Goal: Task Accomplishment & Management: Manage account settings

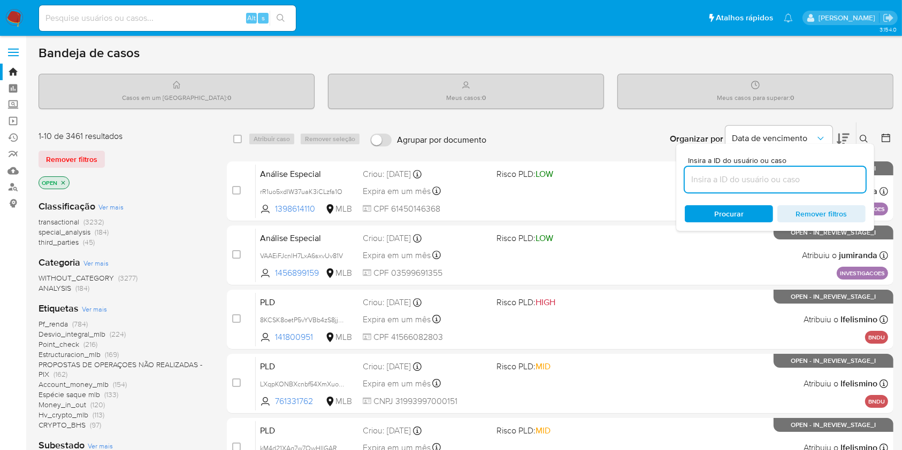
click at [818, 174] on input at bounding box center [775, 180] width 181 height 14
click at [820, 179] on input at bounding box center [775, 180] width 181 height 14
drag, startPoint x: 823, startPoint y: 179, endPoint x: 839, endPoint y: 182, distance: 15.7
click at [823, 181] on input at bounding box center [775, 180] width 181 height 14
click at [839, 182] on input at bounding box center [775, 180] width 181 height 14
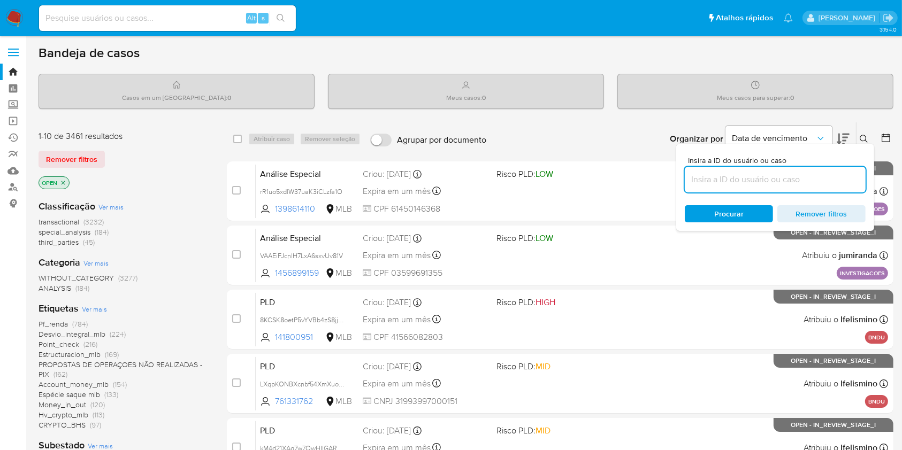
click at [839, 181] on input at bounding box center [775, 180] width 181 height 14
drag, startPoint x: 642, startPoint y: 133, endPoint x: 650, endPoint y: 139, distance: 9.9
click at [642, 135] on div "Organizar por Data de vencimento Os resultados não podem ser classificados enqu…" at bounding box center [692, 138] width 402 height 33
click at [740, 180] on input at bounding box center [775, 180] width 181 height 14
paste input "bWsQl3A6NFcYItFbrLYWmZjH"
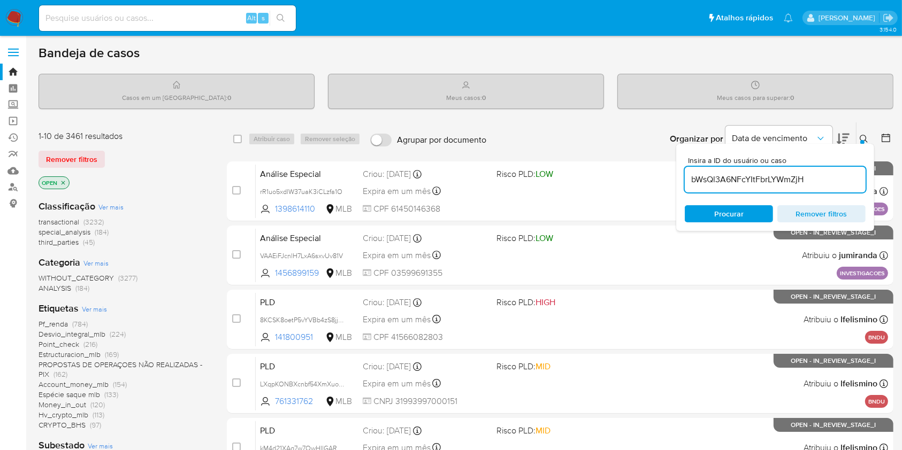
type input "bWsQl3A6NFcYItFbrLYWmZjH"
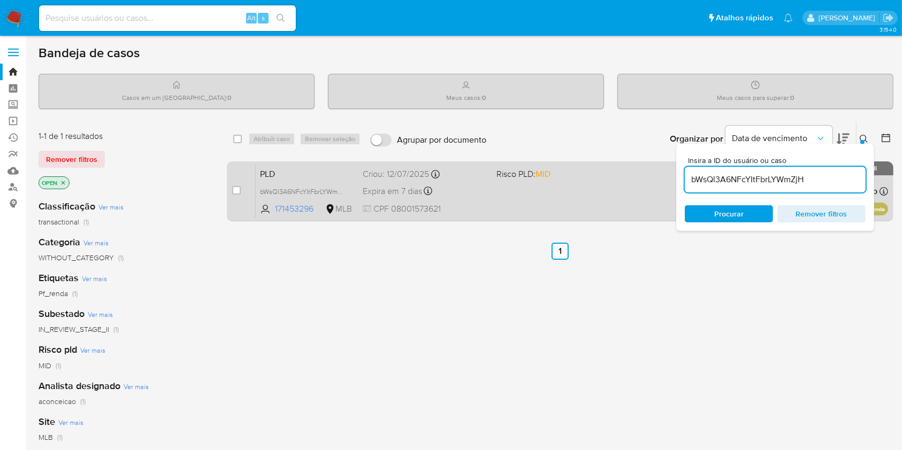
click at [619, 208] on div "PLD bWsQl3A6NFcYItFbrLYWmZjH 171453296 MLB Risco PLD: MID Criou: 12/07/2025 Cri…" at bounding box center [572, 191] width 632 height 54
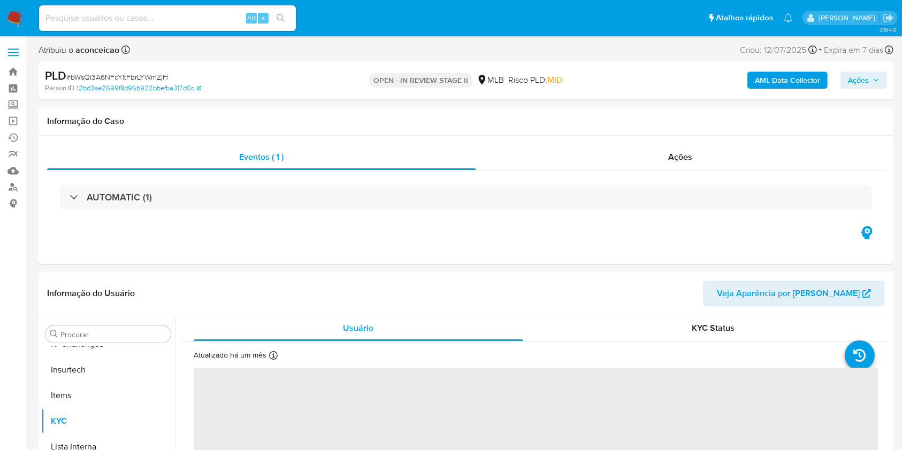
scroll to position [142, 0]
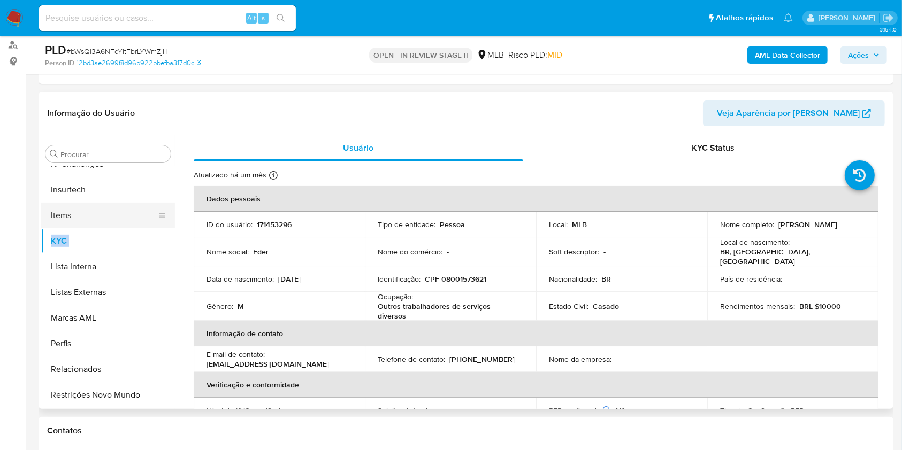
select select "10"
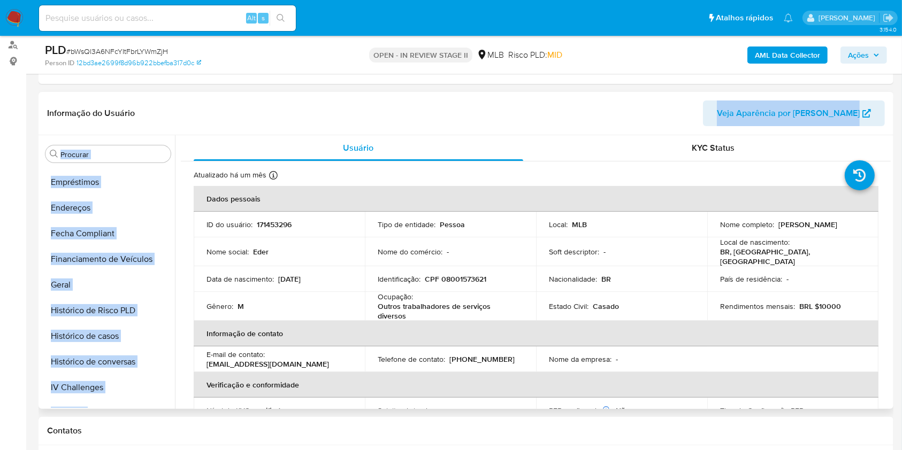
scroll to position [0, 0]
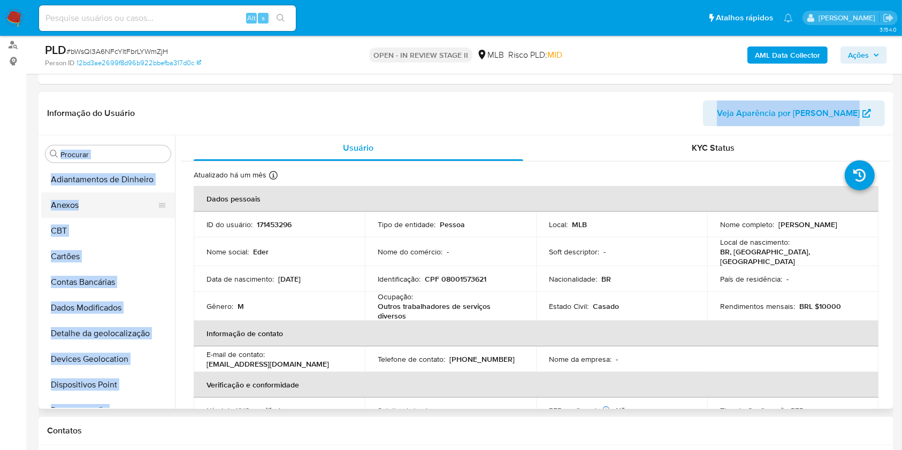
drag, startPoint x: 161, startPoint y: 226, endPoint x: 150, endPoint y: 199, distance: 29.0
click at [142, 125] on div "Informação do Usuário Veja Aparência por Pessoa Procurar Adiantamentos de Dinhe…" at bounding box center [466, 250] width 855 height 317
click at [89, 199] on button "Anexos" at bounding box center [103, 206] width 125 height 26
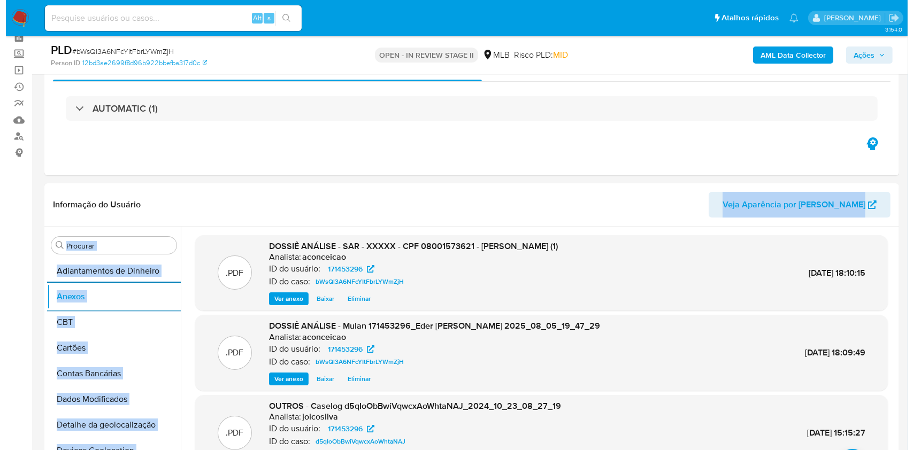
scroll to position [142, 0]
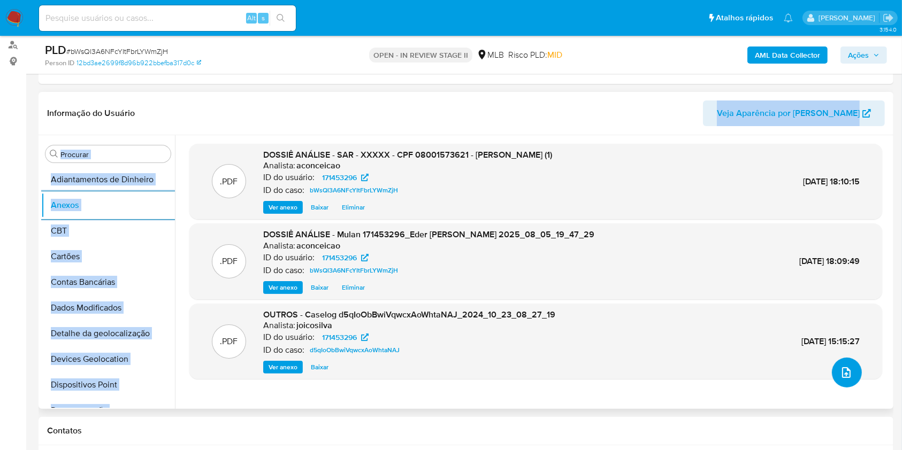
click at [847, 375] on span "upload-file" at bounding box center [846, 372] width 13 height 13
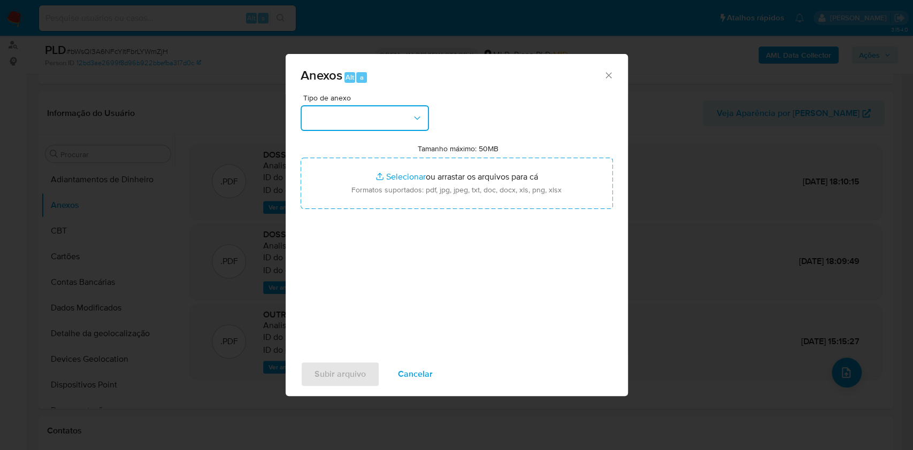
click at [386, 117] on button "button" at bounding box center [365, 118] width 128 height 26
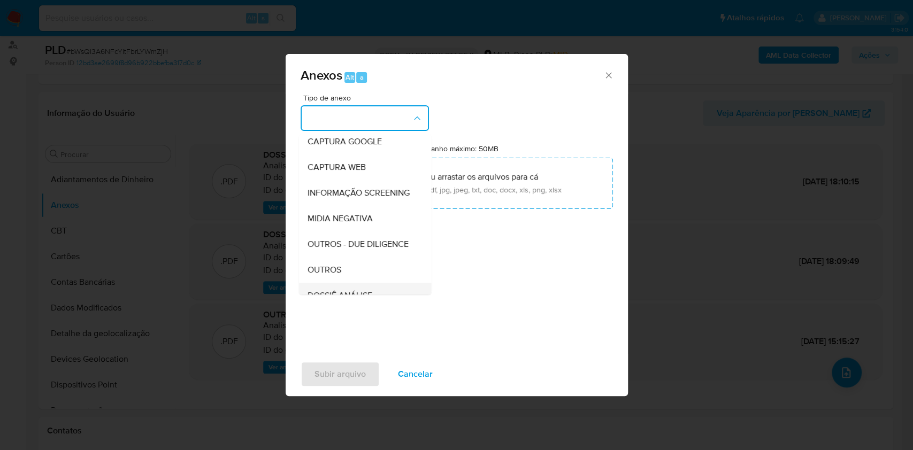
scroll to position [164, 0]
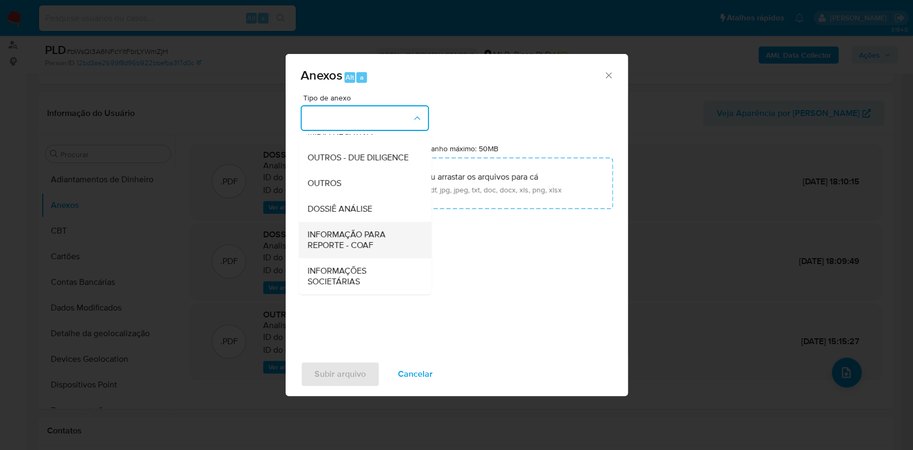
click at [376, 240] on span "INFORMAÇÃO PARA REPORTE - COAF" at bounding box center [361, 239] width 109 height 21
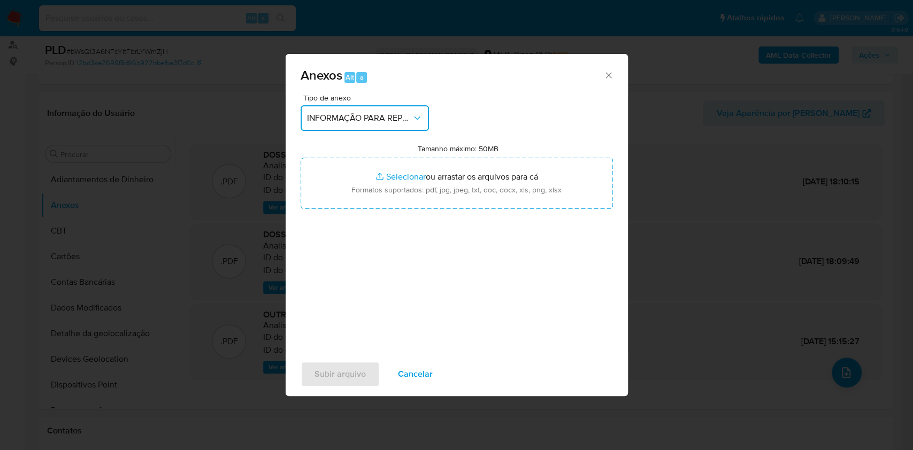
click at [366, 122] on span "INFORMAÇÃO PARA REPORTE - COAF" at bounding box center [359, 118] width 105 height 11
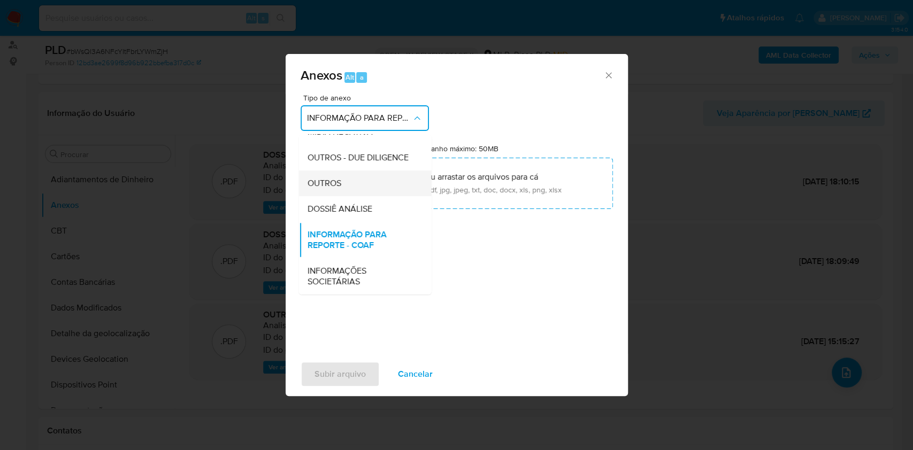
click at [367, 188] on div "OUTROS" at bounding box center [361, 184] width 109 height 26
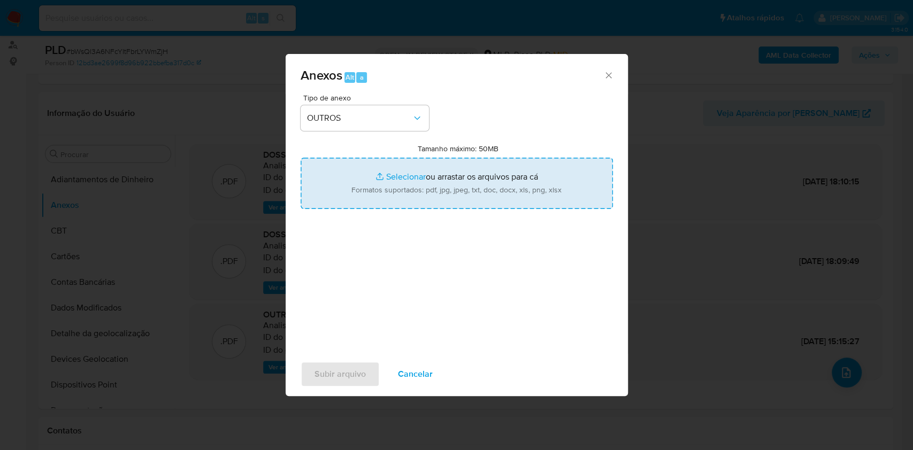
type input "C:\fakepath\SAR - XXXXX - CPF 08001573621 - EDER NOGUEIRA ARAUJO.pdf"
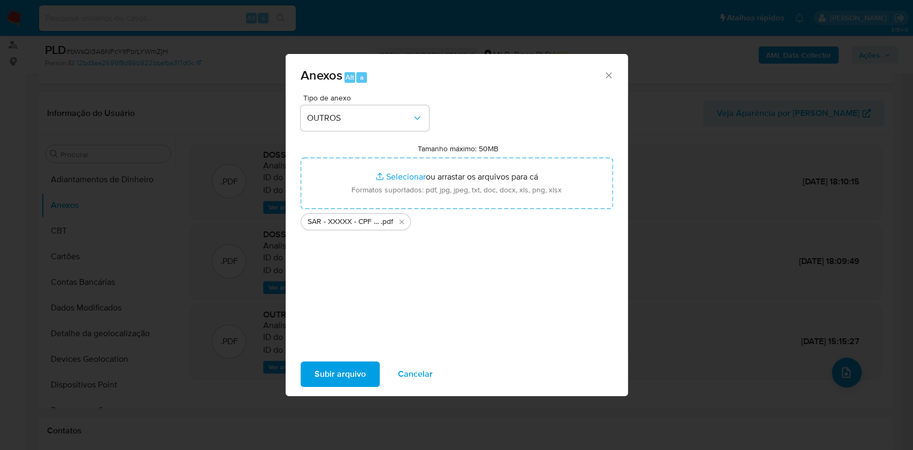
click at [357, 375] on span "Subir arquivo" at bounding box center [339, 375] width 51 height 24
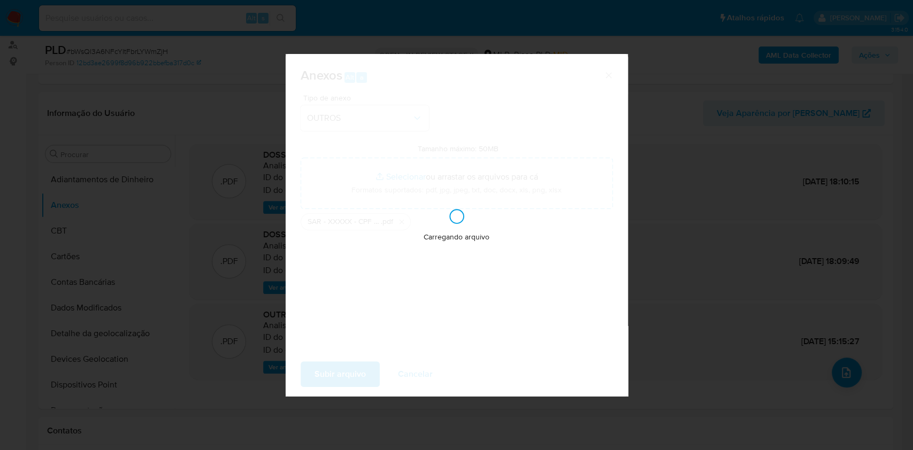
click at [740, 218] on div "Anexos Alt a Tipo de anexo OUTROS Tamanho máximo: 50MB Selecionar arquivos Sele…" at bounding box center [456, 225] width 913 height 450
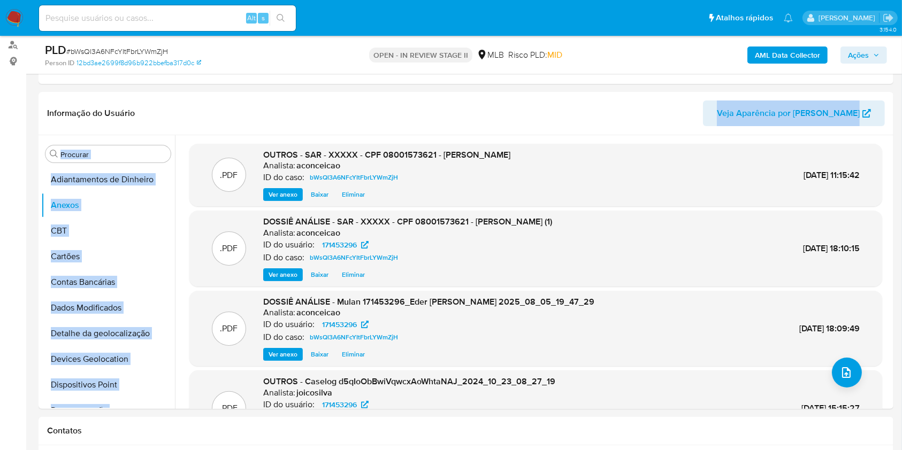
click at [859, 55] on span "Ações" at bounding box center [858, 55] width 21 height 17
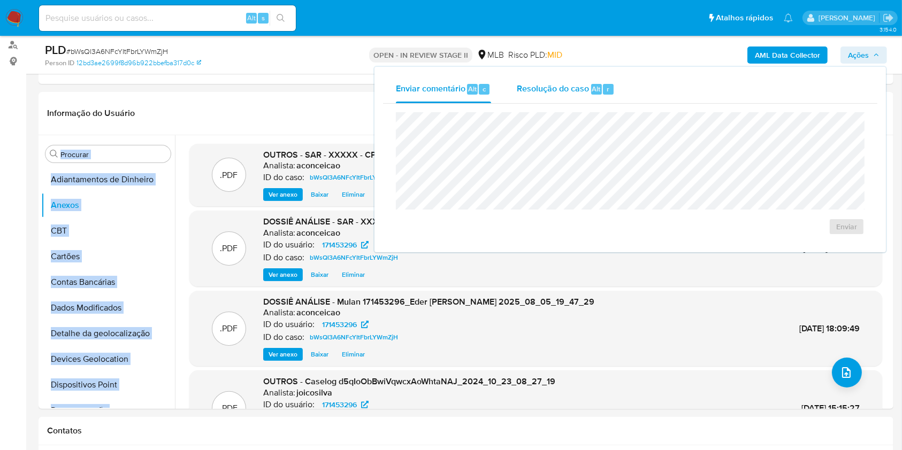
click at [581, 99] on div "Resolução do caso Alt r" at bounding box center [566, 89] width 98 height 28
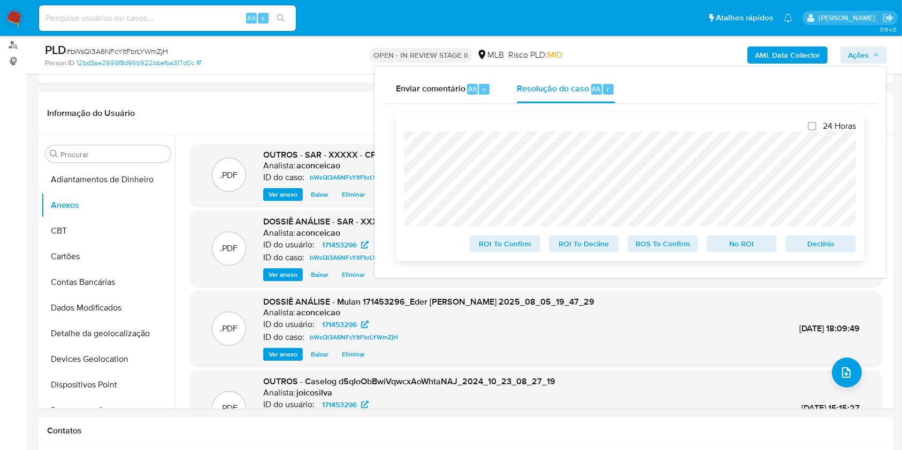
click at [665, 243] on span "ROS To Confirm" at bounding box center [663, 243] width 56 height 15
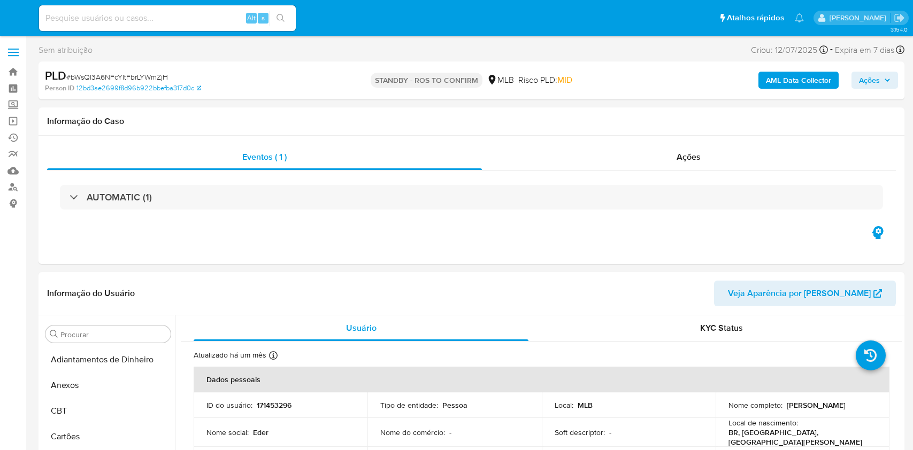
select select "10"
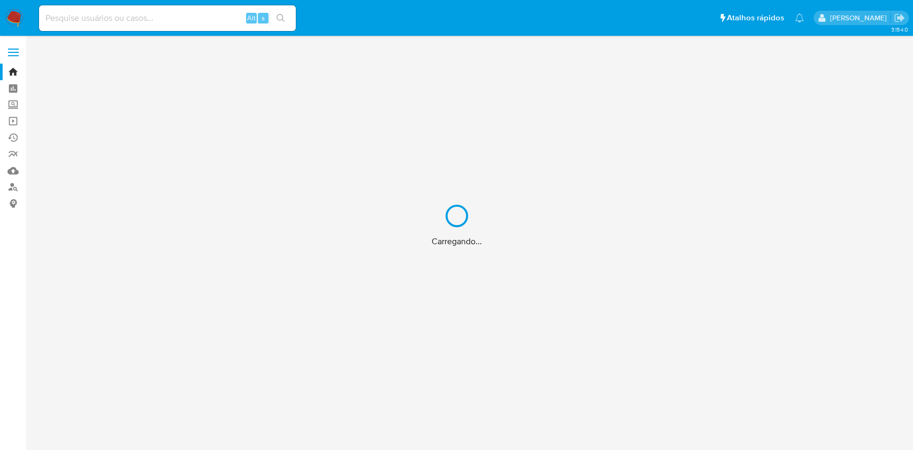
click at [157, 24] on div "Carregando..." at bounding box center [456, 225] width 913 height 450
click div "Carregando..."
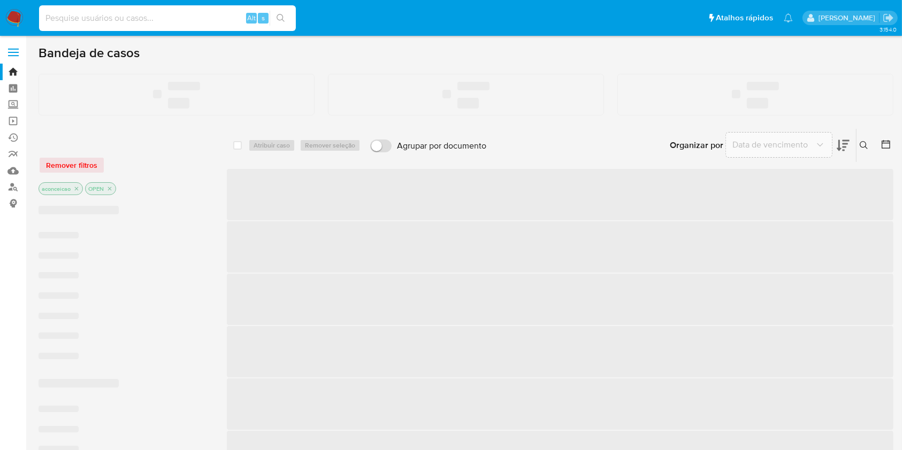
click input
paste input "6jneChzRk83dkUDuF041JkOC"
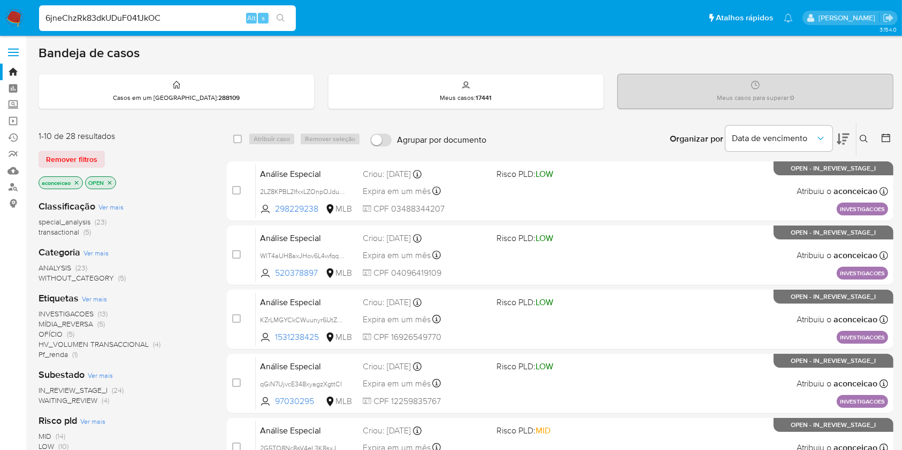
type input "6jneChzRk83dkUDuF041JkOC"
click icon "search-icon"
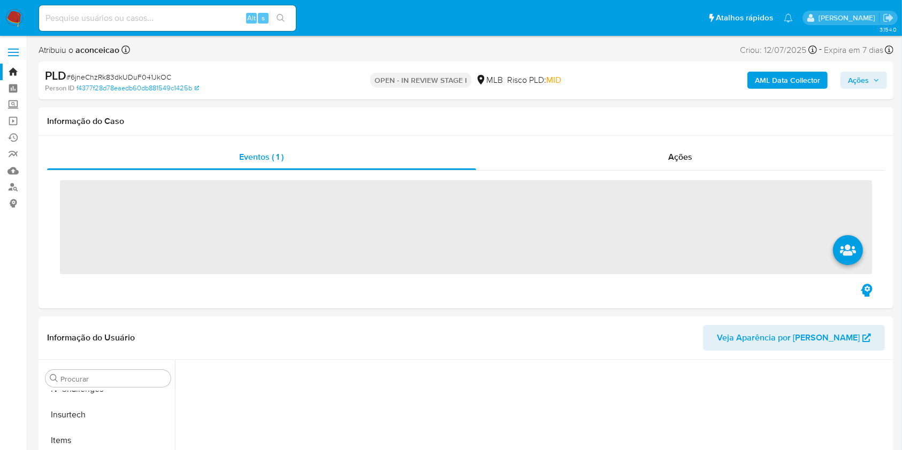
scroll to position [478, 0]
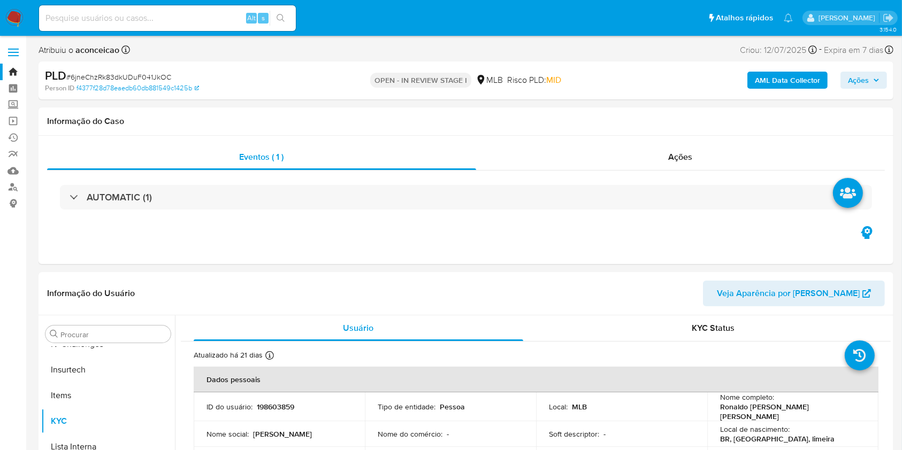
select select "10"
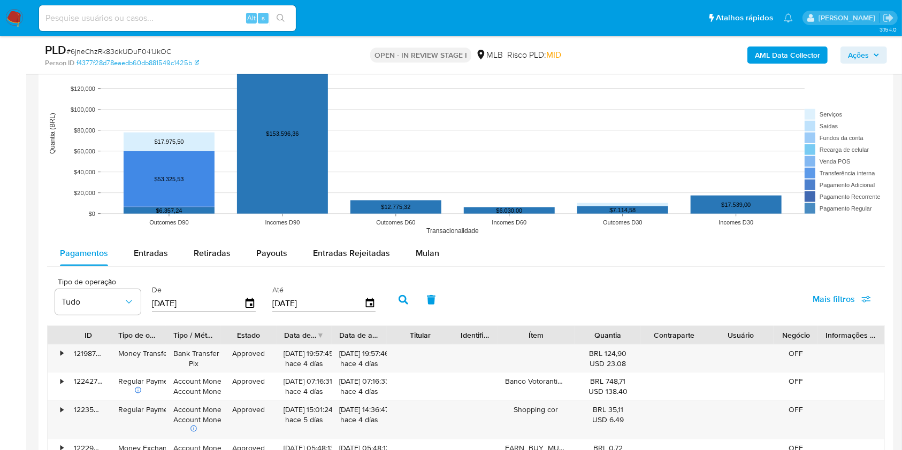
scroll to position [1070, 0]
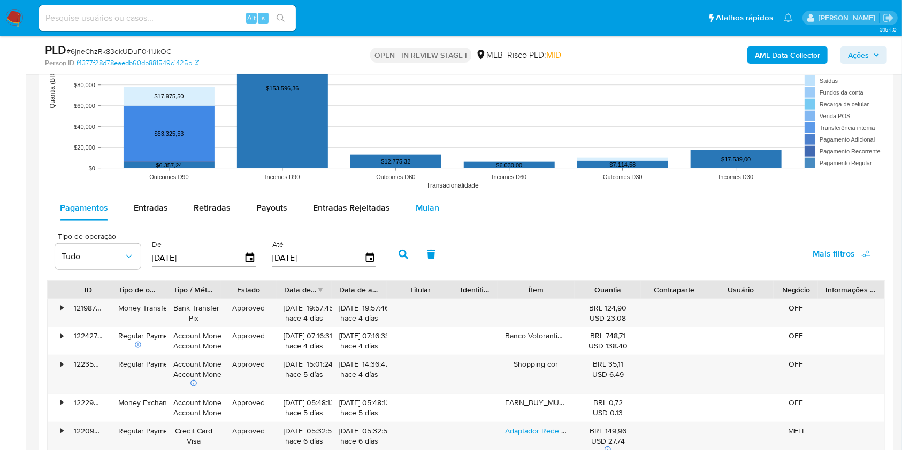
click span "Mulan"
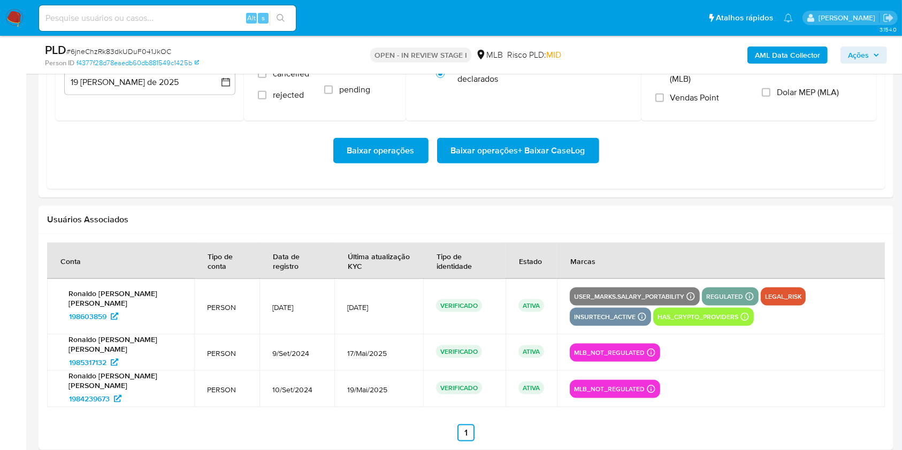
scroll to position [1141, 0]
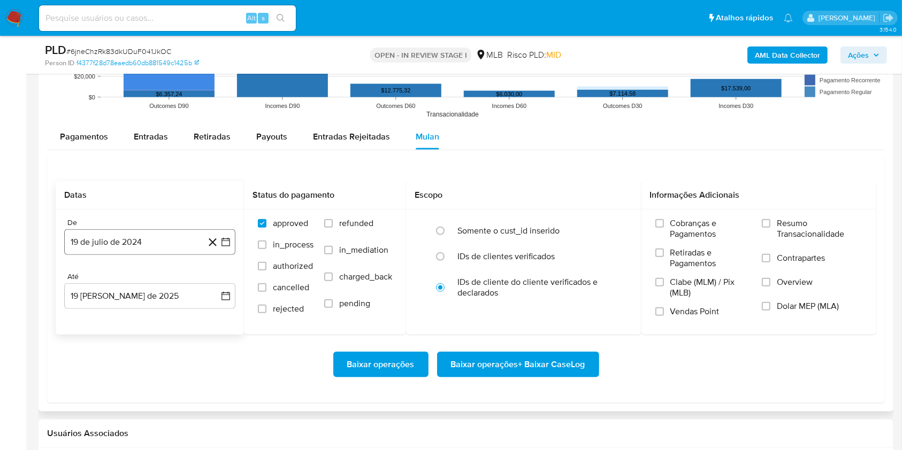
click button "19 de julio de 2024"
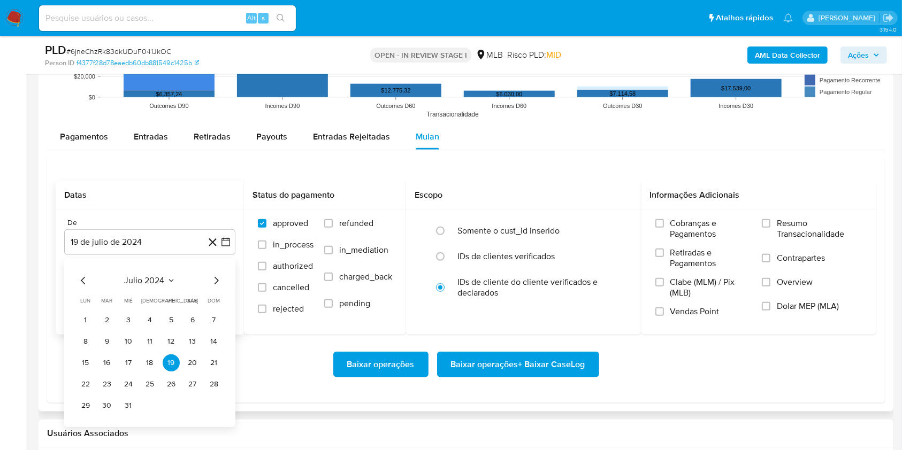
click icon "Mes anterior"
click button "1"
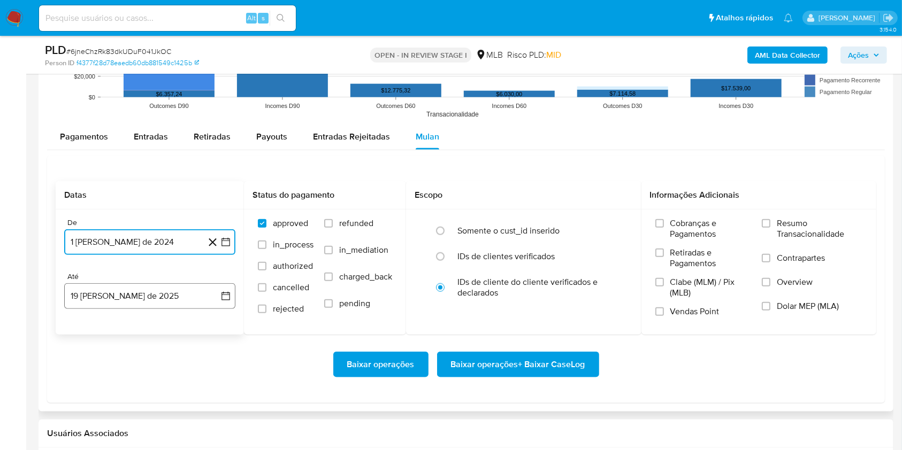
click button "19 [PERSON_NAME] de 2025"
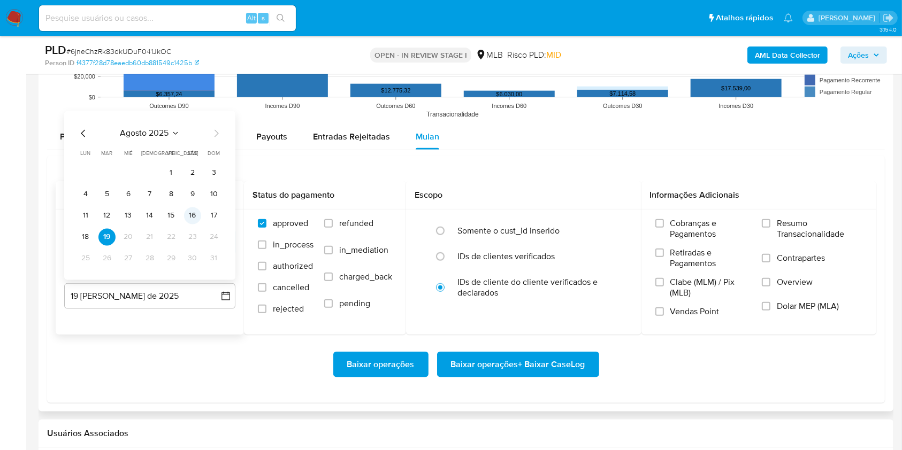
click button "16"
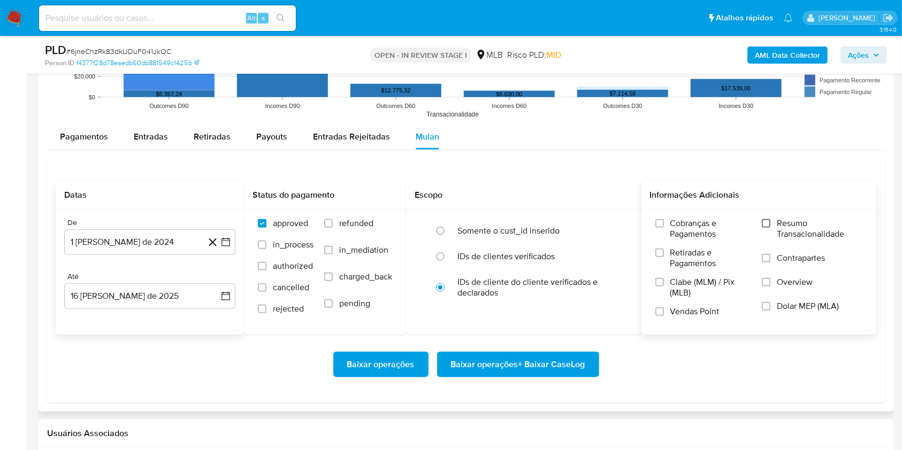
click div "Cobranças e Pagamentos Retiradas e Pagamentos Clabe (MLM) / Pix (MLB) Vendas Po…"
click input "Resumo Transacionalidade"
click span "Baixar operações + Baixar CaseLog"
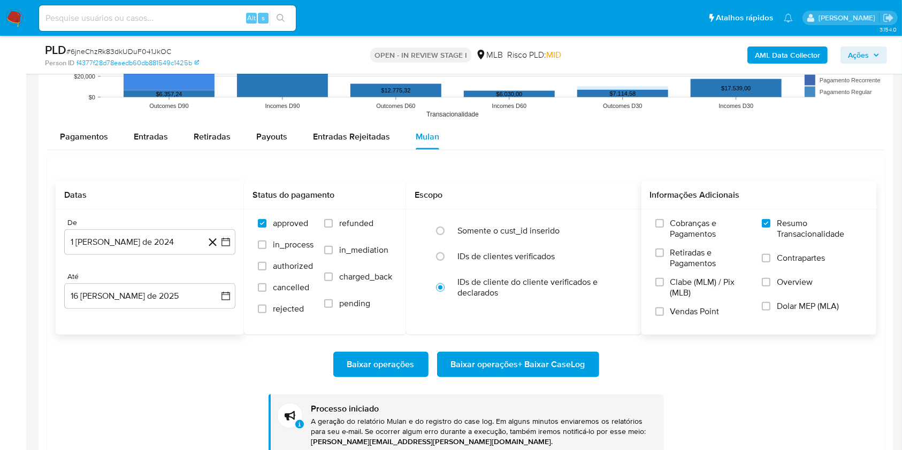
click div "Datas De 1 de mayo de 2024 1-05-2024 Até 16 de agosto de 2025 16-08-2025 Status…"
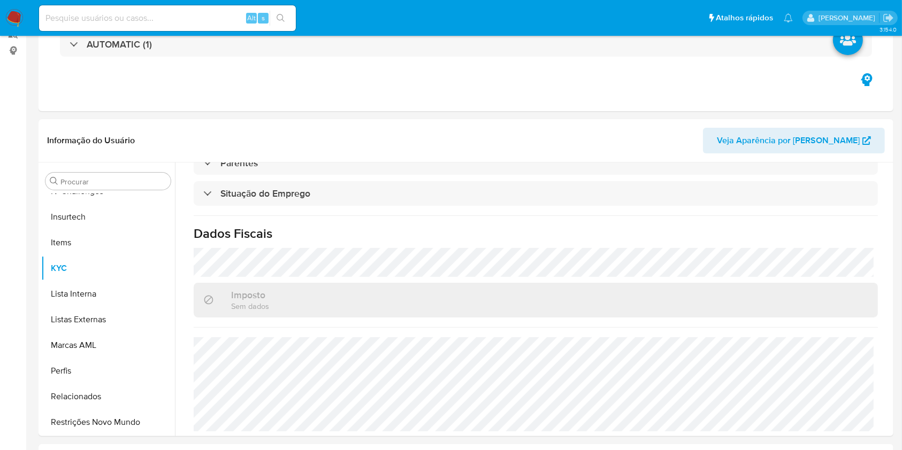
scroll to position [0, 0]
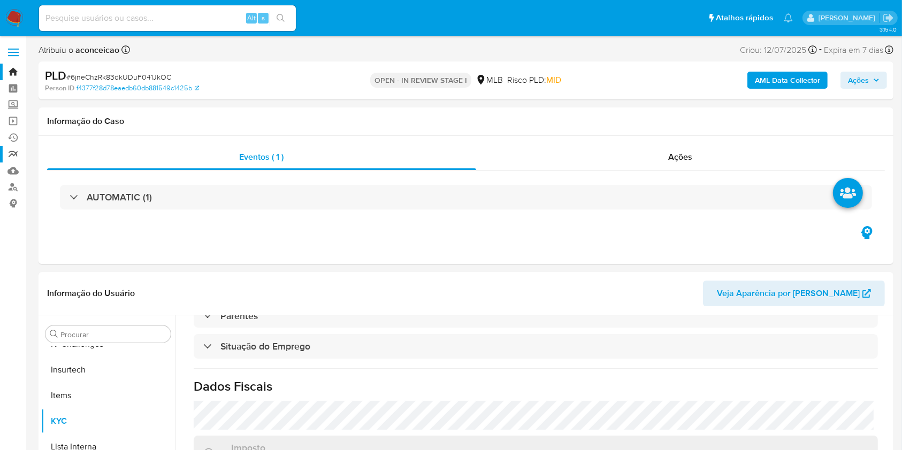
click link "relatórios"
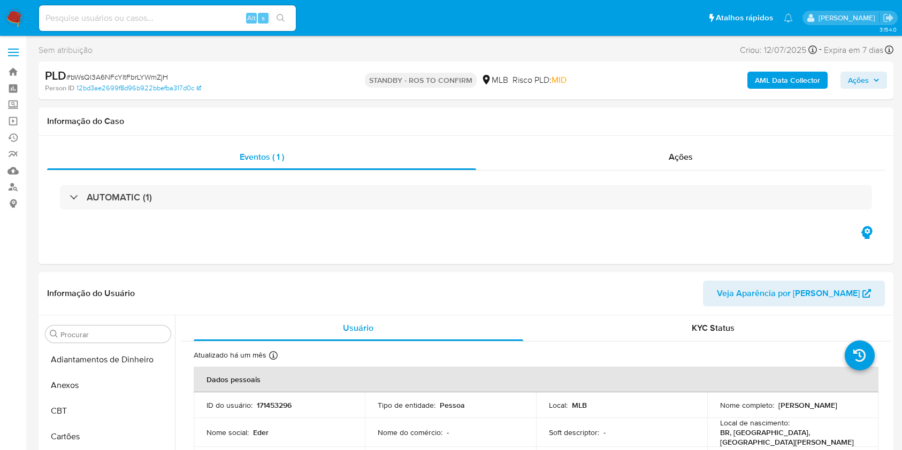
select select "10"
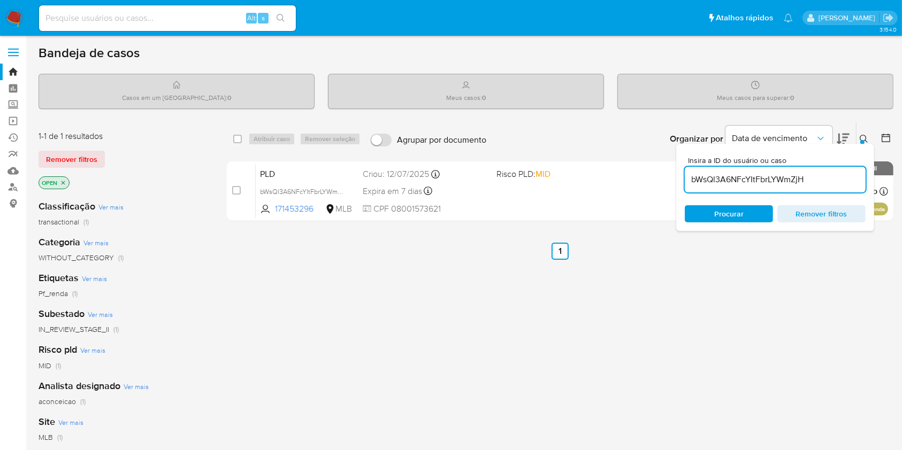
click at [795, 180] on input "bWsQl3A6NFcYItFbrLYWmZjH" at bounding box center [775, 180] width 181 height 14
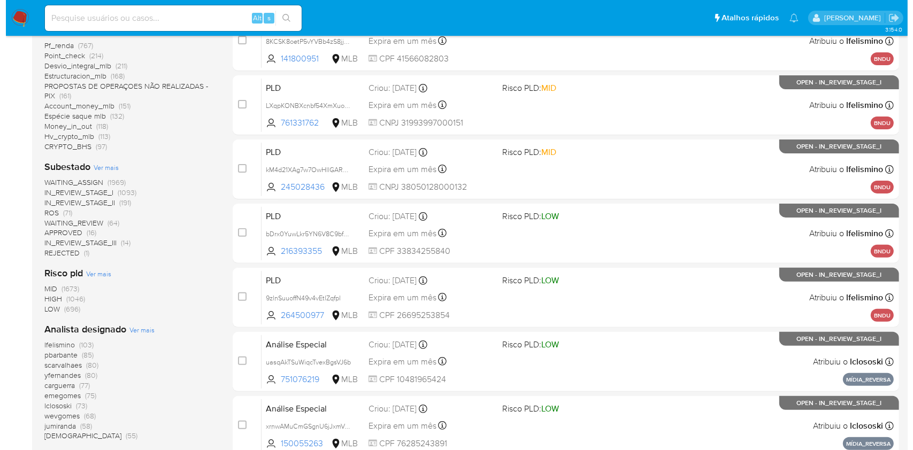
scroll to position [394, 0]
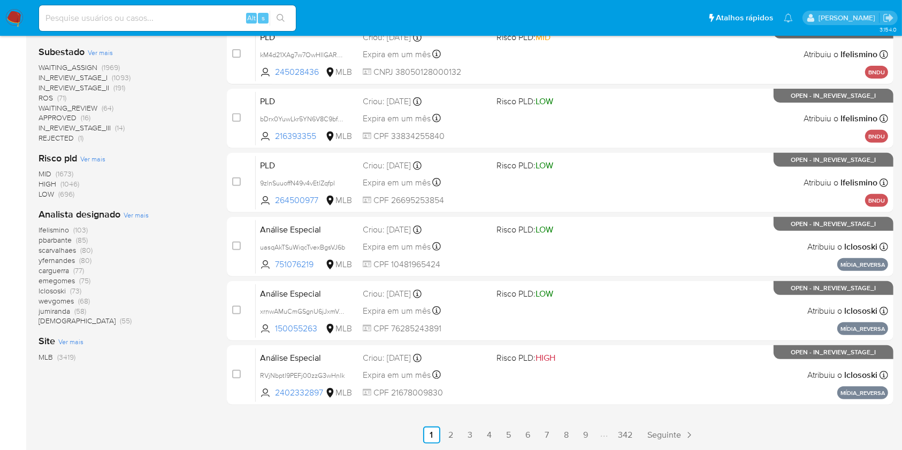
click at [144, 218] on span "Ver mais" at bounding box center [136, 215] width 25 height 10
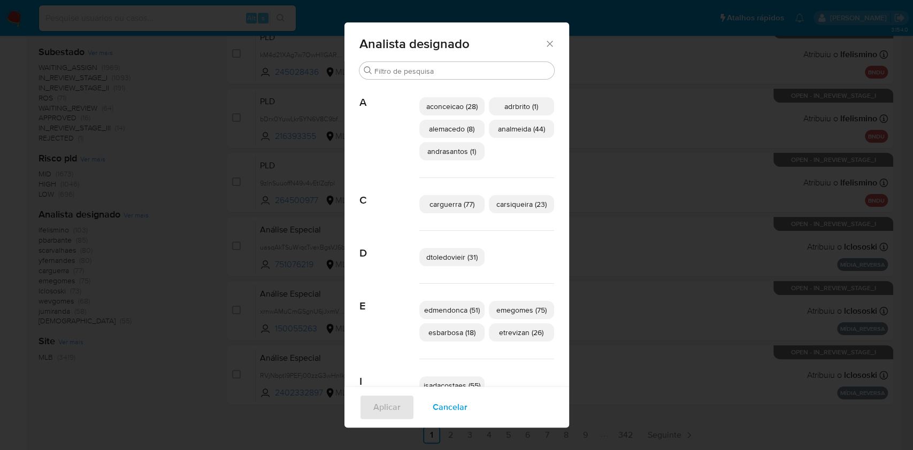
click at [452, 104] on span "aconceicao (28)" at bounding box center [451, 106] width 51 height 11
click at [373, 416] on span "Aplicar" at bounding box center [386, 408] width 27 height 24
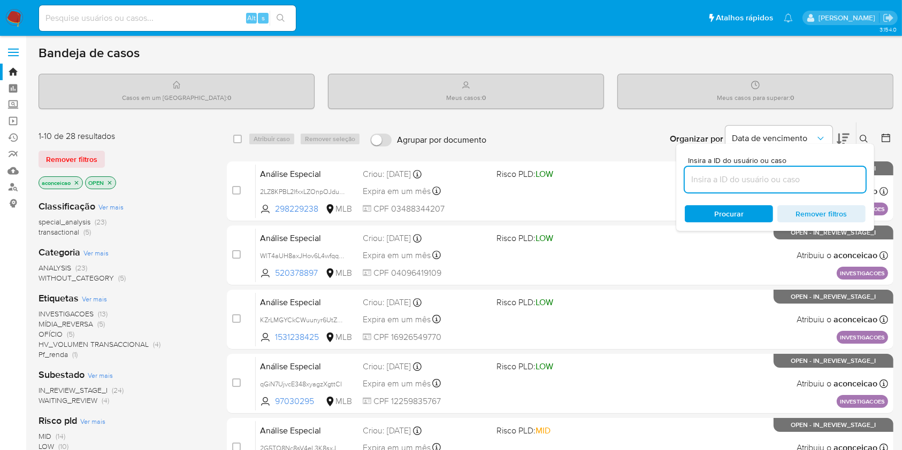
click at [860, 137] on icon at bounding box center [863, 139] width 9 height 9
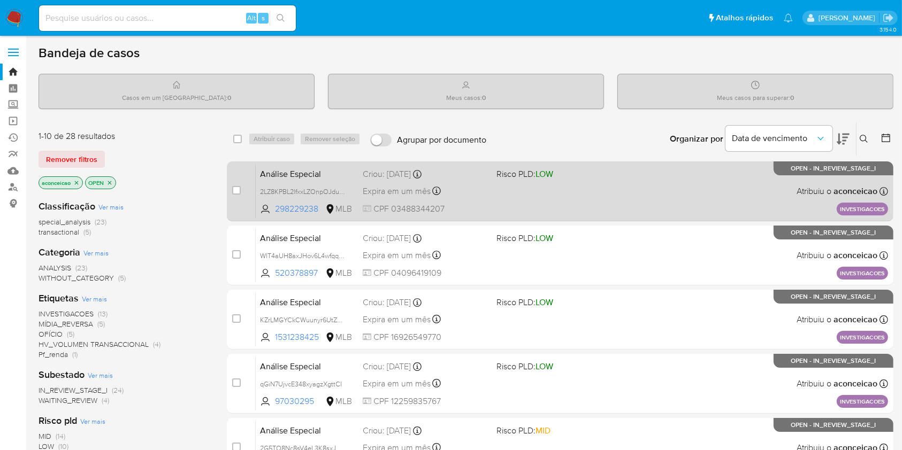
click at [663, 201] on div "Análise Especial 2LZ8KPBL2lfxxLZOnpOJdu05 298229238 MLB Risco PLD: LOW Criou: 1…" at bounding box center [572, 191] width 632 height 54
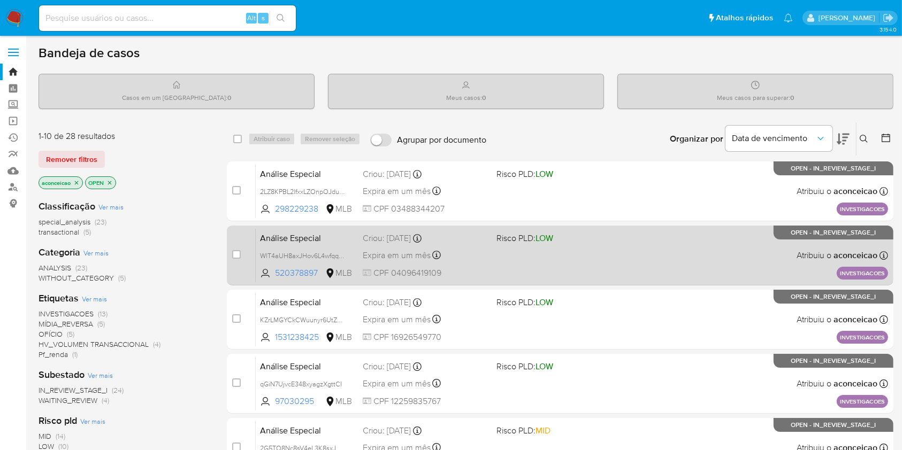
drag, startPoint x: 342, startPoint y: 253, endPoint x: 436, endPoint y: 259, distance: 94.3
click at [343, 253] on span "WlT4aUH8axJHov6L4wfqqtoq" at bounding box center [304, 255] width 88 height 12
click at [508, 272] on div "Análise Especial WlT4aUH8axJHov6L4wfqqtoq Copiado Copiado 520378897 MLB Risco P…" at bounding box center [572, 255] width 632 height 54
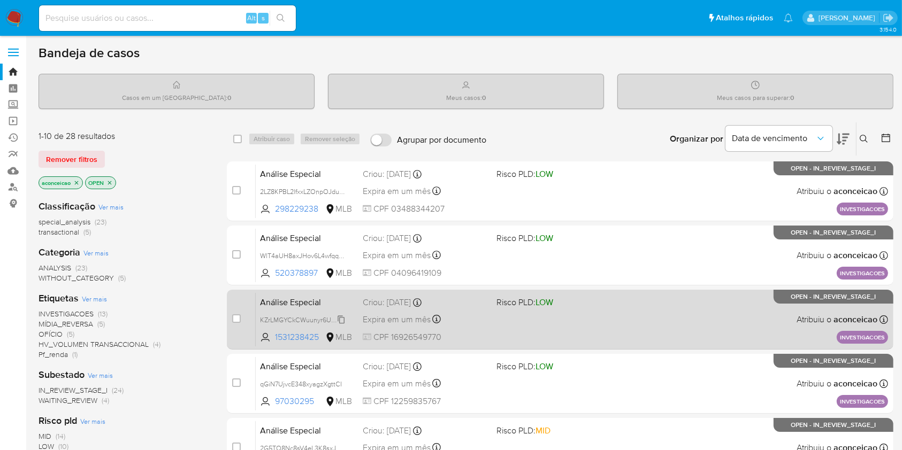
click at [343, 320] on span "KZrLMGYCkCWuunyr6UtZOpfL" at bounding box center [305, 319] width 91 height 12
click at [472, 317] on div "Expira em um mês Expira em 28/09/2025 18:50:31" at bounding box center [425, 319] width 125 height 14
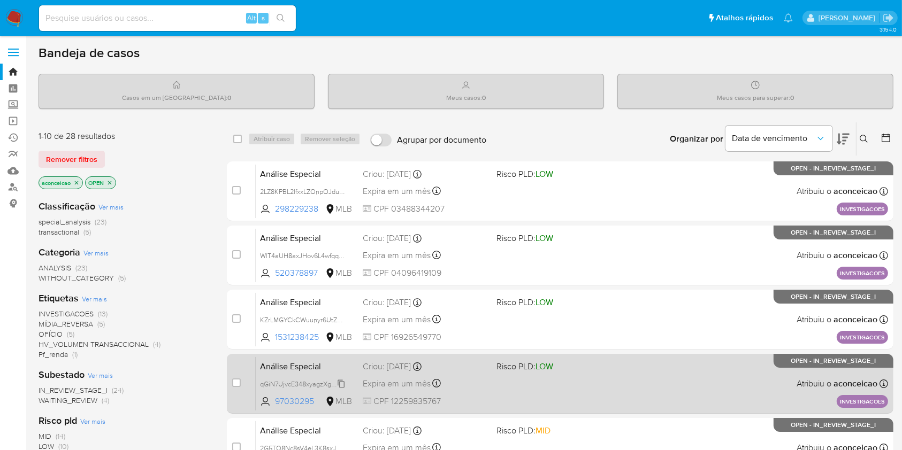
click at [341, 385] on span "qGiN7UjvcE348xyagzXgttCI" at bounding box center [301, 384] width 82 height 12
click at [479, 378] on div "Expira em um mês Expira em 28/09/2025 18:50:31" at bounding box center [425, 383] width 125 height 14
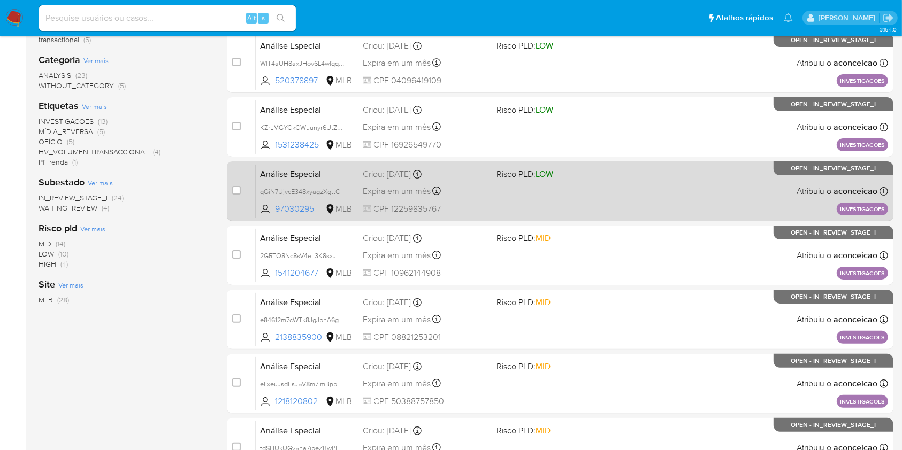
scroll to position [214, 0]
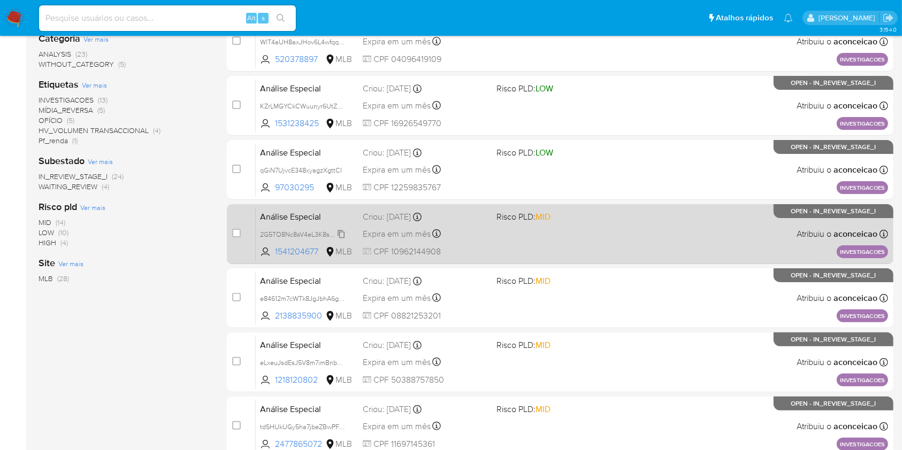
click at [340, 233] on span "2G5TO8Nc8sV4eL3K8sxJGEiy" at bounding box center [304, 234] width 89 height 12
click at [490, 245] on div "Análise Especial 2G5TO8Nc8sV4eL3K8sxJGEiy Copiado Copiado 1541204677 MLB Risco …" at bounding box center [572, 234] width 632 height 54
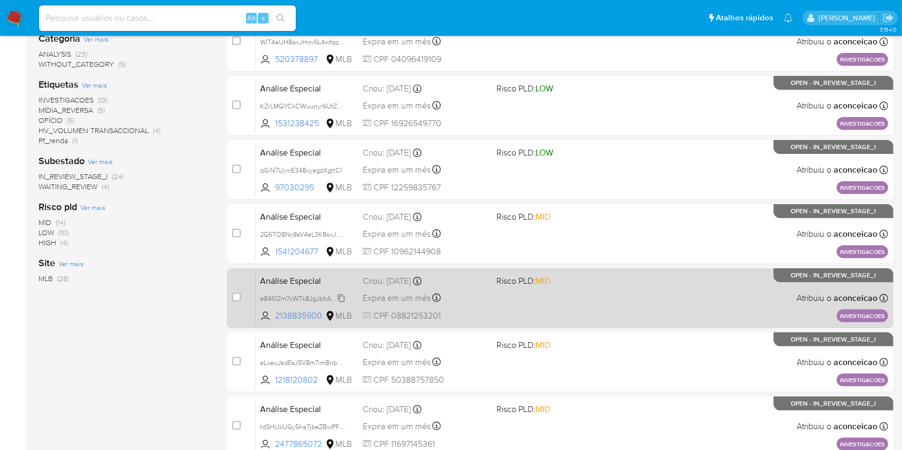
click at [343, 297] on span "e84612m7cWTk8JgJbhA6gEBi" at bounding box center [304, 298] width 88 height 12
click at [531, 285] on span "Risco PLD: MID" at bounding box center [523, 281] width 54 height 12
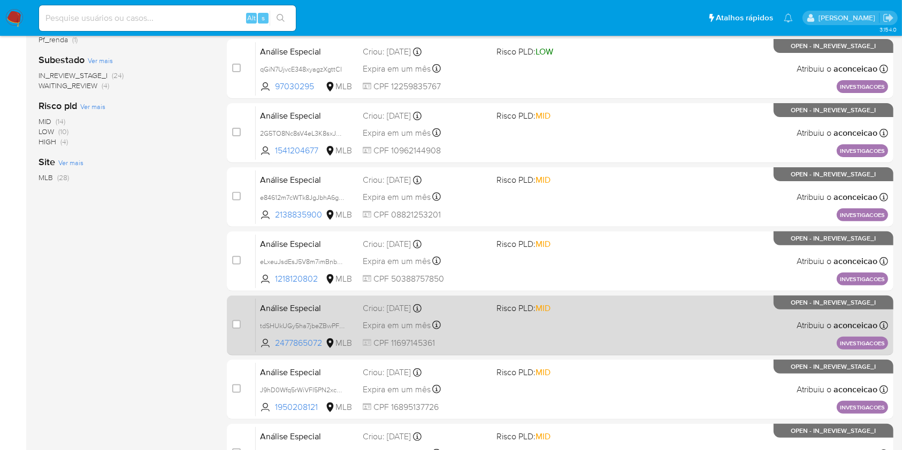
scroll to position [356, 0]
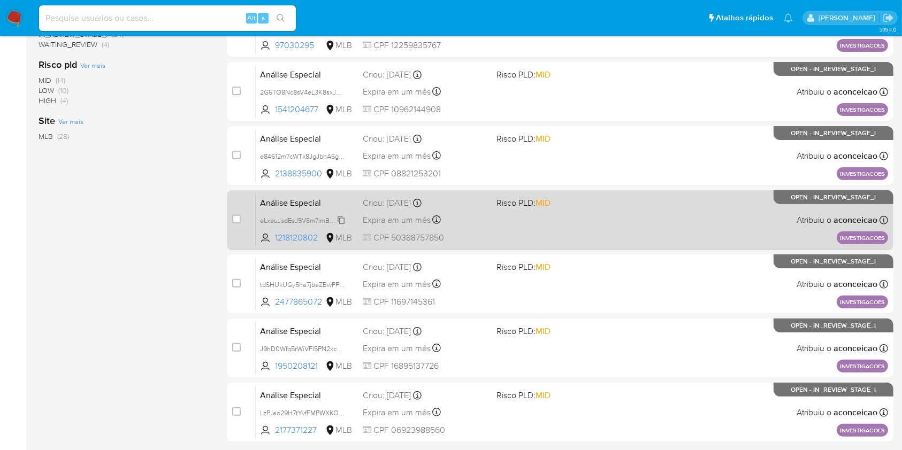
click at [341, 218] on span "eLxeuJsdEsJ5V8m7imBnbDor" at bounding box center [304, 220] width 88 height 12
click at [481, 234] on span "CPF 50388757850" at bounding box center [425, 238] width 125 height 12
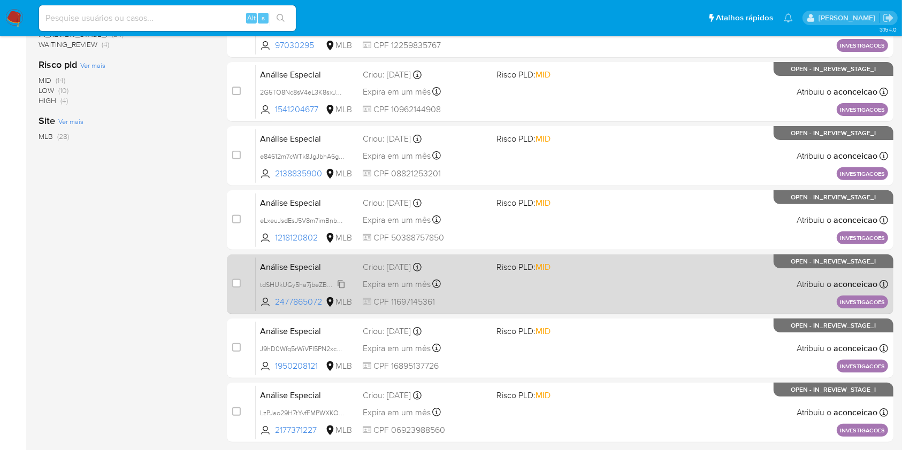
click at [343, 283] on span "tdSHUkUGy5ha7jbeZBwPFkAJ" at bounding box center [305, 284] width 90 height 12
click at [465, 291] on div "Análise Especial tdSHUkUGy5ha7jbeZBwPFkAJ Copiado Copiado 2477865072 MLB Risco …" at bounding box center [572, 284] width 632 height 54
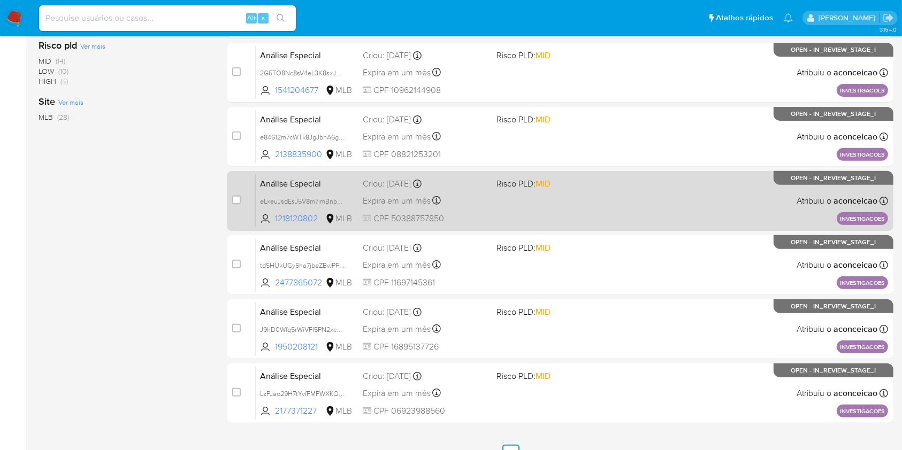
scroll to position [394, 0]
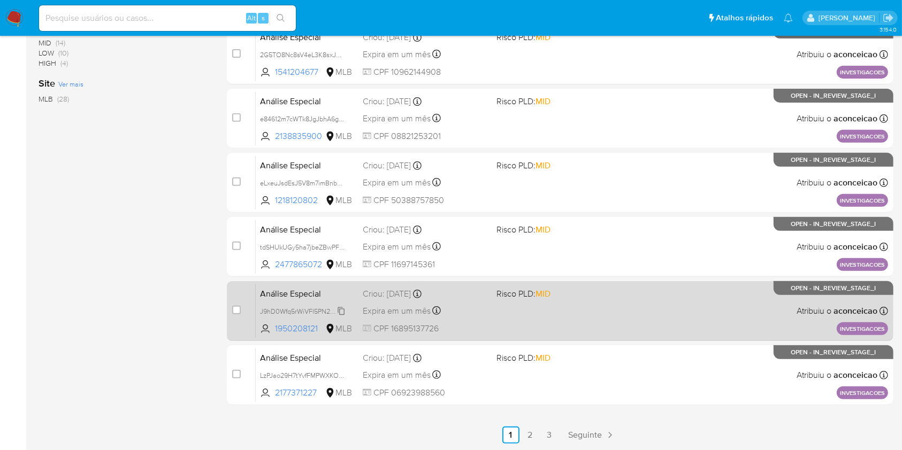
click at [339, 311] on span "J9hD0Wfq5rWiVFI5PN2xcgy6" at bounding box center [303, 311] width 87 height 12
click at [504, 303] on div "Análise Especial J9hD0Wfq5rWiVFI5PN2xcgy6 Copiado Copiado 1950208121 MLB Risco …" at bounding box center [572, 311] width 632 height 54
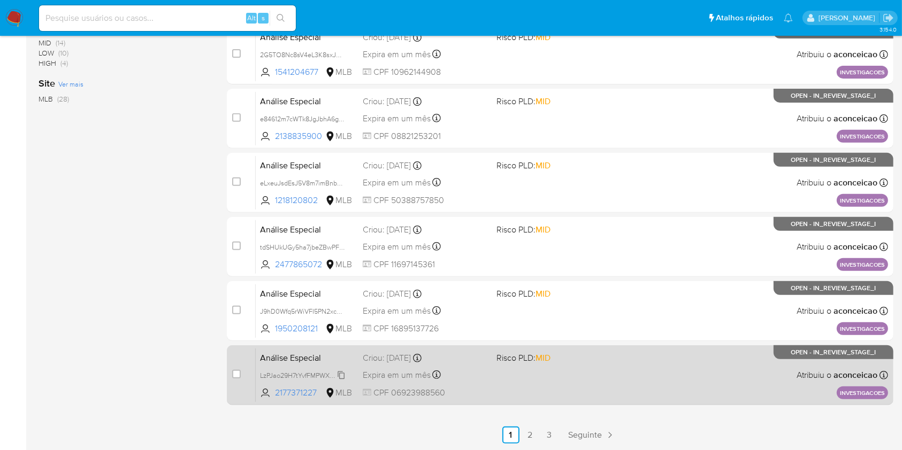
click at [339, 375] on span "LzPJao29H7tYvfFMPWXKOiYM" at bounding box center [305, 375] width 90 height 12
click at [490, 370] on div "Análise Especial LzPJao29H7tYvfFMPWXKOiYM Copiado Copiado 2177371227 MLB Risco …" at bounding box center [572, 375] width 632 height 54
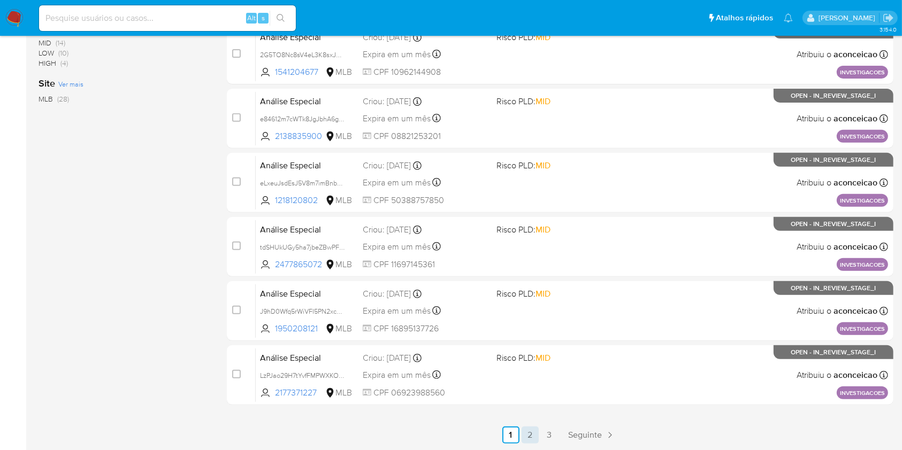
click at [532, 439] on link "2" at bounding box center [529, 435] width 17 height 17
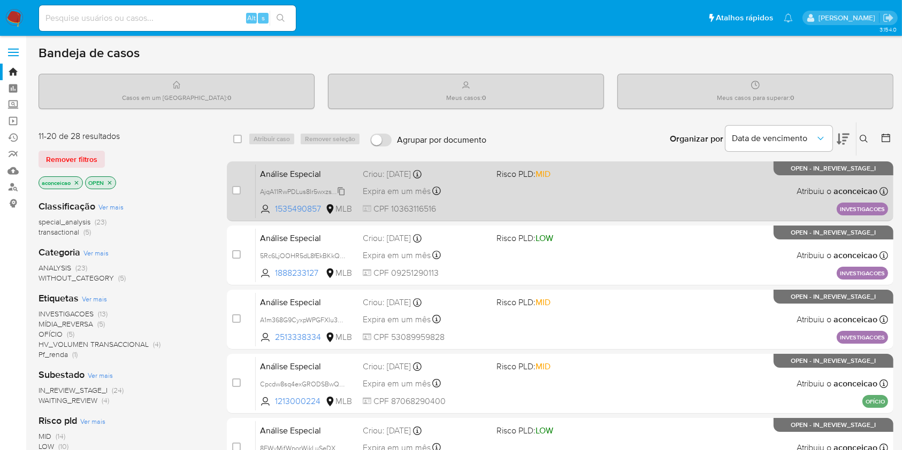
click at [341, 191] on span "AjqA11RwPDLus8Ir5wxzsYLN" at bounding box center [301, 191] width 83 height 12
click at [478, 195] on div "Expira em um mês Expira em 28/09/2025 18:50:20" at bounding box center [425, 191] width 125 height 14
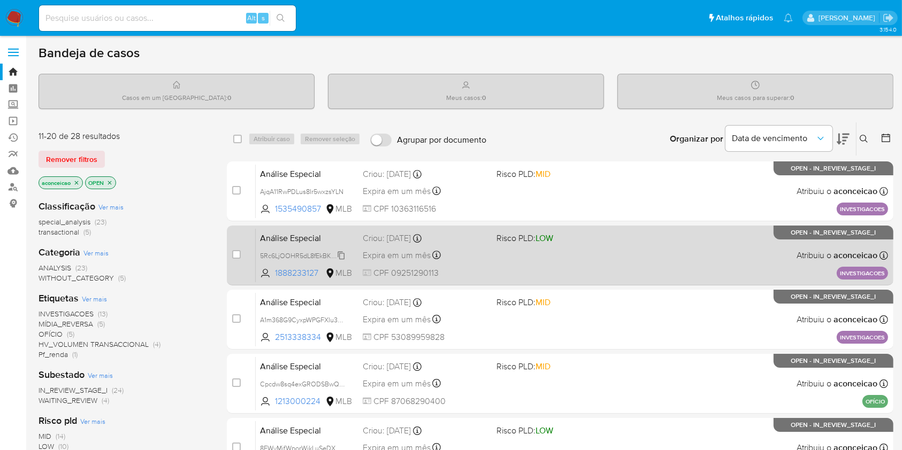
click at [341, 255] on span "5Rc6LjOOHR5dL8fEkBKkQyb3" at bounding box center [305, 255] width 90 height 12
click at [501, 257] on div "Análise Especial 5Rc6LjOOHR5dL8fEkBKkQyb3 Copiado Copiado 1888233127 MLB Risco …" at bounding box center [572, 255] width 632 height 54
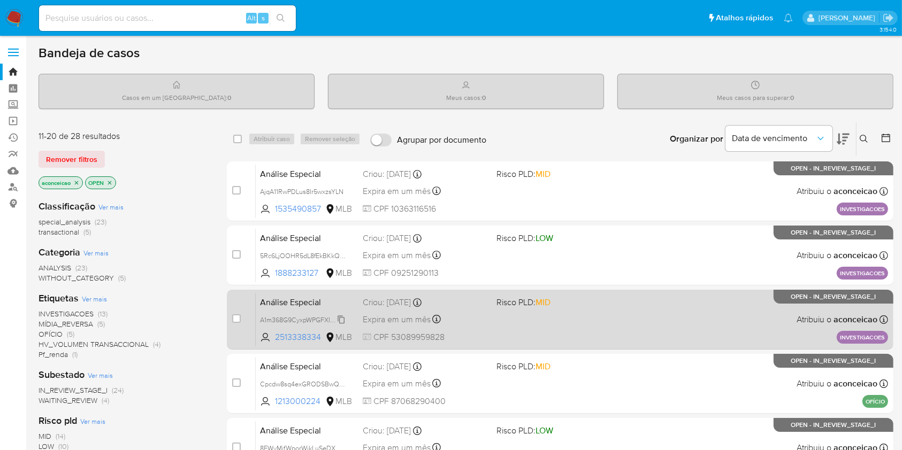
click at [341, 318] on span "A1m368G9CyxpWPGFXIu3vdCI" at bounding box center [305, 319] width 91 height 12
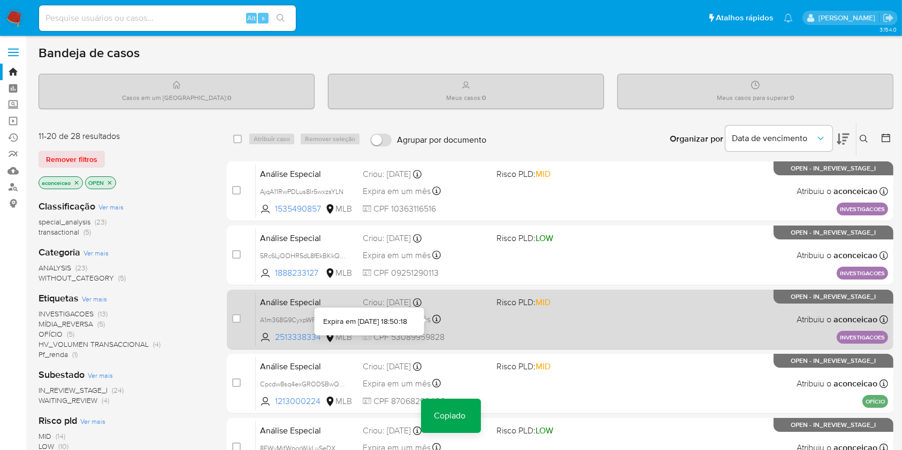
click at [498, 325] on div "Análise Especial A1m368G9CyxpWPGFXIu3vdCI Copiado Copiado 2513338334 MLB Risco …" at bounding box center [572, 320] width 632 height 54
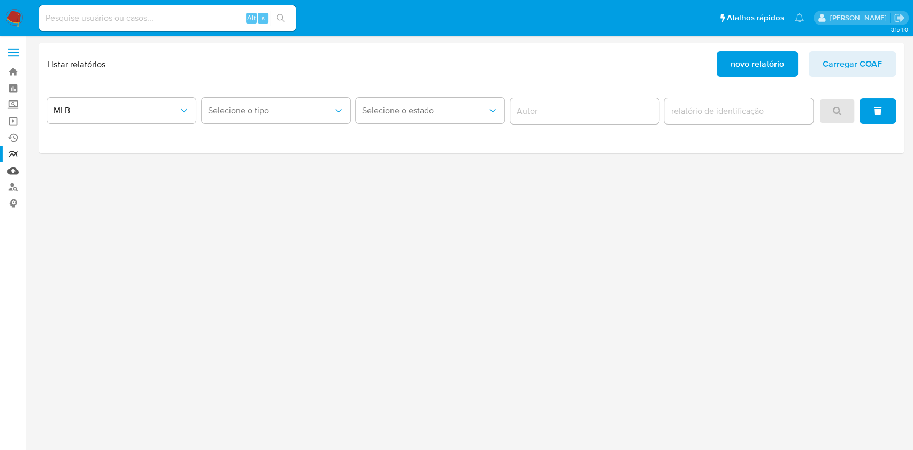
click at [13, 174] on link "Mulan" at bounding box center [63, 171] width 127 height 17
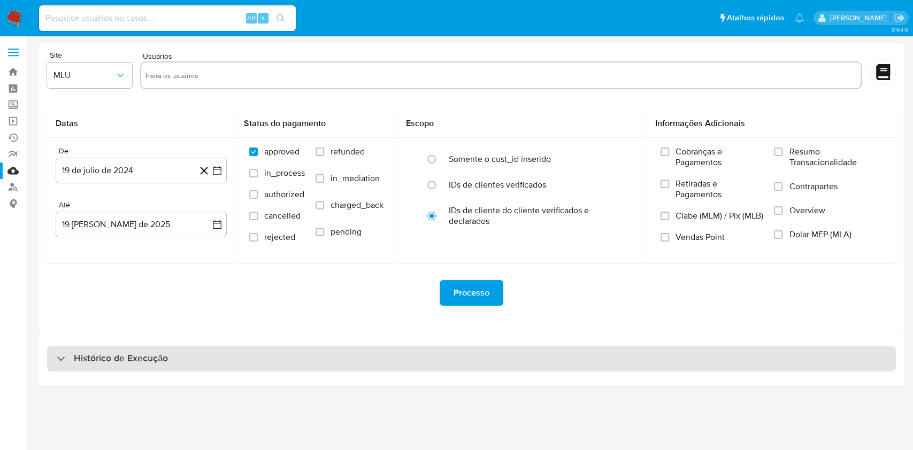
click at [560, 367] on div "Histórico de Execução" at bounding box center [471, 359] width 849 height 26
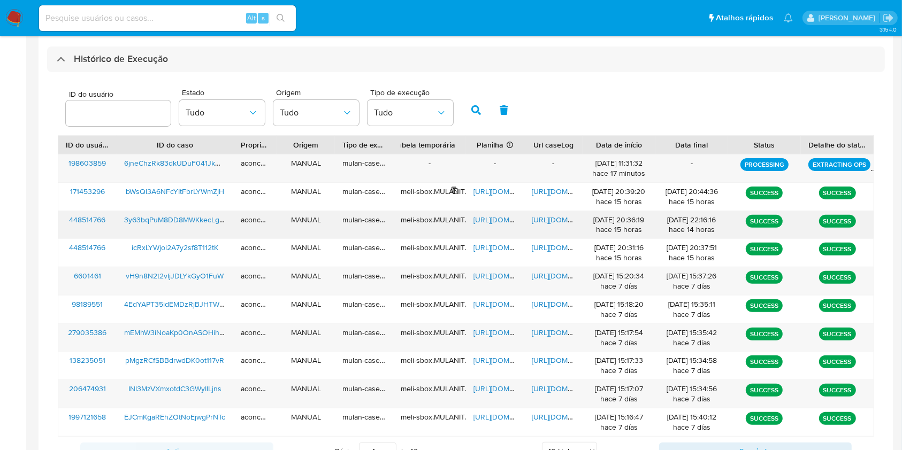
scroll to position [347, 0]
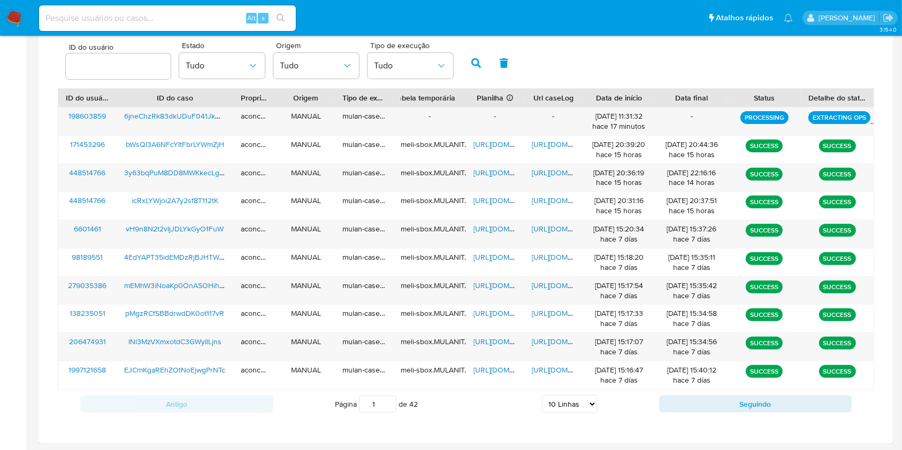
click at [588, 409] on select "5 Linhas 10 Linhas 20 Linhas 25 Linhas 50 Linhas 100 Linhas" at bounding box center [569, 404] width 55 height 18
select select "100"
click at [542, 395] on select "5 Linhas 10 Linhas 20 Linhas 25 Linhas 50 Linhas 100 Linhas" at bounding box center [569, 404] width 55 height 18
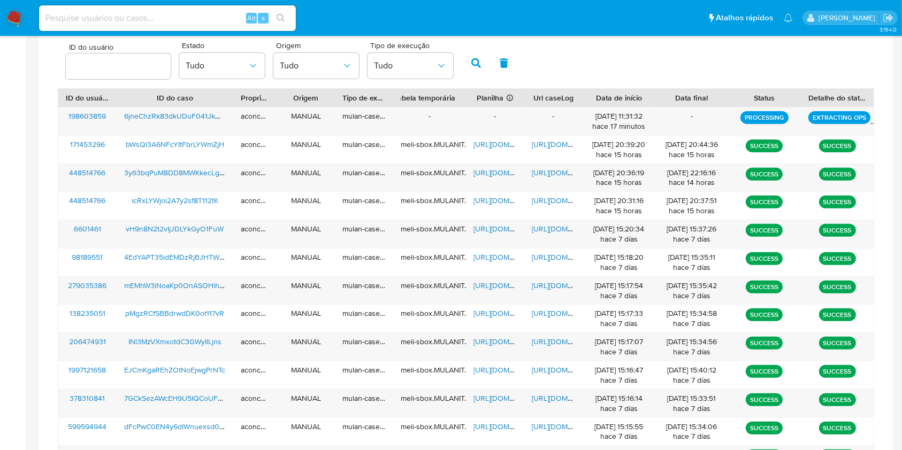
scroll to position [633, 0]
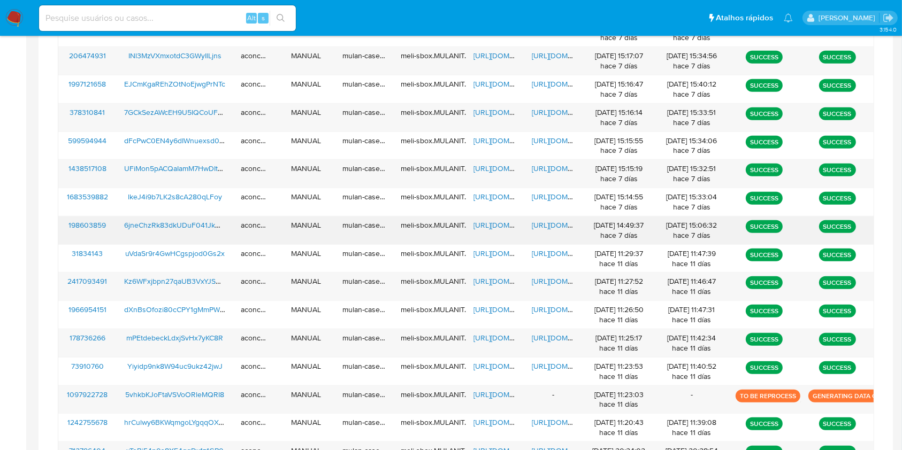
click at [553, 227] on span "[URL][DOMAIN_NAME]" at bounding box center [569, 225] width 74 height 11
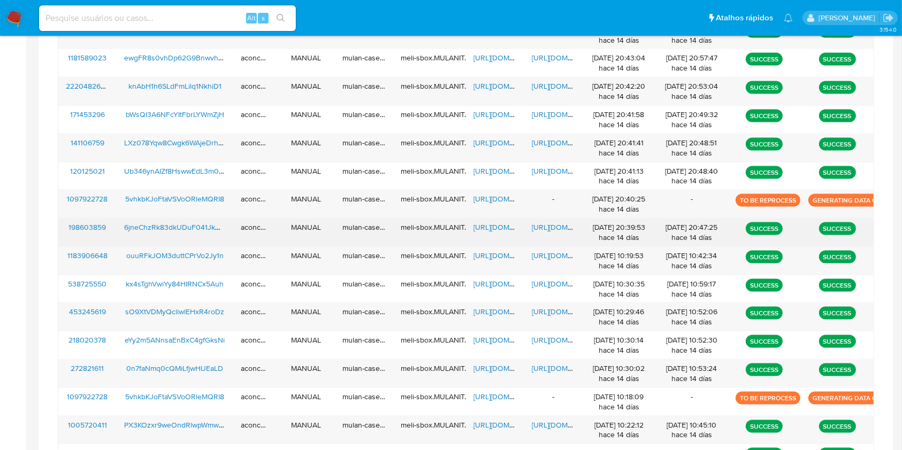
click at [545, 226] on span "[URL][DOMAIN_NAME]" at bounding box center [569, 227] width 74 height 11
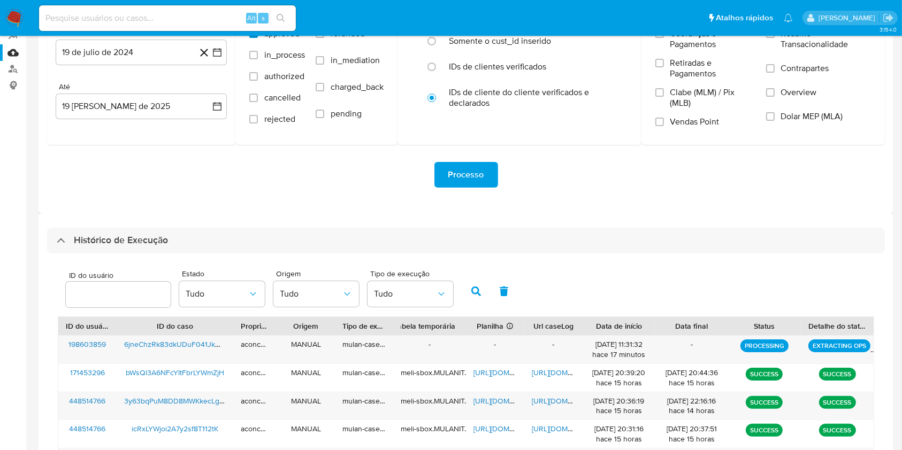
scroll to position [214, 0]
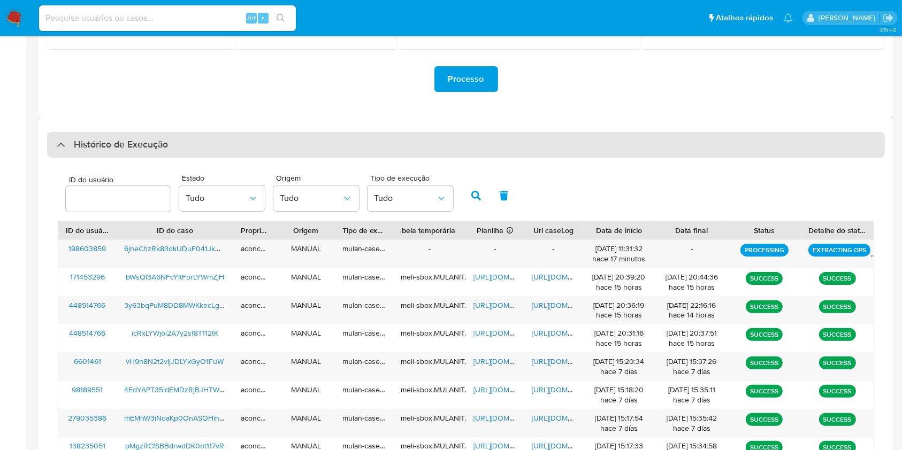
click at [441, 135] on div "Histórico de Execução" at bounding box center [465, 145] width 837 height 26
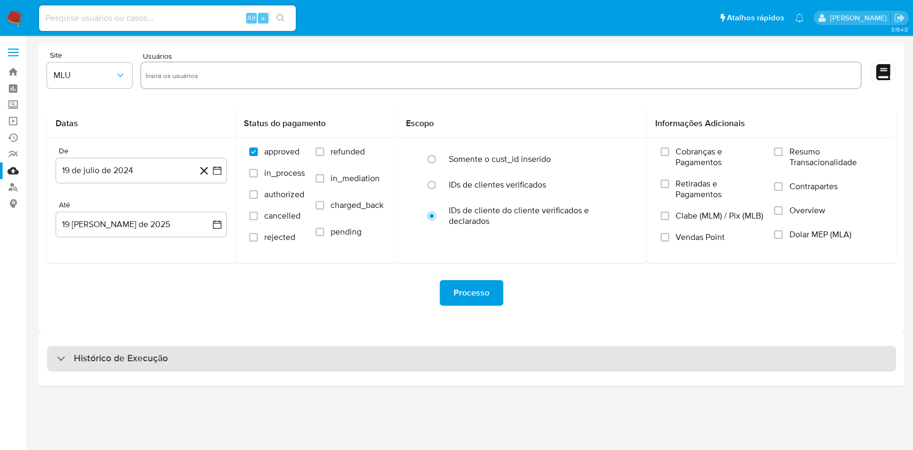
click at [393, 370] on div "Histórico de Execução" at bounding box center [471, 359] width 849 height 26
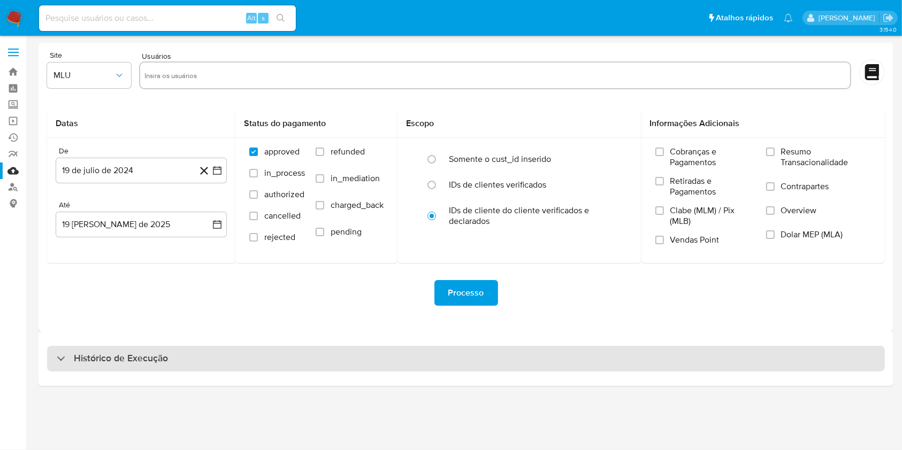
select select "10"
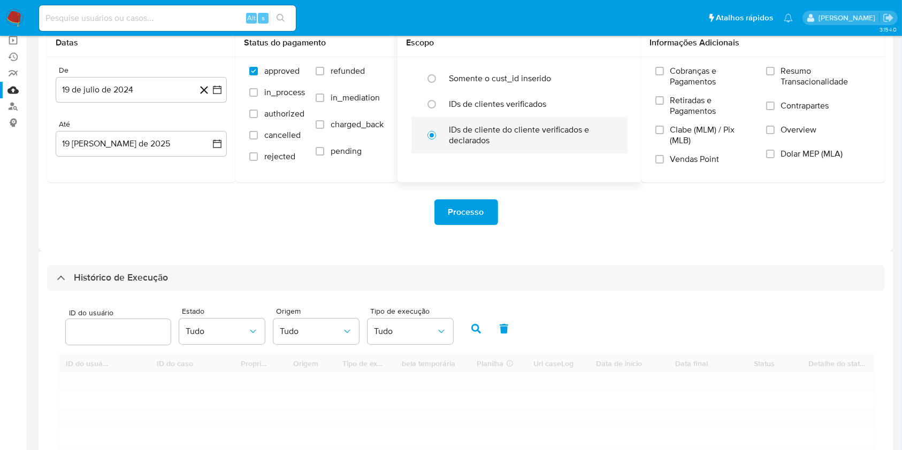
scroll to position [142, 0]
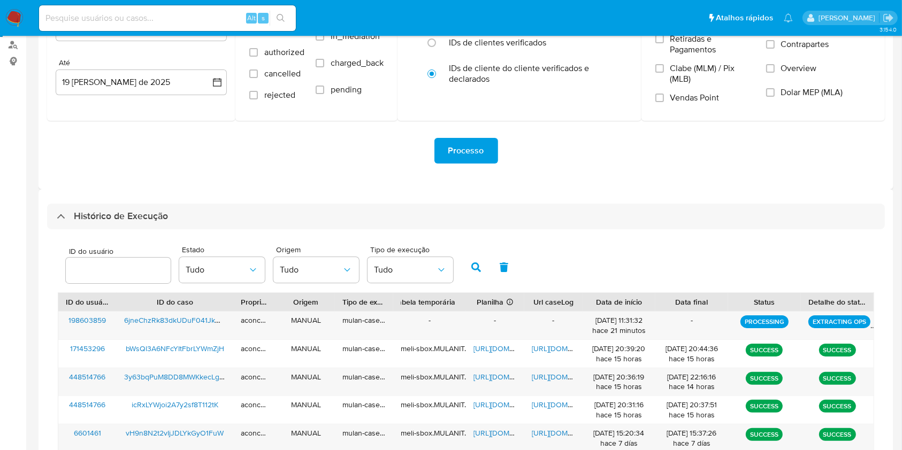
click at [398, 192] on div "Histórico de Execução ID do usuário Estado Tudo Origem Tudo Tipo de execução Tu…" at bounding box center [466, 418] width 855 height 459
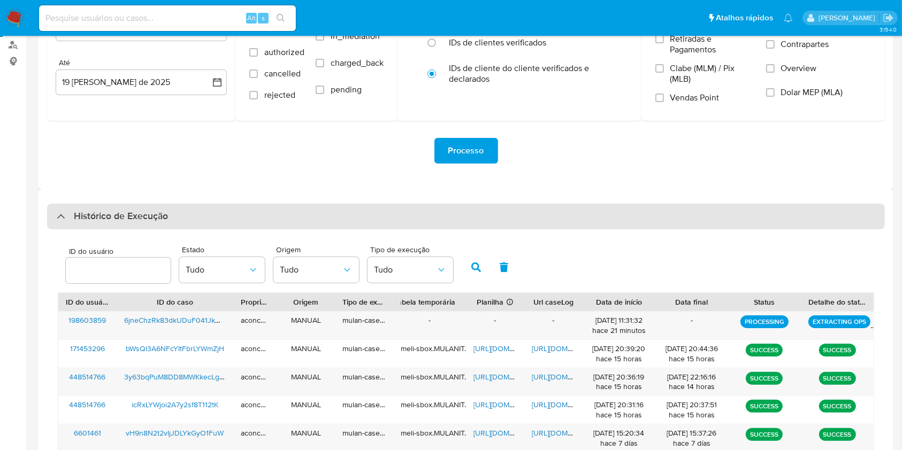
click at [404, 211] on div "Histórico de Execução" at bounding box center [465, 217] width 837 height 26
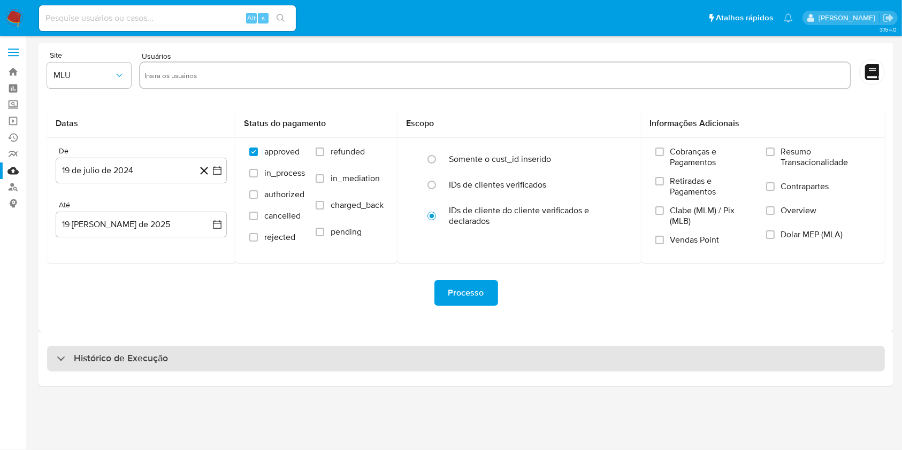
scroll to position [0, 0]
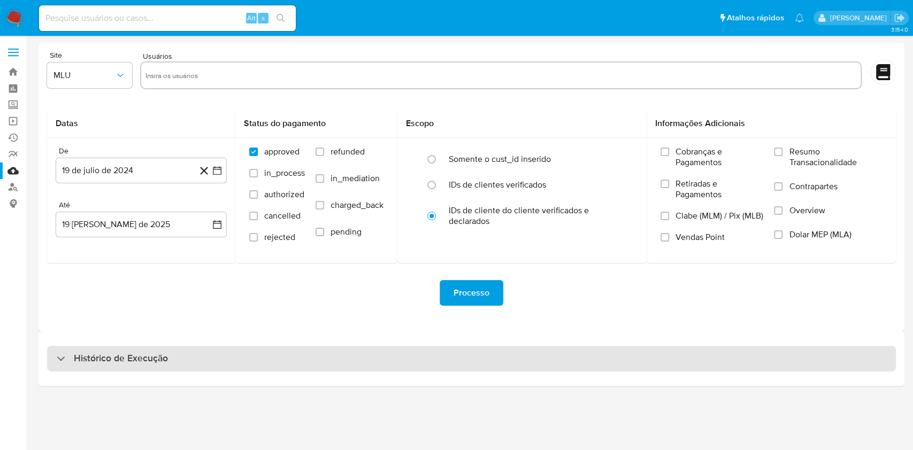
click at [377, 364] on div "Histórico de Execução" at bounding box center [471, 359] width 849 height 26
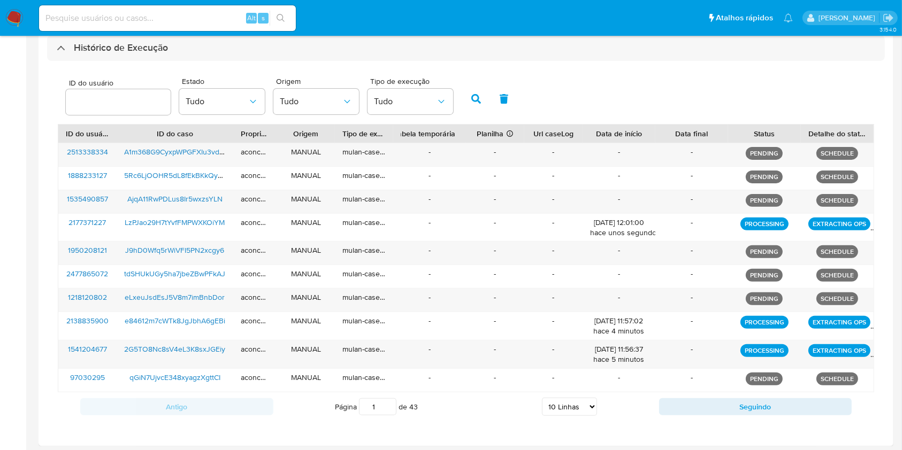
scroll to position [312, 0]
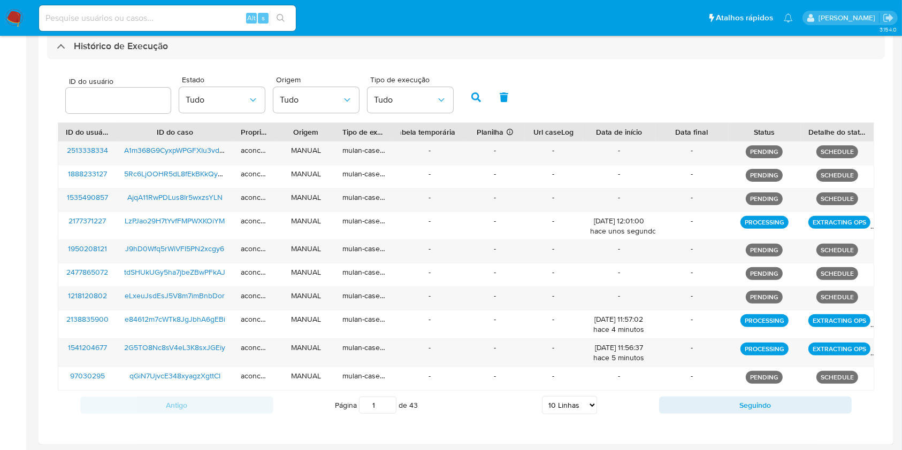
click at [560, 409] on select "5 Linhas 10 Linhas 20 Linhas 25 Linhas 50 Linhas 100 Linhas" at bounding box center [569, 405] width 55 height 18
select select "100"
click at [542, 396] on select "5 Linhas 10 Linhas 20 Linhas 25 Linhas 50 Linhas 100 Linhas" at bounding box center [569, 405] width 55 height 18
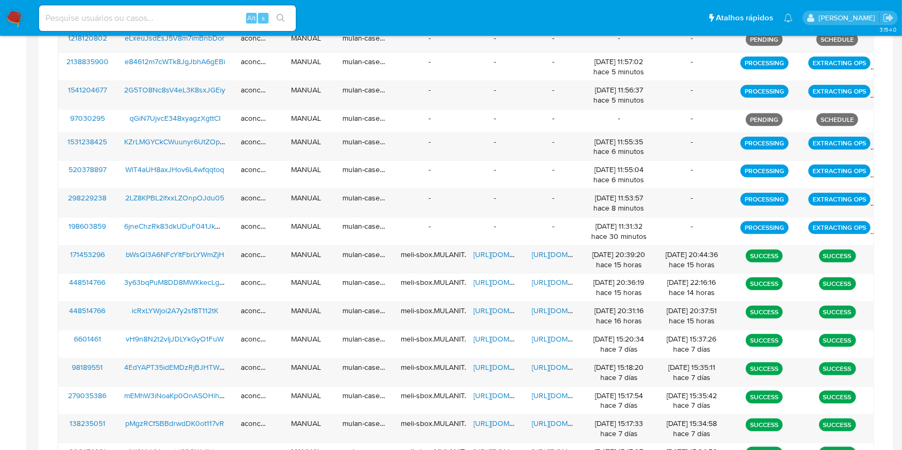
scroll to position [964, 0]
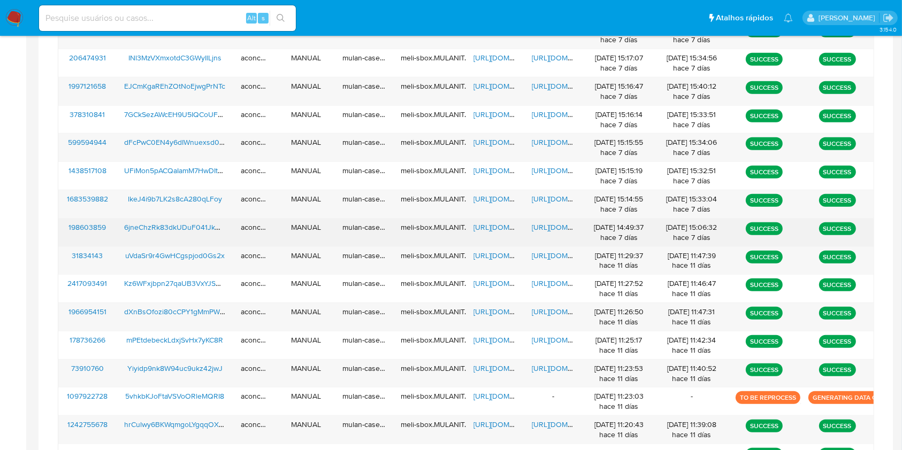
click at [552, 222] on span "https://docs.google.com/document/d/1w0FMYfwELeZJmNIBMAjiO0AKCcI-FYSfrBKVgsfUDWA…" at bounding box center [569, 227] width 74 height 11
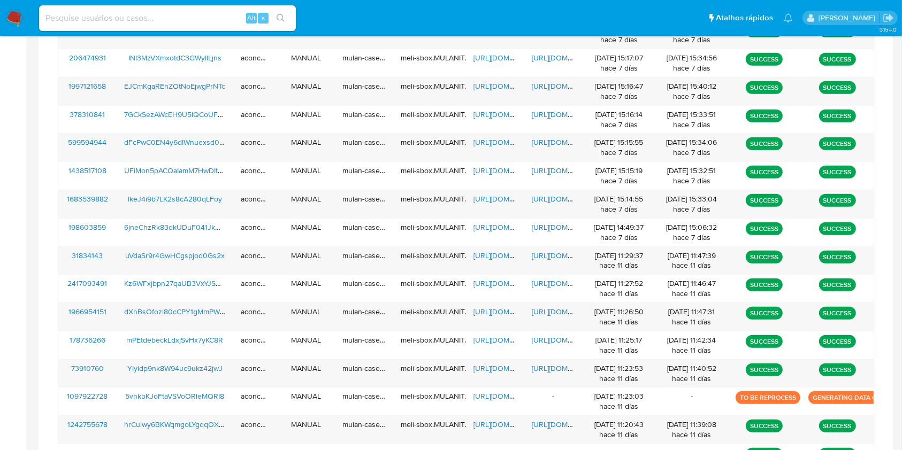
scroll to position [1838, 0]
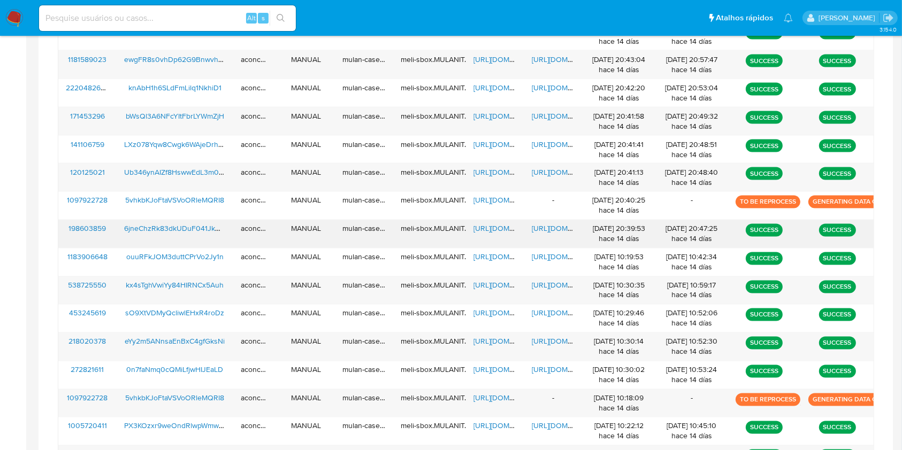
click at [539, 224] on span "https://docs.google.com/document/d/1slfOxQsODOpALj7bPmaje-GriF5TKUkICFZSfCanLWw…" at bounding box center [569, 229] width 74 height 11
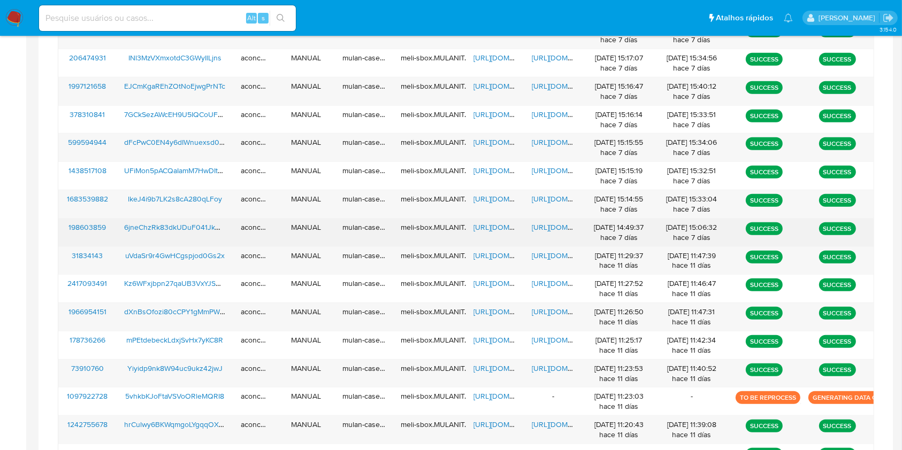
click at [493, 233] on div "https://docs.google.com/spreadsheets/d/1iqqq98bKqj5QtOy95djn8jjuw_o1ZRqajBVbXQ4…" at bounding box center [495, 233] width 58 height 28
click at [493, 229] on span "https://docs.google.com/spreadsheets/d/1iqqq98bKqj5QtOy95djn8jjuw_o1ZRqajBVbXQ4…" at bounding box center [510, 227] width 74 height 11
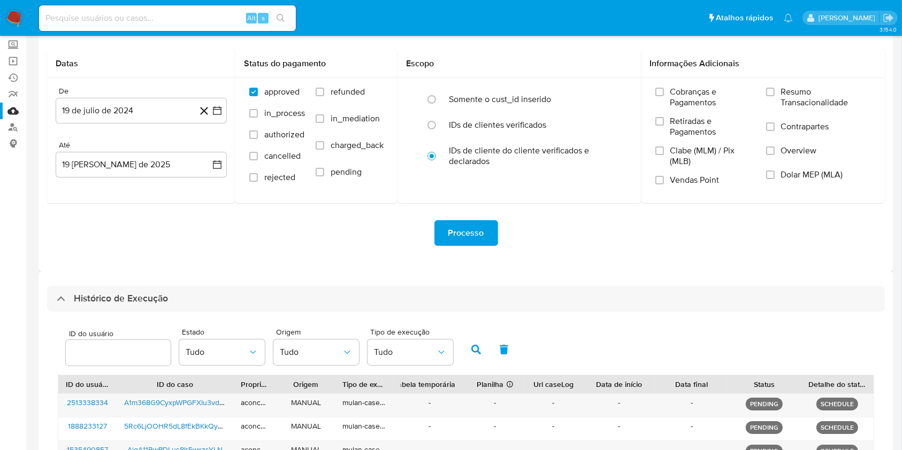
scroll to position [142, 0]
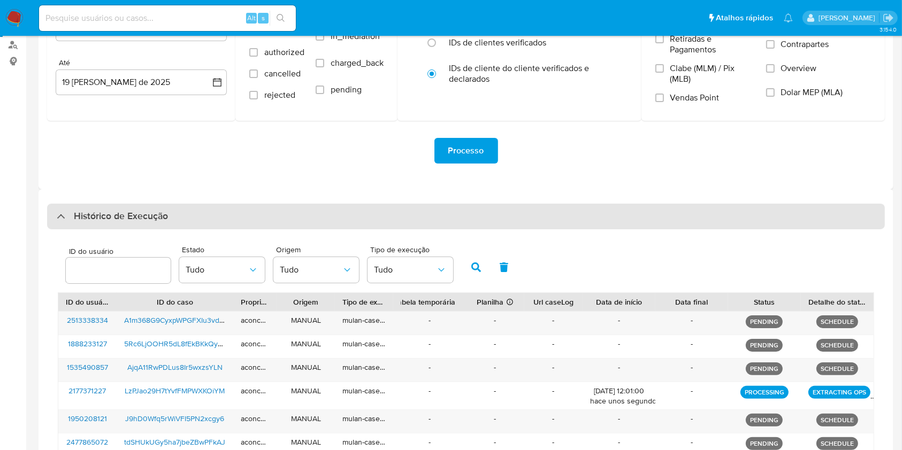
click at [368, 222] on div "Histórico de Execução" at bounding box center [465, 217] width 837 height 26
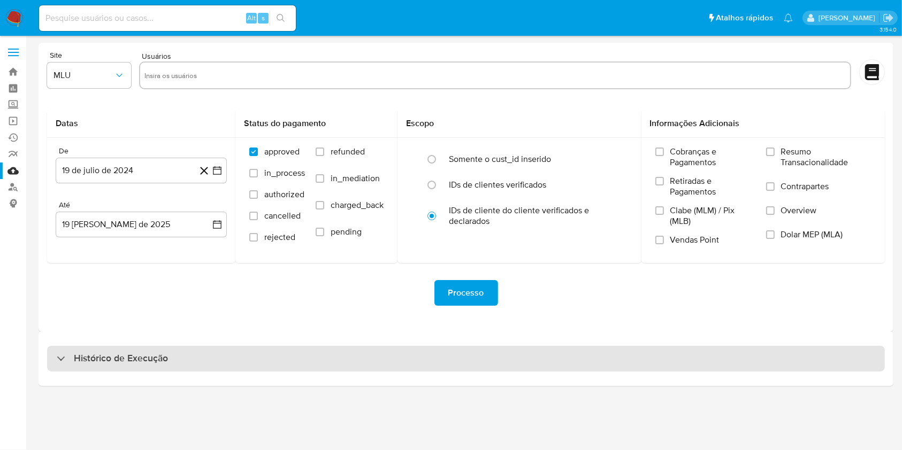
scroll to position [0, 0]
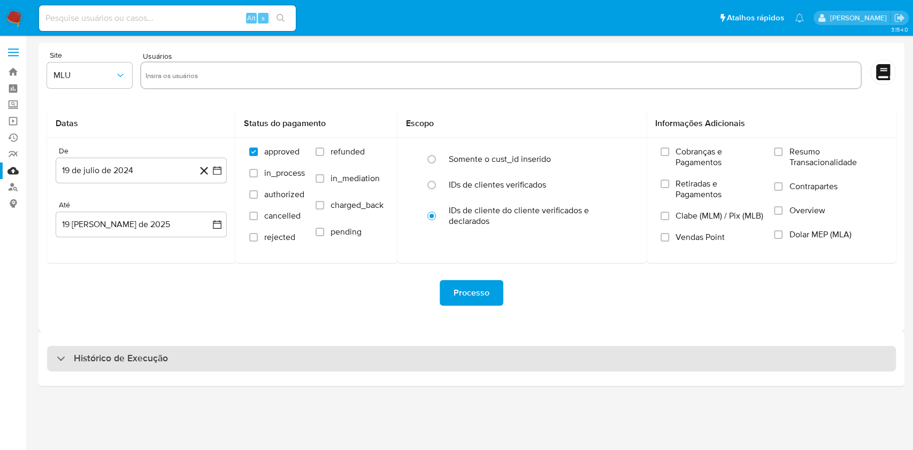
drag, startPoint x: 339, startPoint y: 364, endPoint x: 364, endPoint y: 363, distance: 25.2
click at [339, 364] on div "Histórico de Execução" at bounding box center [471, 359] width 849 height 26
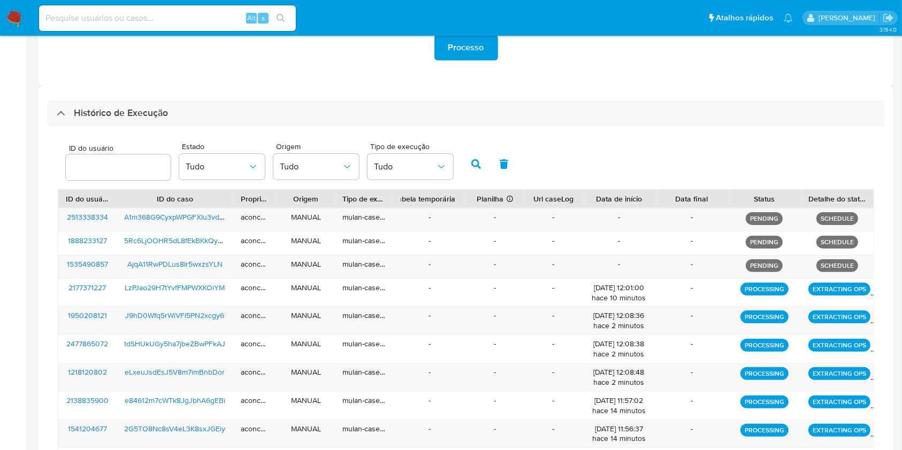
scroll to position [317, 0]
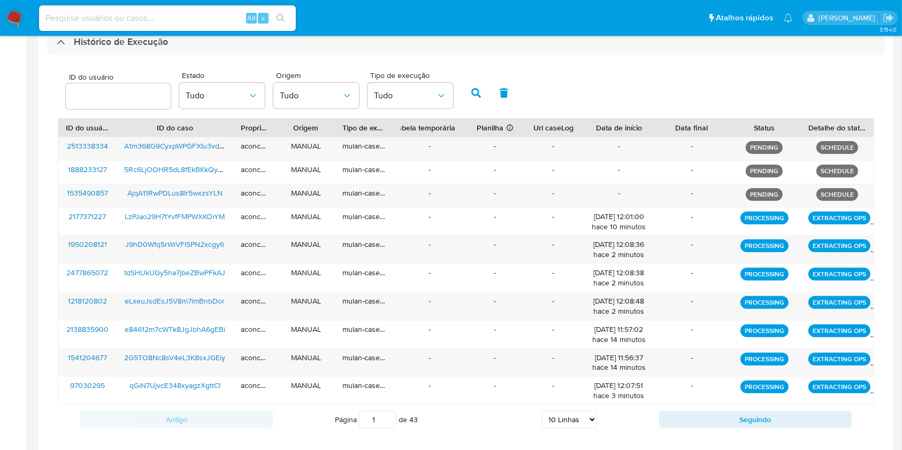
click at [588, 425] on select "5 Linhas 10 Linhas 20 Linhas 25 Linhas 50 Linhas 100 Linhas" at bounding box center [569, 420] width 55 height 18
select select "50"
click at [542, 411] on select "5 Linhas 10 Linhas 20 Linhas 25 Linhas 50 Linhas 100 Linhas" at bounding box center [569, 420] width 55 height 18
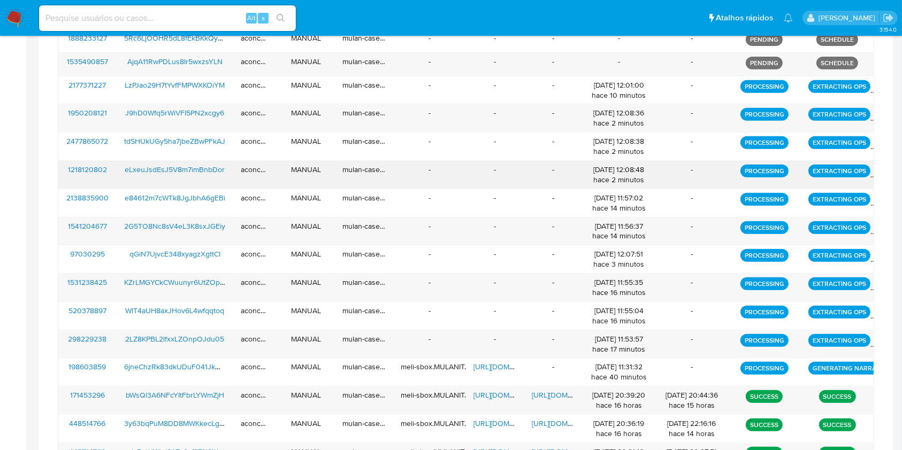
scroll to position [531, 0]
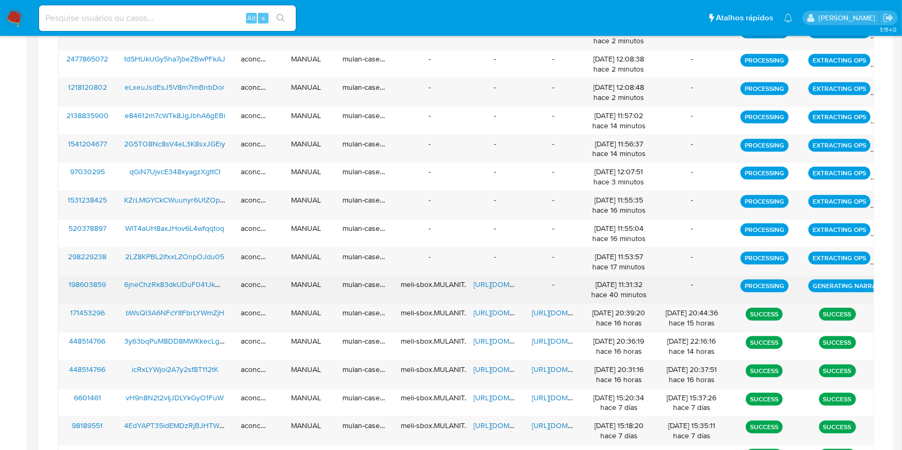
click at [493, 284] on span "https://docs.google.com/spreadsheets/d/1J-ltxloIyPcLUr0XQ9BQ4cCNXc5B9VtXNr6aE1k…" at bounding box center [510, 284] width 74 height 11
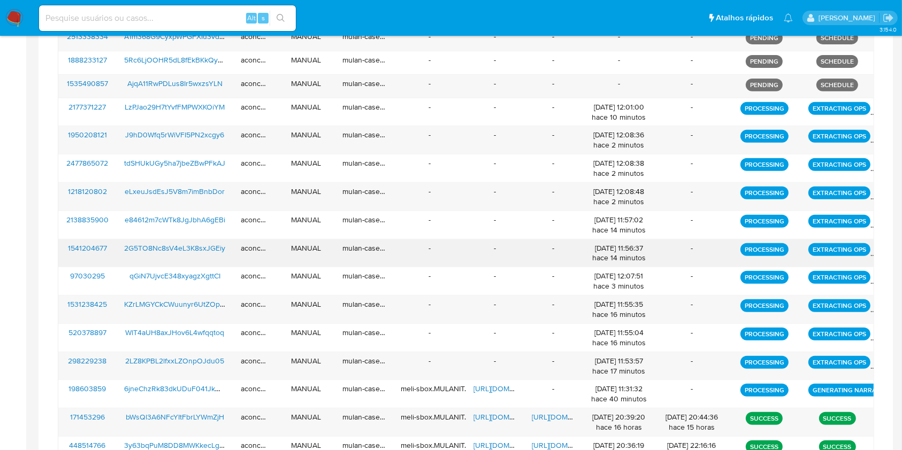
scroll to position [245, 0]
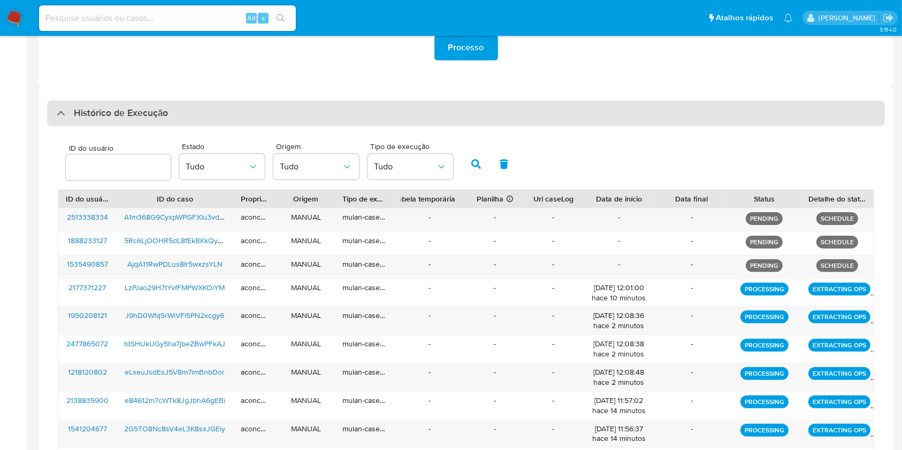
click at [481, 109] on div "Histórico de Execução" at bounding box center [465, 114] width 837 height 26
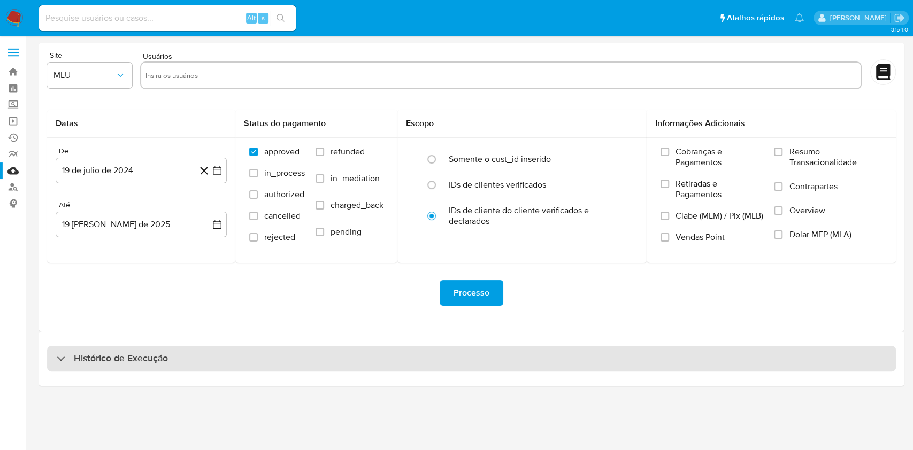
click at [441, 354] on div "Histórico de Execução" at bounding box center [471, 359] width 849 height 26
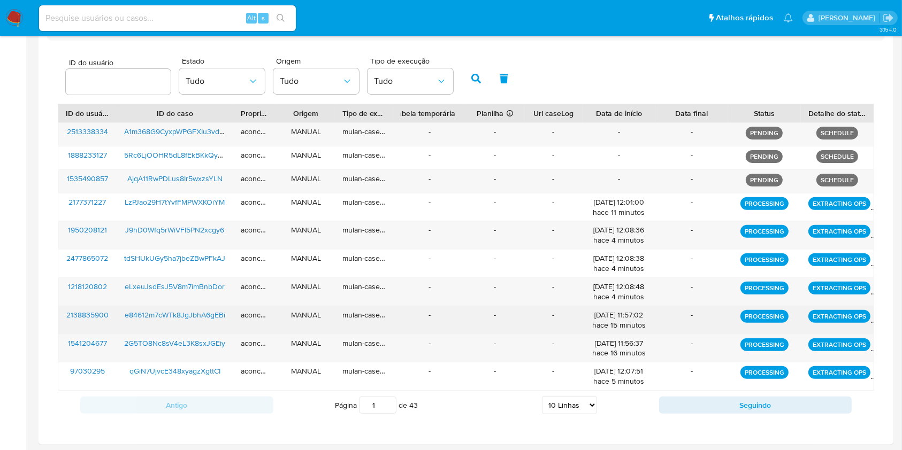
scroll to position [332, 0]
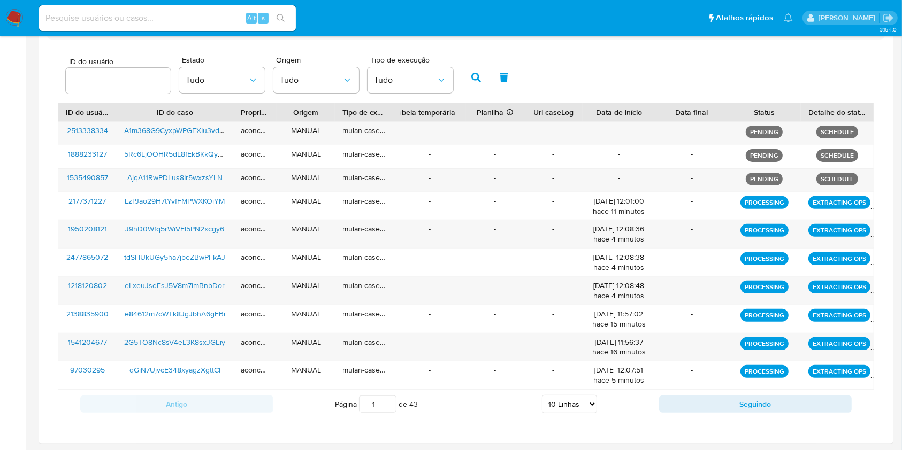
click at [575, 401] on select "5 Linhas 10 Linhas 20 Linhas 25 Linhas 50 Linhas 100 Linhas" at bounding box center [569, 404] width 55 height 18
select select "50"
click at [542, 395] on select "5 Linhas 10 Linhas 20 Linhas 25 Linhas 50 Linhas 100 Linhas" at bounding box center [569, 404] width 55 height 18
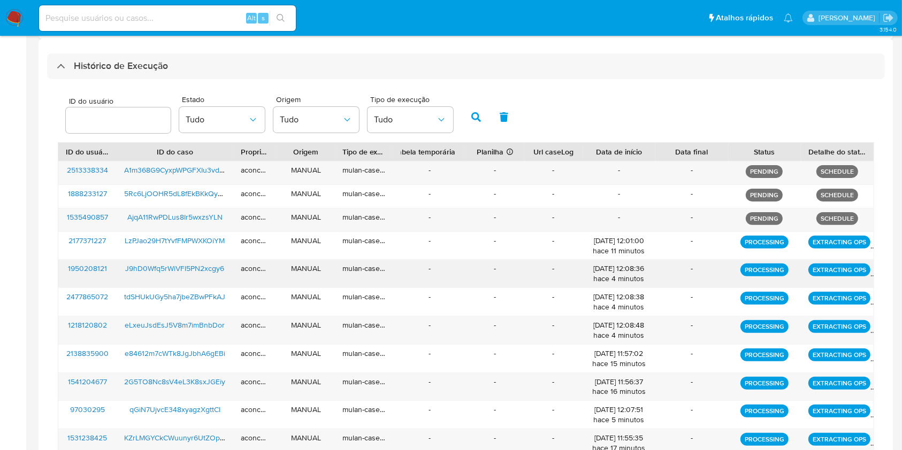
scroll to position [118, 0]
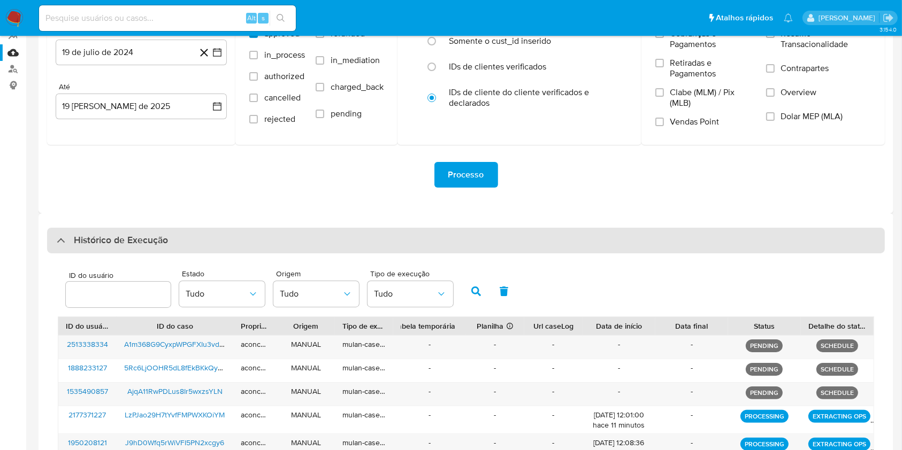
click at [435, 229] on div "Histórico de Execução" at bounding box center [465, 241] width 837 height 26
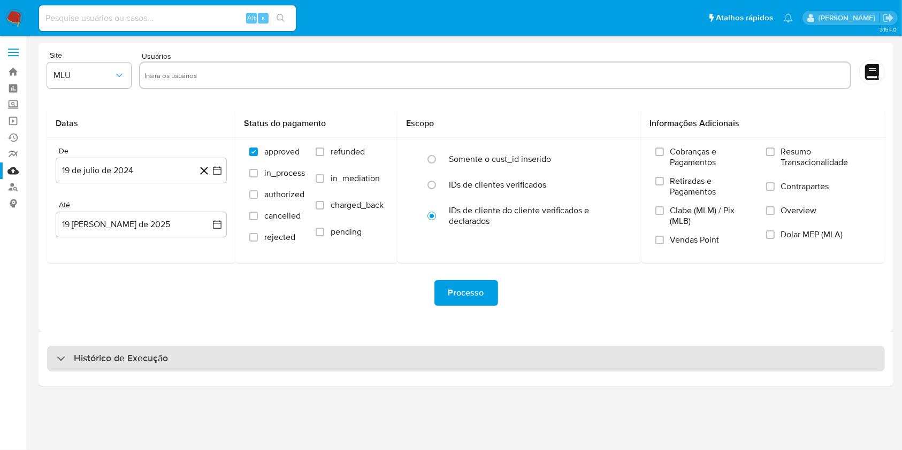
scroll to position [0, 0]
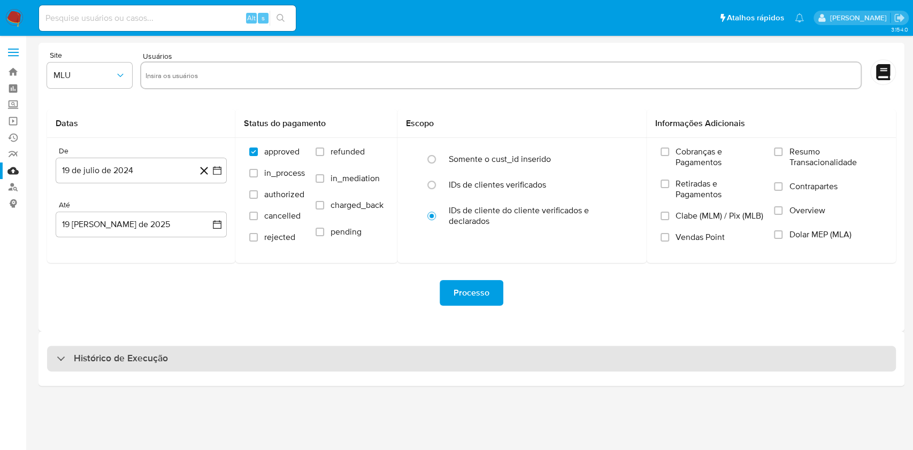
click at [376, 368] on div "Histórico de Execução" at bounding box center [471, 359] width 849 height 26
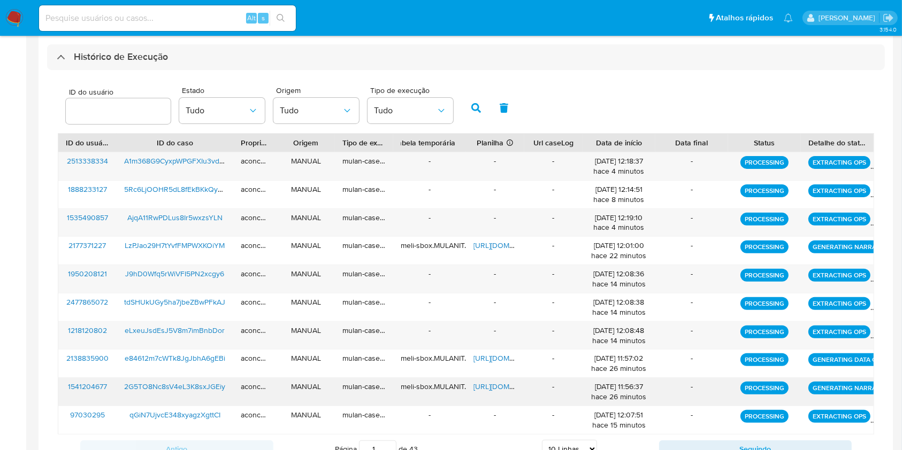
scroll to position [347, 0]
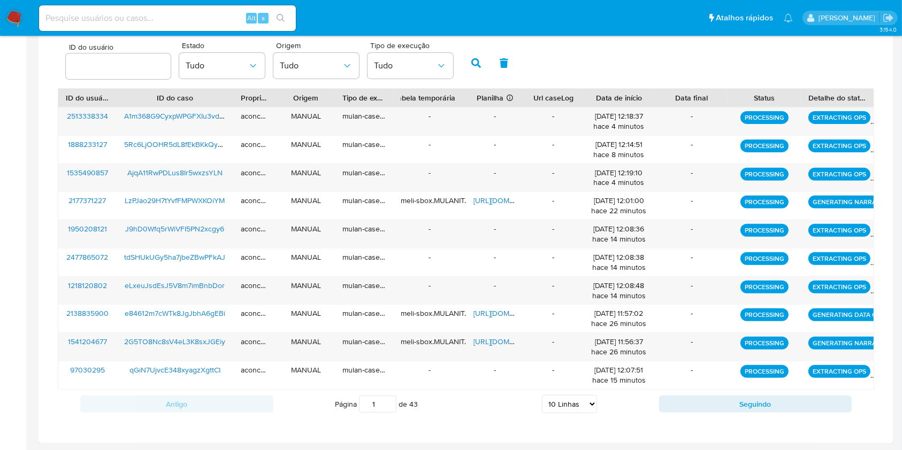
click at [594, 406] on select "5 Linhas 10 Linhas 20 Linhas 25 Linhas 50 Linhas 100 Linhas" at bounding box center [569, 404] width 55 height 18
select select "50"
click at [542, 395] on select "5 Linhas 10 Linhas 20 Linhas 25 Linhas 50 Linhas 100 Linhas" at bounding box center [569, 404] width 55 height 18
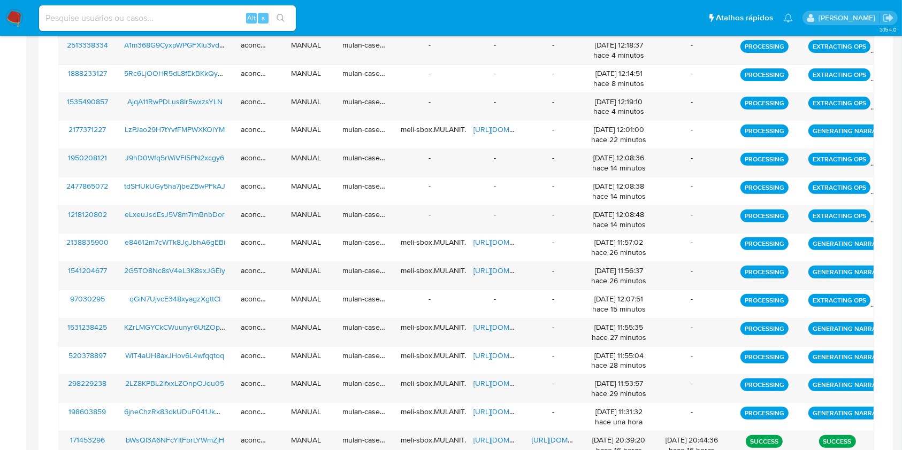
scroll to position [560, 0]
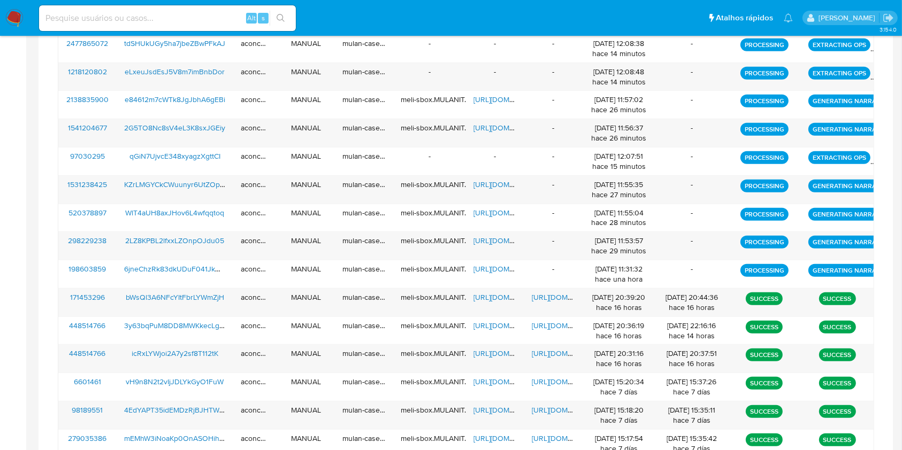
click at [145, 21] on input at bounding box center [167, 18] width 257 height 14
paste input "6jneChzRk83dkUDuF041JkOC"
type input "6jneChzRk83dkUDuF041JkOC"
click at [281, 19] on icon "search-icon" at bounding box center [280, 18] width 9 height 9
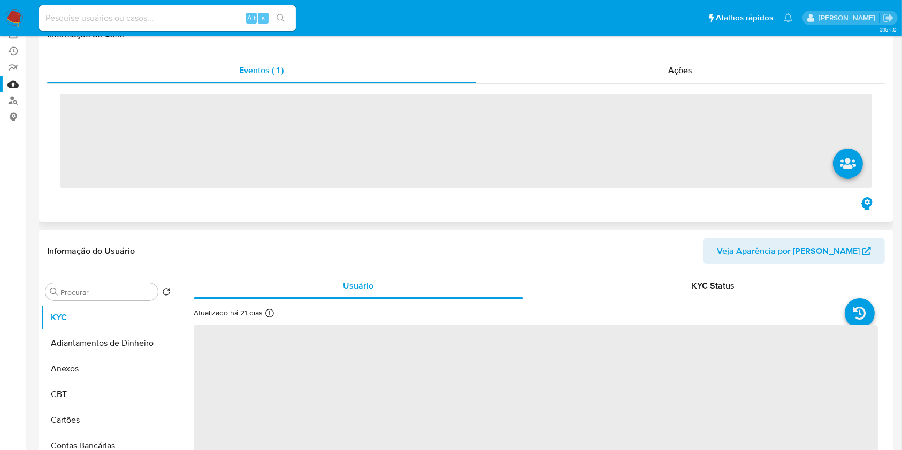
scroll to position [214, 0]
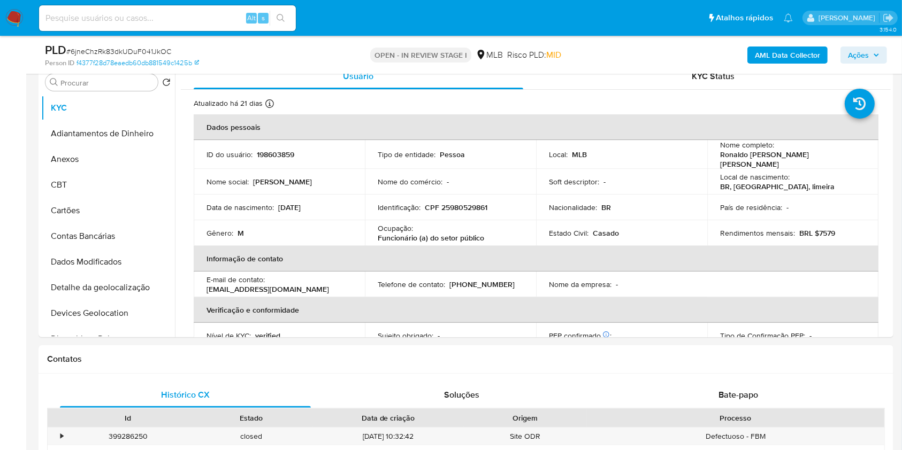
select select "10"
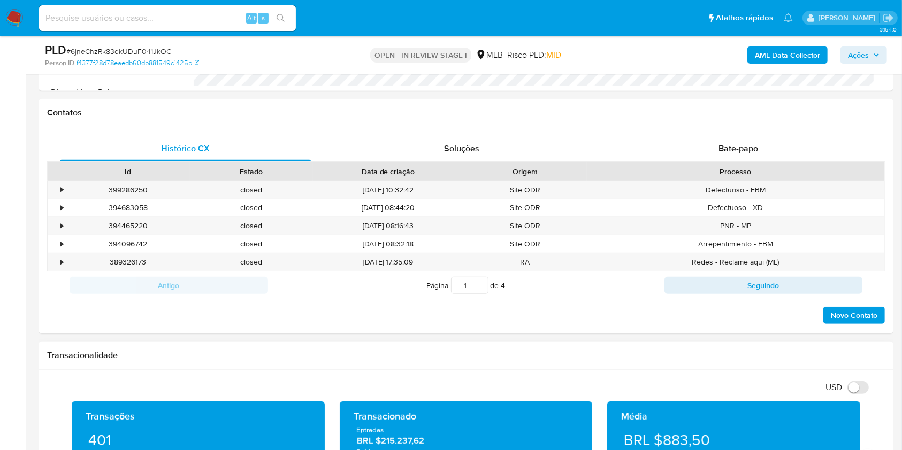
scroll to position [570, 0]
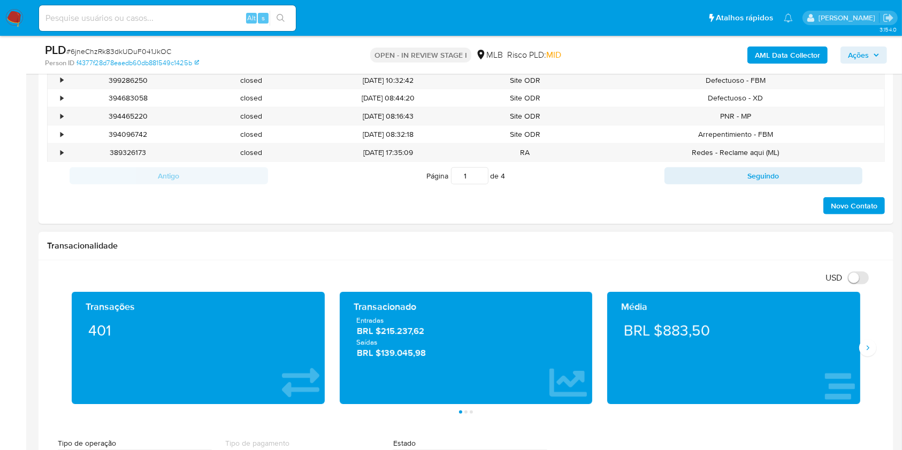
click at [868, 358] on div "Transações 401 Transacionado Entradas BRL $215.237,62 Saídas BRL $139.045,98 Mé…" at bounding box center [465, 353] width 837 height 122
click at [869, 352] on button "Siguiente" at bounding box center [867, 348] width 17 height 17
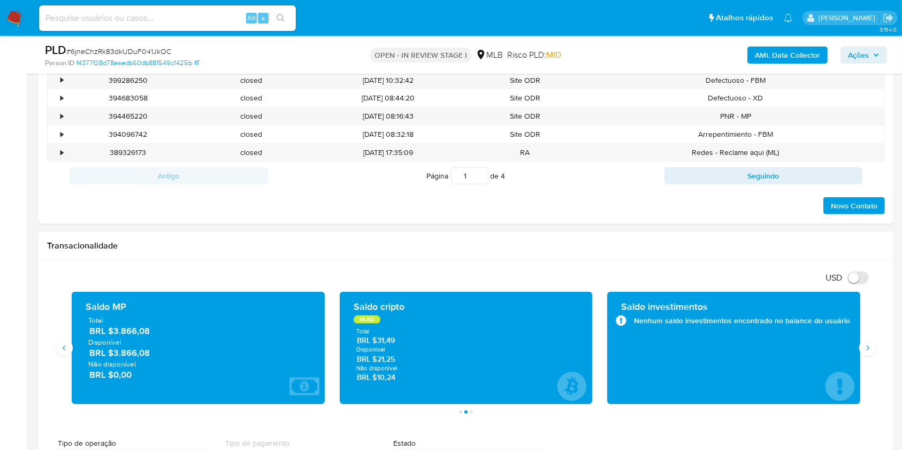
drag, startPoint x: 159, startPoint y: 335, endPoint x: 111, endPoint y: 336, distance: 48.1
click at [111, 336] on span "BRL $3.866,08" at bounding box center [198, 331] width 219 height 12
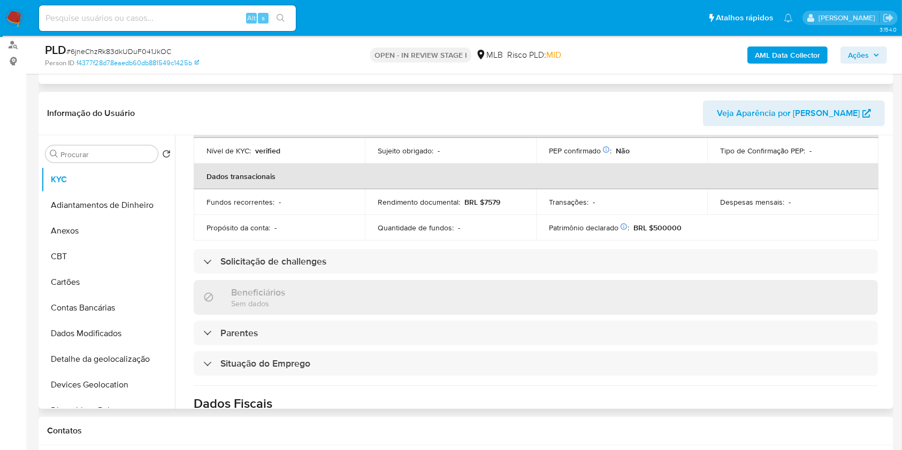
scroll to position [98, 0]
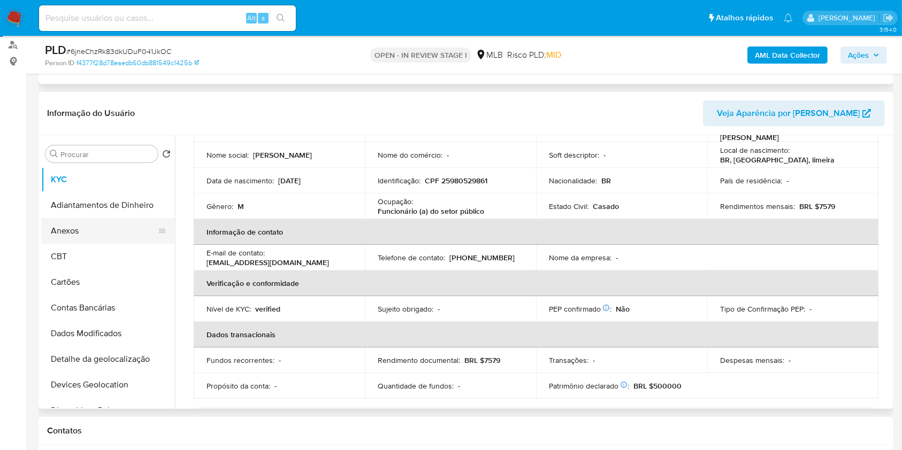
click at [117, 229] on button "Anexos" at bounding box center [103, 231] width 125 height 26
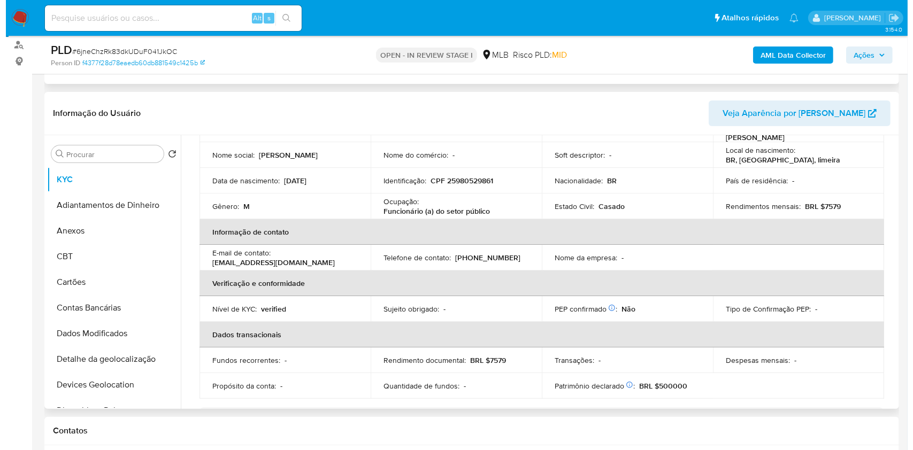
scroll to position [0, 0]
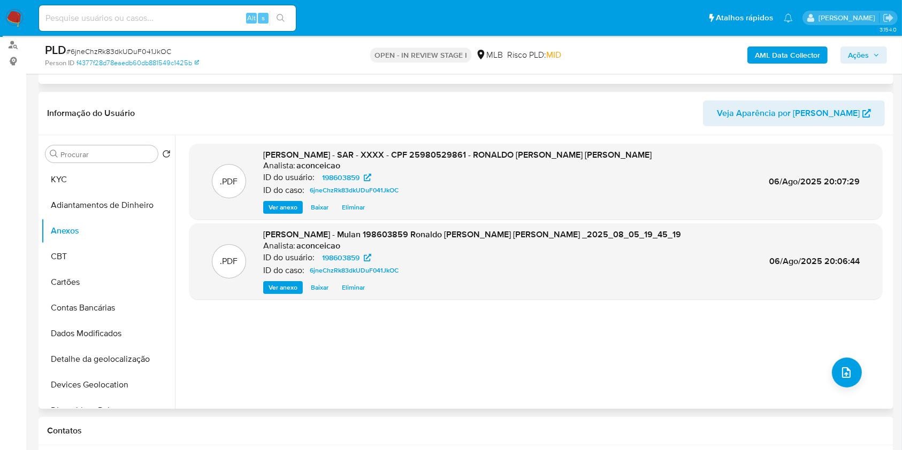
click at [360, 205] on span "Eliminar" at bounding box center [353, 207] width 23 height 11
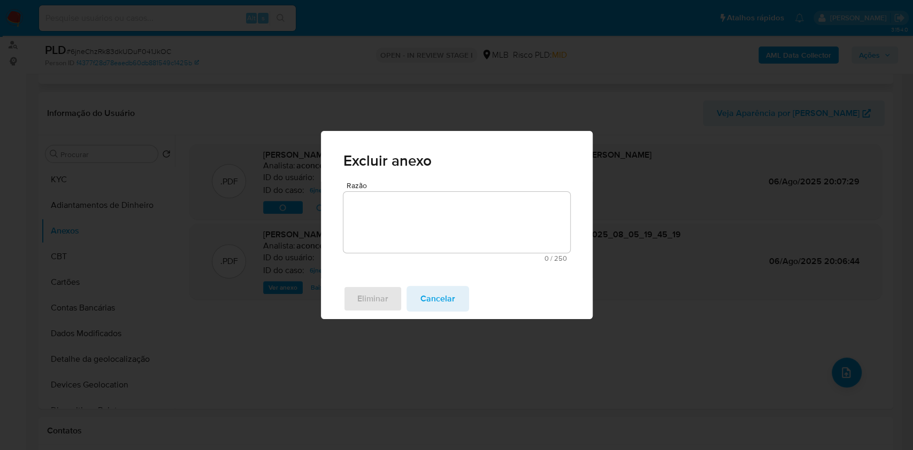
click at [383, 225] on textarea "Razão" at bounding box center [456, 222] width 227 height 61
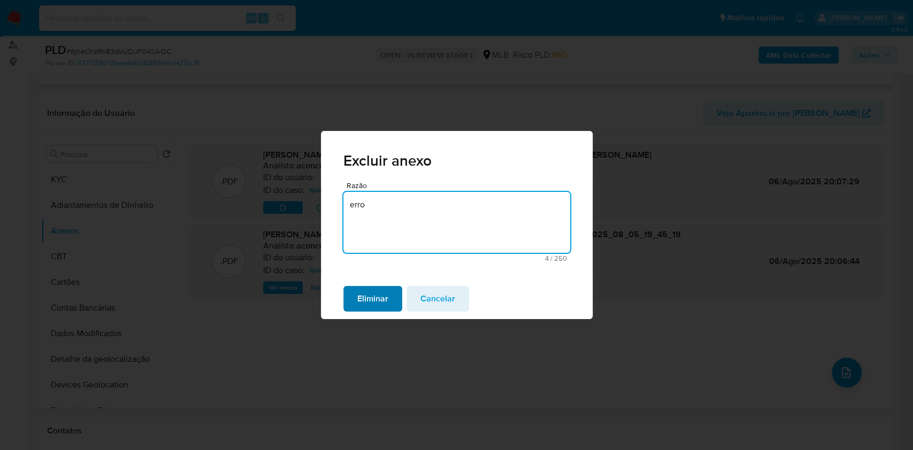
type textarea "erro"
click at [365, 306] on span "Eliminar" at bounding box center [372, 299] width 31 height 24
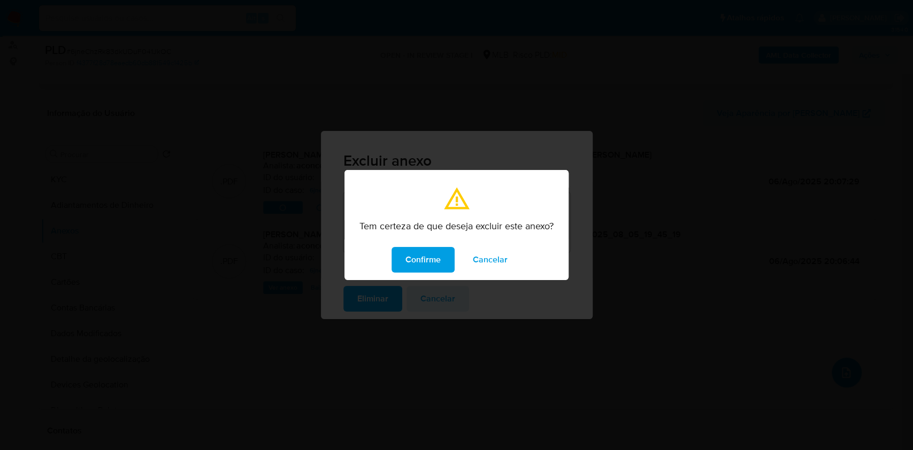
click at [405, 263] on span "Confirme" at bounding box center [422, 260] width 35 height 24
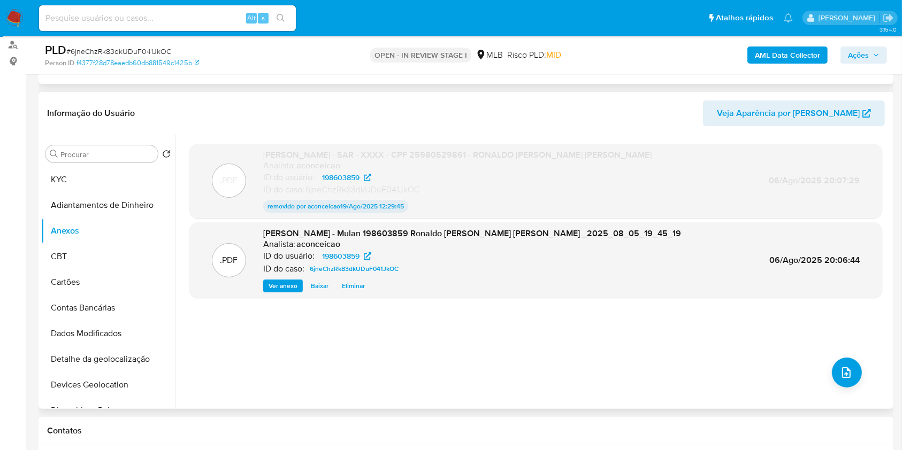
click at [355, 282] on span "Eliminar" at bounding box center [353, 286] width 23 height 11
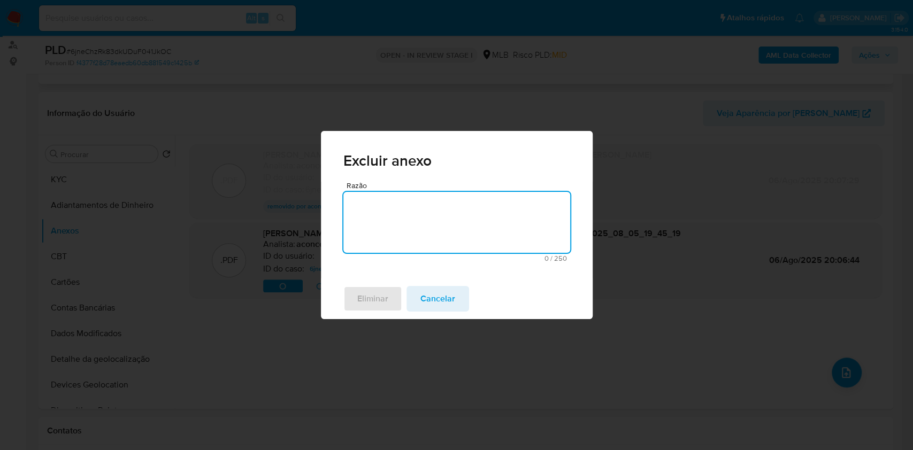
click at [412, 217] on textarea "Razão" at bounding box center [456, 222] width 227 height 61
type textarea "o"
type textarea "novo, atualizado"
click at [373, 305] on span "Eliminar" at bounding box center [372, 299] width 31 height 24
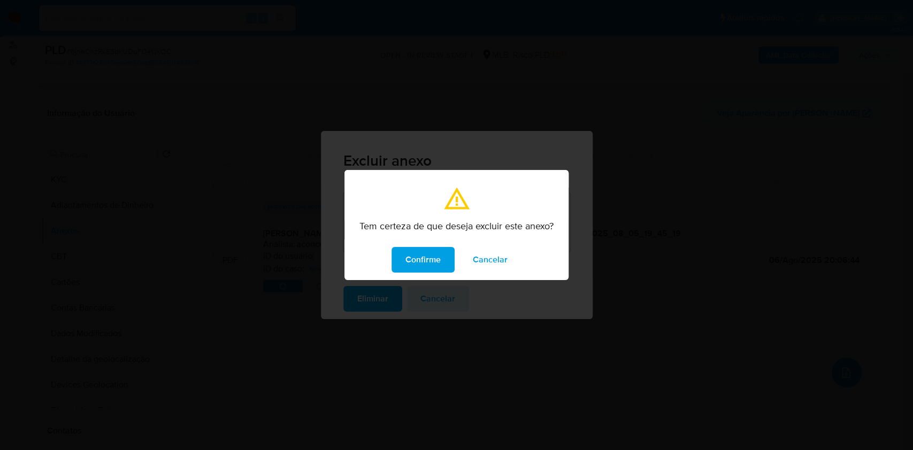
click at [436, 259] on span "Confirme" at bounding box center [422, 260] width 35 height 24
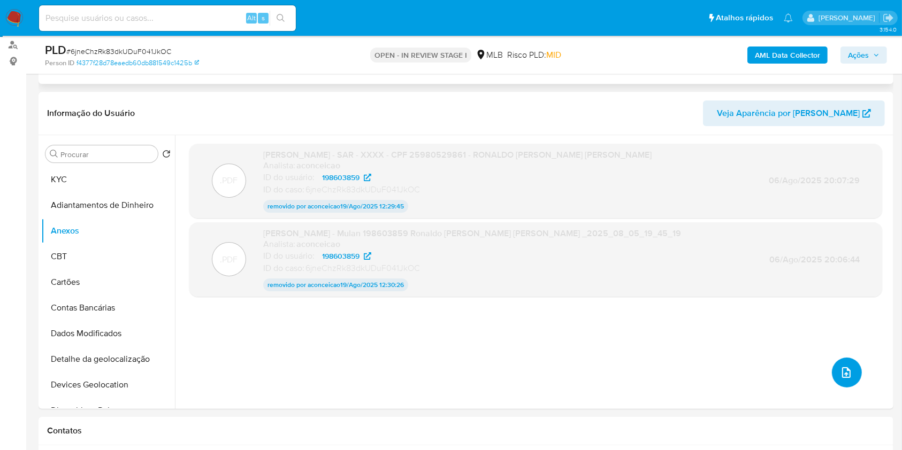
click at [844, 369] on icon "upload-file" at bounding box center [846, 372] width 13 height 13
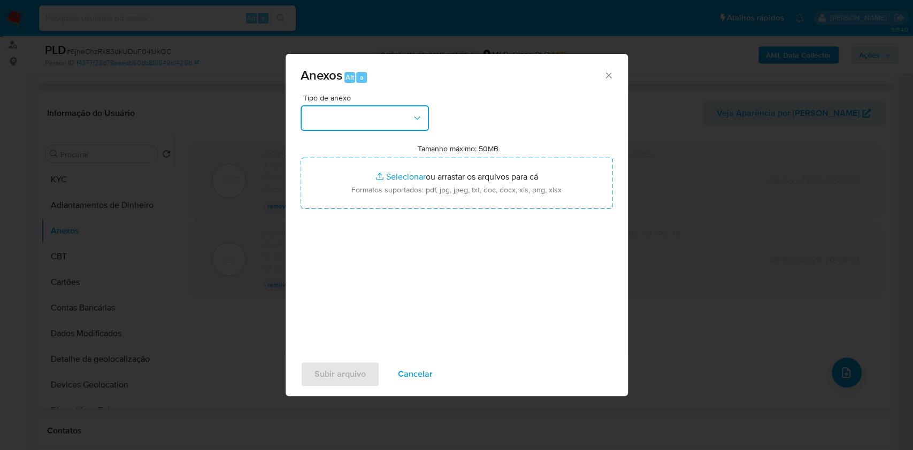
click at [370, 126] on button "button" at bounding box center [365, 118] width 128 height 26
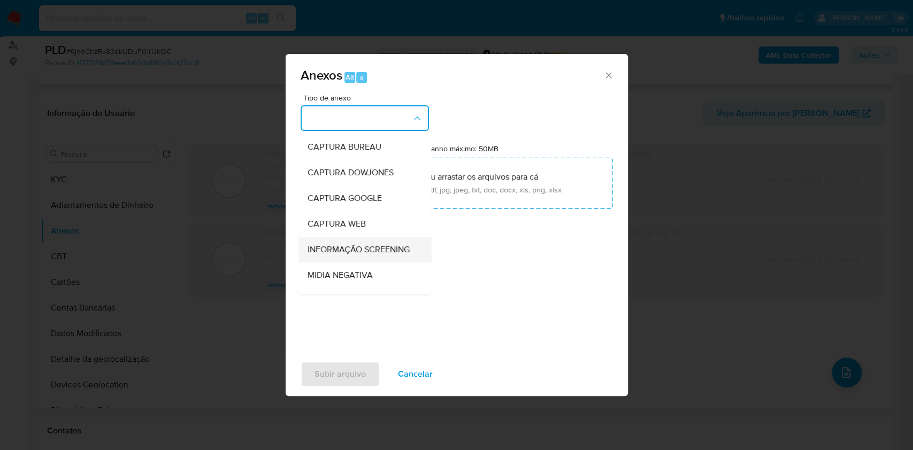
scroll to position [164, 0]
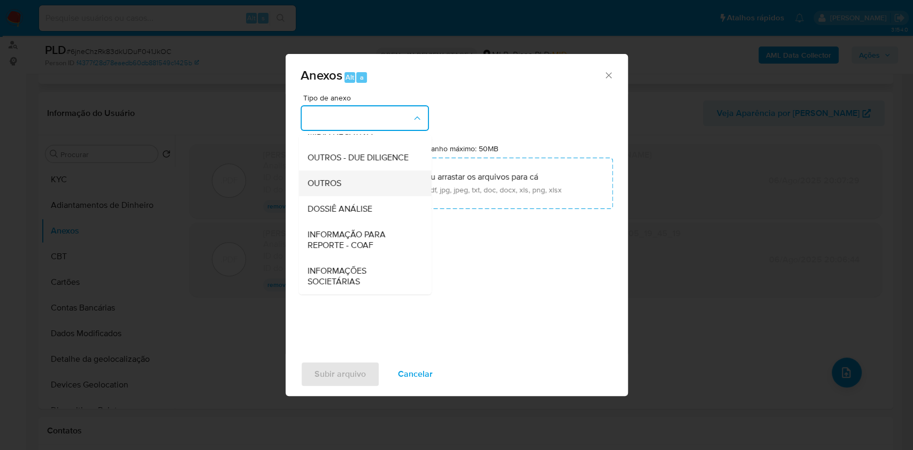
click at [352, 187] on div "OUTROS" at bounding box center [361, 184] width 109 height 26
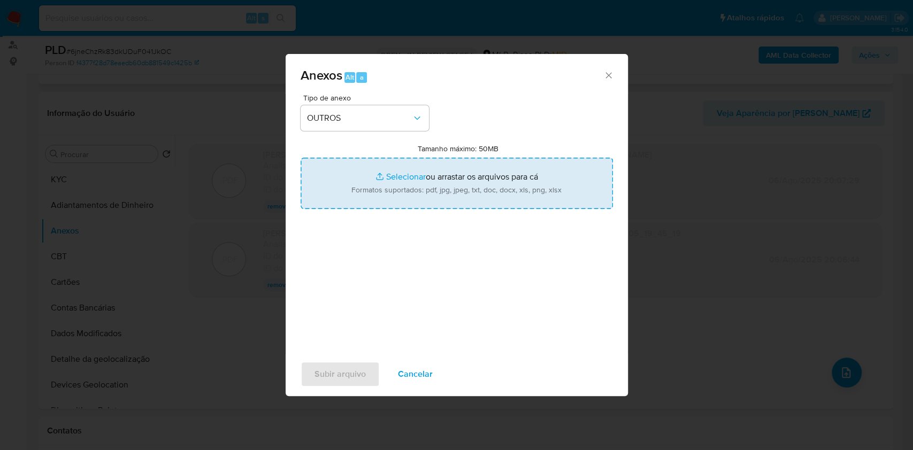
type input "C:\fakepath\Atualizada - Mulan 198603859_Ronaldo Adriano de Castro Silva 2025_0…"
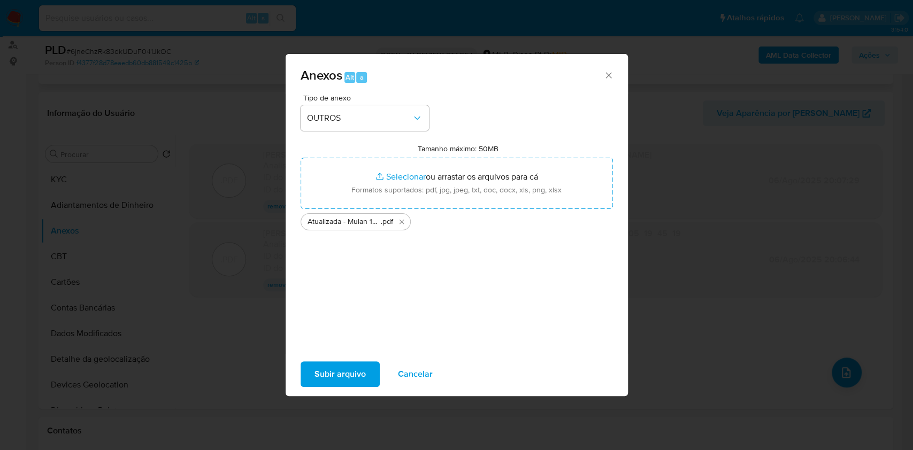
click at [341, 374] on span "Subir arquivo" at bounding box center [339, 375] width 51 height 24
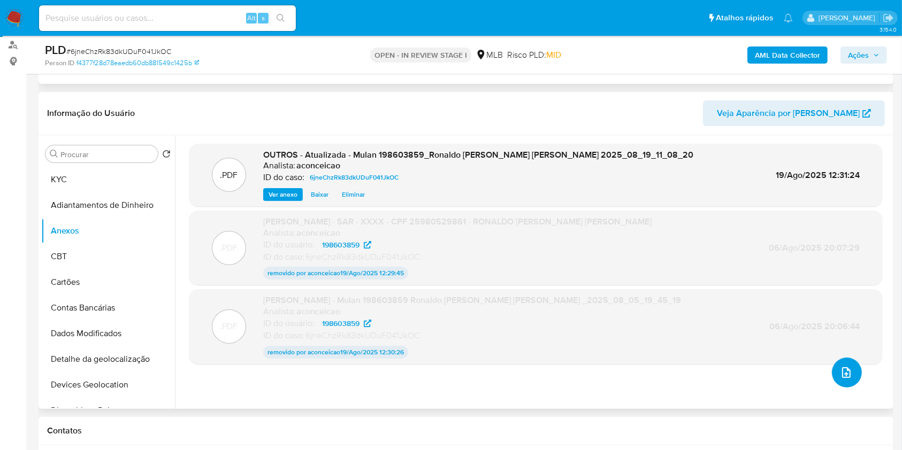
click at [843, 374] on icon "upload-file" at bounding box center [846, 372] width 13 height 13
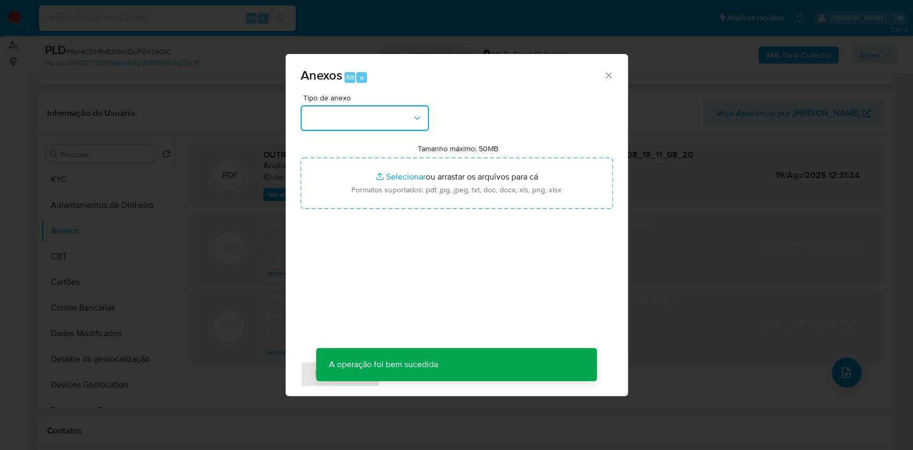
click at [417, 119] on icon "button" at bounding box center [417, 118] width 11 height 11
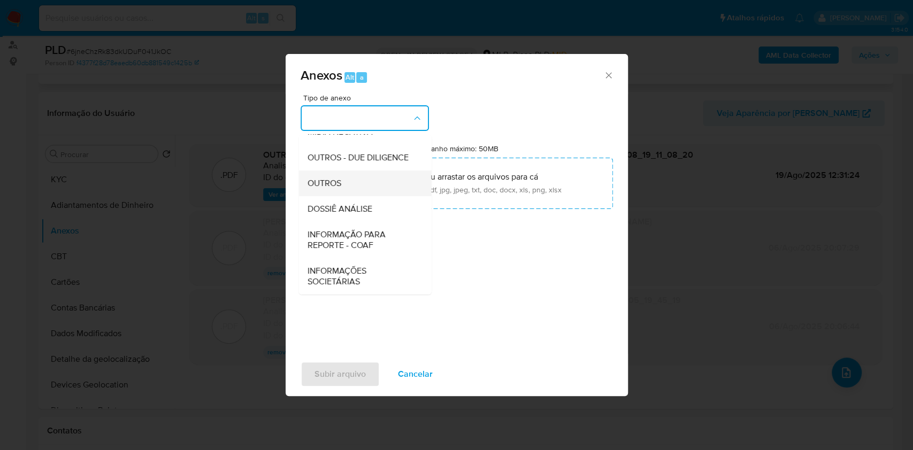
click at [352, 183] on div "OUTROS" at bounding box center [361, 184] width 109 height 26
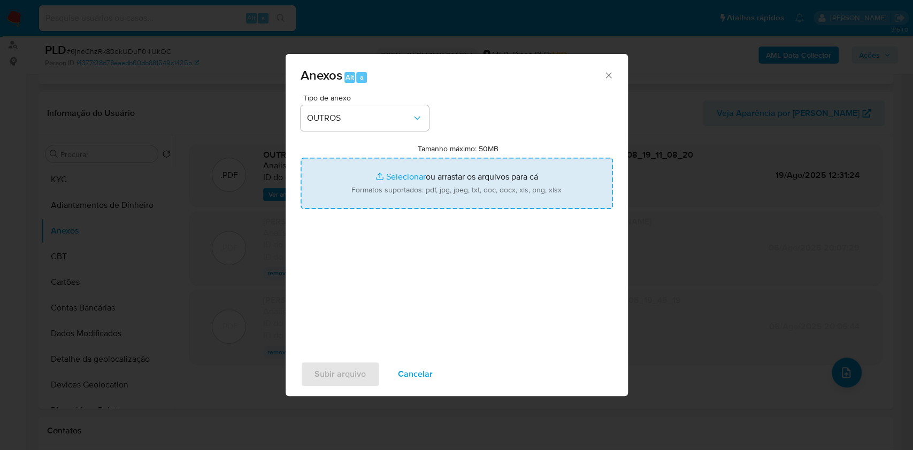
type input "C:\fakepath\SAR - XXXX - CPF 25980529861 - RONALDO ADRIANO DE CASTRO SILVA.pdf"
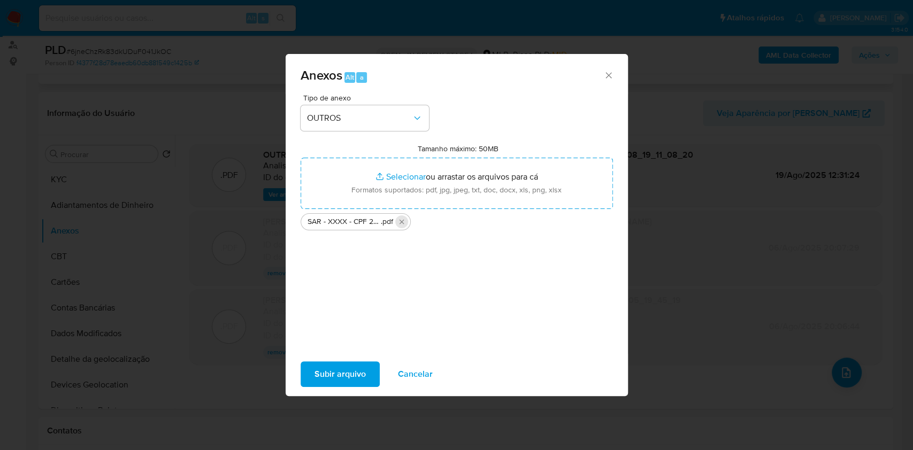
click at [402, 222] on icon "Excluir SAR - XXXX - CPF 25980529861 - RONALDO ADRIANO DE CASTRO SILVA.pdf" at bounding box center [401, 222] width 9 height 9
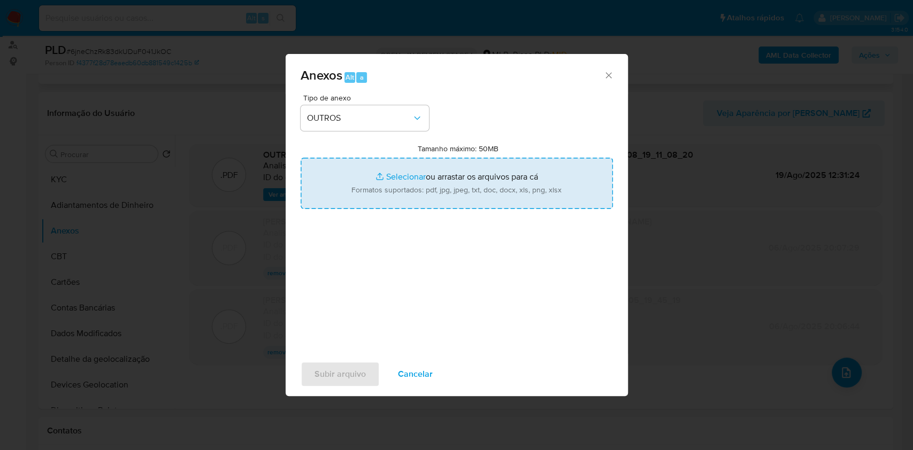
type input "C:\fakepath\SAR - XXXX - CPF 25980529861 - RONALDO ADRIANO DE CASTRO SILVA (1).…"
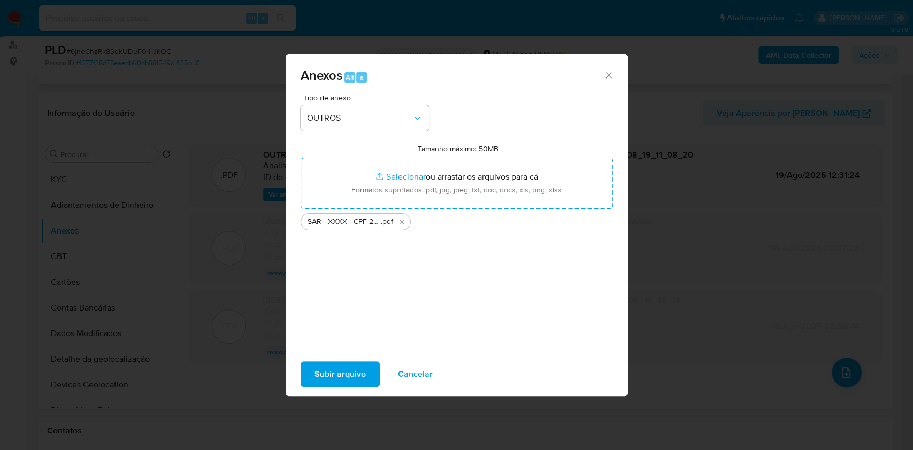
click at [347, 378] on span "Subir arquivo" at bounding box center [339, 375] width 51 height 24
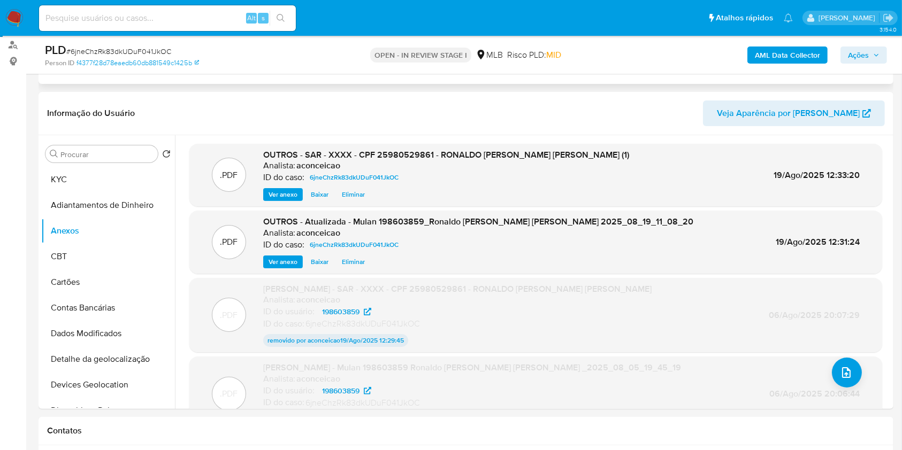
click at [869, 55] on span "Ações" at bounding box center [864, 55] width 32 height 15
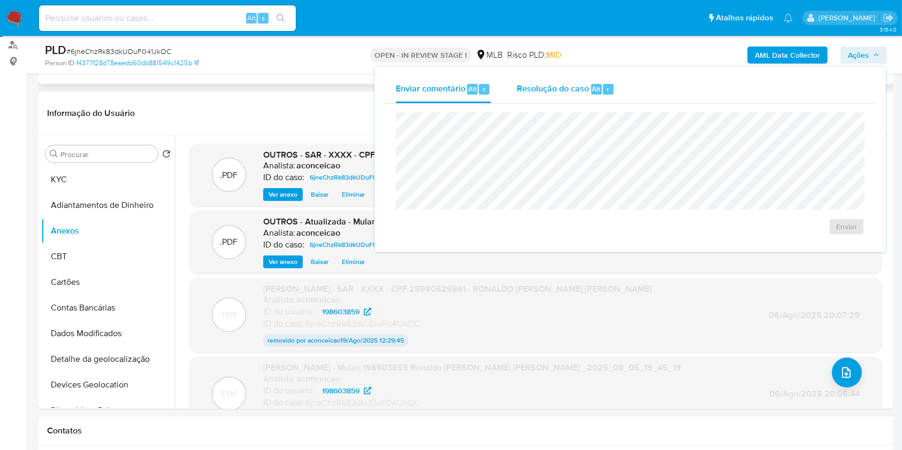
click at [560, 81] on div "Resolução do caso Alt r" at bounding box center [566, 89] width 98 height 28
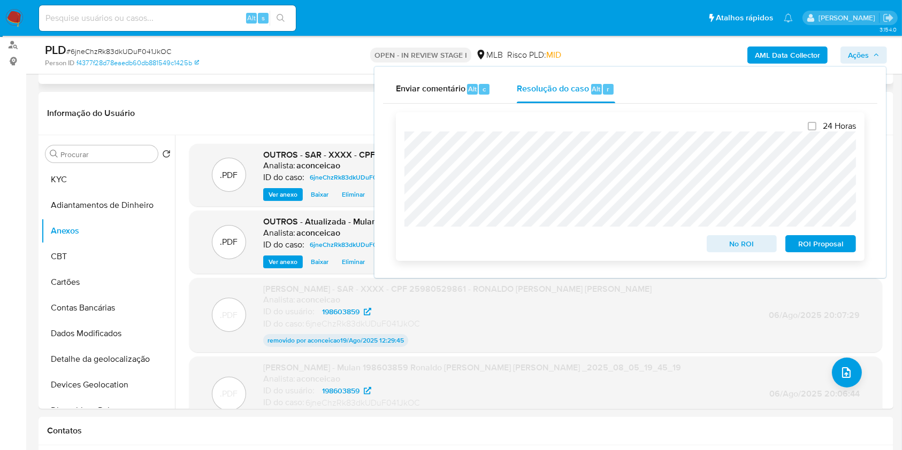
click at [827, 243] on span "ROI Proposal" at bounding box center [821, 243] width 56 height 15
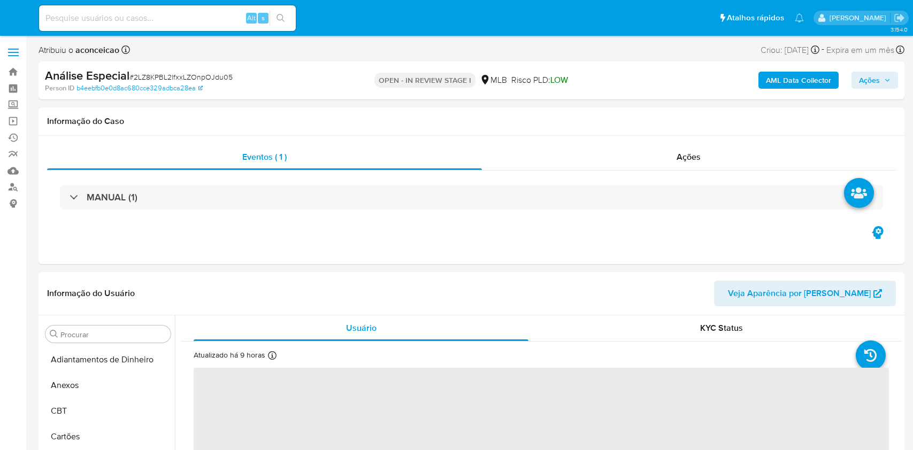
select select "10"
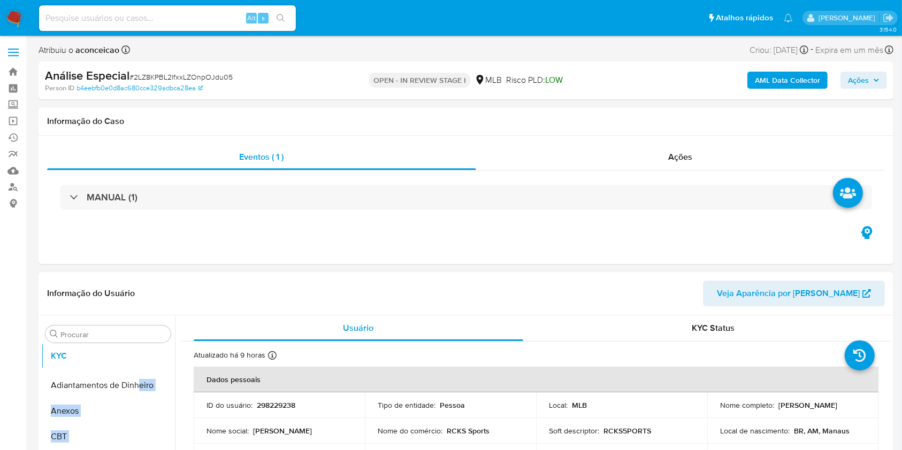
drag, startPoint x: 159, startPoint y: 421, endPoint x: 144, endPoint y: 363, distance: 60.2
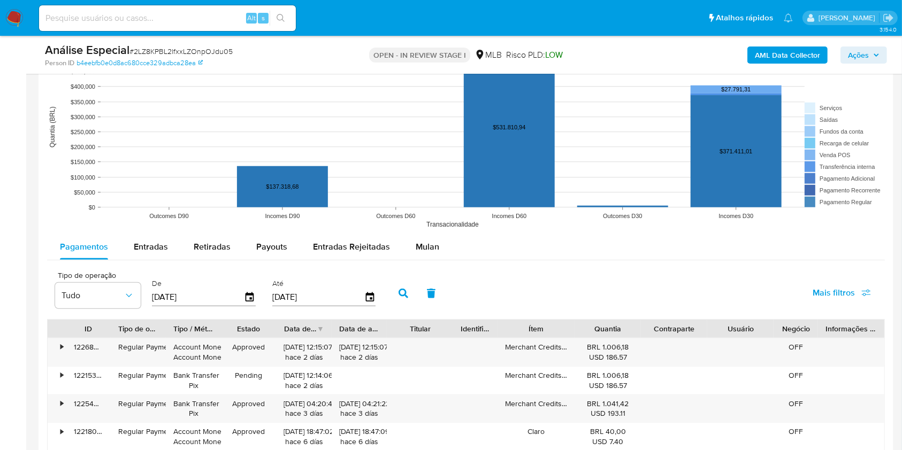
scroll to position [1141, 0]
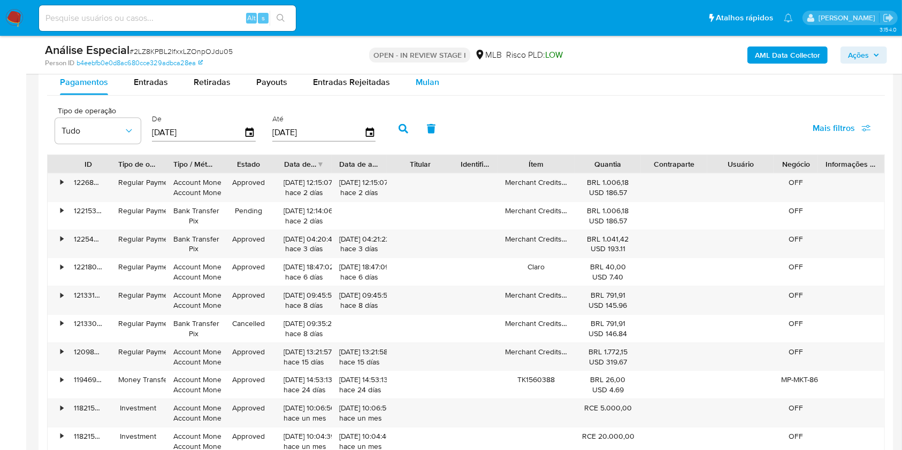
click at [434, 78] on span "Mulan" at bounding box center [428, 82] width 24 height 12
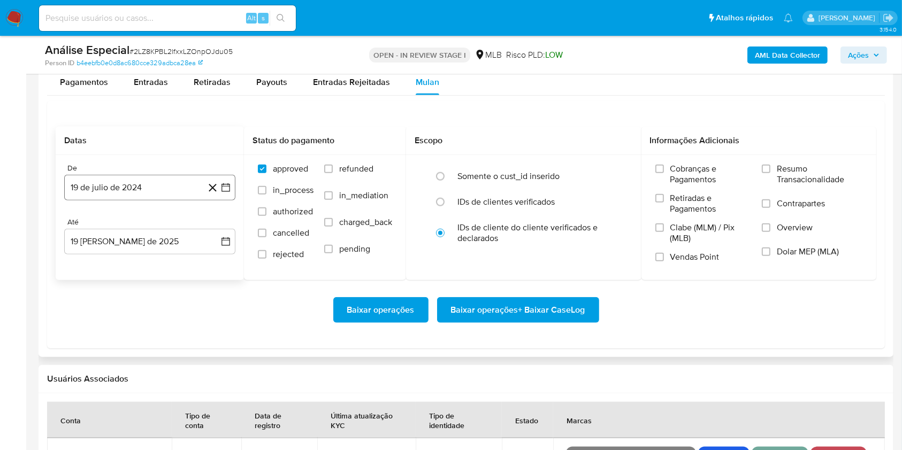
click at [190, 191] on button "19 de julio de 2024" at bounding box center [149, 188] width 171 height 26
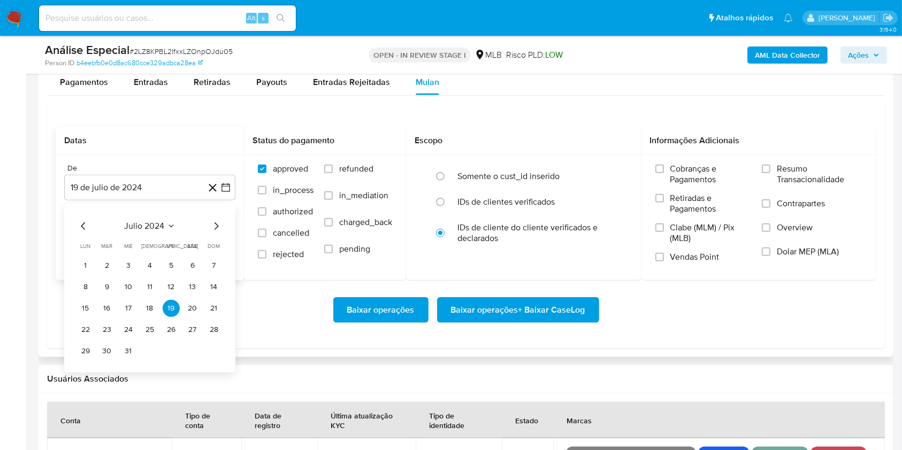
click at [159, 228] on span "julio 2024" at bounding box center [145, 226] width 40 height 11
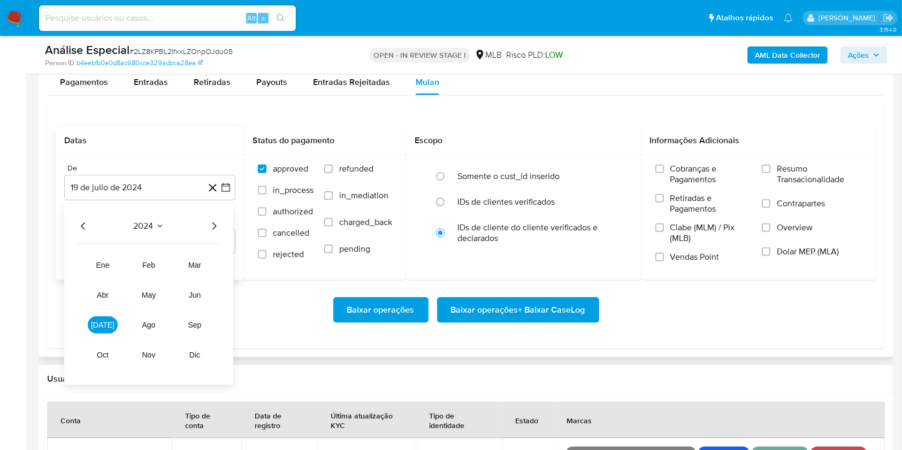
click at [214, 222] on icon "Año siguiente" at bounding box center [214, 226] width 13 height 13
click at [98, 327] on span "[DATE]" at bounding box center [103, 325] width 24 height 9
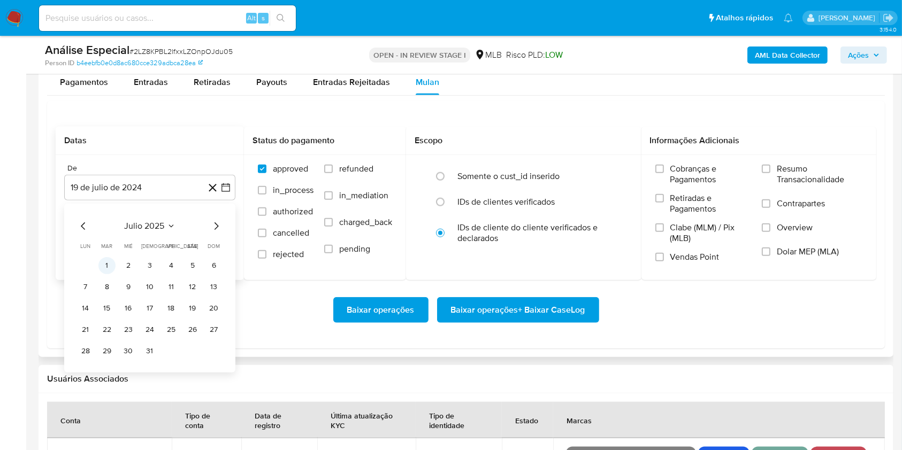
click at [106, 265] on button "1" at bounding box center [106, 265] width 17 height 17
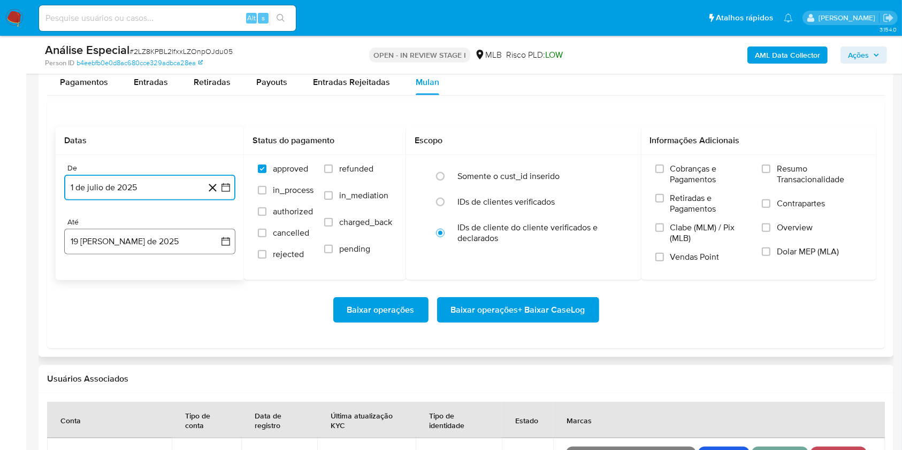
click at [165, 246] on button "19 [PERSON_NAME] de 2025" at bounding box center [149, 242] width 171 height 26
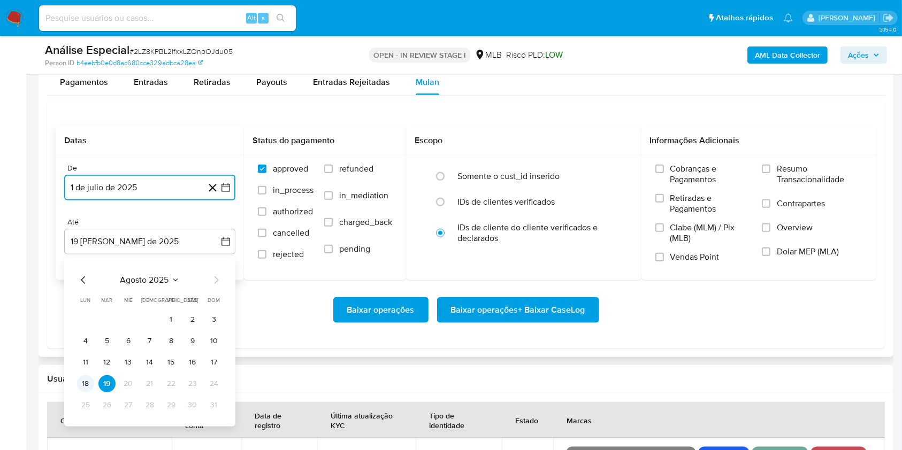
click at [87, 382] on button "18" at bounding box center [85, 383] width 17 height 17
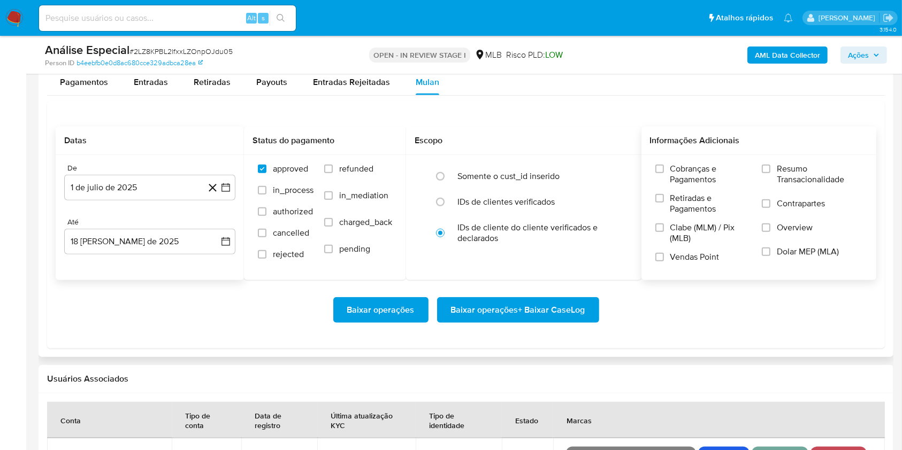
click at [763, 175] on label "Resumo Transacionalidade" at bounding box center [812, 181] width 101 height 35
click at [763, 173] on input "Resumo Transacionalidade" at bounding box center [766, 169] width 9 height 9
click at [560, 314] on span "Baixar operações + Baixar CaseLog" at bounding box center [518, 310] width 134 height 24
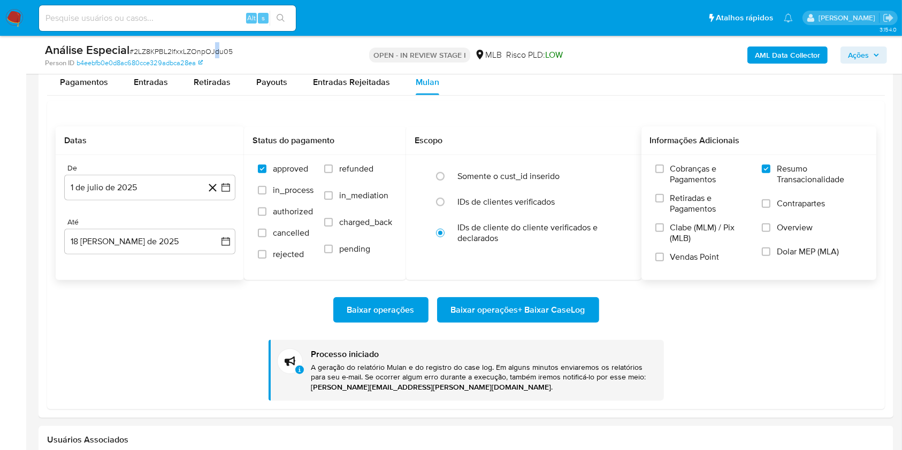
click at [218, 50] on span "# 2LZ8KPBL2lfxxLZOnpOJdu05" at bounding box center [180, 51] width 103 height 11
click at [220, 51] on span "# 2LZ8KPBL2lfxxLZOnpOJdu05" at bounding box center [180, 51] width 103 height 11
copy span "2LZ8KPBL2lfxxLZOnpOJdu05"
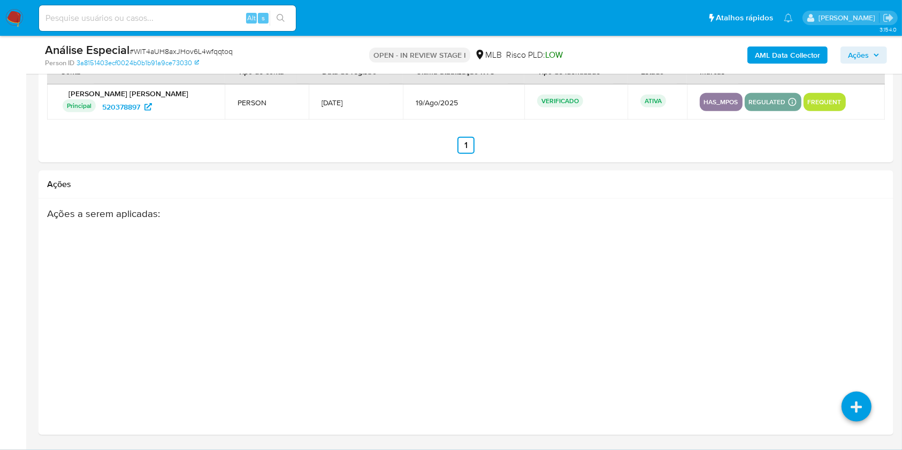
select select "10"
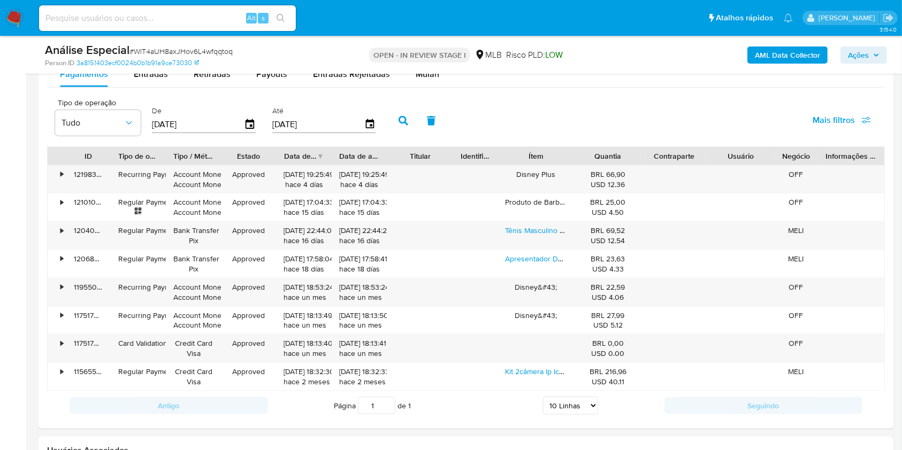
scroll to position [1141, 0]
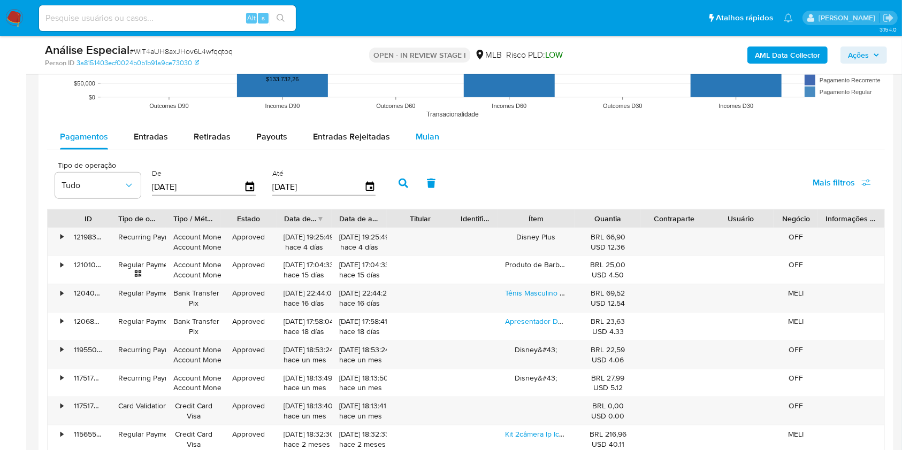
click at [416, 139] on span "Mulan" at bounding box center [428, 136] width 24 height 12
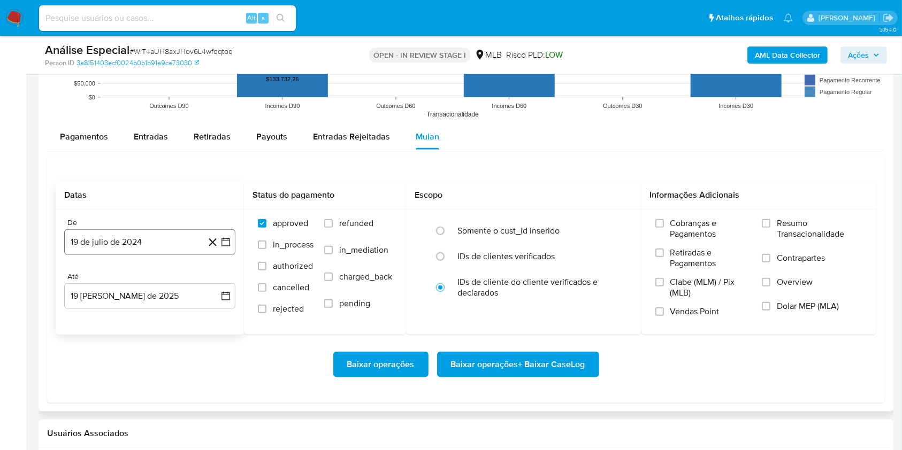
click at [151, 244] on button "19 de julio de 2024" at bounding box center [149, 242] width 171 height 26
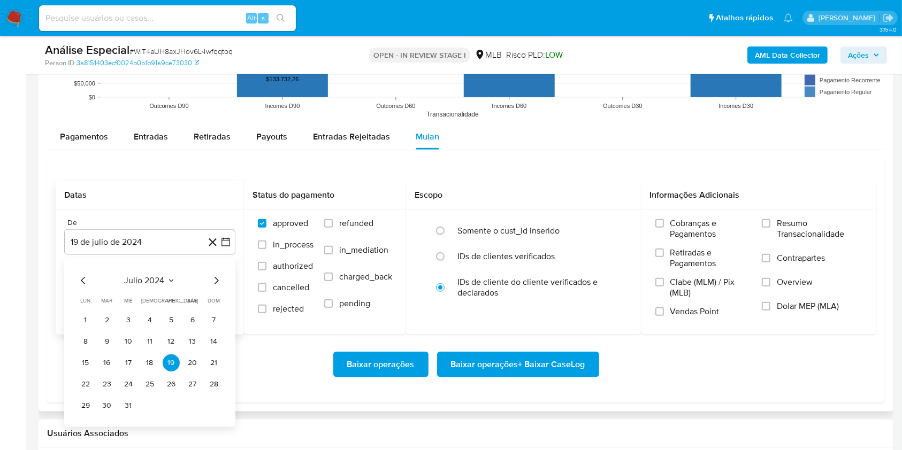
click at [147, 282] on span "julio 2024" at bounding box center [145, 280] width 40 height 11
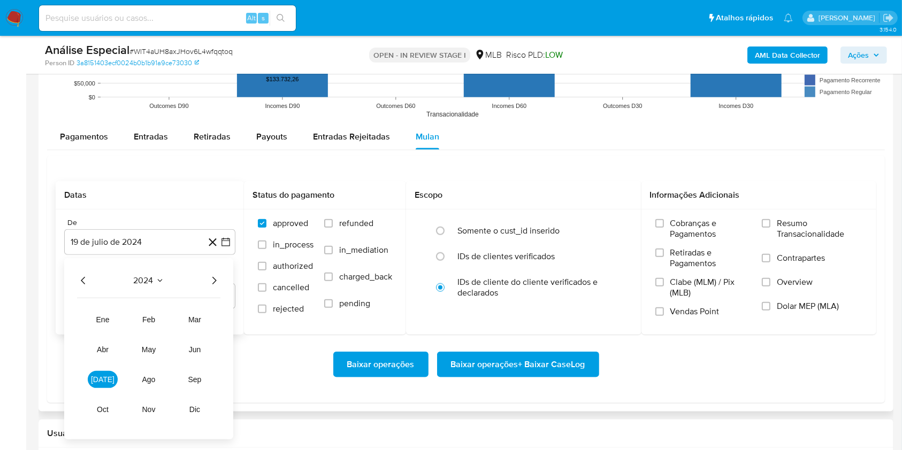
click at [212, 277] on icon "Año siguiente" at bounding box center [214, 280] width 13 height 13
click at [191, 348] on span "jun" at bounding box center [195, 349] width 12 height 9
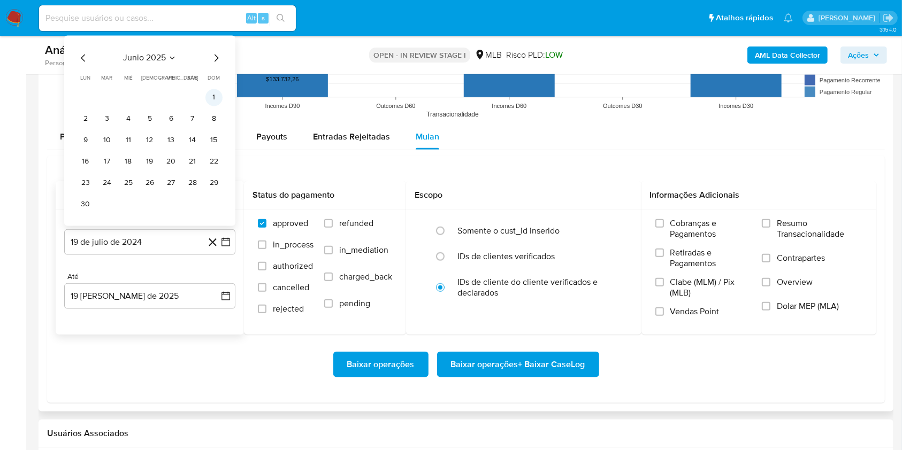
click at [219, 93] on button "1" at bounding box center [213, 97] width 17 height 17
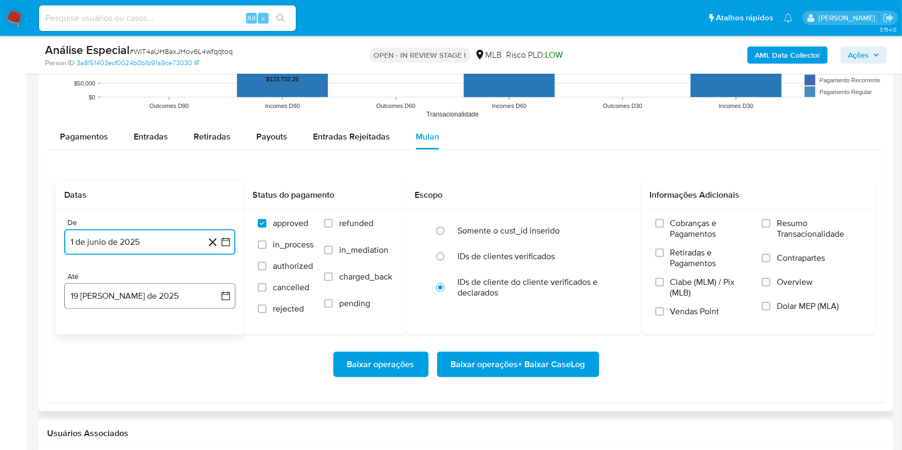
click at [147, 301] on button "19 [PERSON_NAME] de 2025" at bounding box center [149, 296] width 171 height 26
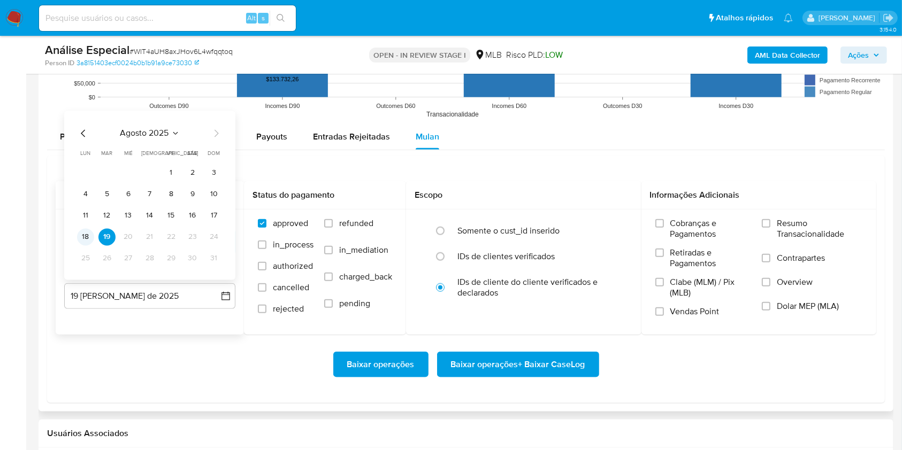
click at [89, 243] on button "18" at bounding box center [85, 236] width 17 height 17
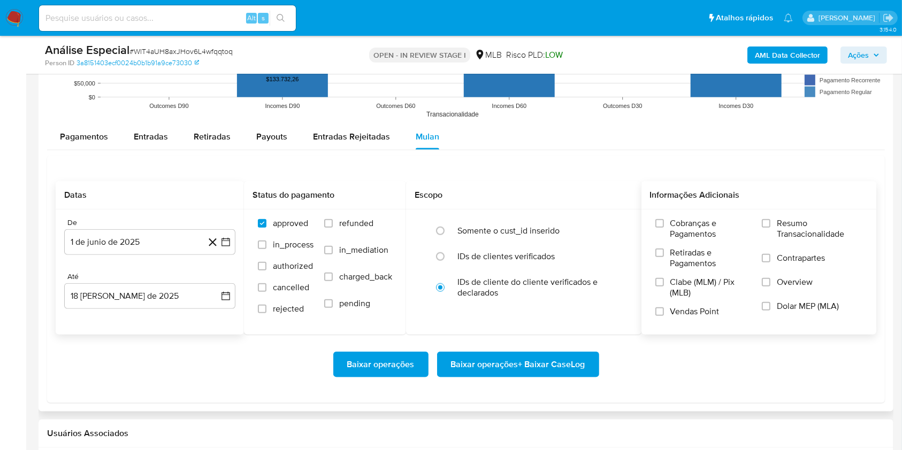
click at [779, 227] on label "Resumo Transacionalidade" at bounding box center [812, 235] width 101 height 35
click at [770, 227] on input "Resumo Transacionalidade" at bounding box center [766, 223] width 9 height 9
click at [178, 222] on div "De" at bounding box center [149, 223] width 171 height 10
click at [170, 237] on button "1 de junio de 2025" at bounding box center [149, 242] width 171 height 26
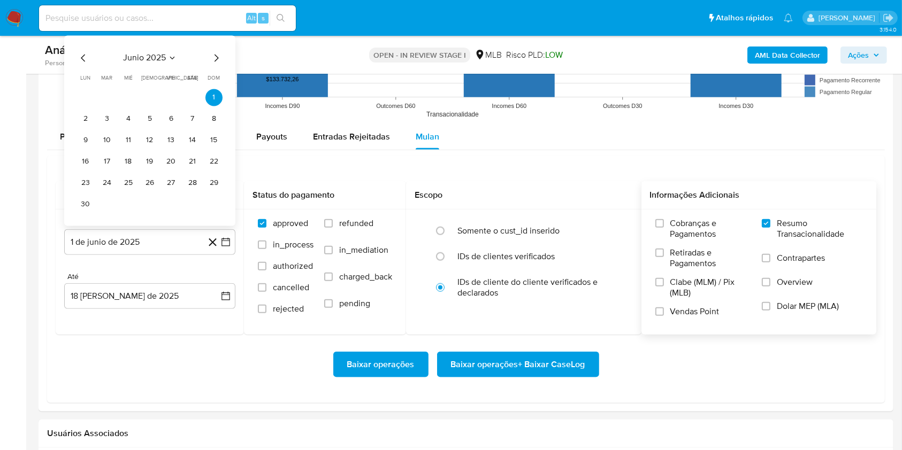
click at [165, 49] on div "junio 2025 junio 2025 lun lunes mar martes mié miércoles jue jueves vie viernes…" at bounding box center [149, 130] width 171 height 190
click at [163, 56] on span "junio 2025" at bounding box center [144, 57] width 43 height 11
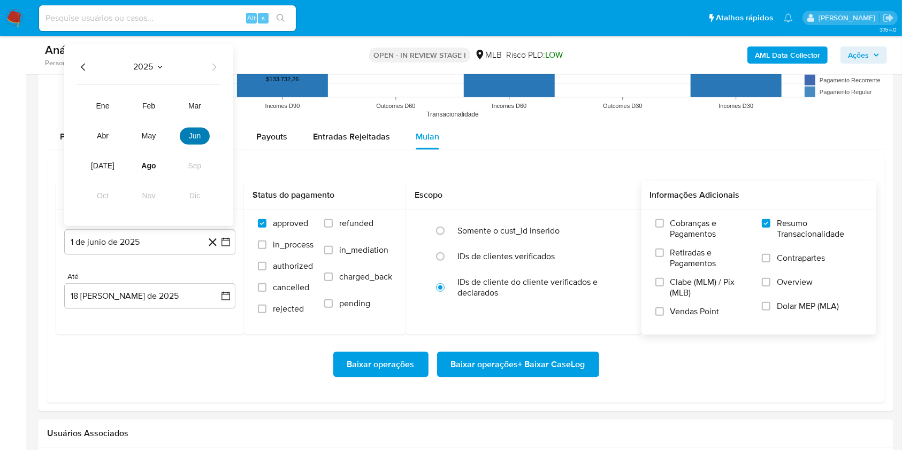
click at [197, 132] on span "jun" at bounding box center [195, 136] width 12 height 9
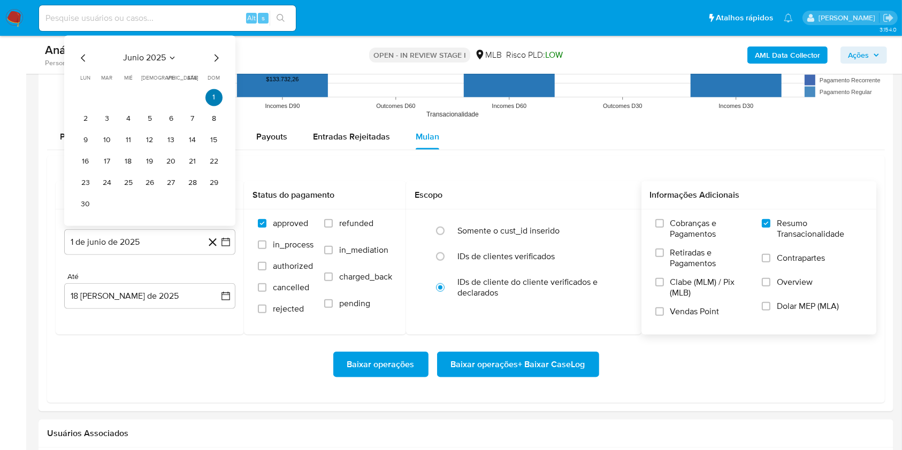
click at [218, 95] on button "1" at bounding box center [213, 97] width 17 height 17
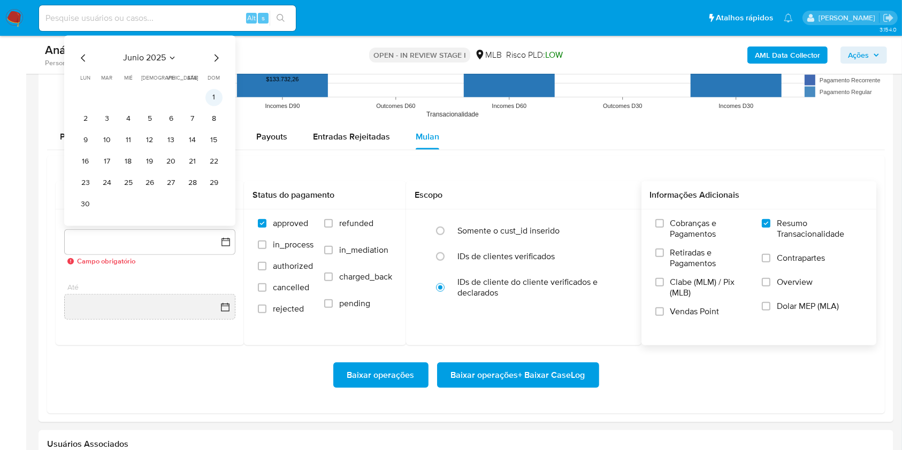
click at [214, 100] on button "1" at bounding box center [213, 97] width 17 height 17
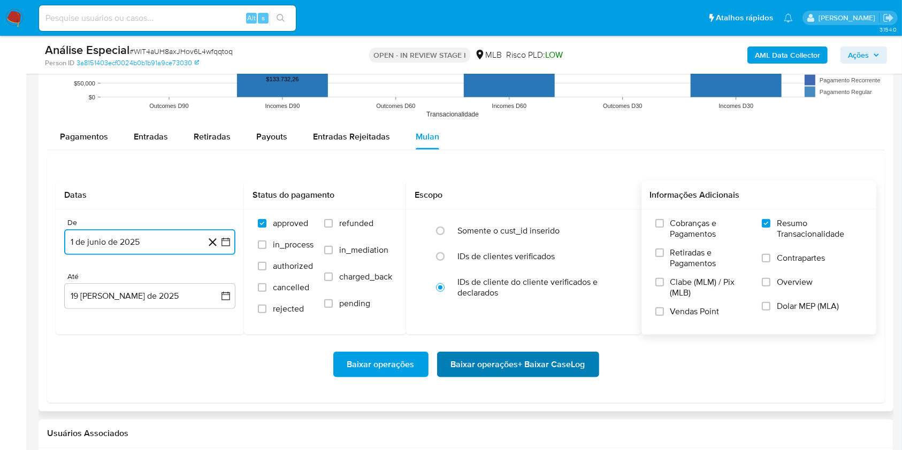
click at [472, 364] on span "Baixar operações + Baixar CaseLog" at bounding box center [518, 365] width 134 height 24
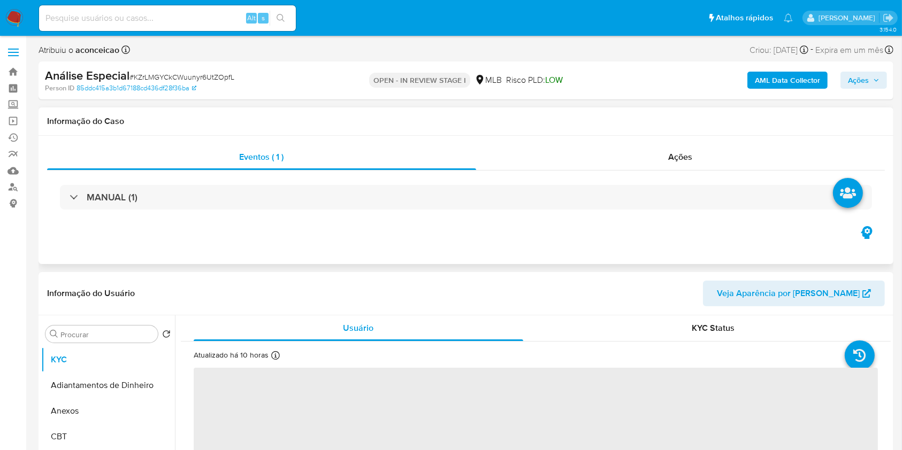
select select "10"
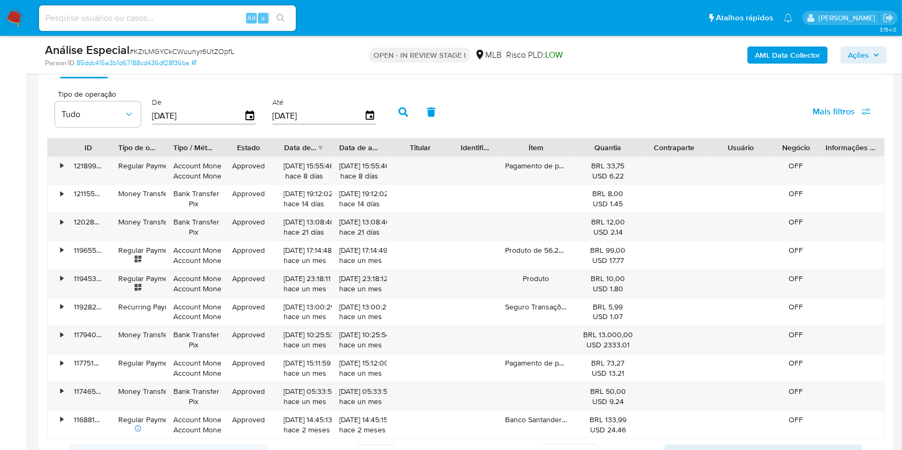
scroll to position [1070, 0]
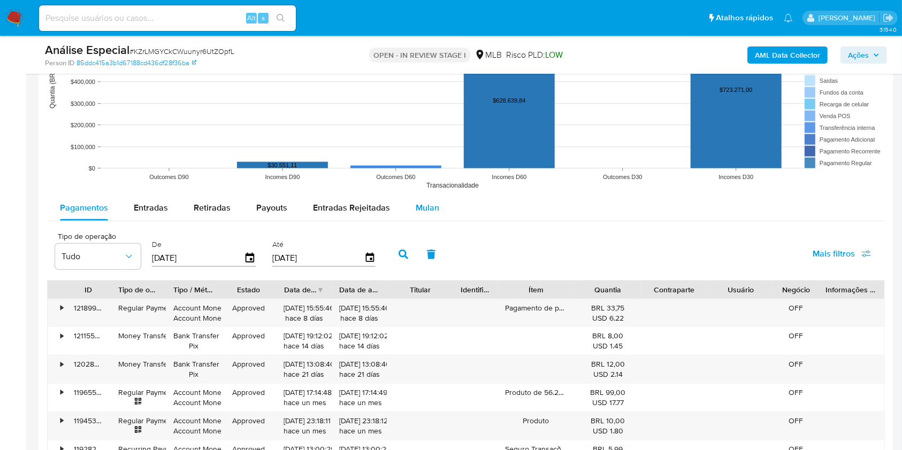
click at [425, 204] on span "Mulan" at bounding box center [428, 208] width 24 height 12
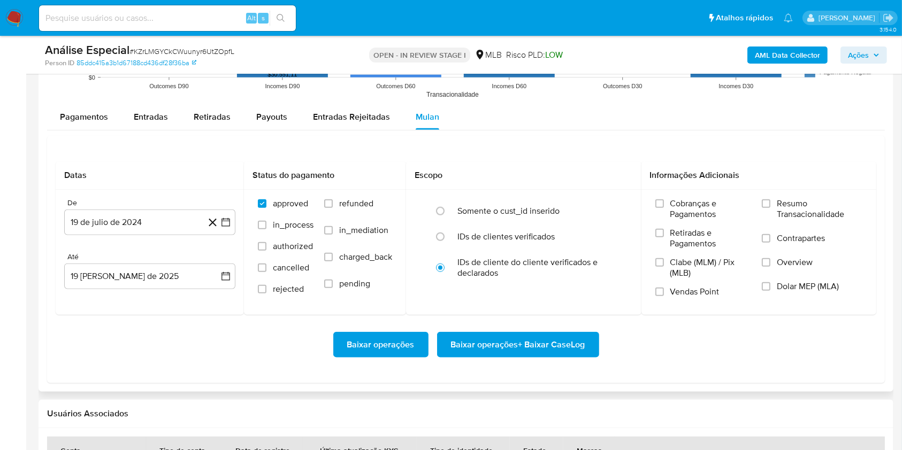
scroll to position [1212, 0]
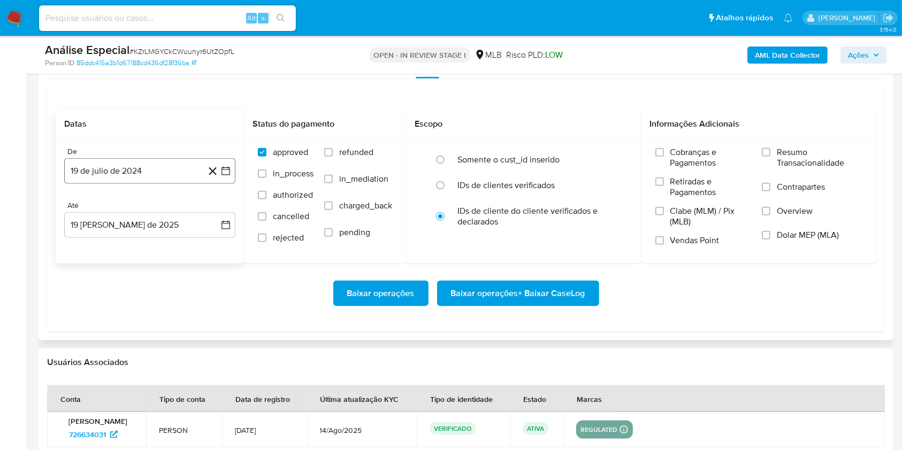
click at [167, 170] on button "19 de julio de 2024" at bounding box center [149, 171] width 171 height 26
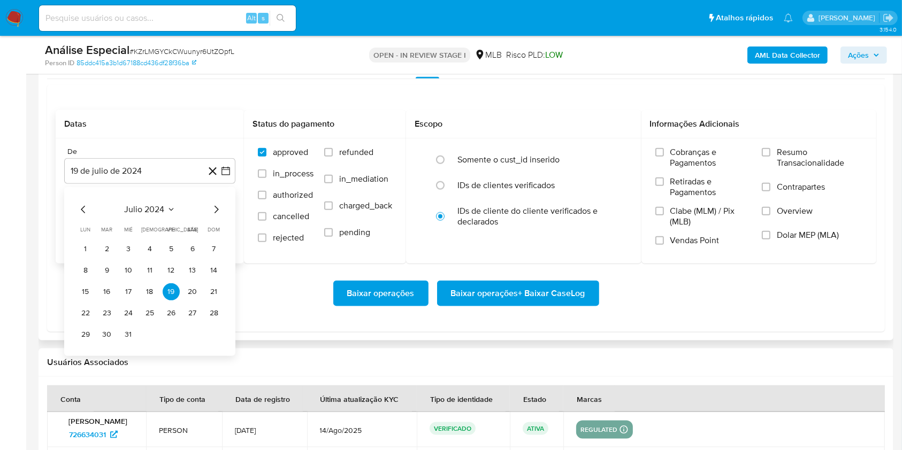
click at [171, 207] on icon "Seleccionar mes y año" at bounding box center [171, 209] width 9 height 9
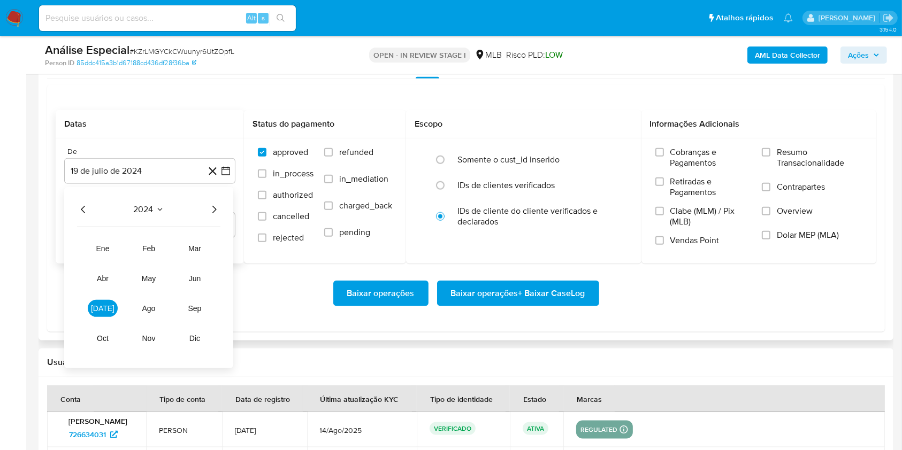
click at [217, 207] on icon "Año siguiente" at bounding box center [214, 209] width 13 height 13
click at [200, 278] on span "jun" at bounding box center [195, 278] width 12 height 9
click at [211, 247] on button "1" at bounding box center [213, 249] width 17 height 17
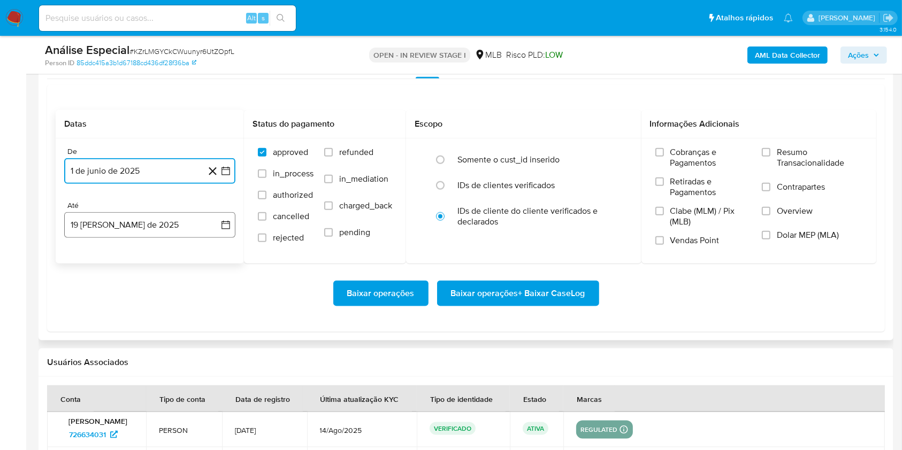
click at [167, 226] on button "19 [PERSON_NAME] de 2025" at bounding box center [149, 225] width 171 height 26
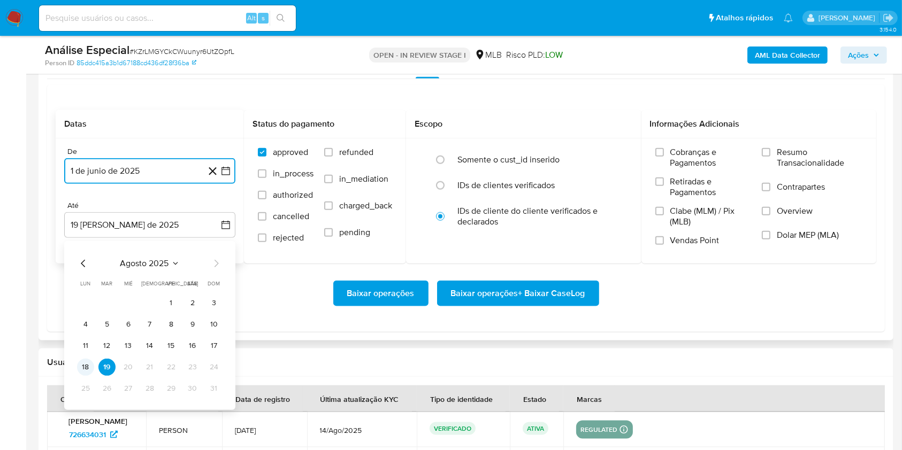
click at [81, 369] on button "18" at bounding box center [85, 367] width 17 height 17
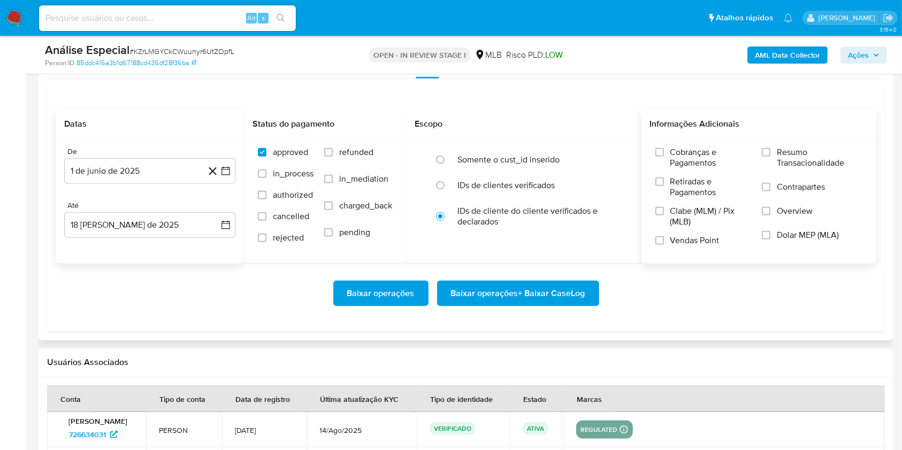
click at [771, 156] on label "Resumo Transacionalidade" at bounding box center [812, 164] width 101 height 35
click at [770, 156] on input "Resumo Transacionalidade" at bounding box center [766, 152] width 9 height 9
click at [509, 283] on span "Baixar operações + Baixar CaseLog" at bounding box center [518, 294] width 134 height 24
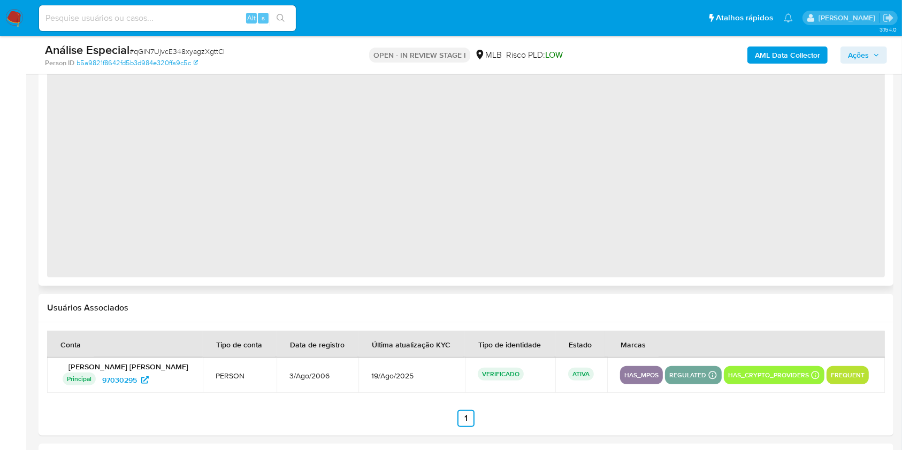
scroll to position [1070, 0]
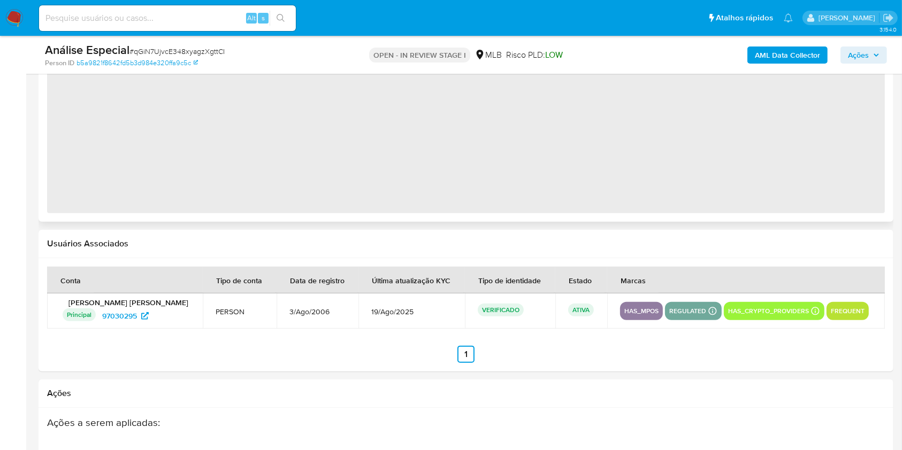
select select "10"
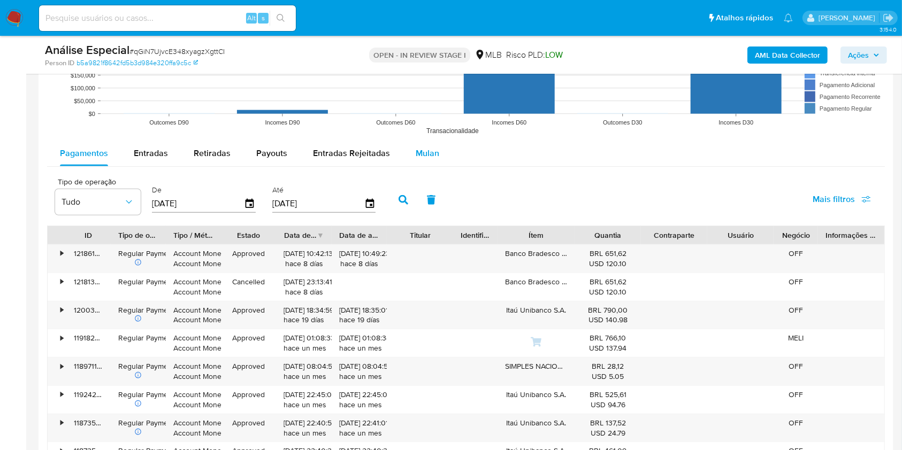
click at [421, 159] on span "Mulan" at bounding box center [428, 153] width 24 height 12
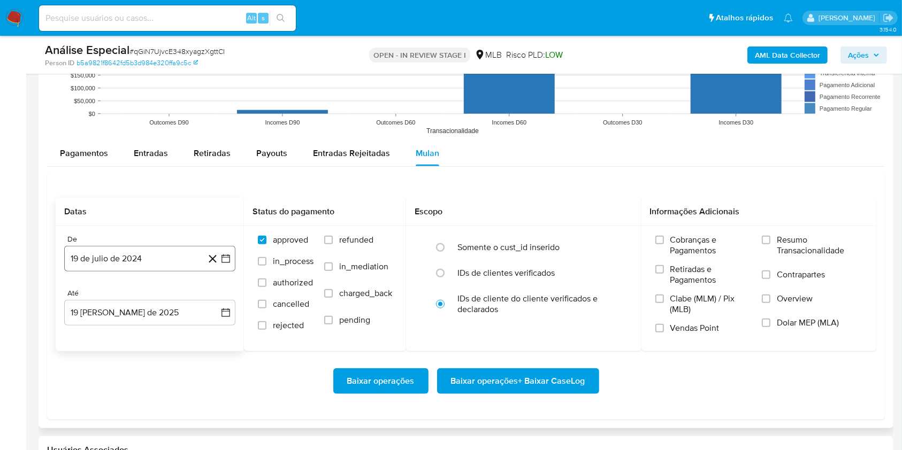
click at [135, 264] on button "19 de julio de 2024" at bounding box center [149, 259] width 171 height 26
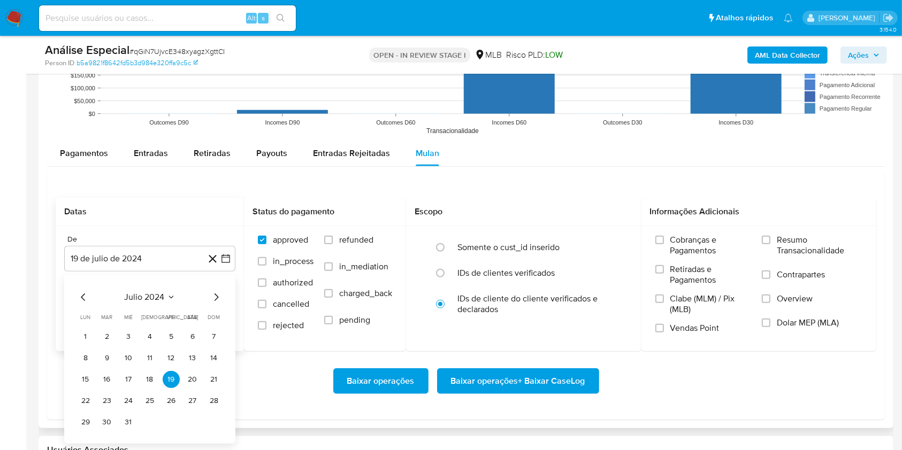
click at [160, 301] on span "julio 2024" at bounding box center [145, 297] width 40 height 11
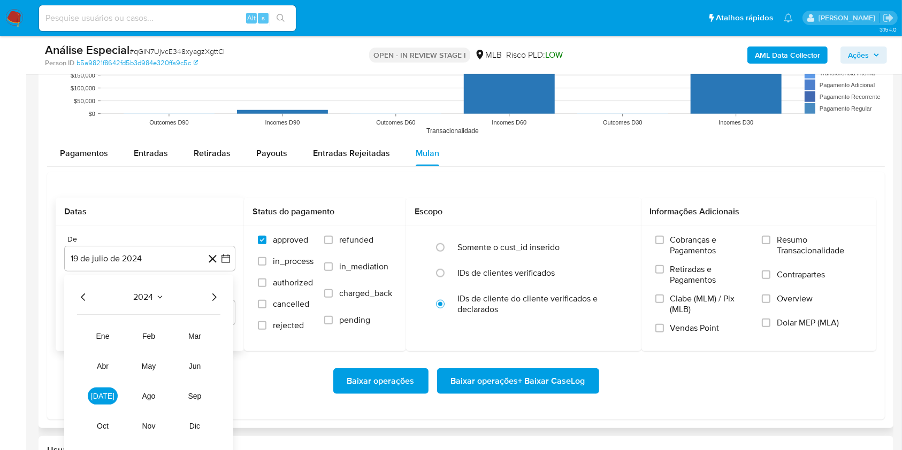
click at [216, 297] on icon "Año siguiente" at bounding box center [214, 297] width 4 height 7
click at [201, 366] on span "jun" at bounding box center [195, 366] width 12 height 9
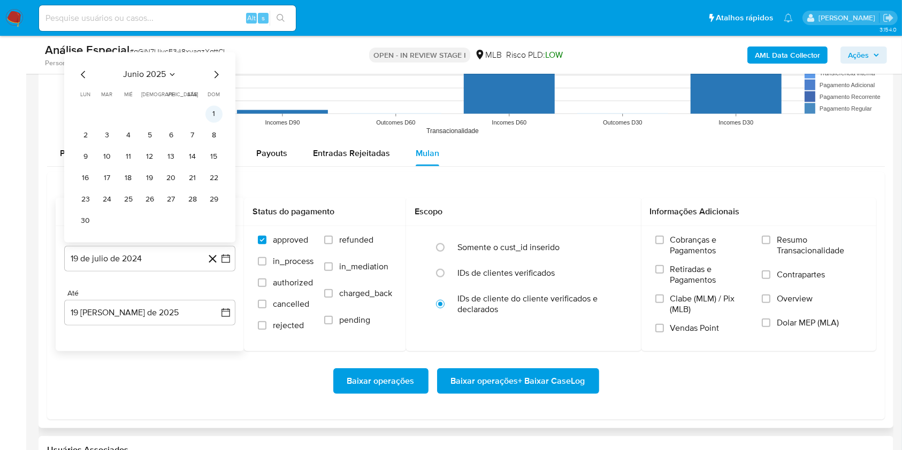
click at [221, 112] on button "1" at bounding box center [213, 114] width 17 height 17
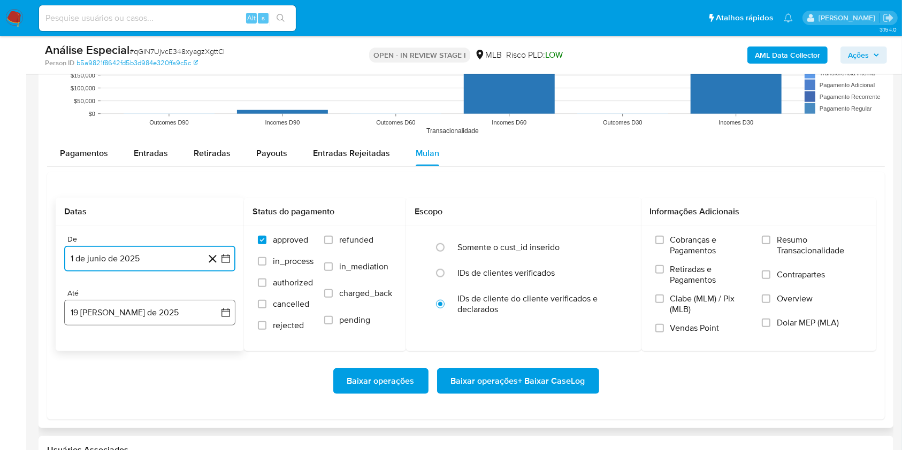
click at [167, 320] on button "19 [PERSON_NAME] de 2025" at bounding box center [149, 313] width 171 height 26
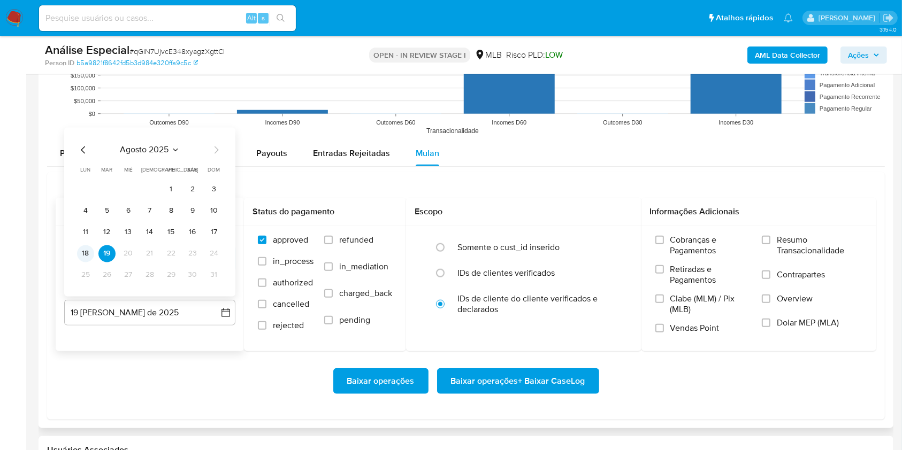
click at [86, 257] on button "18" at bounding box center [85, 253] width 17 height 17
click at [772, 238] on label "Resumo Transacionalidade" at bounding box center [812, 252] width 101 height 35
click at [770, 238] on input "Resumo Transacionalidade" at bounding box center [766, 240] width 9 height 9
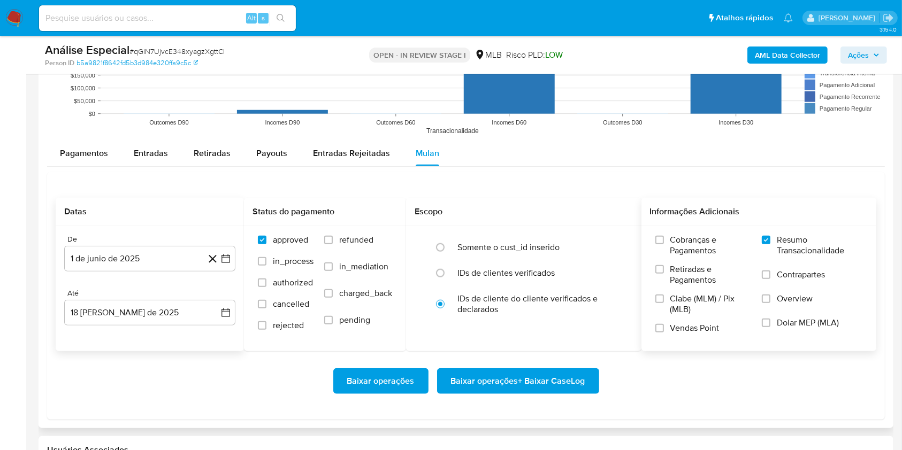
click at [523, 379] on span "Baixar operações + Baixar CaseLog" at bounding box center [518, 382] width 134 height 24
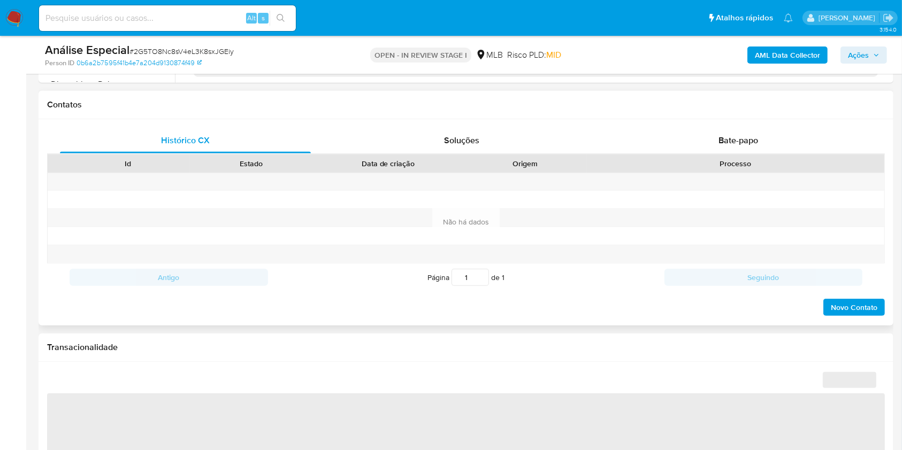
scroll to position [499, 0]
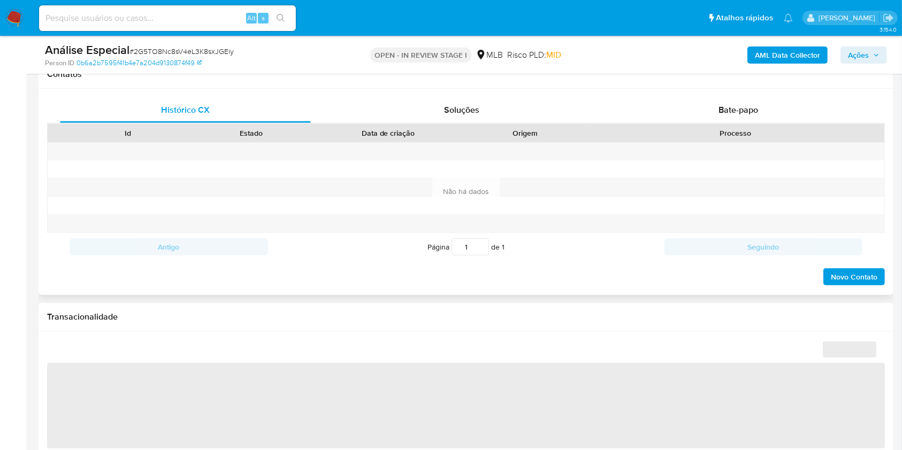
select select "10"
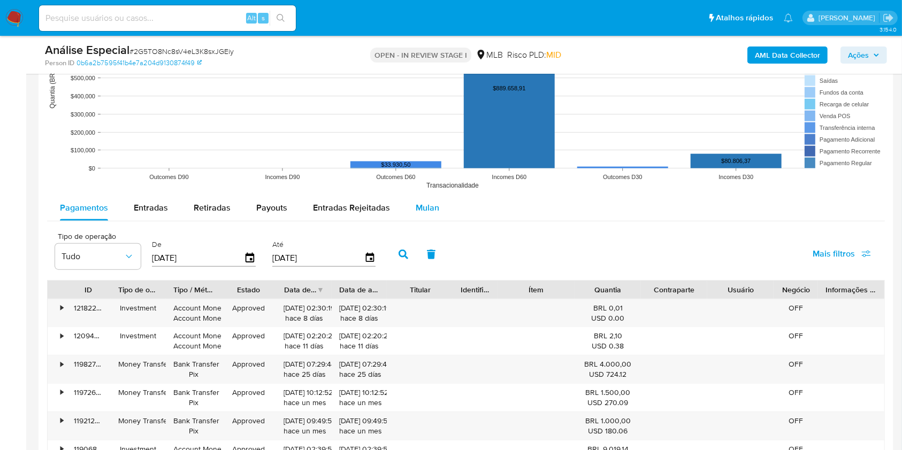
click at [428, 211] on span "Mulan" at bounding box center [428, 208] width 24 height 12
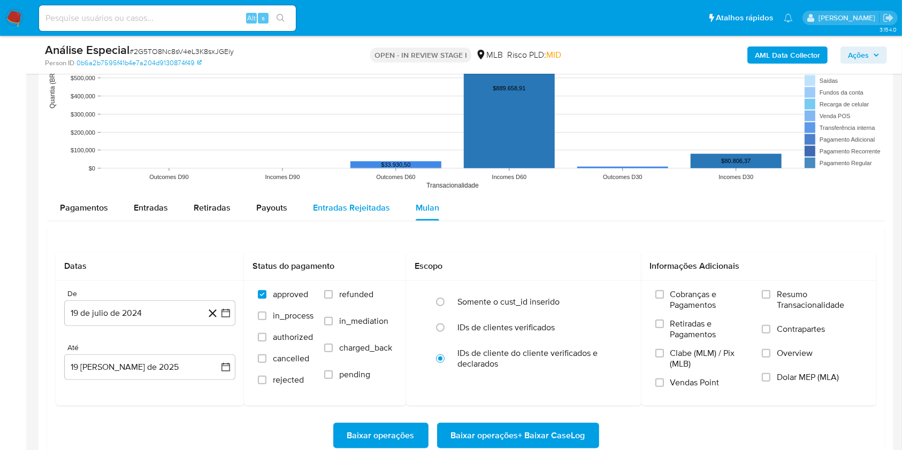
scroll to position [1212, 0]
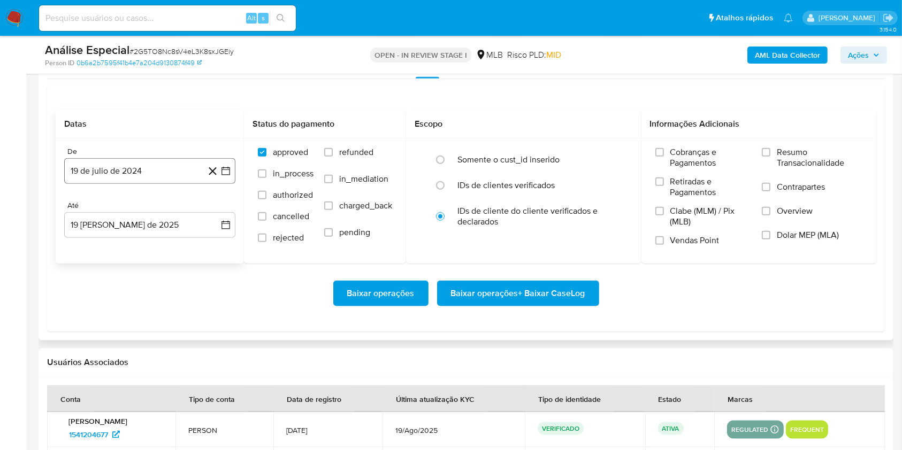
click at [163, 175] on button "19 de julio de 2024" at bounding box center [149, 171] width 171 height 26
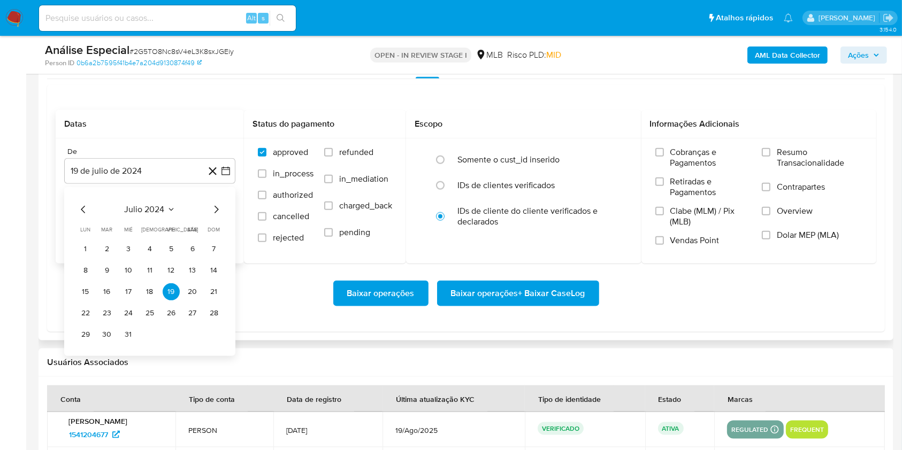
click at [154, 211] on span "julio 2024" at bounding box center [145, 209] width 40 height 11
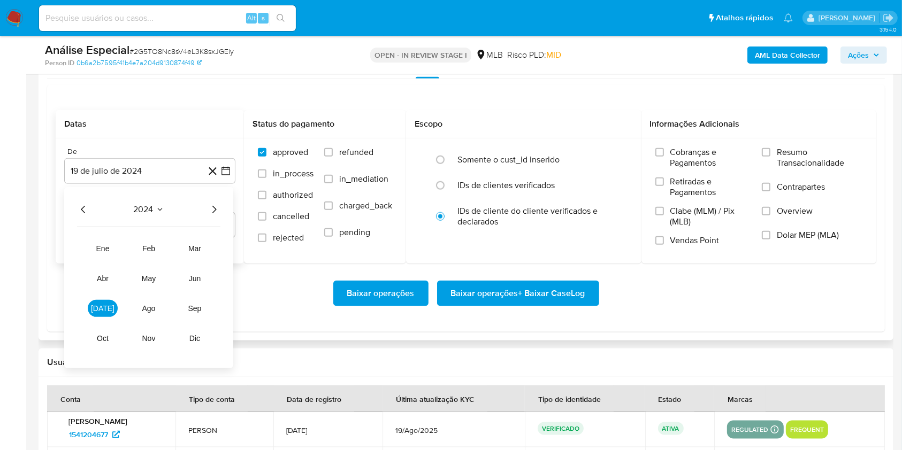
click at [214, 208] on icon "Año siguiente" at bounding box center [214, 209] width 13 height 13
click at [194, 274] on span "jun" at bounding box center [195, 278] width 12 height 9
click at [210, 244] on button "1" at bounding box center [213, 249] width 17 height 17
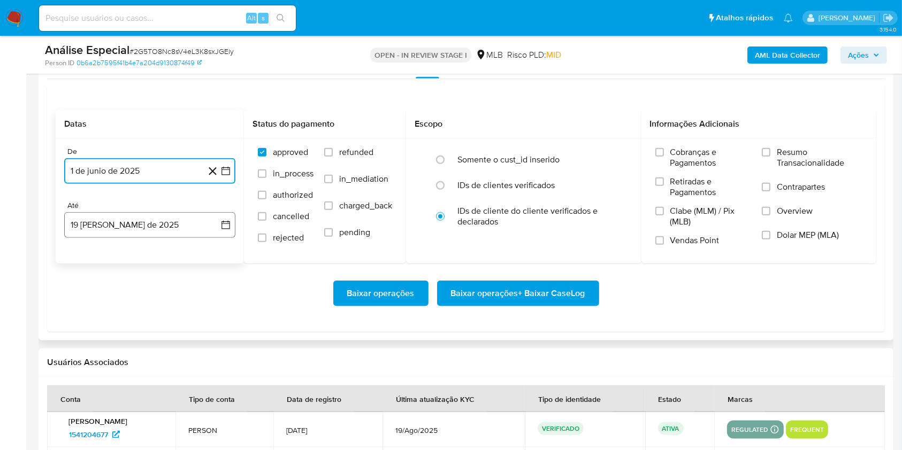
click at [158, 232] on button "19 [PERSON_NAME] de 2025" at bounding box center [149, 225] width 171 height 26
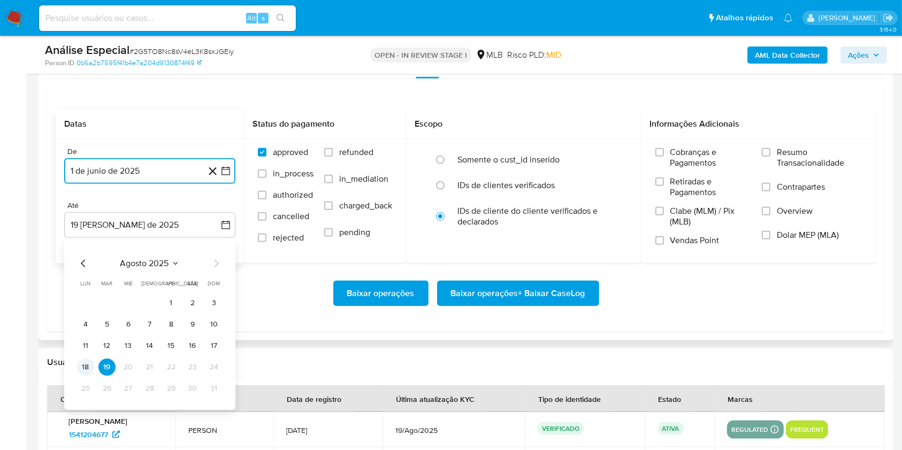
click at [82, 367] on button "18" at bounding box center [85, 367] width 17 height 17
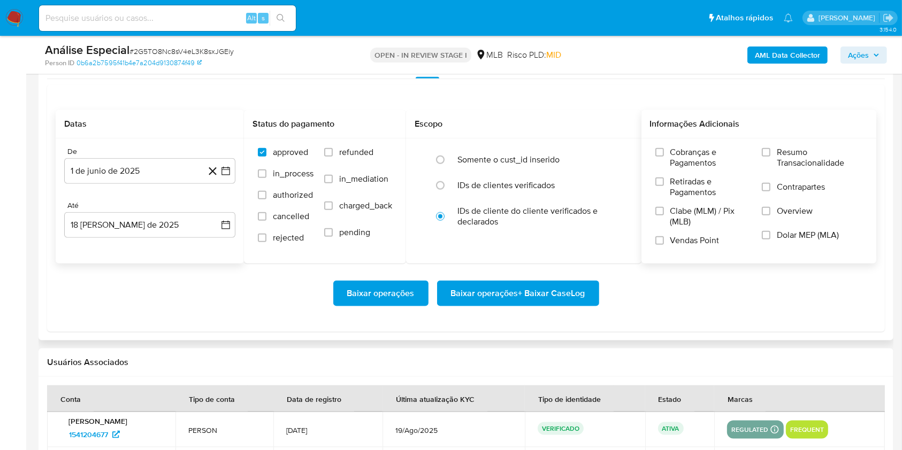
drag, startPoint x: 774, startPoint y: 156, endPoint x: 759, endPoint y: 161, distance: 15.7
click at [773, 156] on label "Resumo Transacionalidade" at bounding box center [812, 164] width 101 height 35
drag, startPoint x: 770, startPoint y: 149, endPoint x: 756, endPoint y: 158, distance: 16.6
click at [770, 149] on input "Resumo Transacionalidade" at bounding box center [766, 152] width 9 height 9
click at [561, 292] on span "Baixar operações + Baixar CaseLog" at bounding box center [518, 294] width 134 height 24
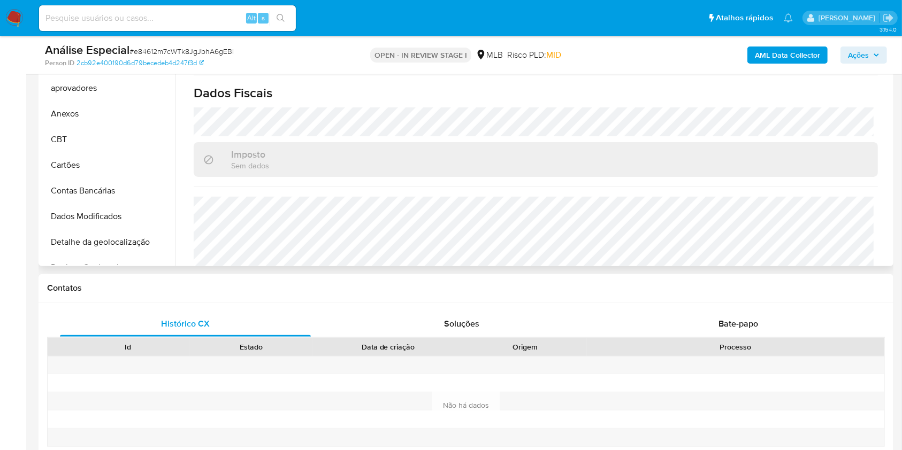
scroll to position [465, 0]
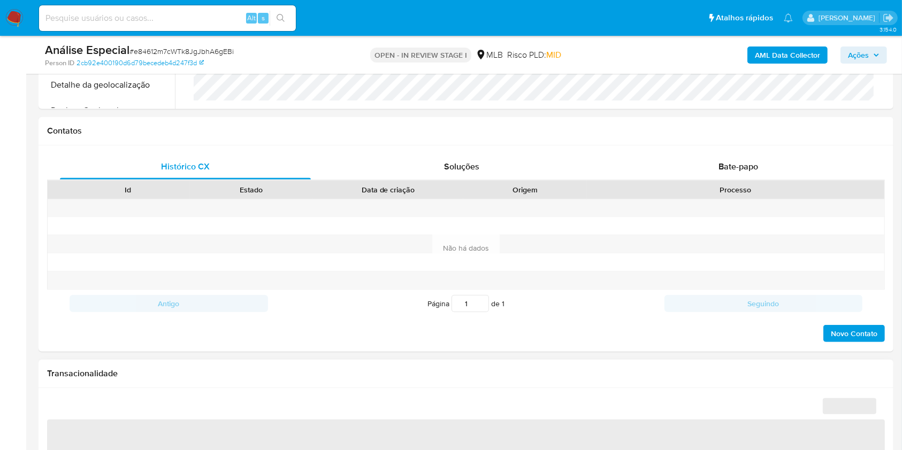
select select "10"
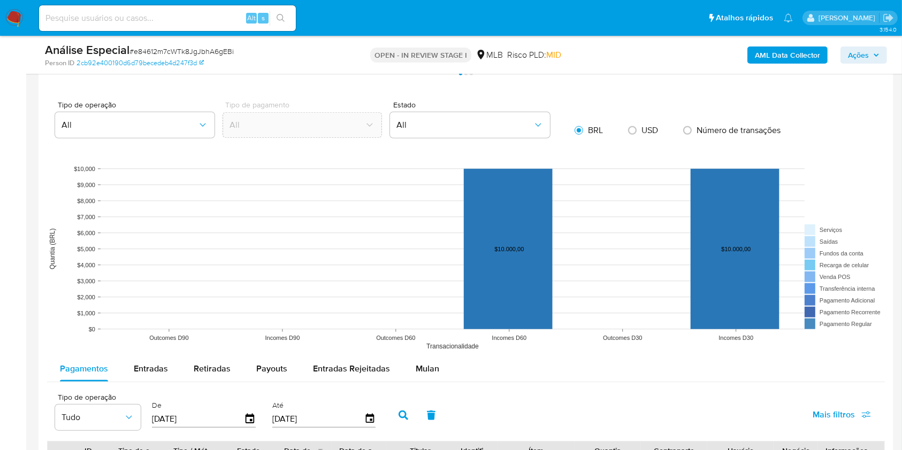
scroll to position [927, 0]
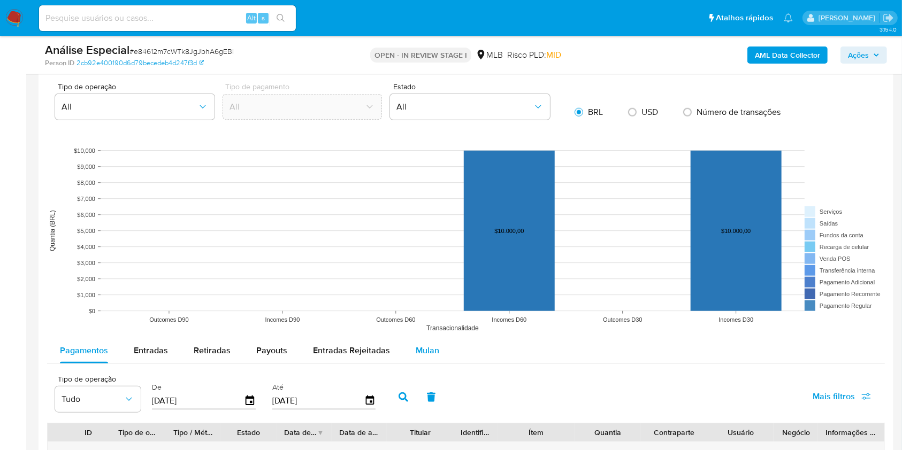
click at [425, 345] on span "Mulan" at bounding box center [428, 350] width 24 height 12
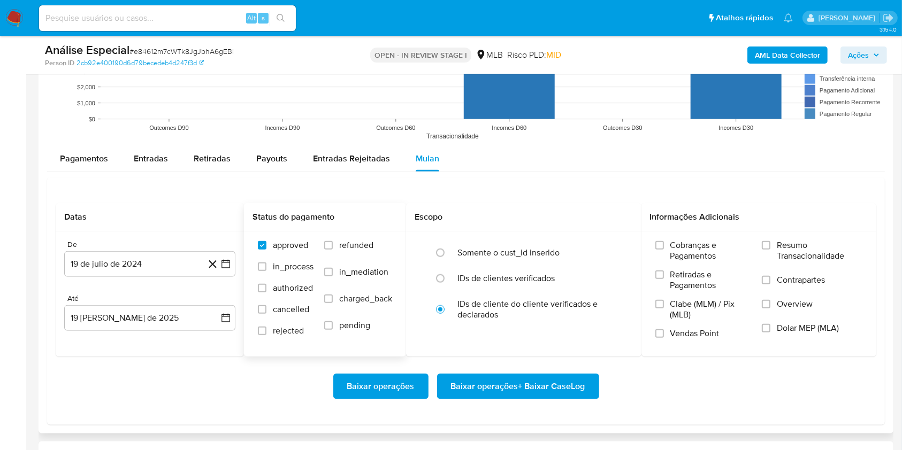
scroll to position [1141, 0]
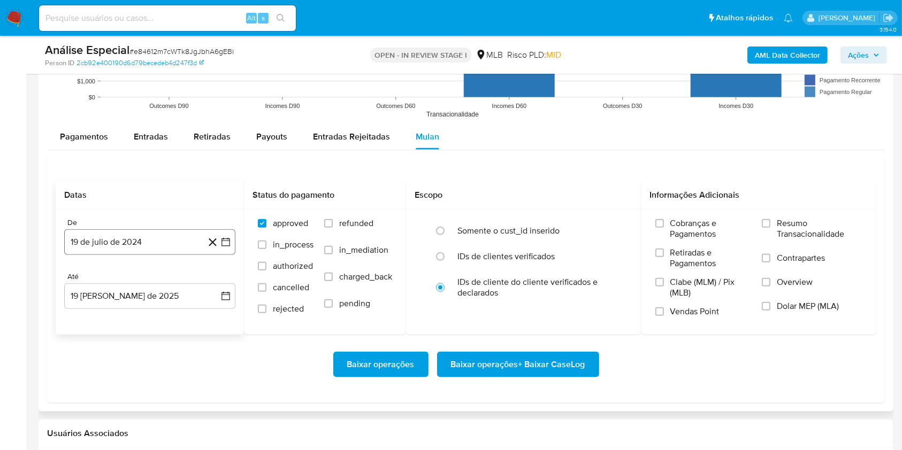
click at [148, 242] on button "19 de julio de 2024" at bounding box center [149, 242] width 171 height 26
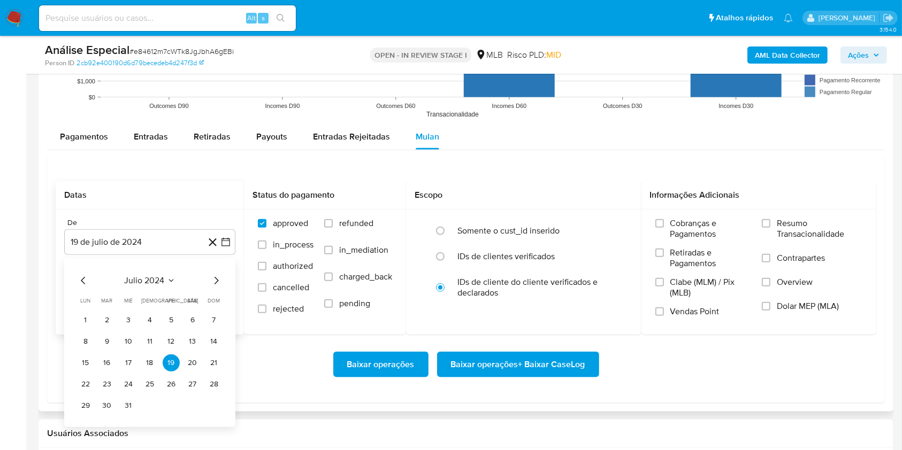
click at [155, 280] on span "julio 2024" at bounding box center [145, 280] width 40 height 11
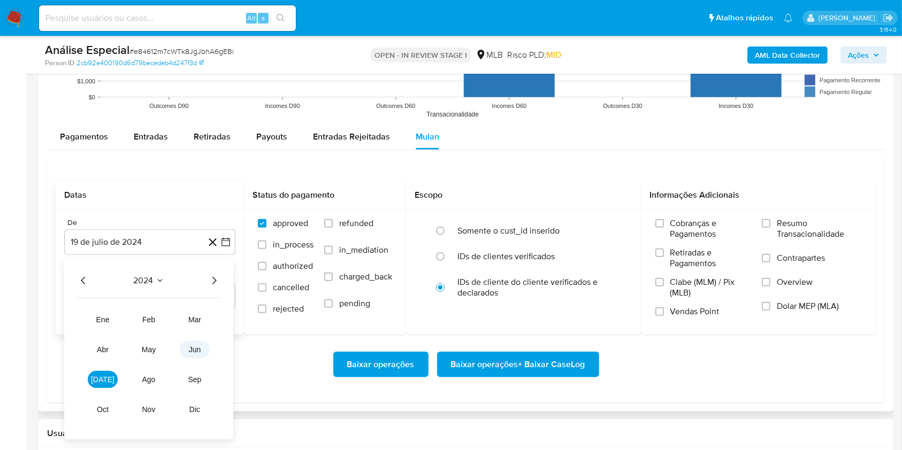
click at [201, 349] on button "jun" at bounding box center [195, 349] width 30 height 17
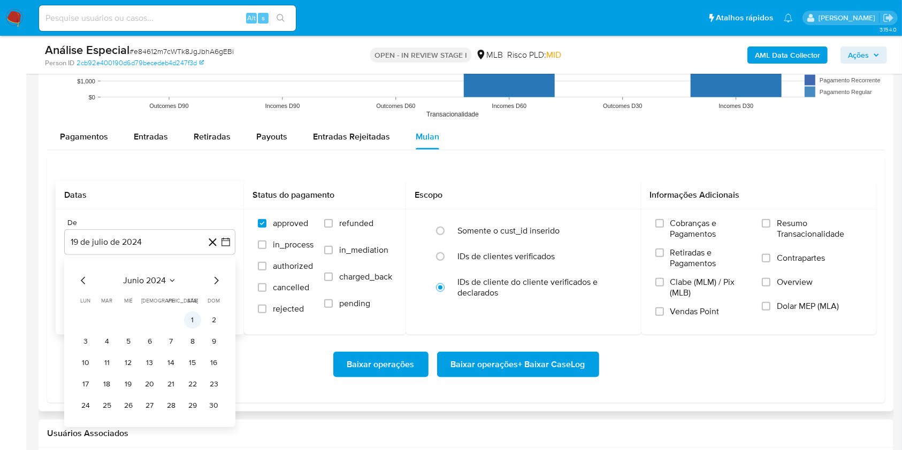
click at [184, 323] on button "1" at bounding box center [192, 320] width 17 height 17
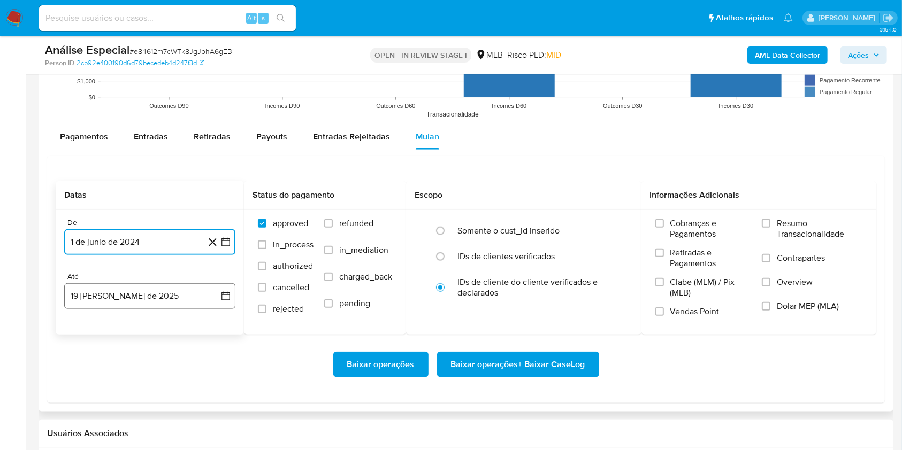
click at [155, 307] on button "19 [PERSON_NAME] de 2025" at bounding box center [149, 296] width 171 height 26
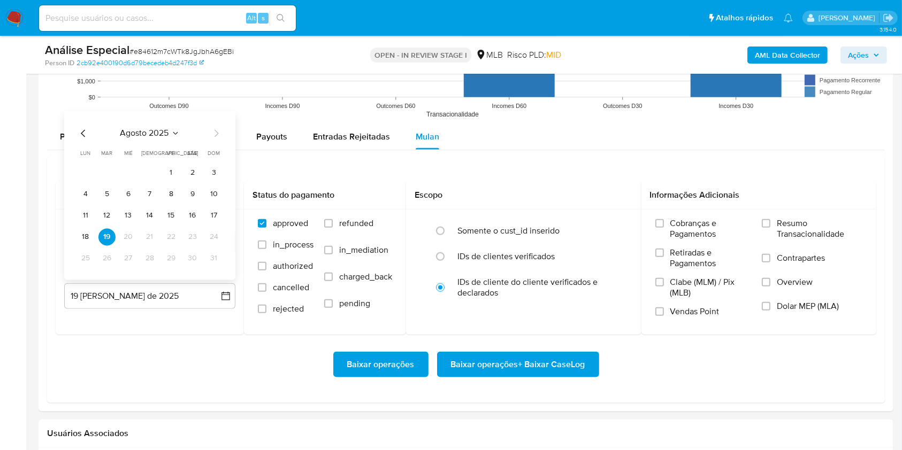
click at [84, 237] on button "18" at bounding box center [85, 236] width 17 height 17
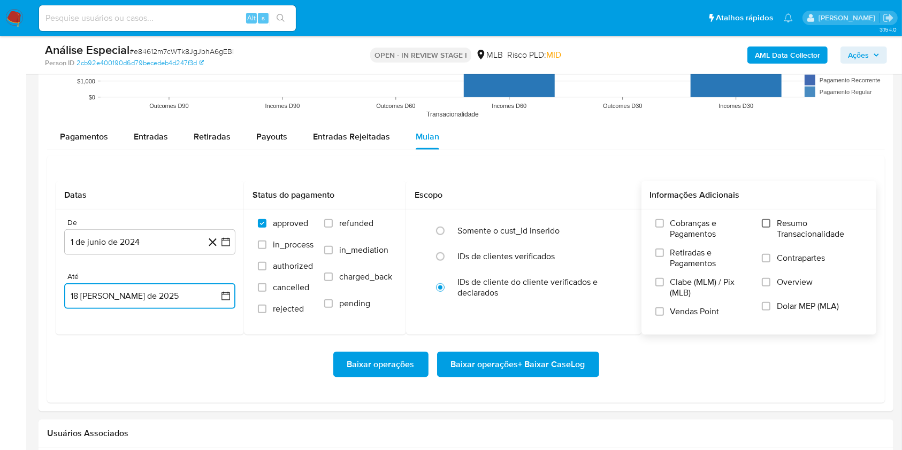
click at [766, 225] on input "Resumo Transacionalidade" at bounding box center [766, 223] width 9 height 9
click at [518, 364] on span "Baixar operações + Baixar CaseLog" at bounding box center [518, 365] width 134 height 24
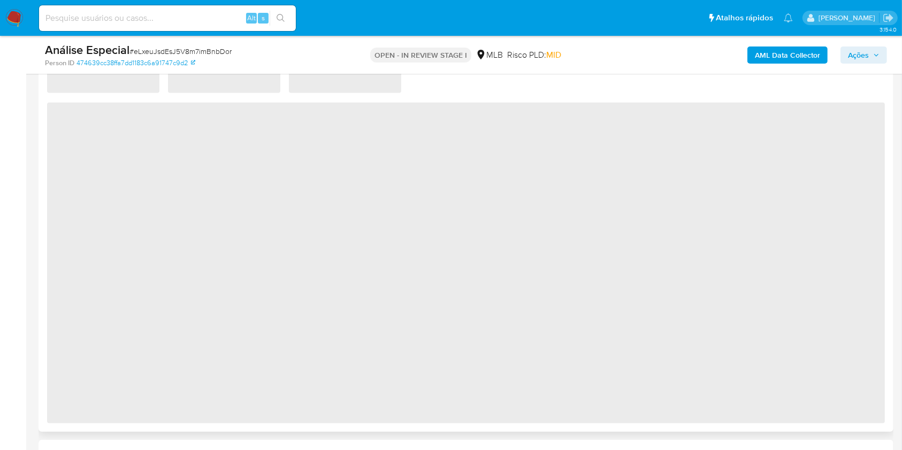
scroll to position [927, 0]
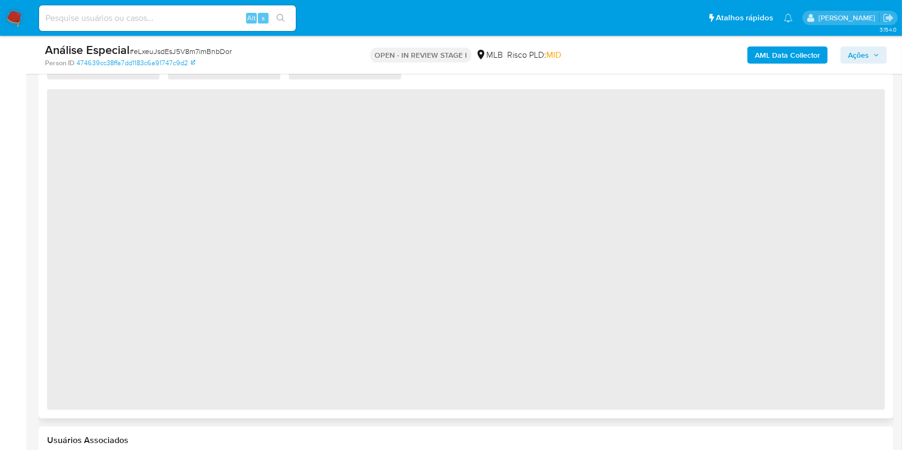
select select "10"
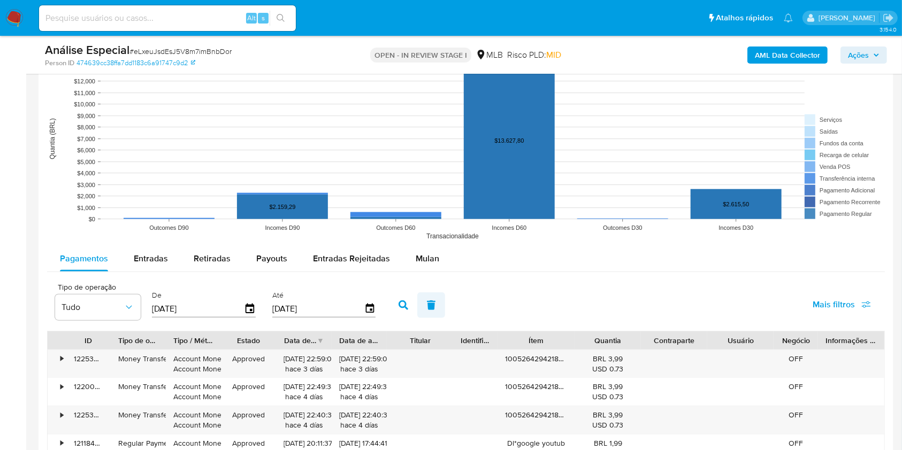
scroll to position [1070, 0]
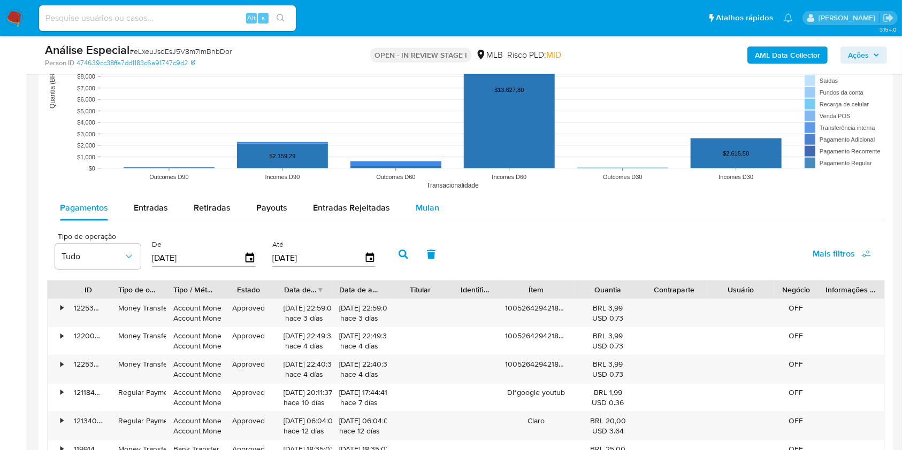
click at [428, 210] on span "Mulan" at bounding box center [428, 208] width 24 height 12
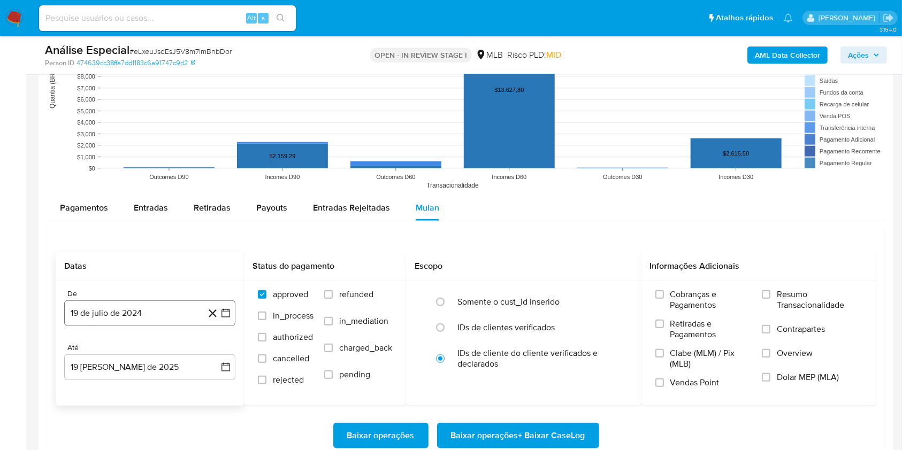
click at [140, 320] on button "19 de julio de 2024" at bounding box center [149, 314] width 171 height 26
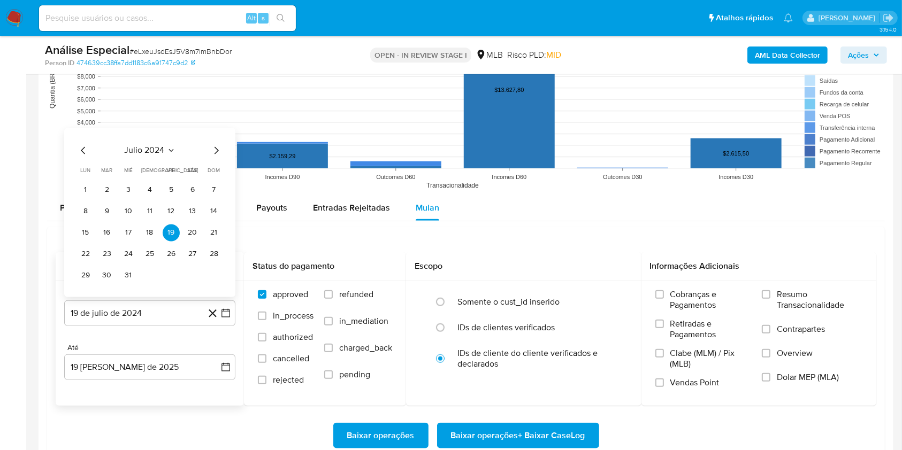
click at [164, 151] on button "julio 2024" at bounding box center [150, 150] width 51 height 11
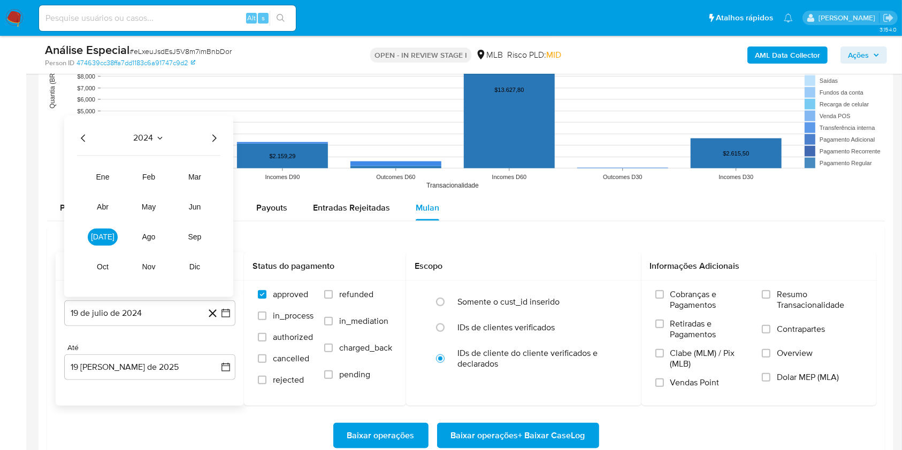
click at [214, 143] on icon "Año siguiente" at bounding box center [214, 138] width 13 height 13
click at [204, 212] on button "jun" at bounding box center [195, 206] width 30 height 17
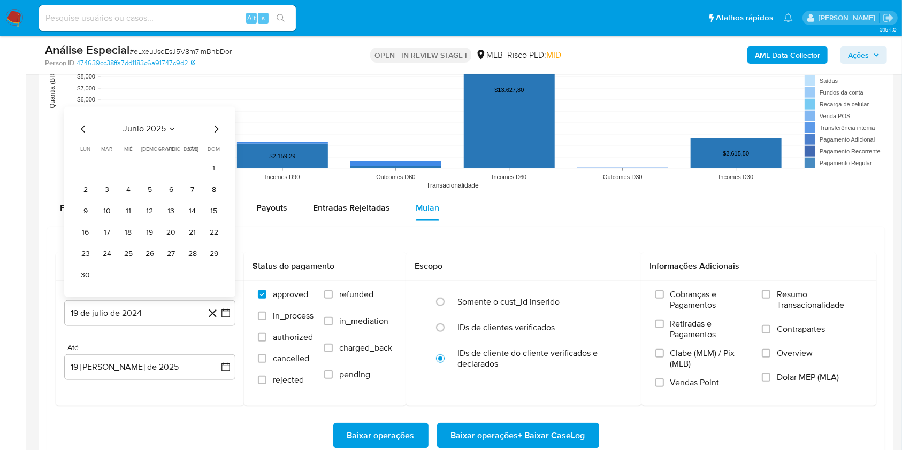
drag, startPoint x: 215, startPoint y: 168, endPoint x: 209, endPoint y: 176, distance: 9.5
click at [215, 169] on button "1" at bounding box center [213, 168] width 17 height 17
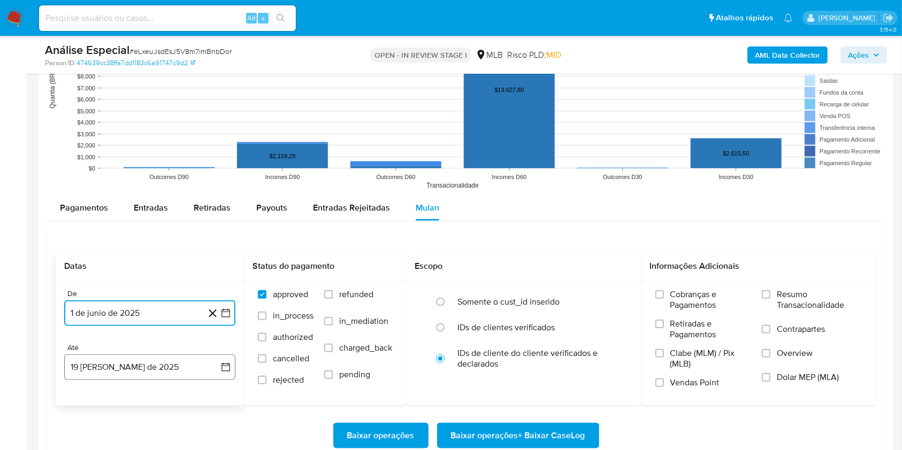
click at [161, 367] on button "[DATE]" at bounding box center [149, 368] width 171 height 26
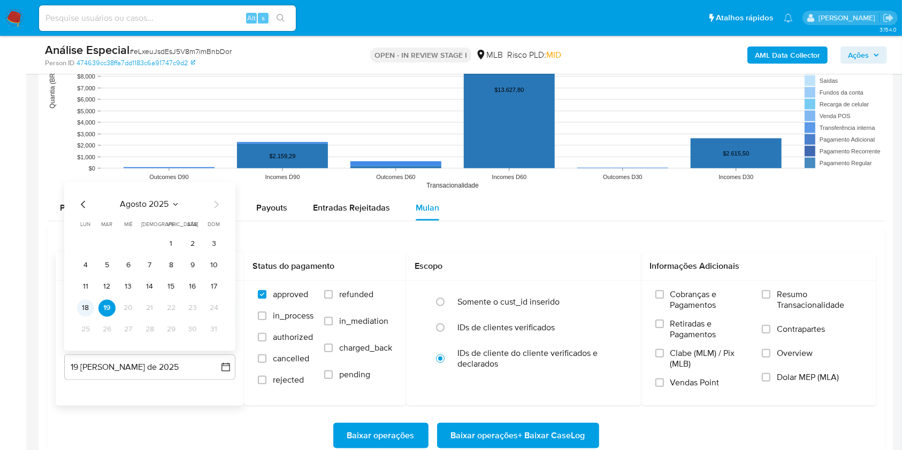
click at [94, 309] on button "18" at bounding box center [85, 307] width 17 height 17
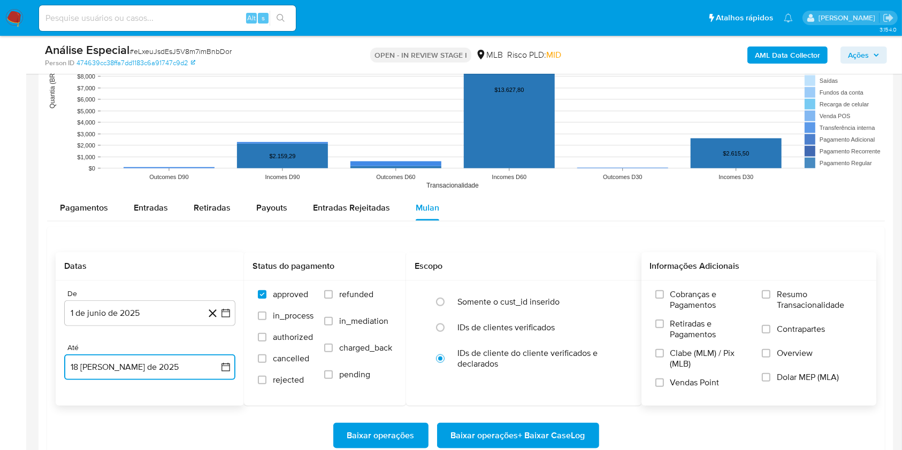
drag, startPoint x: 762, startPoint y: 297, endPoint x: 727, endPoint y: 313, distance: 38.0
click at [761, 297] on div "Cobranças e Pagamentos Retiradas e Pagamentos Clabe (MLM) / Pix (MLB) Vendas Po…" at bounding box center [759, 342] width 218 height 107
click at [775, 298] on label "Resumo Transacionalidade" at bounding box center [812, 306] width 101 height 35
click at [770, 298] on input "Resumo Transacionalidade" at bounding box center [766, 294] width 9 height 9
click at [523, 434] on span "Baixar operações + Baixar CaseLog" at bounding box center [518, 436] width 134 height 24
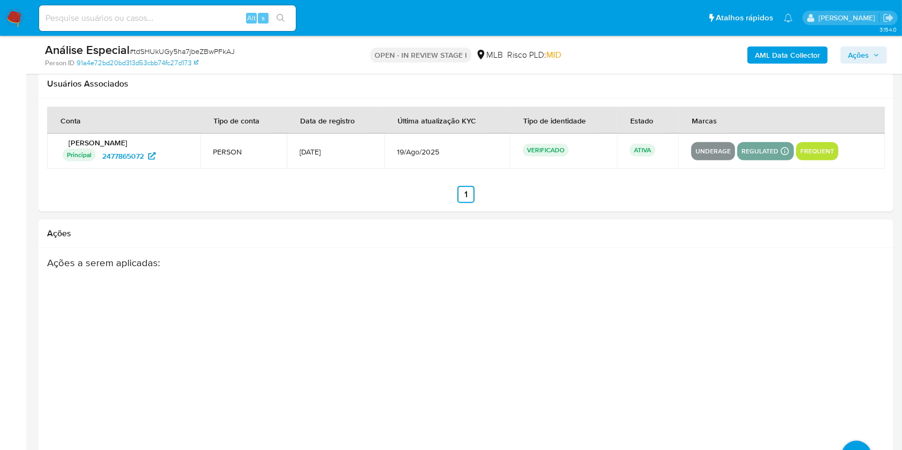
select select "10"
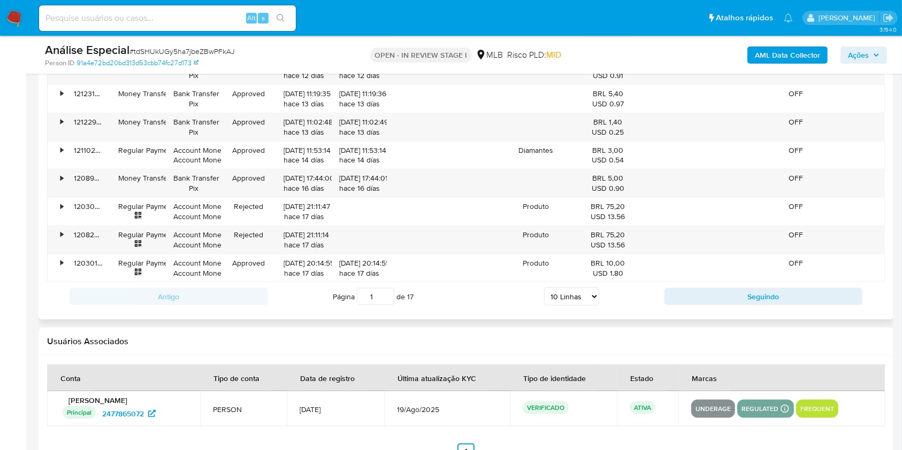
scroll to position [1070, 0]
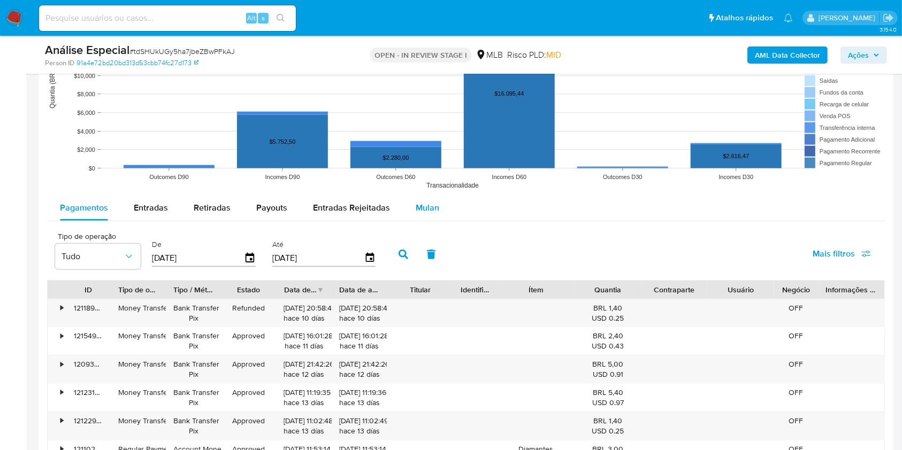
click at [406, 207] on button "Mulan" at bounding box center [427, 208] width 49 height 26
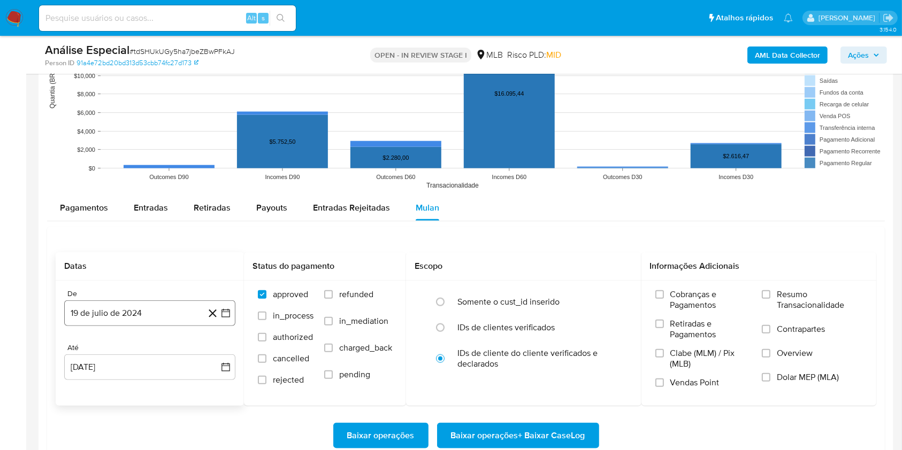
click at [147, 309] on button "19 de julio de 2024" at bounding box center [149, 314] width 171 height 26
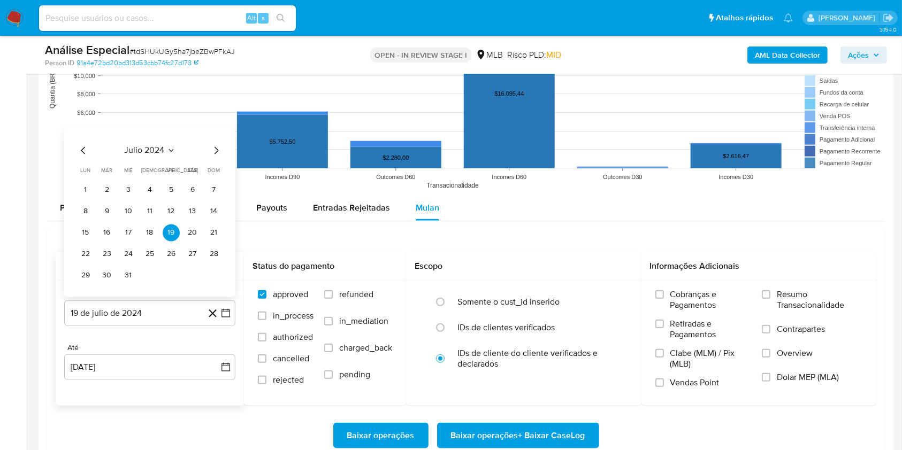
click at [167, 150] on icon "Seleccionar mes y año" at bounding box center [171, 150] width 9 height 9
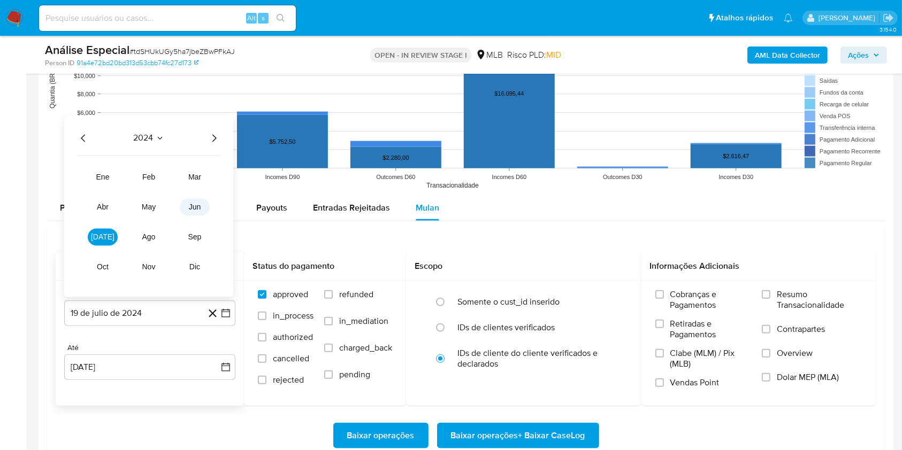
click at [196, 213] on button "jun" at bounding box center [195, 206] width 30 height 17
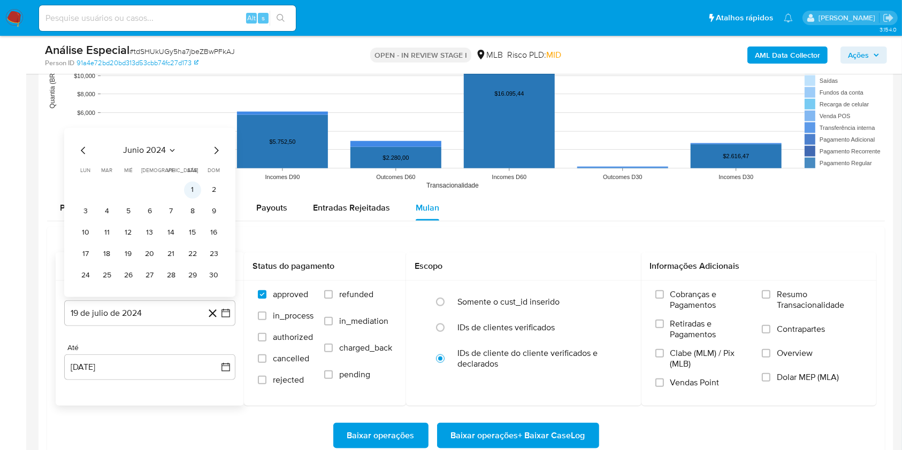
click at [193, 189] on button "1" at bounding box center [192, 189] width 17 height 17
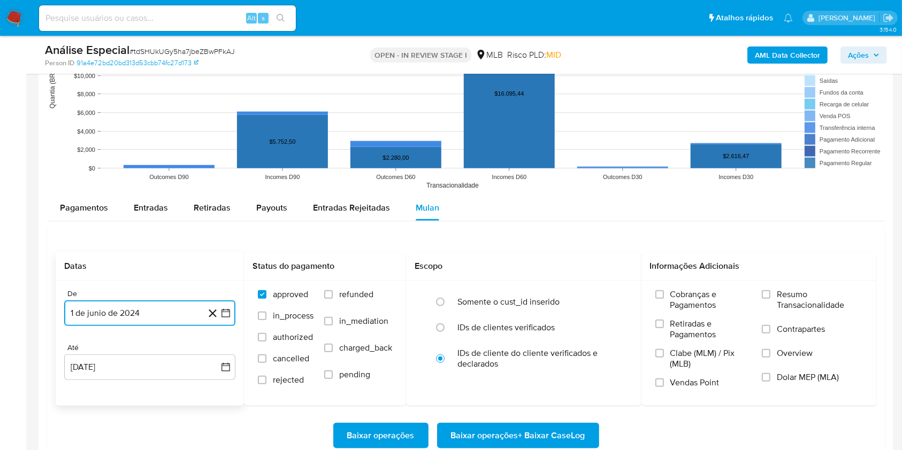
click at [160, 317] on button "1 de junio de 2024" at bounding box center [149, 314] width 171 height 26
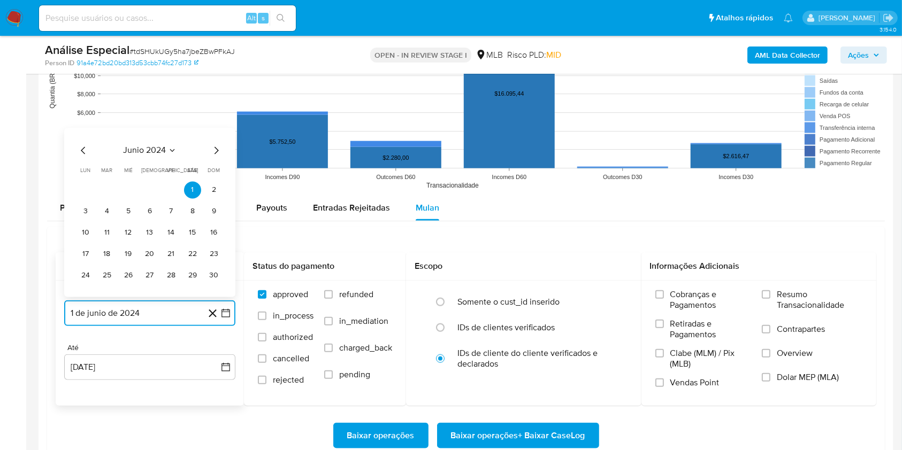
click at [165, 154] on span "junio 2024" at bounding box center [144, 150] width 43 height 11
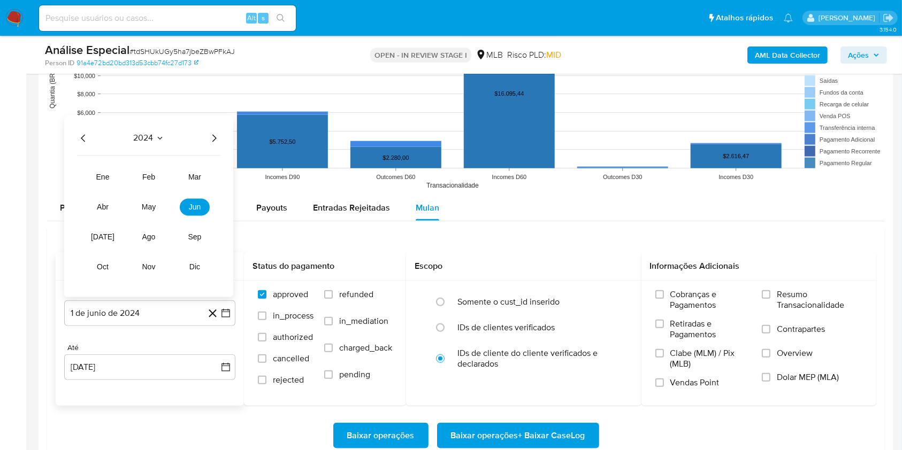
click at [206, 142] on div "2024" at bounding box center [148, 138] width 143 height 13
click at [211, 140] on icon "Año siguiente" at bounding box center [214, 138] width 13 height 13
click at [199, 208] on span "jun" at bounding box center [195, 207] width 12 height 9
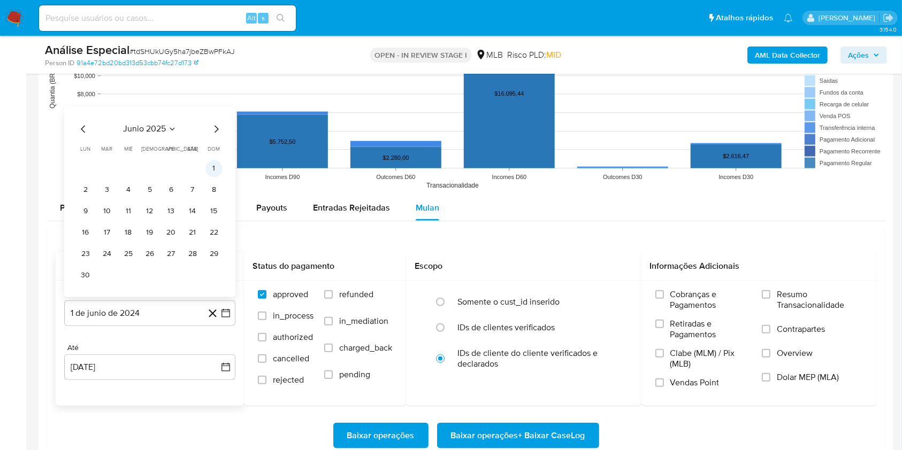
click at [218, 165] on button "1" at bounding box center [213, 168] width 17 height 17
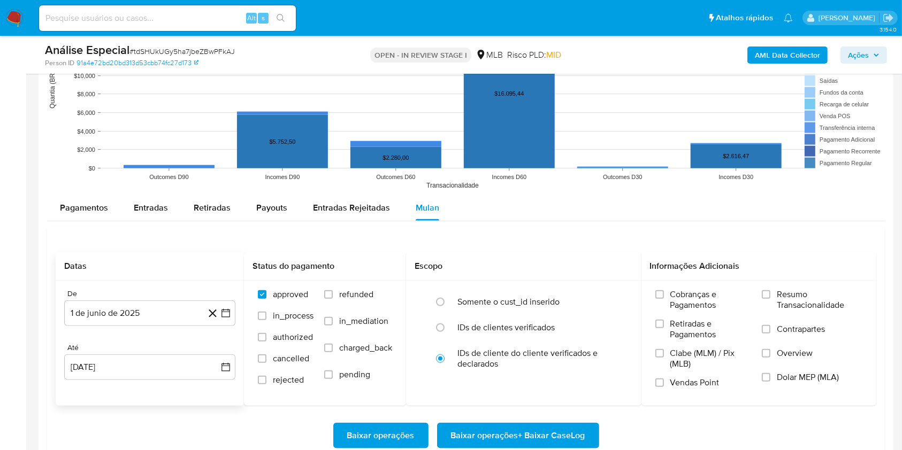
click at [148, 385] on div "De 1 de junio de 2025 1-06-2025 Até 19 de agosto de 2025 19-08-2025" at bounding box center [150, 343] width 188 height 125
click at [150, 366] on button "19 [PERSON_NAME] de 2025" at bounding box center [149, 368] width 171 height 26
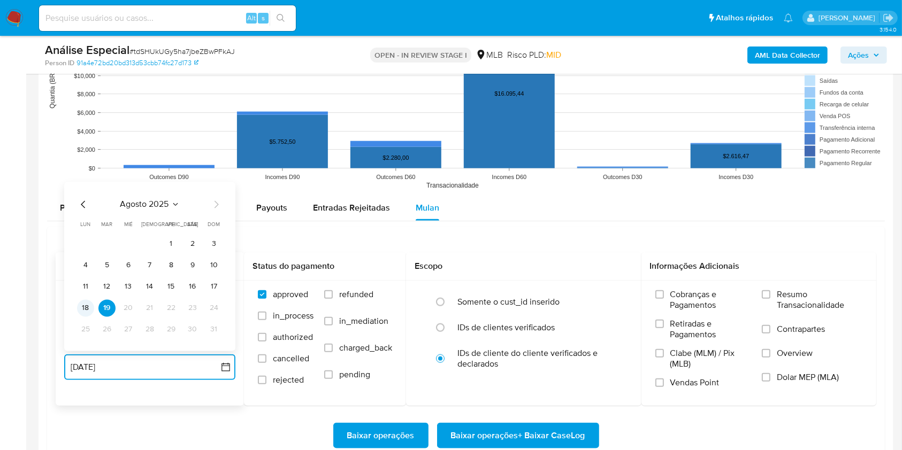
click at [90, 312] on button "18" at bounding box center [85, 307] width 17 height 17
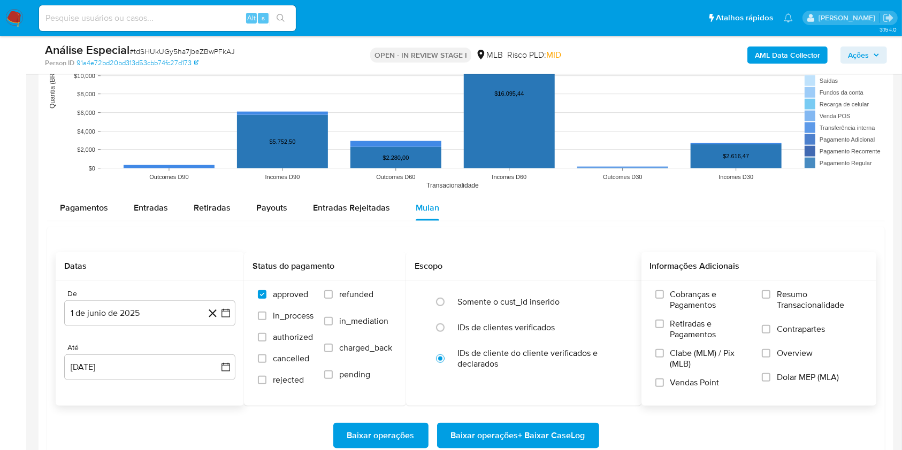
click at [761, 293] on div "Cobranças e Pagamentos Retiradas e Pagamentos Clabe (MLM) / Pix (MLB) Vendas Po…" at bounding box center [759, 342] width 218 height 107
click at [758, 302] on div "Cobranças e Pagamentos Retiradas e Pagamentos Clabe (MLM) / Pix (MLB) Vendas Po…" at bounding box center [759, 342] width 218 height 107
click at [770, 296] on input "Resumo Transacionalidade" at bounding box center [766, 294] width 9 height 9
click at [528, 434] on span "Baixar operações + Baixar CaseLog" at bounding box center [518, 436] width 134 height 24
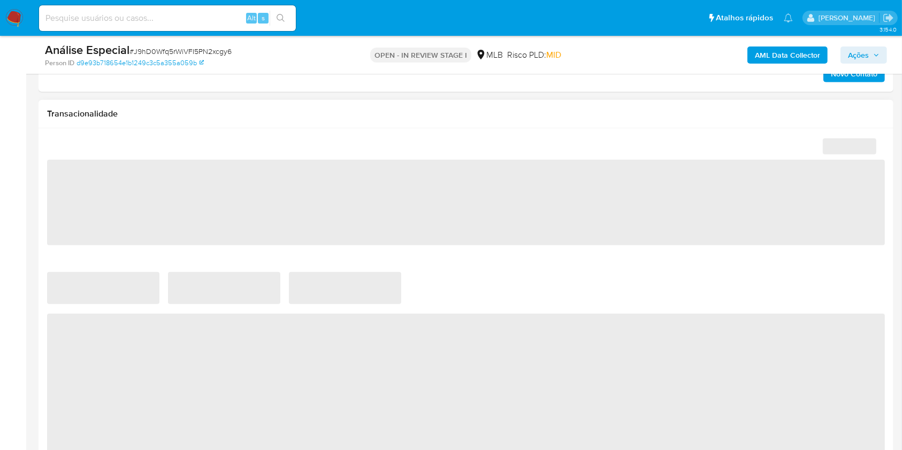
scroll to position [570, 0]
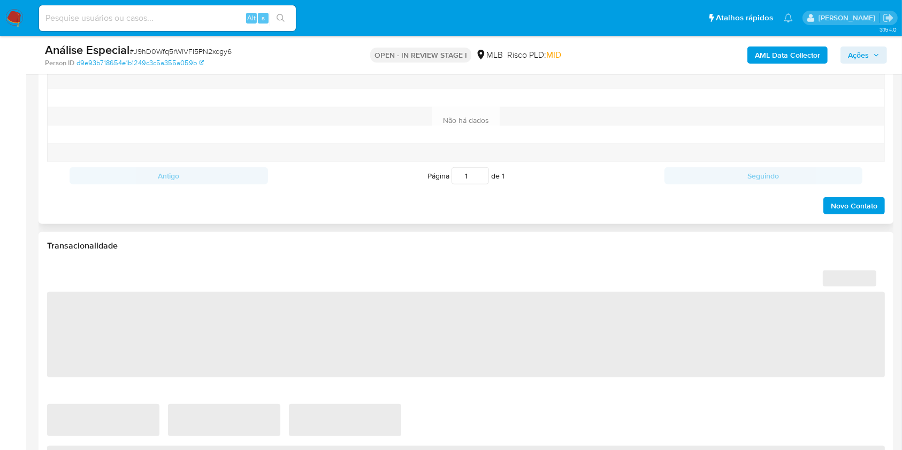
select select "10"
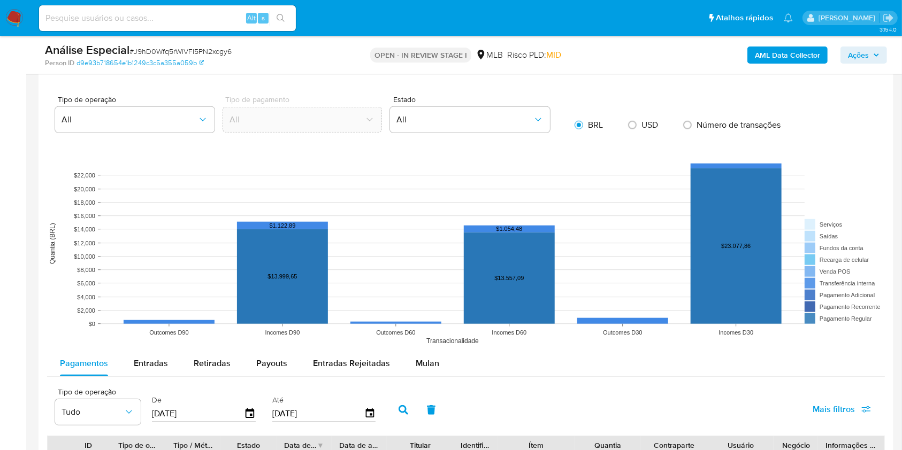
scroll to position [927, 0]
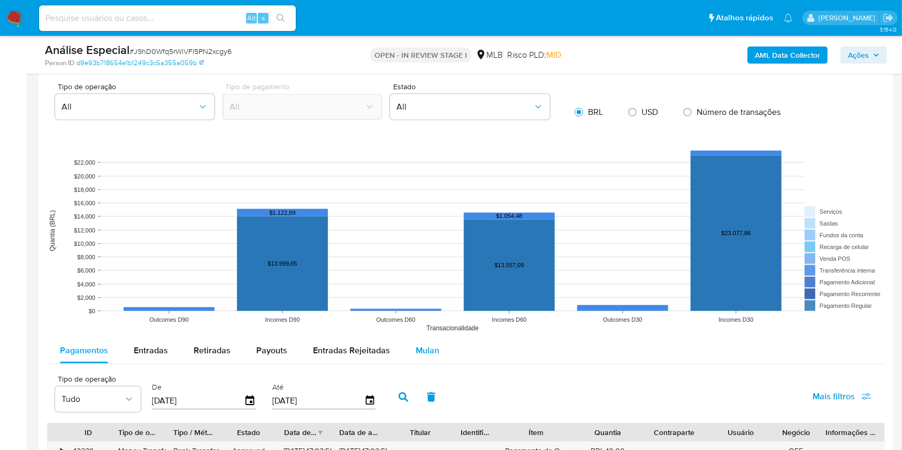
click at [419, 353] on span "Mulan" at bounding box center [428, 350] width 24 height 12
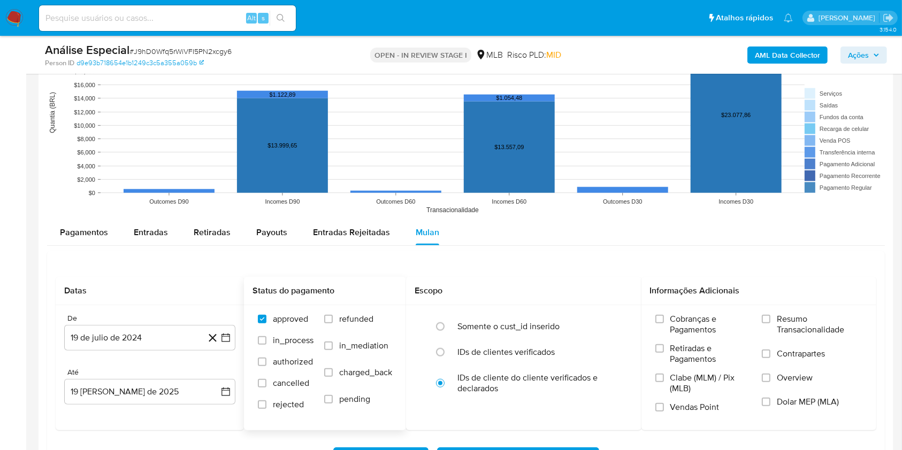
scroll to position [1212, 0]
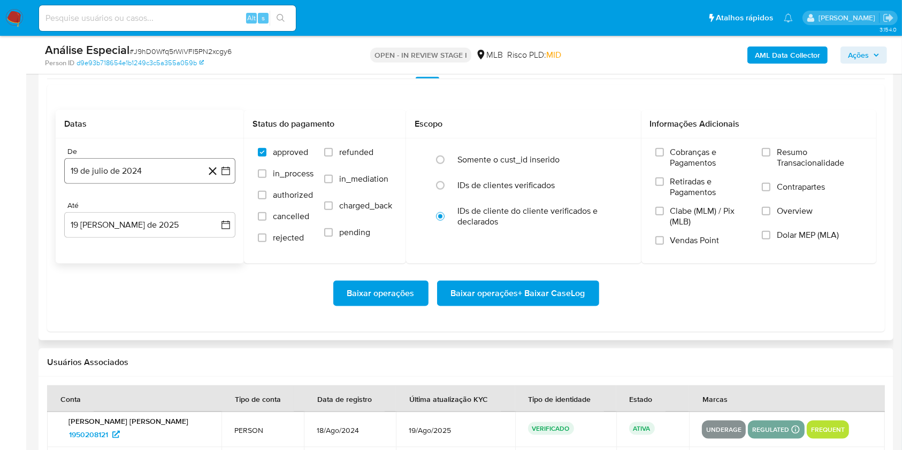
click at [169, 175] on button "19 de julio de 2024" at bounding box center [149, 171] width 171 height 26
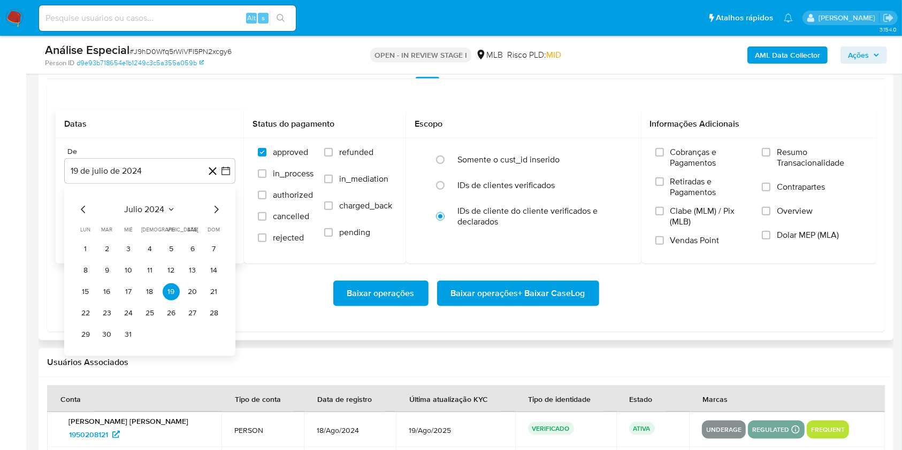
click at [148, 210] on span "julio 2024" at bounding box center [145, 209] width 40 height 11
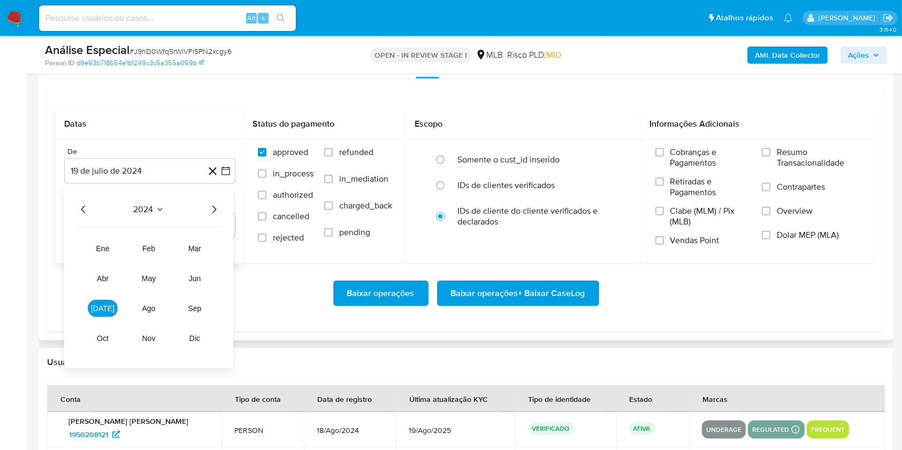
click at [216, 209] on icon "Año siguiente" at bounding box center [214, 209] width 4 height 7
click at [198, 278] on span "jun" at bounding box center [195, 278] width 12 height 9
click at [210, 246] on button "1" at bounding box center [213, 249] width 17 height 17
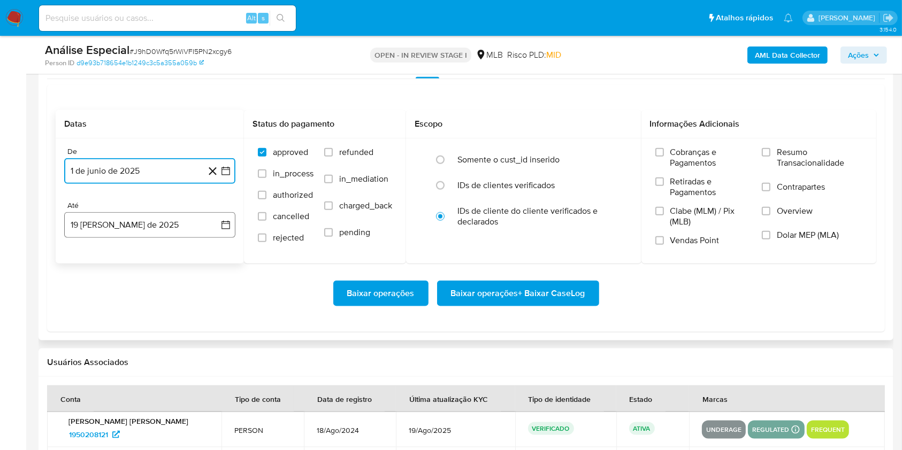
click at [149, 230] on button "19 [PERSON_NAME] de 2025" at bounding box center [149, 225] width 171 height 26
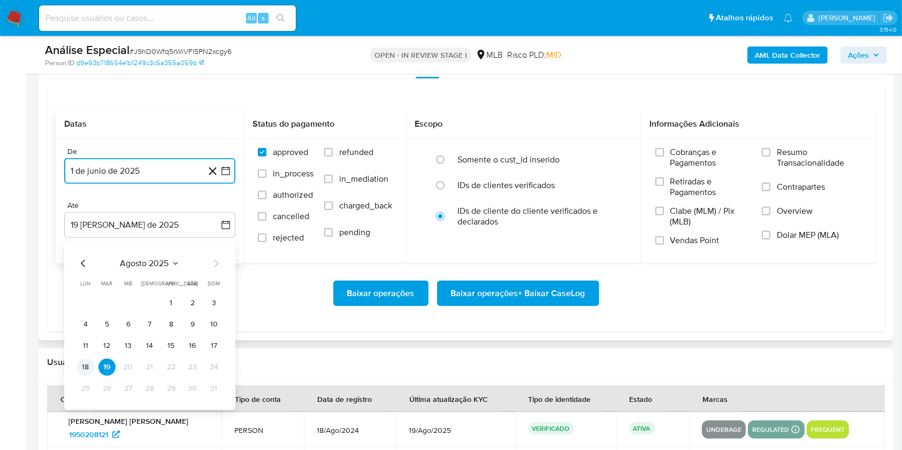
click at [88, 368] on button "18" at bounding box center [85, 367] width 17 height 17
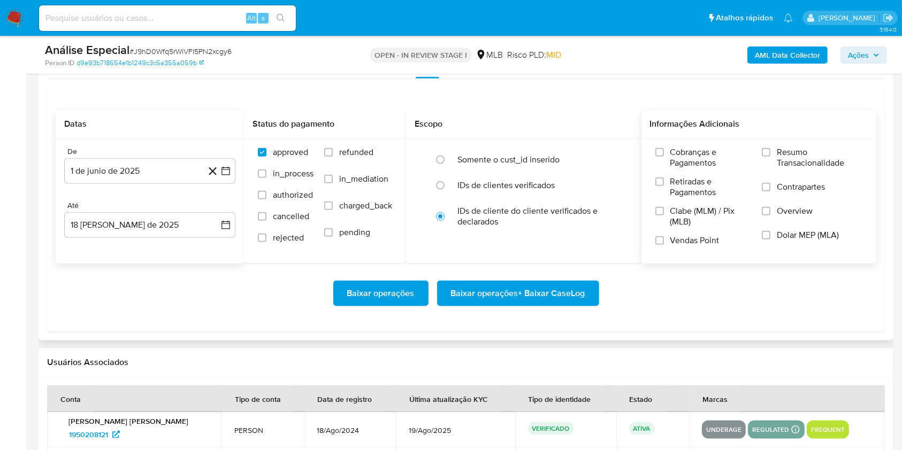
drag, startPoint x: 764, startPoint y: 157, endPoint x: 754, endPoint y: 164, distance: 12.8
click at [764, 158] on label "Resumo Transacionalidade" at bounding box center [812, 164] width 101 height 35
click at [764, 157] on input "Resumo Transacionalidade" at bounding box center [766, 152] width 9 height 9
click at [556, 289] on span "Baixar operações + Baixar CaseLog" at bounding box center [518, 294] width 134 height 24
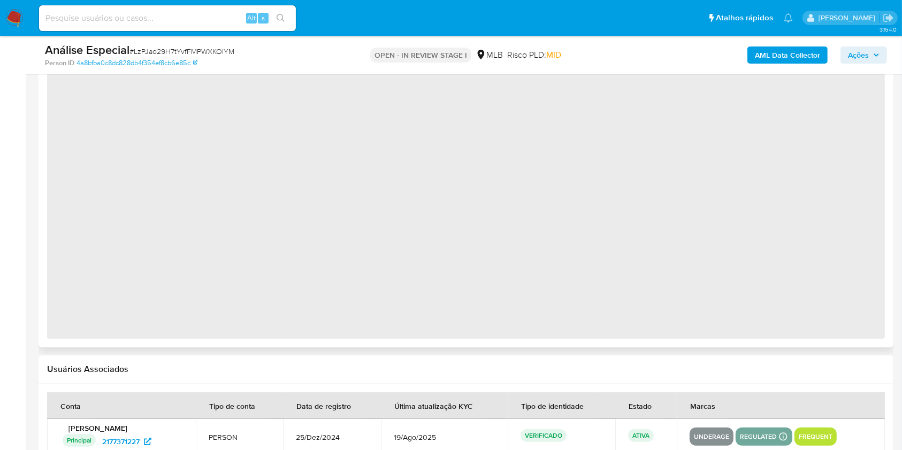
select select "10"
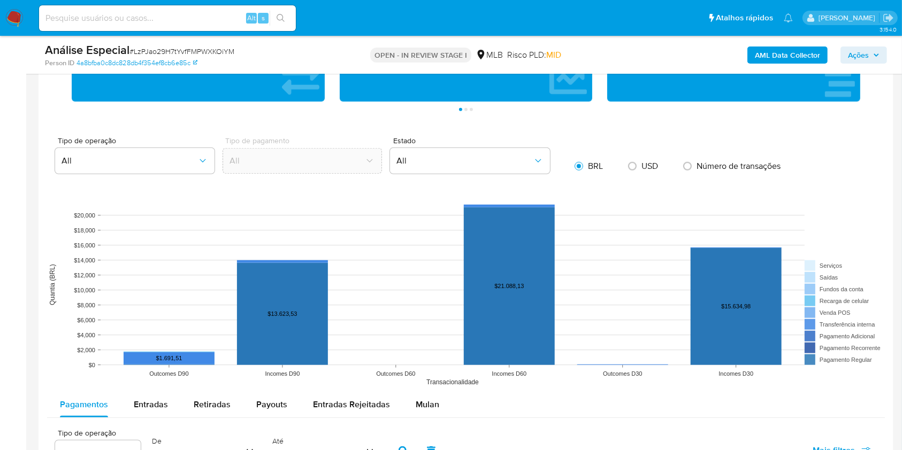
scroll to position [998, 0]
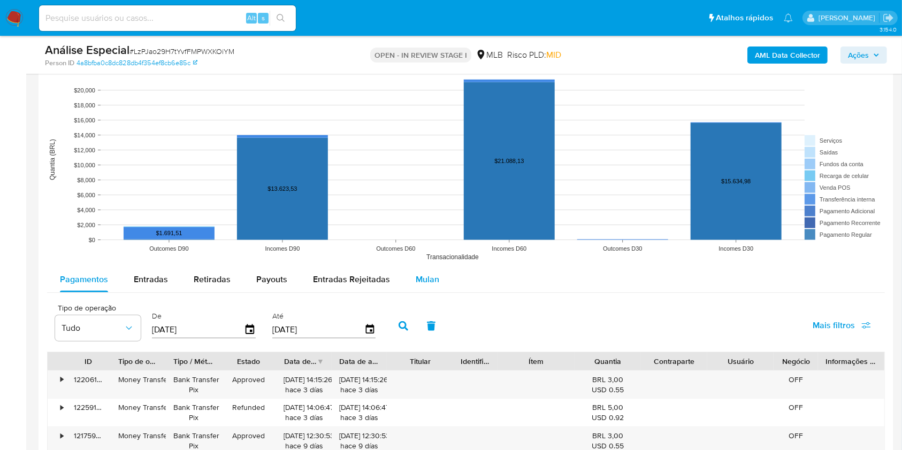
click at [429, 273] on span "Mulan" at bounding box center [428, 279] width 24 height 12
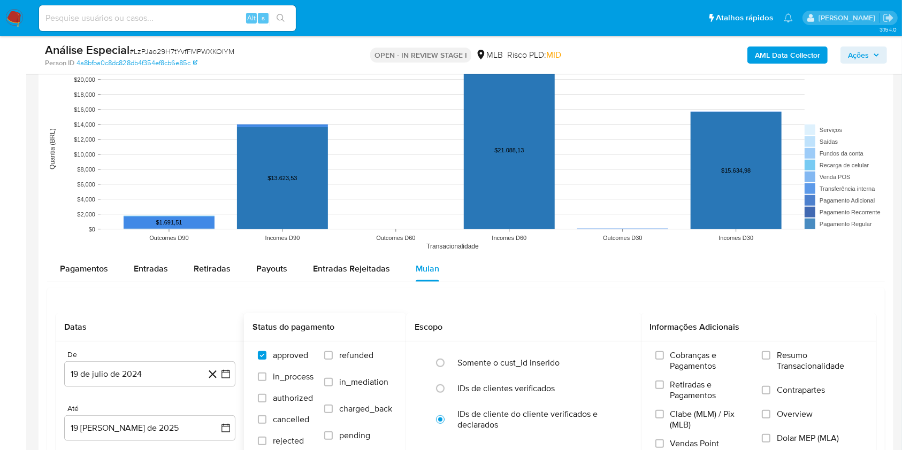
scroll to position [1141, 0]
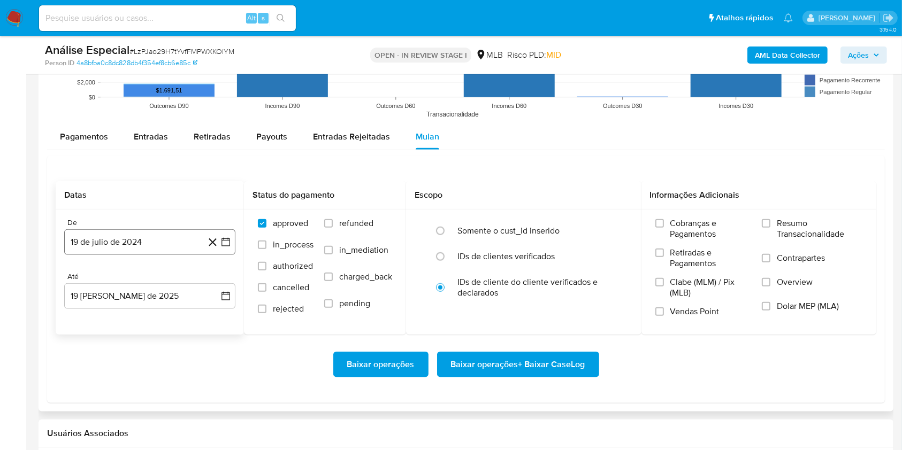
click at [141, 243] on button "19 de julio de 2024" at bounding box center [149, 242] width 171 height 26
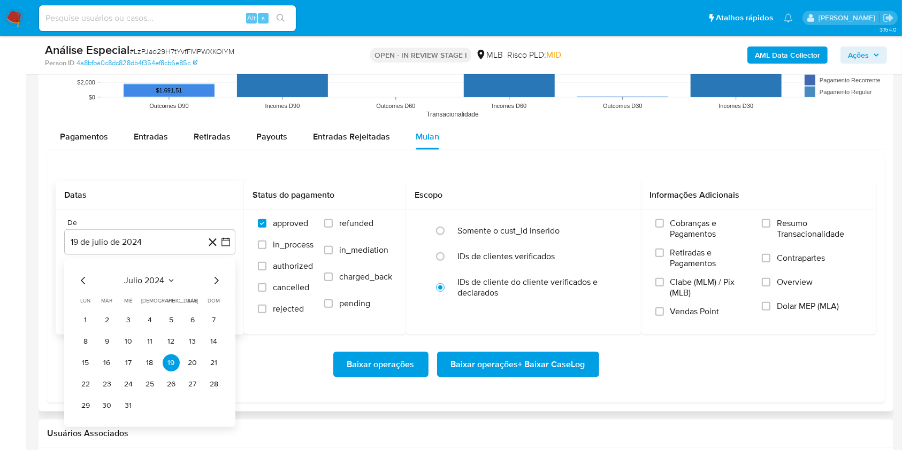
click at [158, 279] on span "julio 2024" at bounding box center [145, 280] width 40 height 11
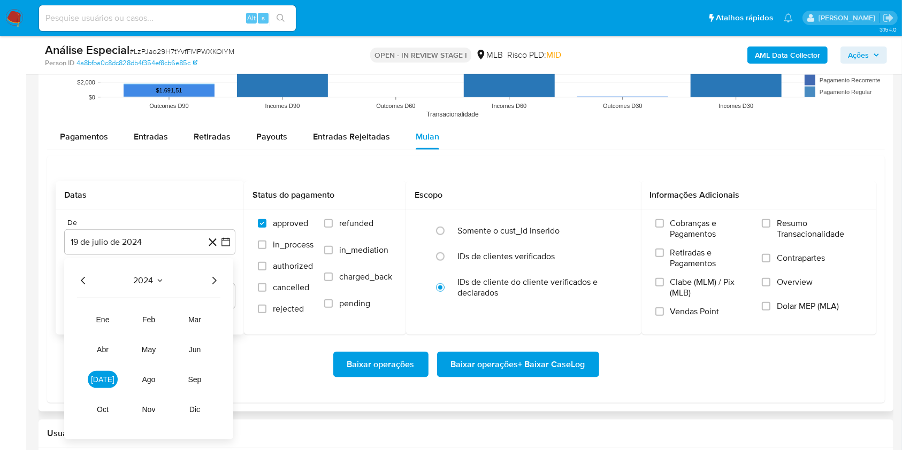
click at [206, 282] on div "2024" at bounding box center [148, 280] width 143 height 13
click at [210, 281] on icon "Año siguiente" at bounding box center [214, 280] width 13 height 13
click at [201, 347] on button "jun" at bounding box center [195, 349] width 30 height 17
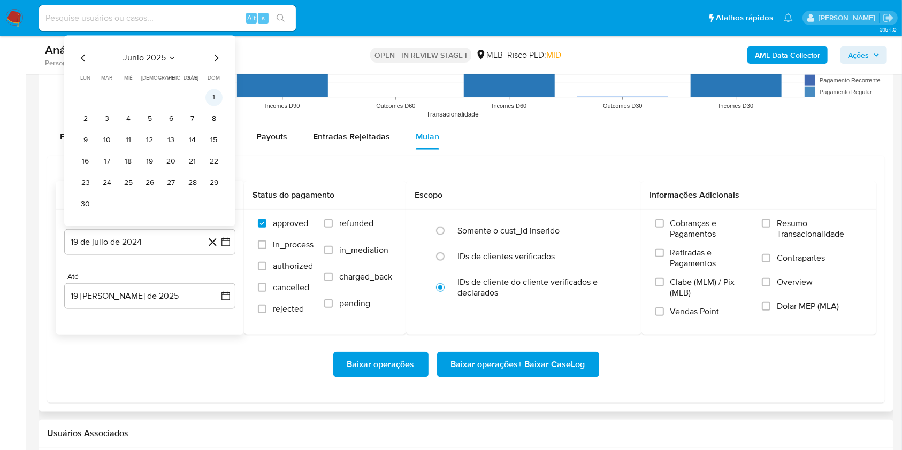
click at [221, 99] on button "1" at bounding box center [213, 97] width 17 height 17
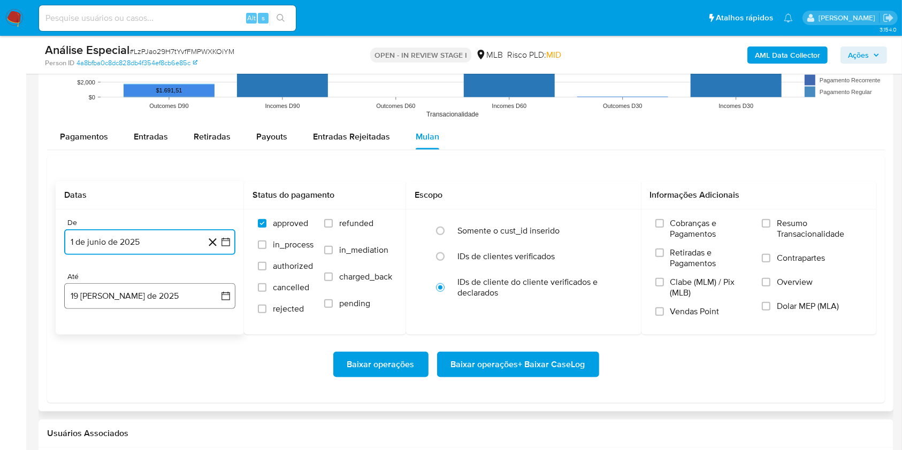
click at [154, 298] on button "19 [PERSON_NAME] de 2025" at bounding box center [149, 296] width 171 height 26
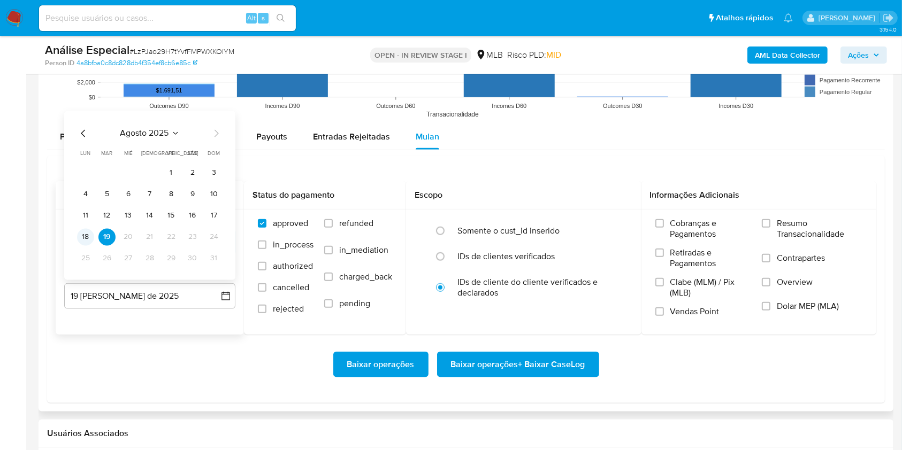
click at [88, 237] on button "18" at bounding box center [85, 236] width 17 height 17
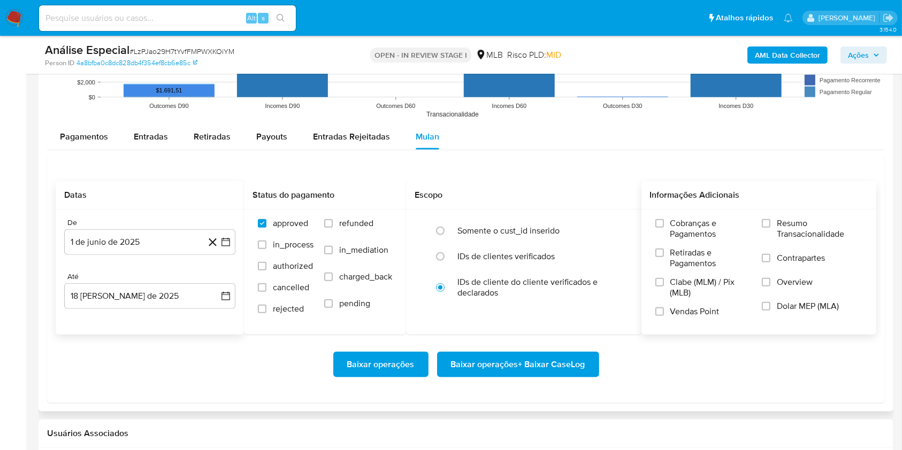
click at [774, 226] on label "Resumo Transacionalidade" at bounding box center [812, 235] width 101 height 35
click at [770, 226] on input "Resumo Transacionalidade" at bounding box center [766, 223] width 9 height 9
click at [555, 360] on span "Baixar operações + Baixar CaseLog" at bounding box center [518, 365] width 134 height 24
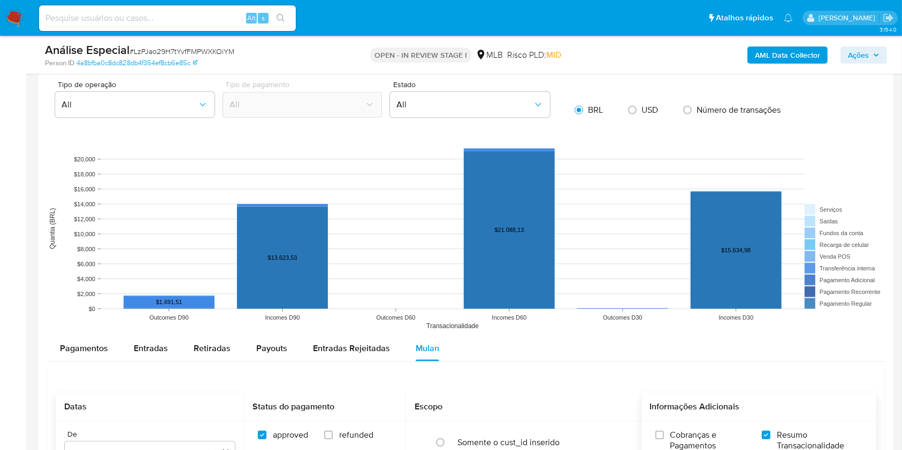
scroll to position [927, 0]
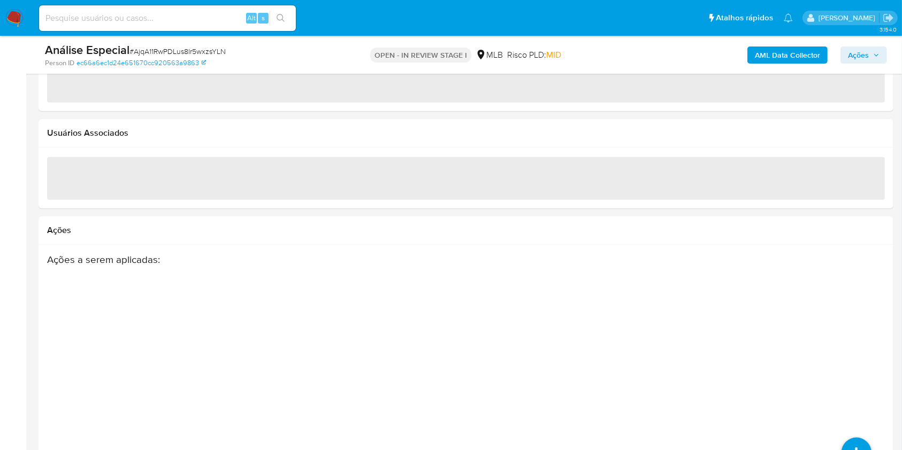
scroll to position [1281, 0]
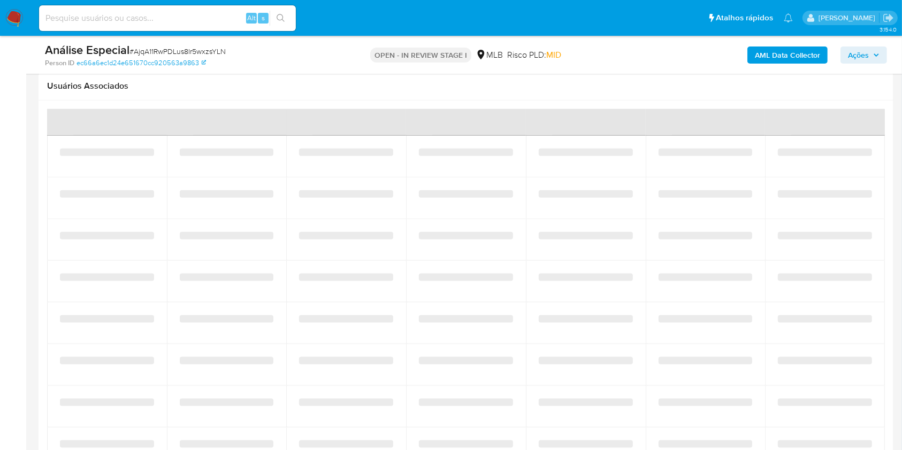
select select "10"
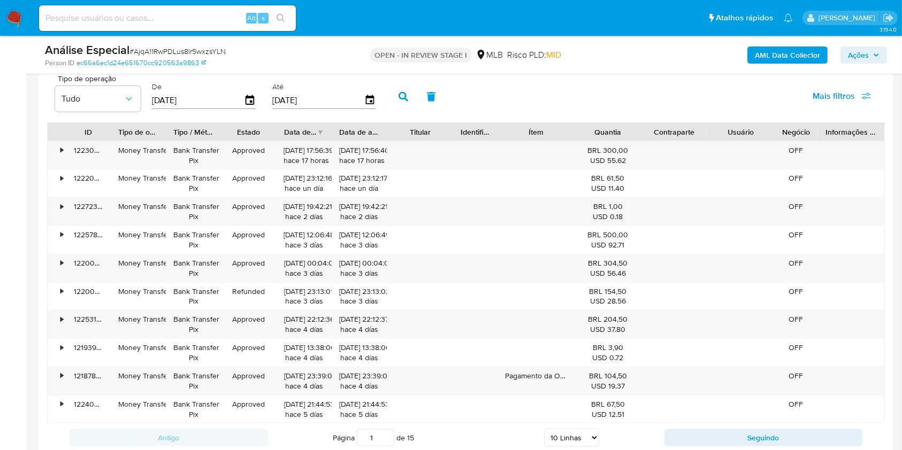
scroll to position [1139, 0]
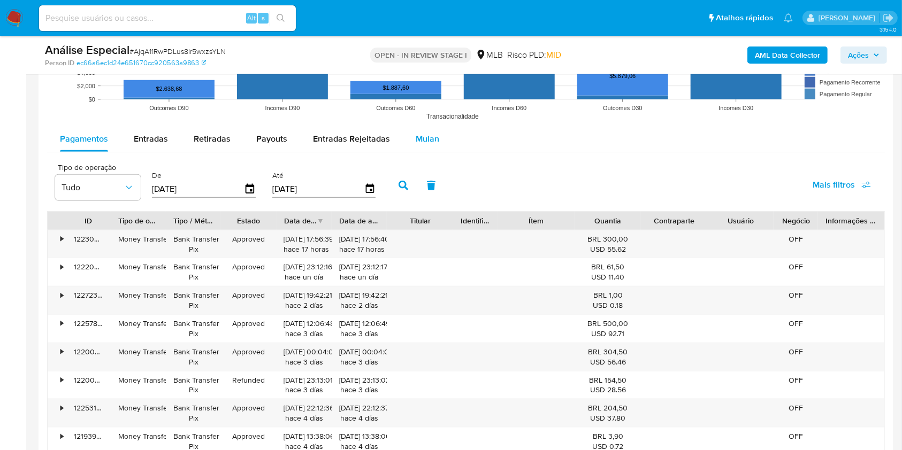
click at [416, 134] on span "Mulan" at bounding box center [428, 139] width 24 height 12
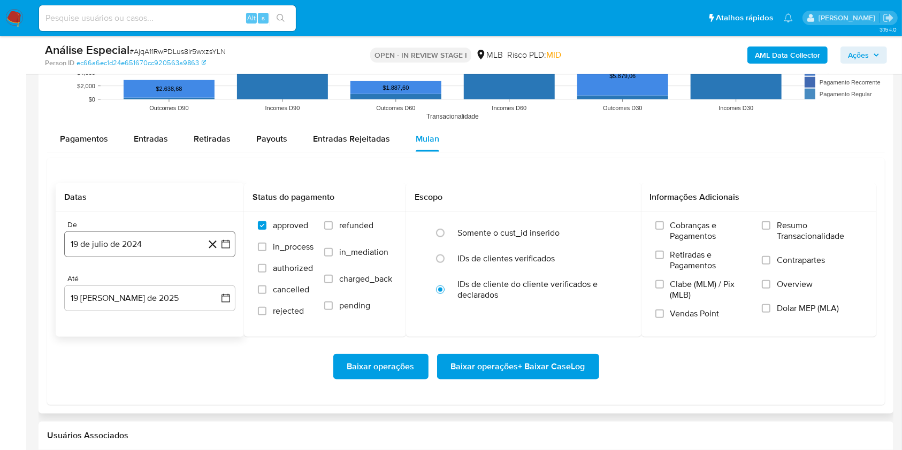
click at [155, 239] on button "19 de julio de 2024" at bounding box center [149, 245] width 171 height 26
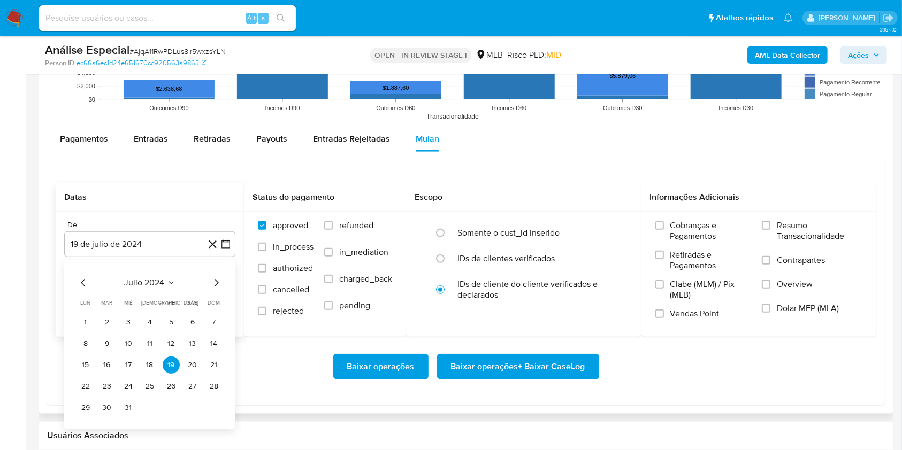
click at [163, 278] on span "julio 2024" at bounding box center [145, 283] width 40 height 11
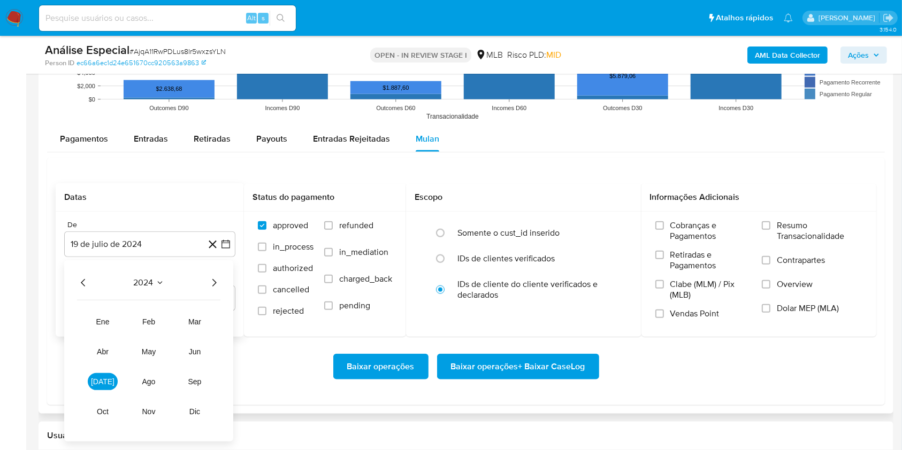
click at [212, 275] on div "2024 2024 ene feb mar abr may jun [DATE] ago sep oct nov dic" at bounding box center [148, 350] width 169 height 181
click at [211, 284] on icon "Año siguiente" at bounding box center [214, 282] width 13 height 13
drag, startPoint x: 196, startPoint y: 350, endPoint x: 195, endPoint y: 343, distance: 6.6
click at [196, 350] on span "jun" at bounding box center [195, 352] width 12 height 9
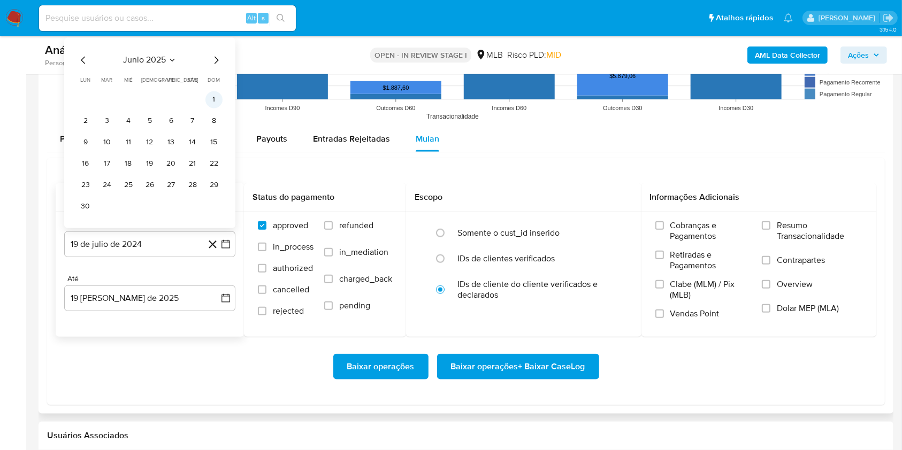
click at [213, 98] on button "1" at bounding box center [213, 99] width 17 height 17
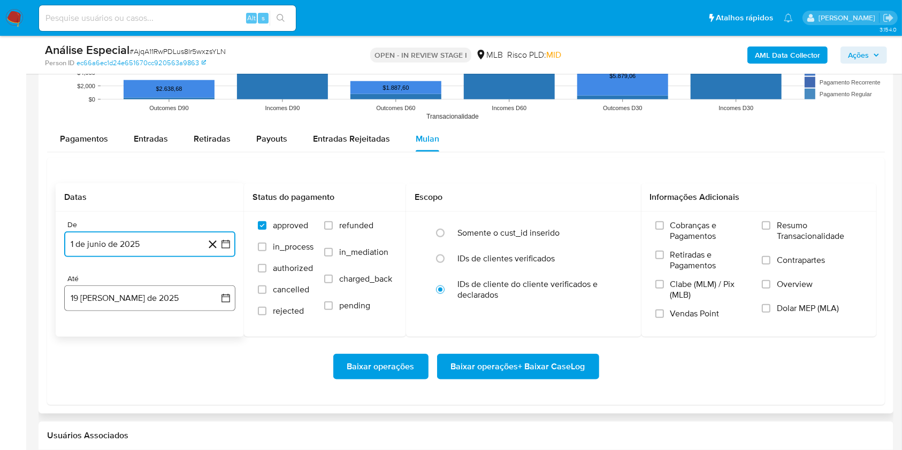
click at [145, 299] on button "19 [PERSON_NAME] de 2025" at bounding box center [149, 299] width 171 height 26
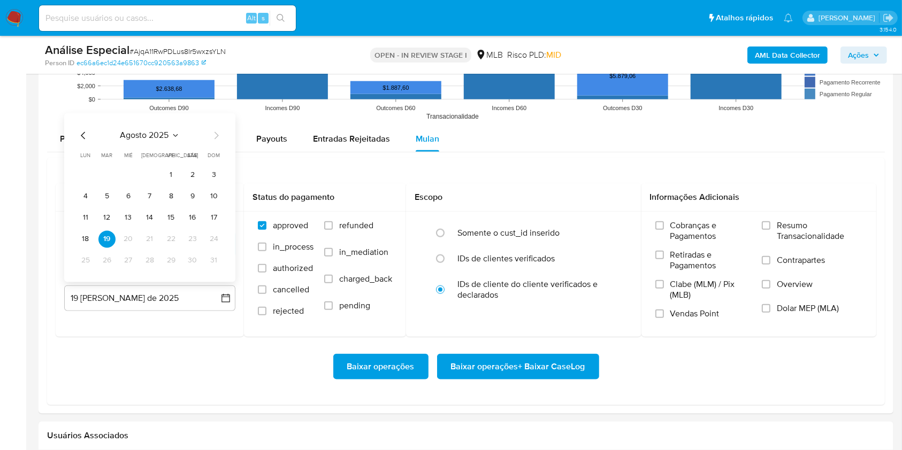
drag, startPoint x: 83, startPoint y: 233, endPoint x: 94, endPoint y: 241, distance: 12.9
click at [83, 234] on button "18" at bounding box center [85, 238] width 17 height 17
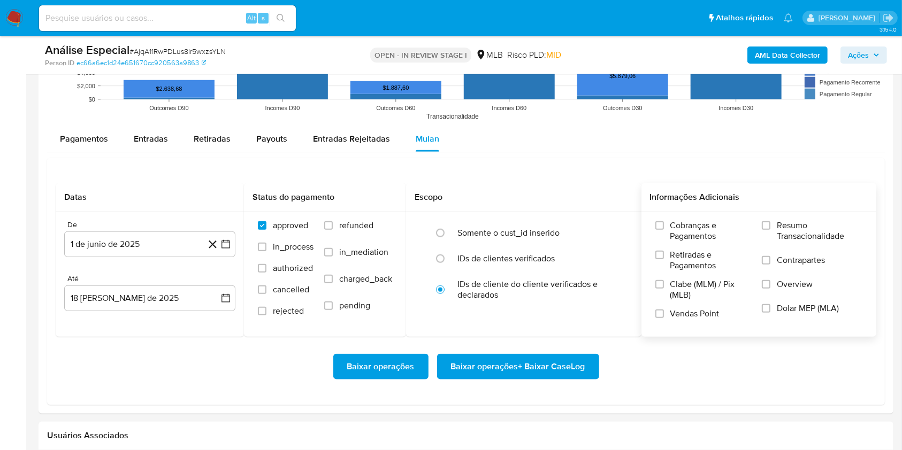
drag, startPoint x: 772, startPoint y: 220, endPoint x: 757, endPoint y: 234, distance: 20.1
click at [771, 223] on label "Resumo Transacionalidade" at bounding box center [812, 237] width 101 height 35
click at [770, 223] on input "Resumo Transacionalidade" at bounding box center [766, 225] width 9 height 9
click at [560, 364] on span "Baixar operações + Baixar CaseLog" at bounding box center [518, 367] width 134 height 24
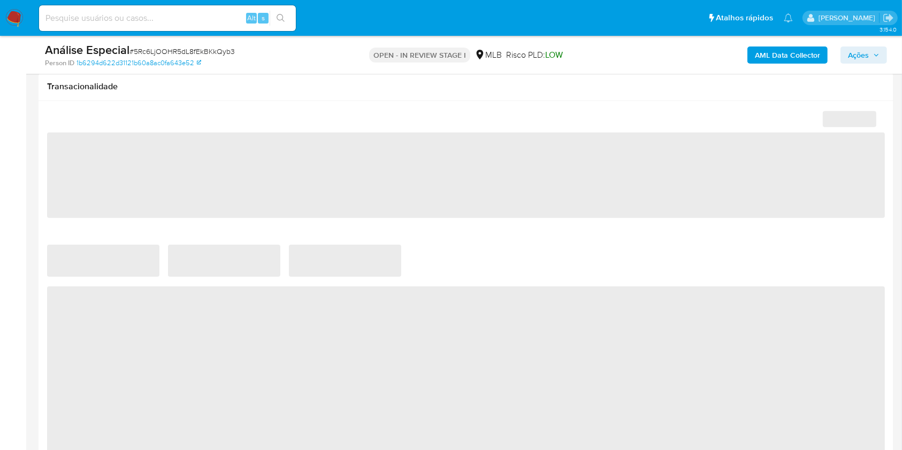
scroll to position [713, 0]
select select "10"
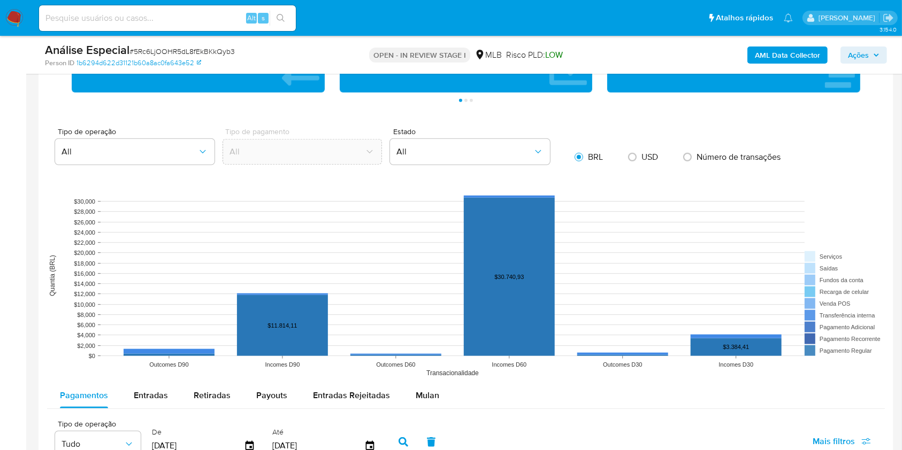
scroll to position [998, 0]
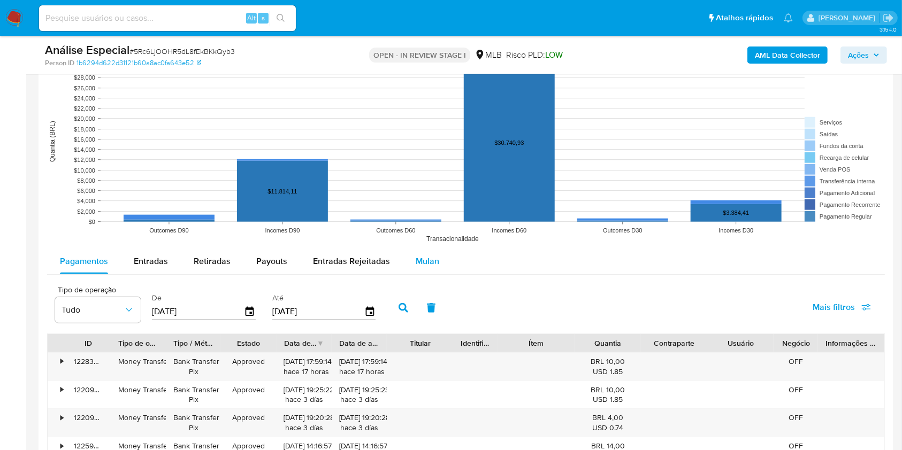
click at [428, 263] on span "Mulan" at bounding box center [428, 261] width 24 height 12
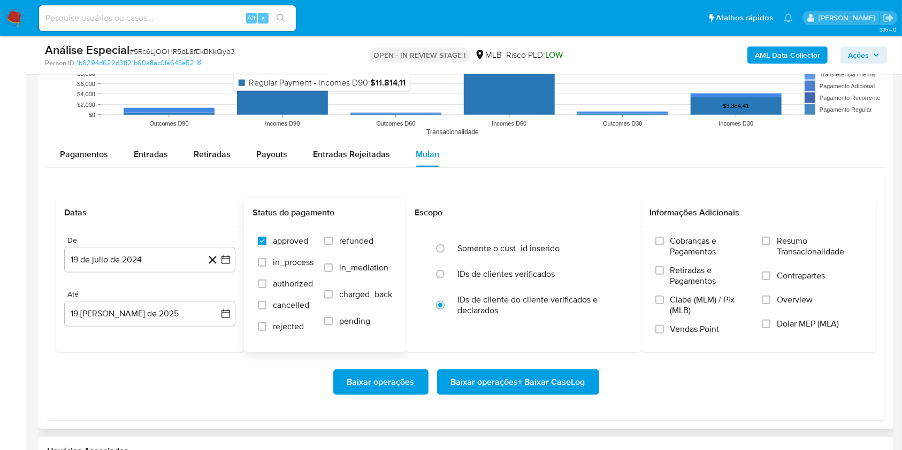
scroll to position [1212, 0]
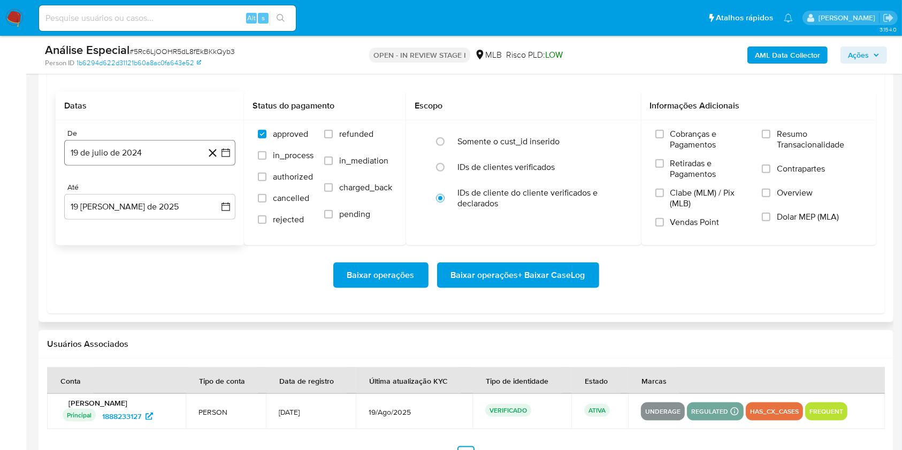
click at [155, 156] on button "19 de julio de 2024" at bounding box center [149, 153] width 171 height 26
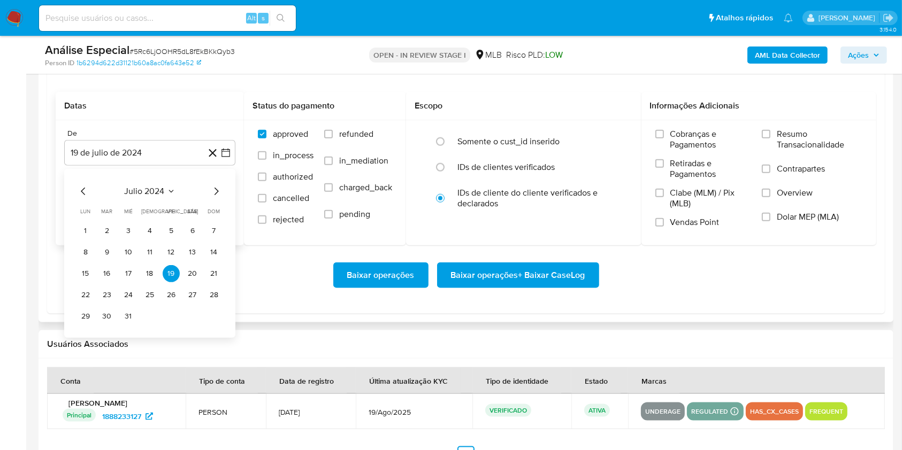
click at [160, 191] on span "julio 2024" at bounding box center [145, 191] width 40 height 11
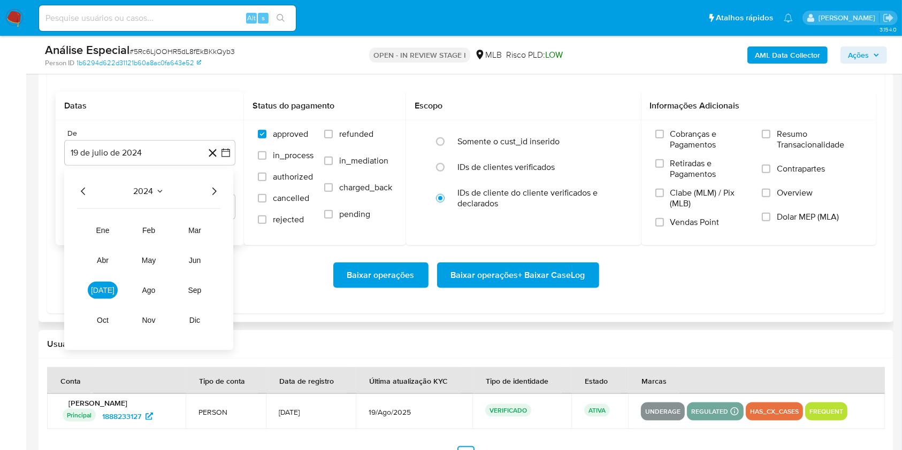
click at [211, 194] on icon "Año siguiente" at bounding box center [214, 191] width 13 height 13
click at [198, 255] on button "jun" at bounding box center [195, 260] width 30 height 17
click at [216, 226] on button "1" at bounding box center [213, 230] width 17 height 17
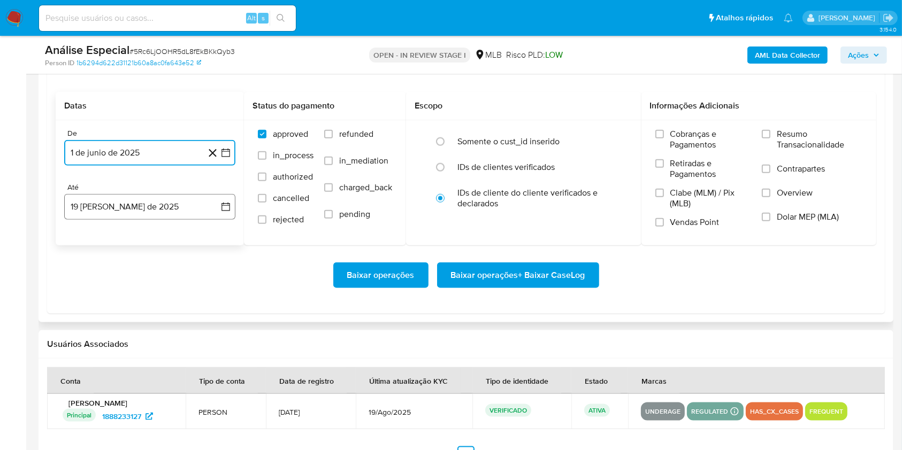
drag, startPoint x: 162, startPoint y: 211, endPoint x: 162, endPoint y: 218, distance: 7.5
click at [162, 211] on button "19 de agosto de 2025" at bounding box center [149, 207] width 171 height 26
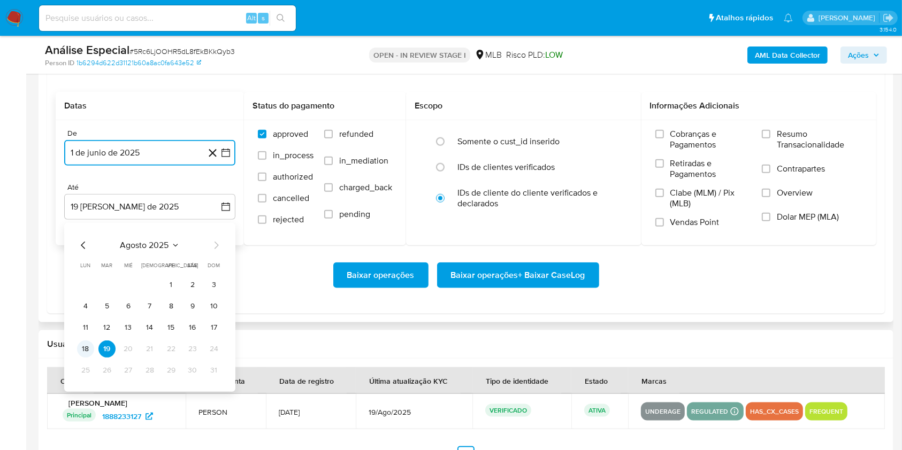
click at [88, 348] on button "18" at bounding box center [85, 349] width 17 height 17
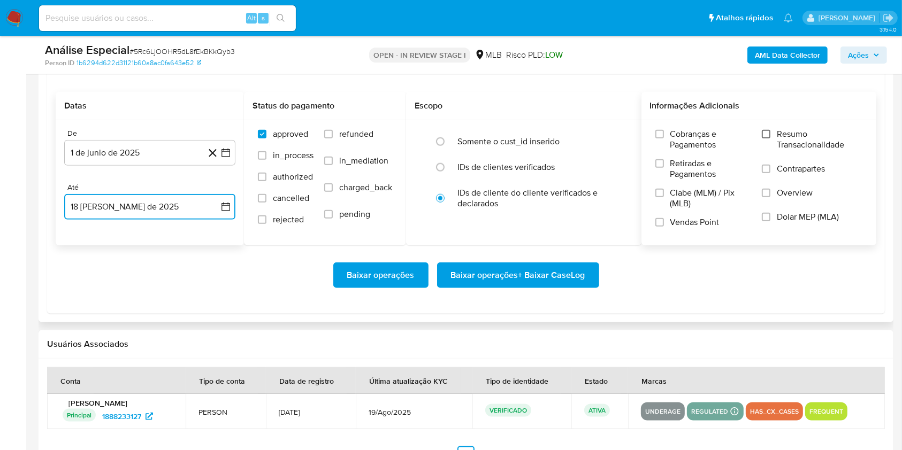
click at [767, 136] on input "Resumo Transacionalidade" at bounding box center [766, 134] width 9 height 9
click at [532, 277] on span "Baixar operações + Baixar CaseLog" at bounding box center [518, 276] width 134 height 24
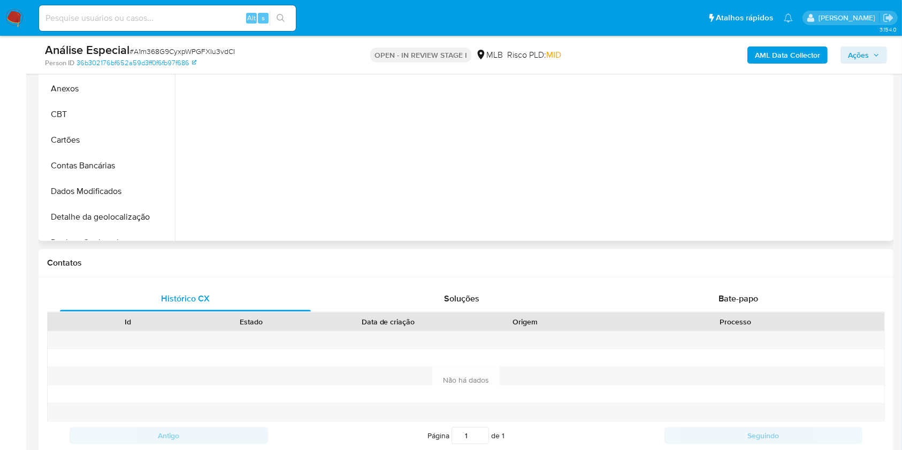
scroll to position [356, 0]
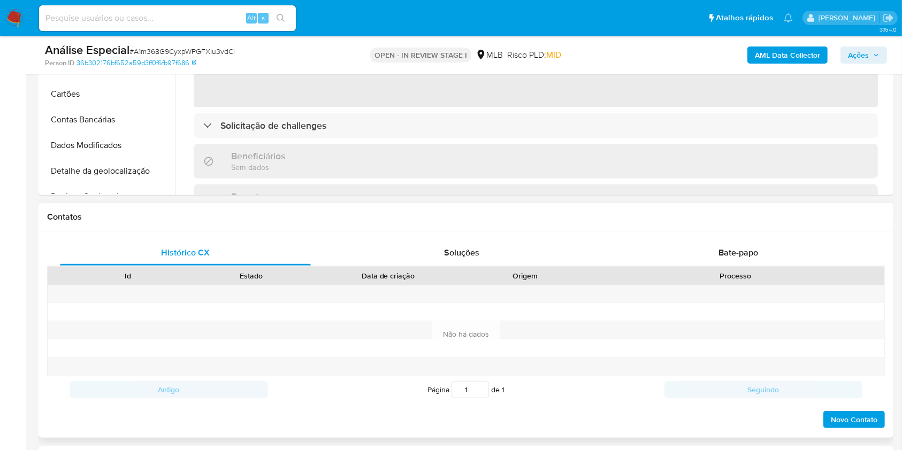
select select "10"
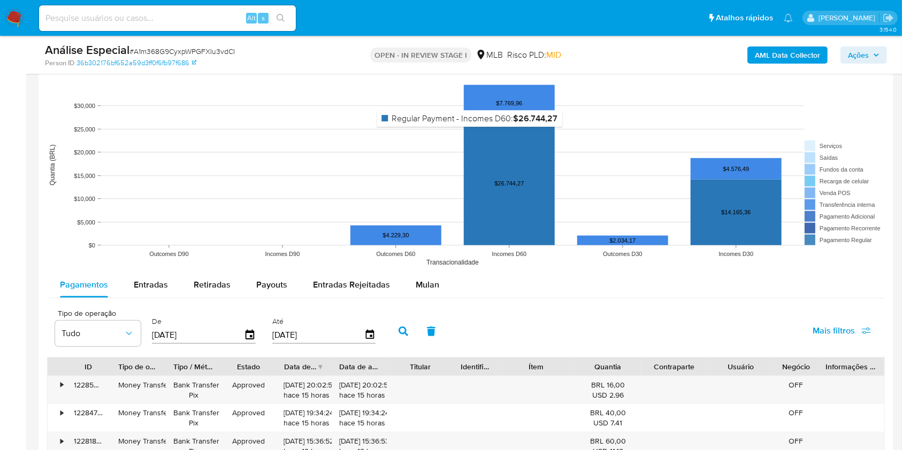
scroll to position [998, 0]
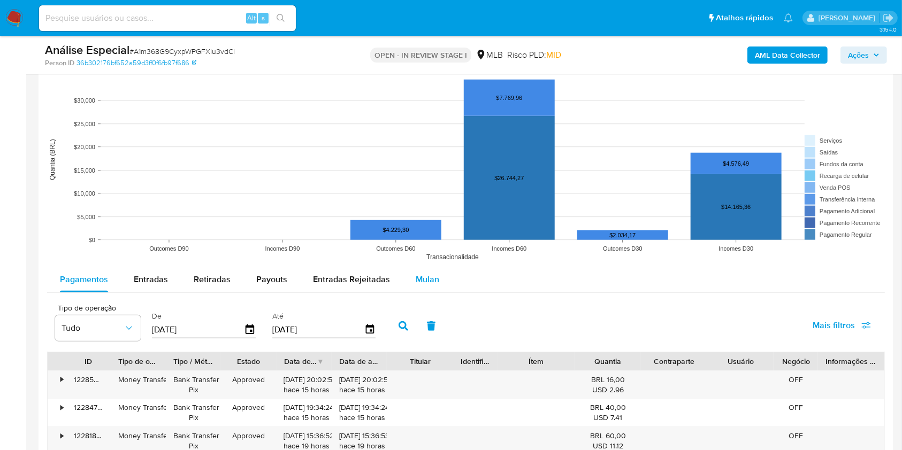
click at [416, 276] on span "Mulan" at bounding box center [428, 279] width 24 height 12
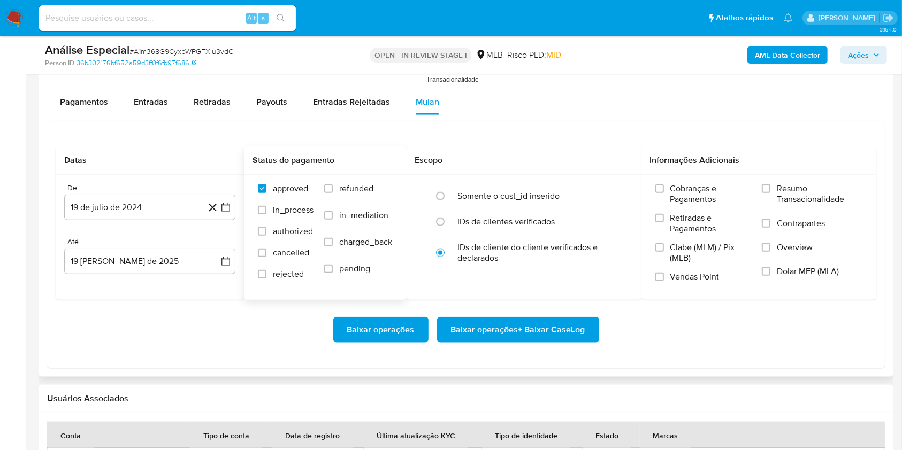
scroll to position [1284, 0]
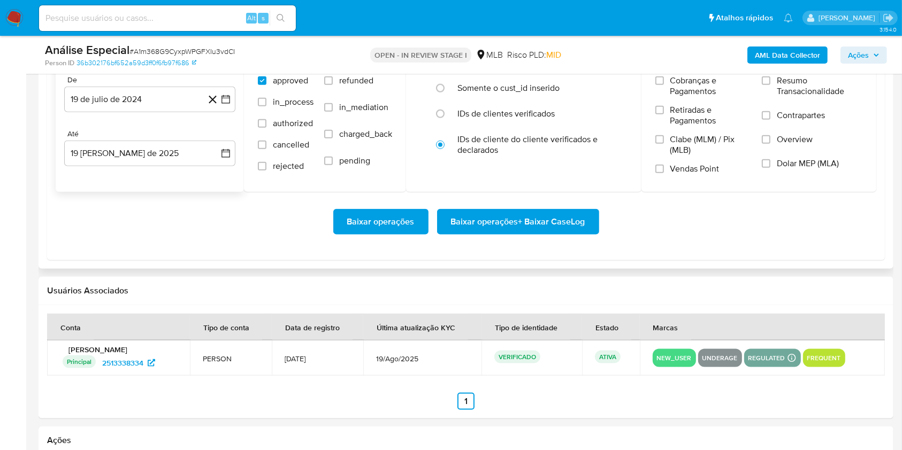
drag, startPoint x: 157, startPoint y: 101, endPoint x: 151, endPoint y: 113, distance: 13.9
click at [157, 101] on button "19 de julio de 2024" at bounding box center [149, 100] width 171 height 26
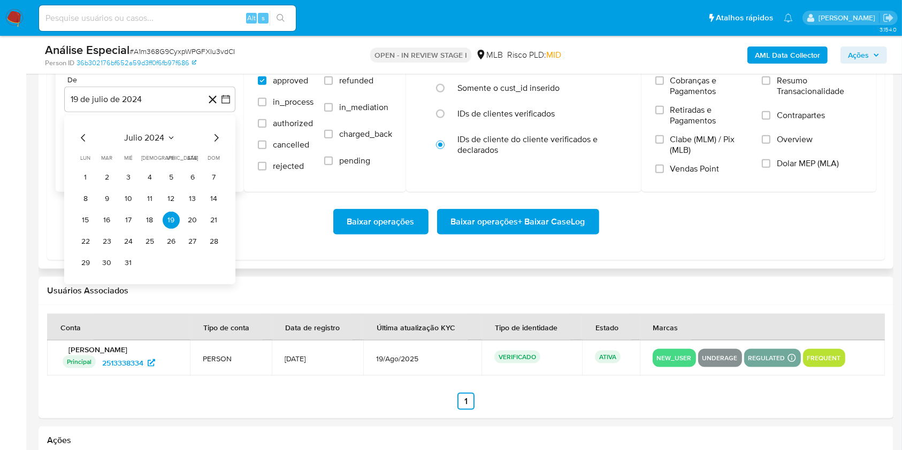
click at [151, 139] on span "julio 2024" at bounding box center [145, 138] width 40 height 11
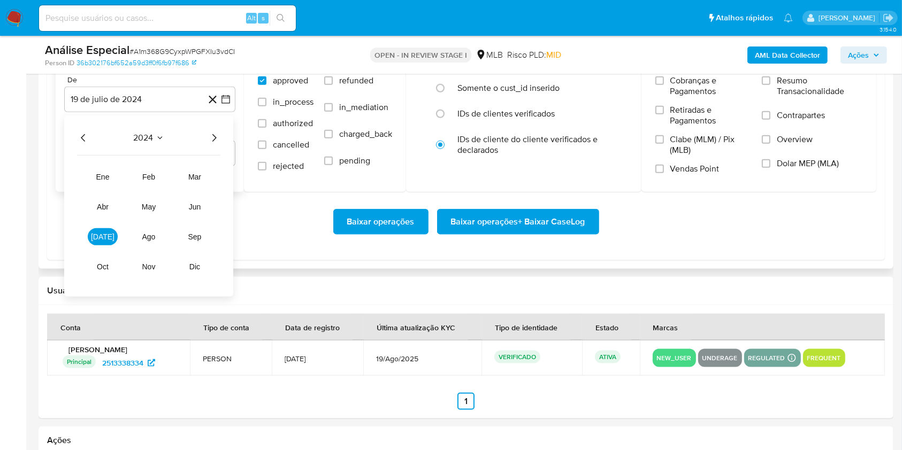
click at [219, 138] on icon "Año siguiente" at bounding box center [214, 138] width 13 height 13
click at [200, 210] on button "jun" at bounding box center [195, 206] width 30 height 17
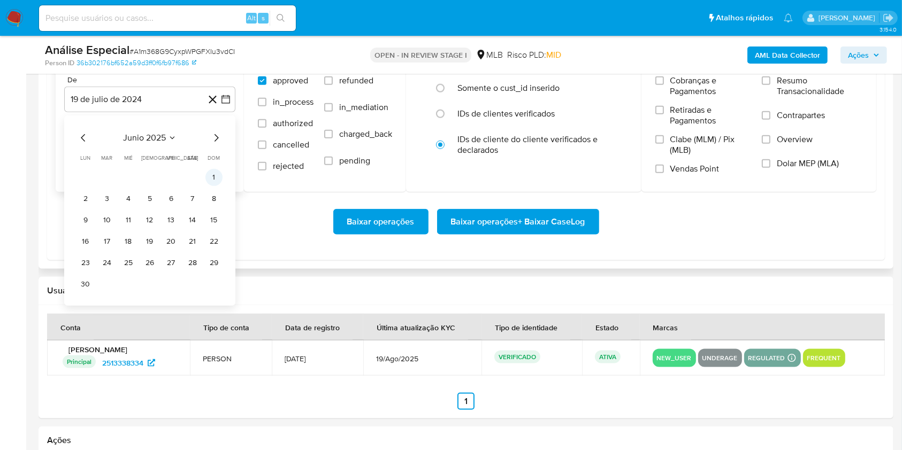
click at [219, 175] on button "1" at bounding box center [213, 177] width 17 height 17
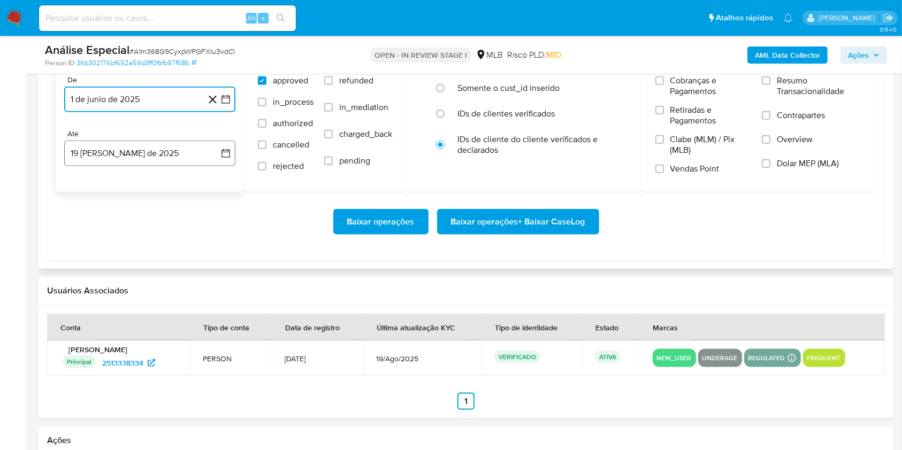
drag, startPoint x: 187, startPoint y: 152, endPoint x: 182, endPoint y: 157, distance: 7.2
click at [187, 152] on button "19 [PERSON_NAME] de 2025" at bounding box center [149, 154] width 171 height 26
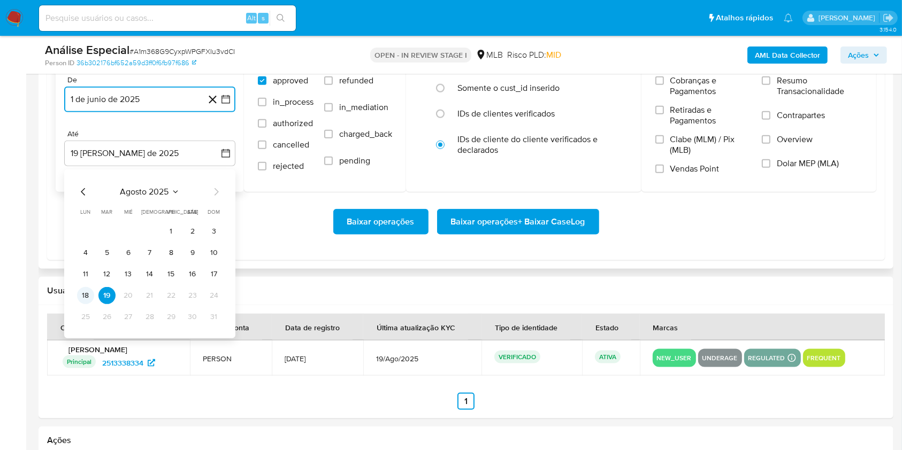
click at [87, 302] on button "18" at bounding box center [85, 295] width 17 height 17
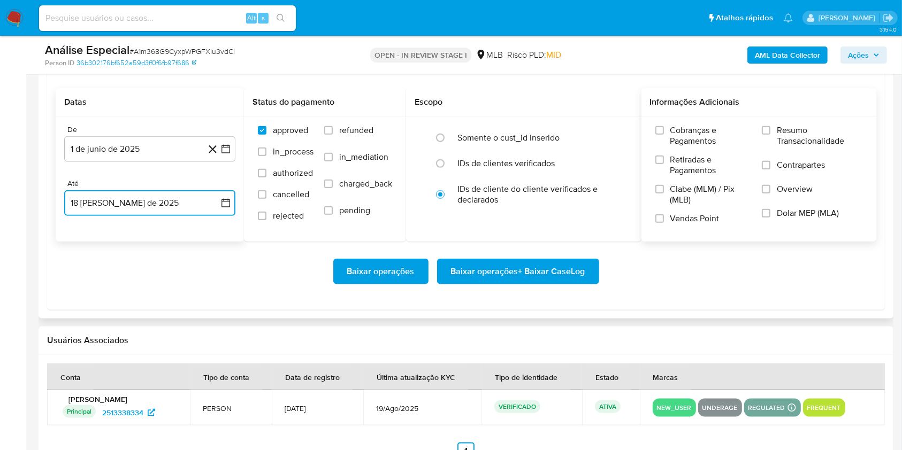
scroll to position [1212, 0]
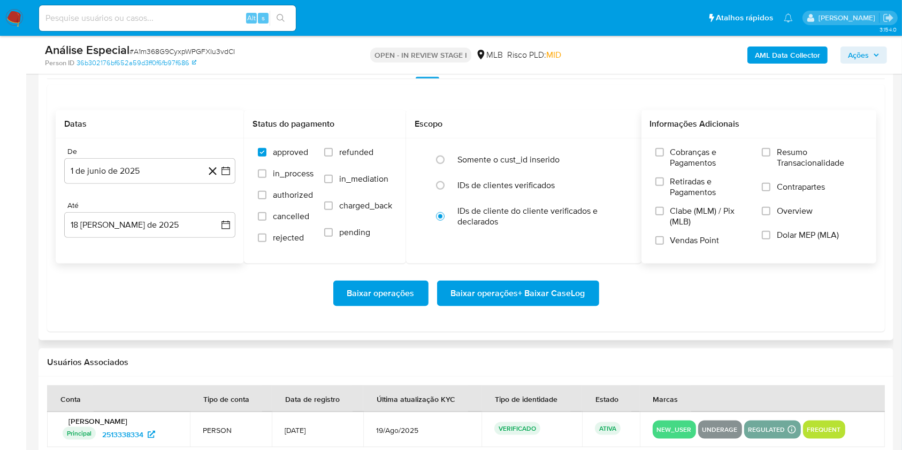
click at [770, 156] on label "Resumo Transacionalidade" at bounding box center [812, 164] width 101 height 35
click at [770, 156] on input "Resumo Transacionalidade" at bounding box center [766, 152] width 9 height 9
click at [548, 289] on span "Baixar operações + Baixar CaseLog" at bounding box center [518, 294] width 134 height 24
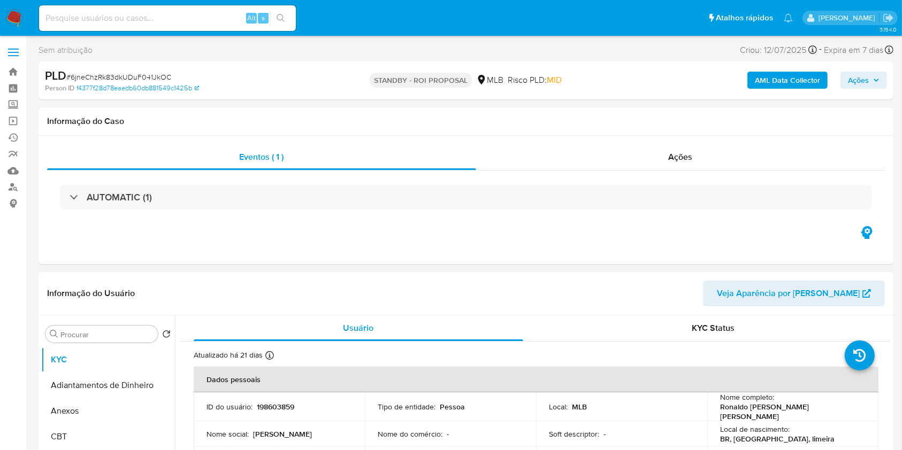
select select "10"
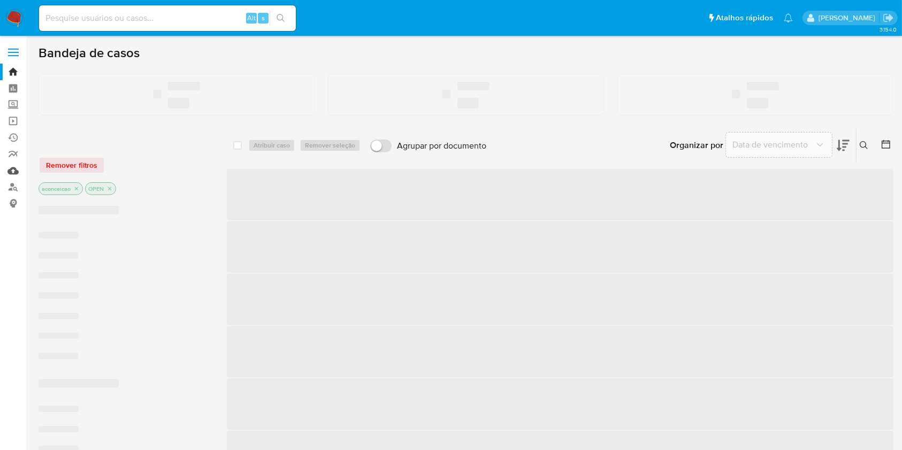
click at [10, 173] on link "Mulan" at bounding box center [63, 171] width 127 height 17
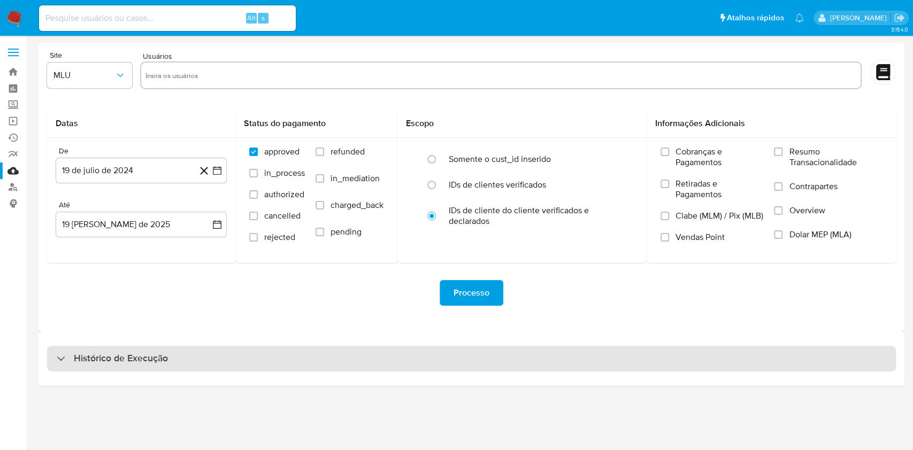
click at [339, 360] on div "Histórico de Execução" at bounding box center [471, 359] width 849 height 26
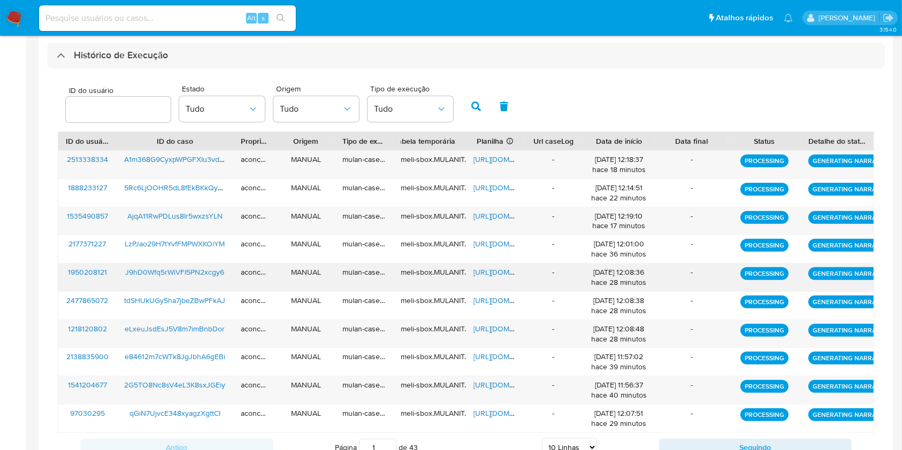
scroll to position [347, 0]
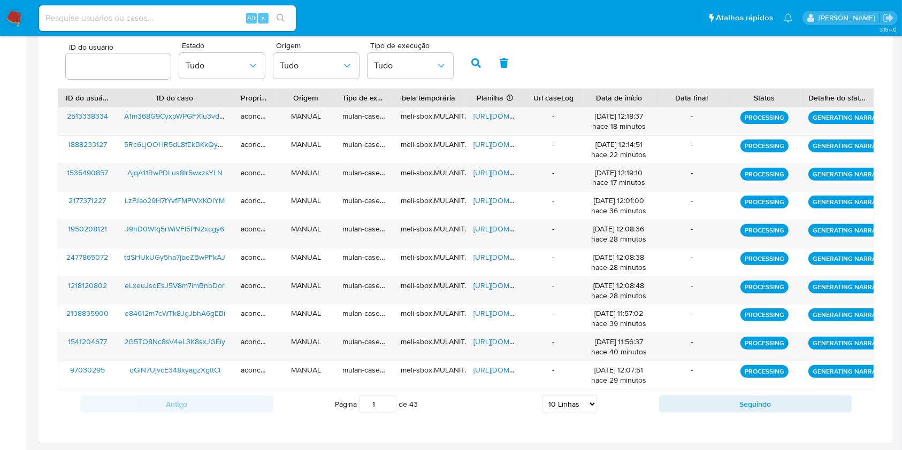
click at [584, 402] on select "5 Linhas 10 Linhas 20 Linhas 25 Linhas 50 Linhas 100 Linhas" at bounding box center [569, 404] width 55 height 18
select select "50"
click at [542, 395] on select "5 Linhas 10 Linhas 20 Linhas 25 Linhas 50 Linhas 100 Linhas" at bounding box center [569, 404] width 55 height 18
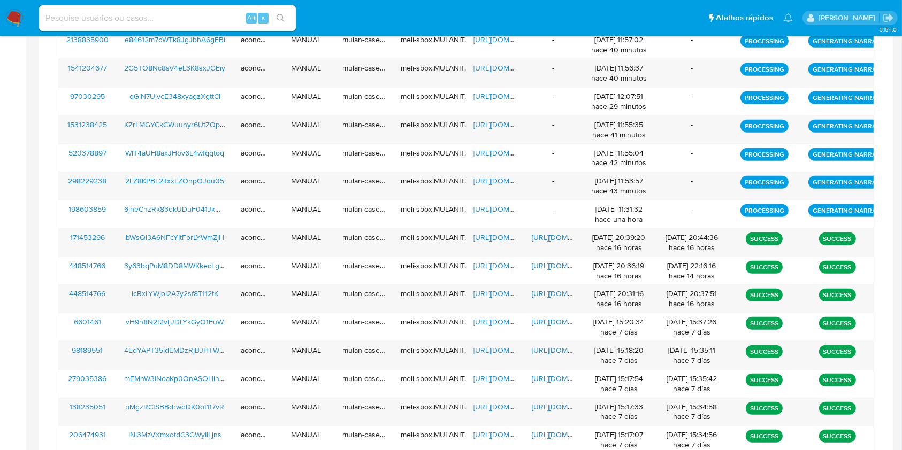
scroll to position [632, 0]
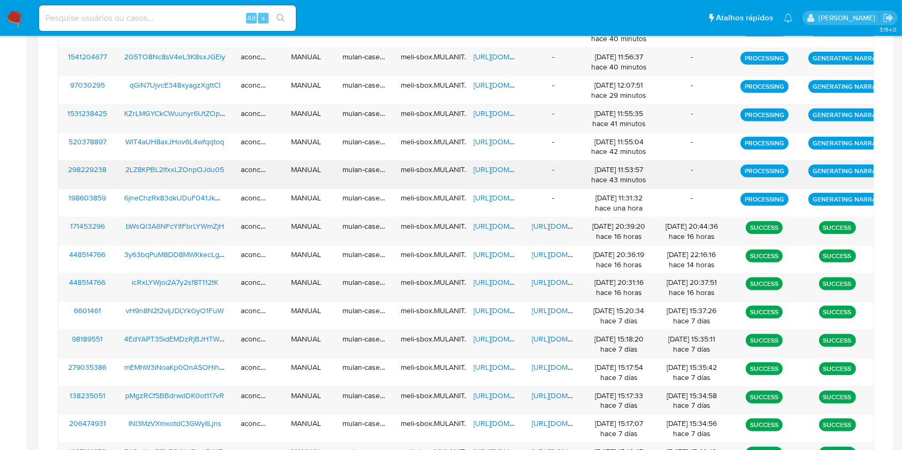
click at [494, 171] on span "https://docs.google.com/spreadsheets/d/1KUi9GsiDEeKfGlNHY17Qm3KbhI-P-e8AGTOXmFr…" at bounding box center [510, 169] width 74 height 11
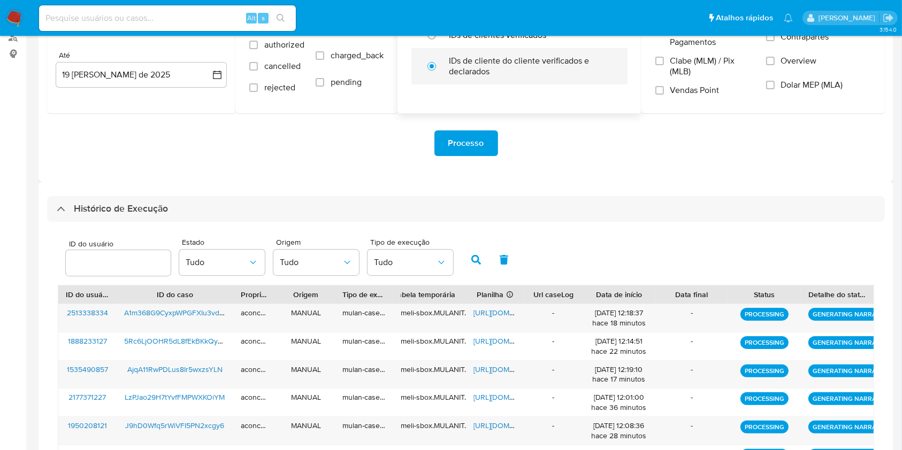
scroll to position [133, 0]
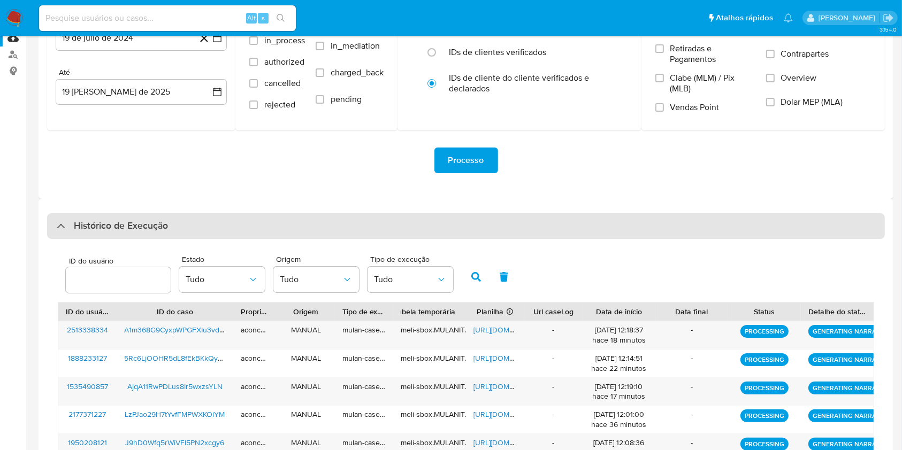
click at [389, 228] on div "Histórico de Execução" at bounding box center [465, 226] width 837 height 26
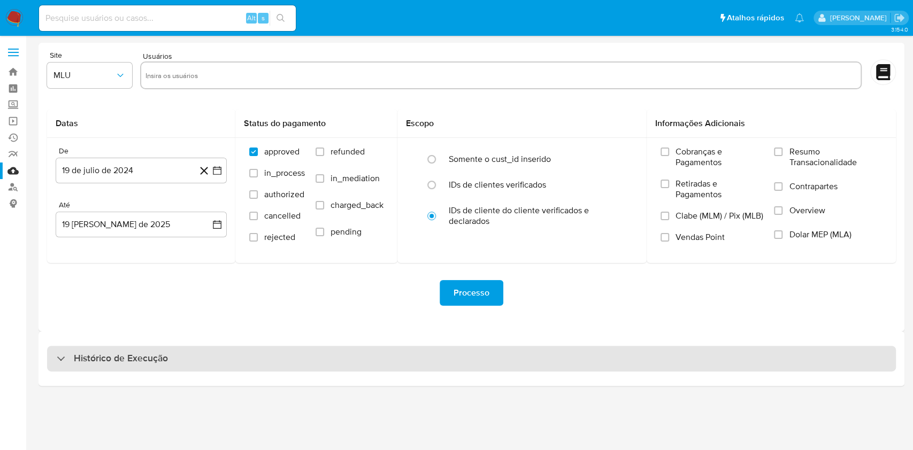
click at [373, 347] on div "Histórico de Execução" at bounding box center [471, 359] width 849 height 26
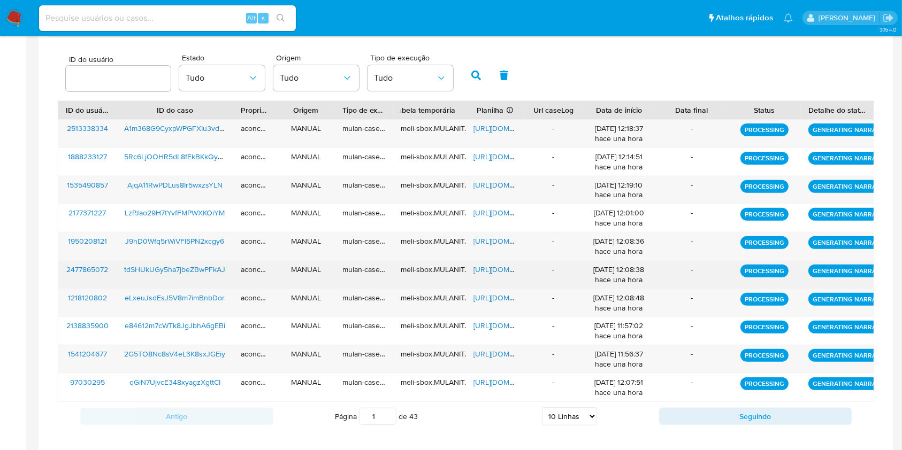
scroll to position [347, 0]
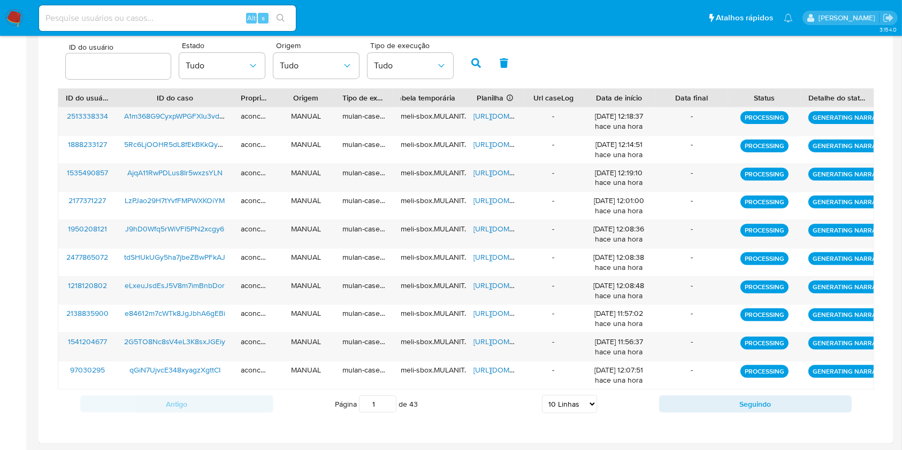
click at [583, 409] on select "5 Linhas 10 Linhas 20 Linhas 25 Linhas 50 Linhas 100 Linhas" at bounding box center [569, 404] width 55 height 18
select select "50"
click at [542, 395] on select "5 Linhas 10 Linhas 20 Linhas 25 Linhas 50 Linhas 100 Linhas" at bounding box center [569, 404] width 55 height 18
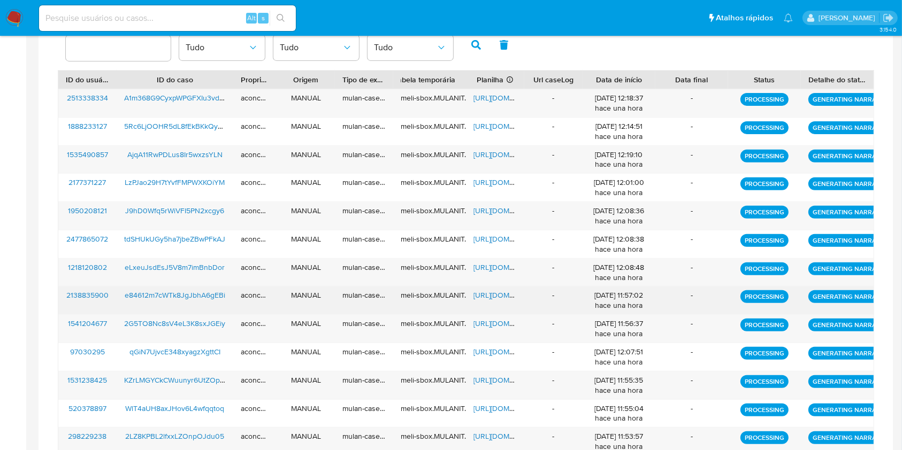
scroll to position [489, 0]
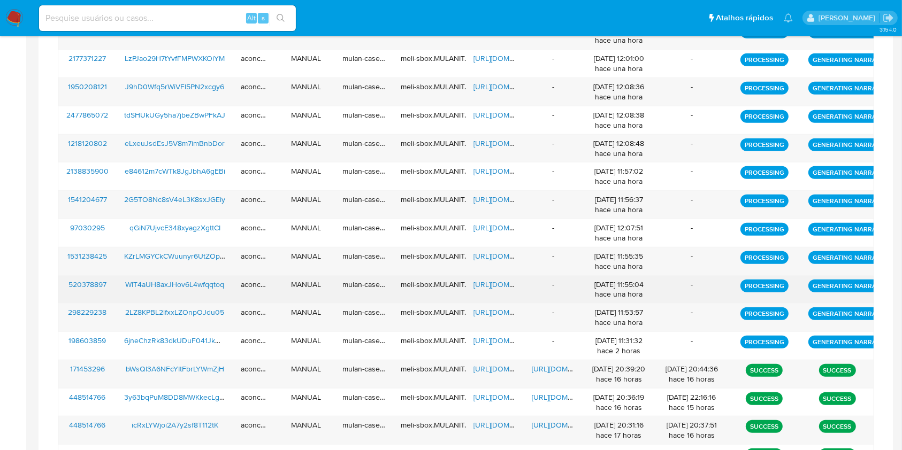
click at [491, 281] on span "https://docs.google.com/spreadsheets/d/1gcngFgK9mfzOKXoiiCWu7UDmBsn_U_uW4xIUw4I…" at bounding box center [510, 284] width 74 height 11
click at [187, 288] on span "WlT4aUH8axJHov6L4wfqqtoq" at bounding box center [174, 284] width 99 height 11
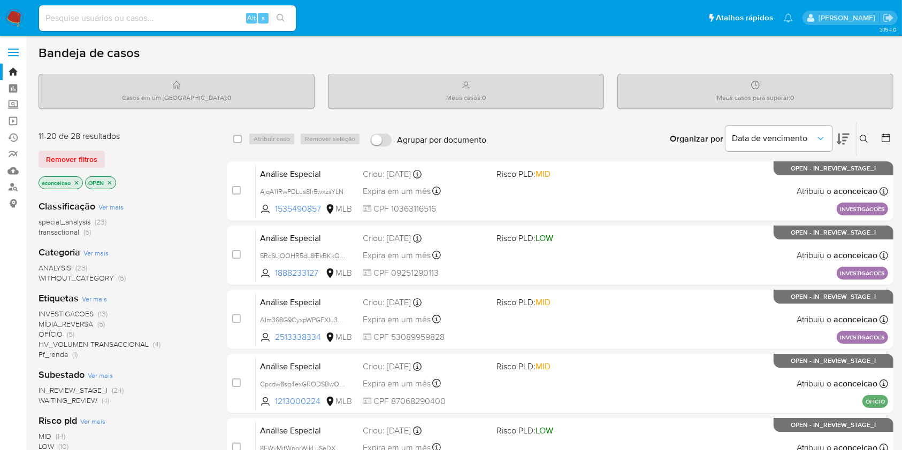
click at [862, 142] on icon at bounding box center [863, 139] width 9 height 9
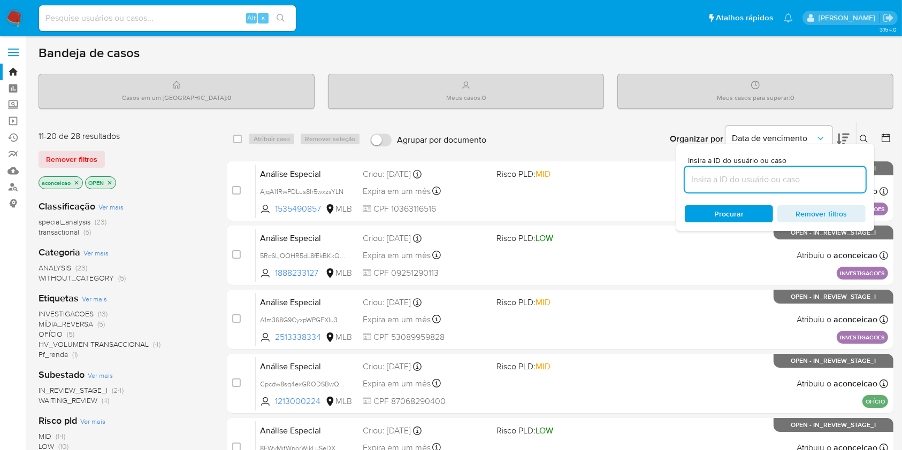
click at [821, 179] on input at bounding box center [775, 180] width 181 height 14
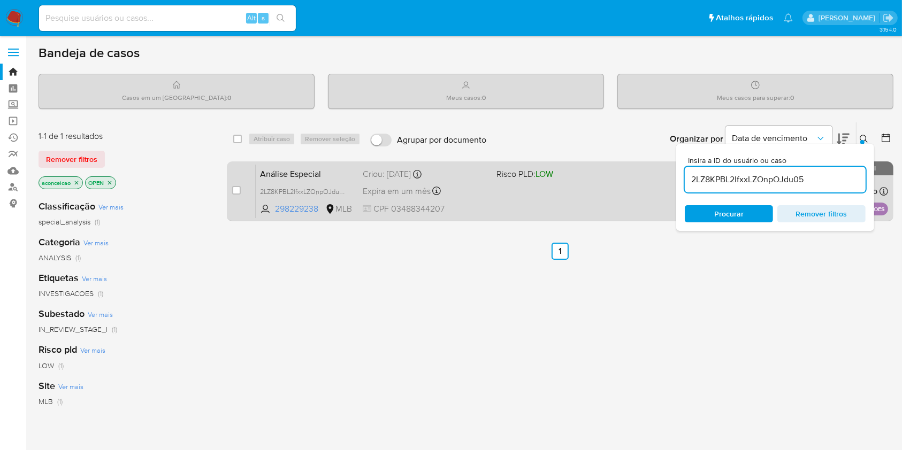
click at [601, 197] on div "Análise Especial 2LZ8KPBL2lfxxLZOnpOJdu05 298229238 MLB Risco PLD: LOW Criou: 1…" at bounding box center [572, 191] width 632 height 54
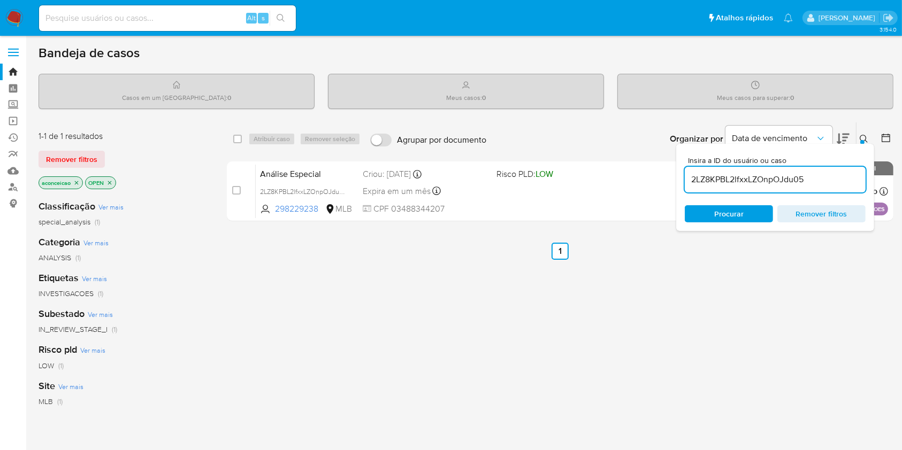
click at [844, 178] on input "2LZ8KPBL2lfxxLZOnpOJdu05" at bounding box center [775, 180] width 181 height 14
paste input "WlT4aUH8axJHov6L4wfqqtoq"
type input "WlT4aUH8axJHov6L4wfqqtoq"
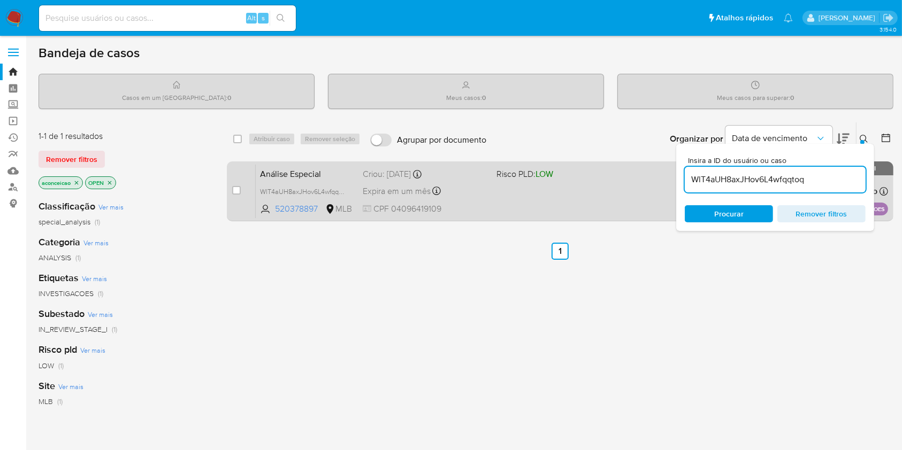
click at [625, 195] on div "Análise Especial WlT4aUH8axJHov6L4wfqqtoq 520378897 MLB Risco PLD: LOW Criou: 1…" at bounding box center [572, 191] width 632 height 54
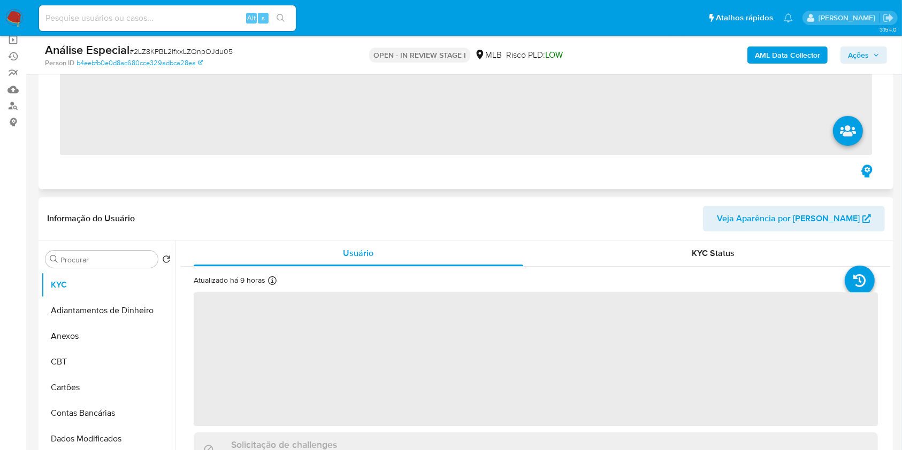
scroll to position [214, 0]
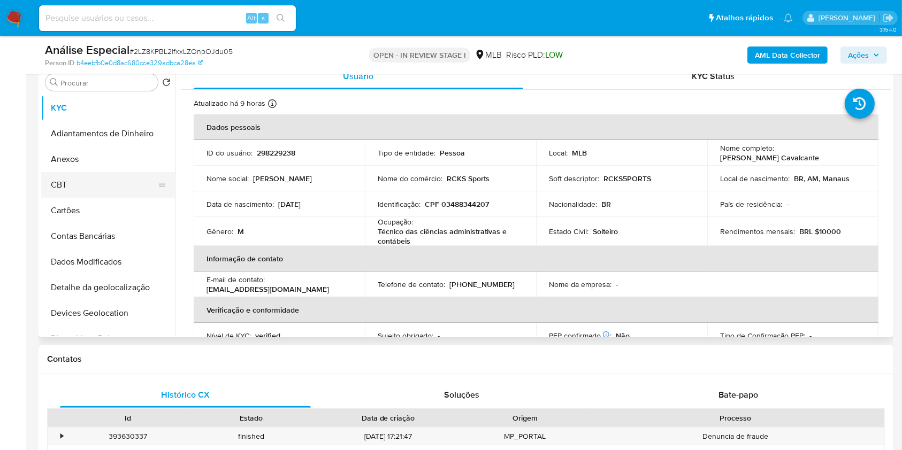
select select "10"
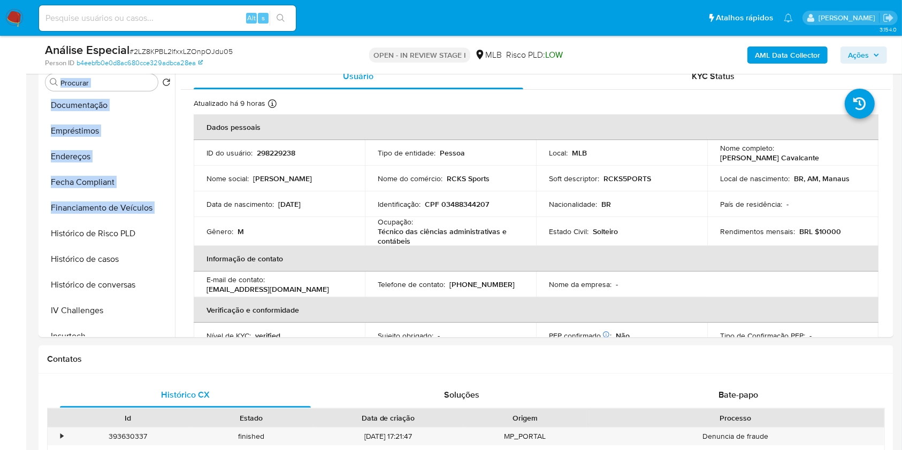
scroll to position [0, 0]
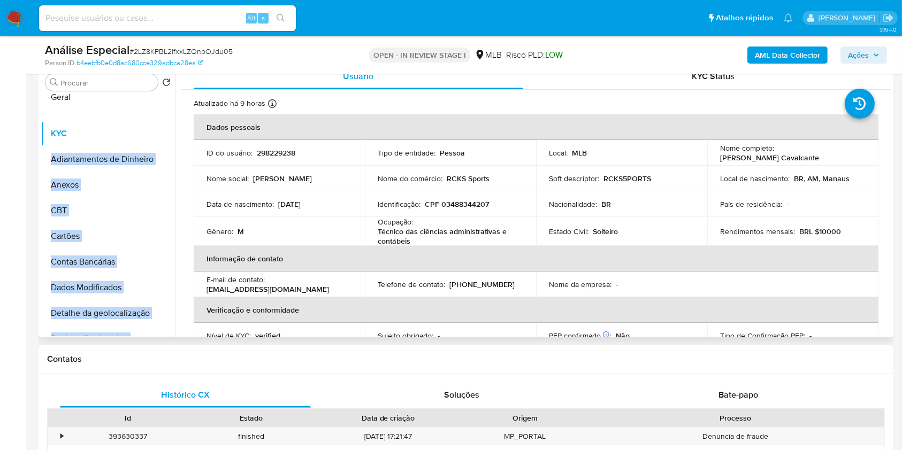
drag, startPoint x: 155, startPoint y: 209, endPoint x: 113, endPoint y: 107, distance: 110.5
click at [115, 99] on ul "KYC Adiantamentos de Dinheiro Anexos CBT Cartões Contas Bancárias Dados Modific…" at bounding box center [108, 215] width 134 height 241
click at [110, 109] on button "Geral" at bounding box center [103, 108] width 125 height 26
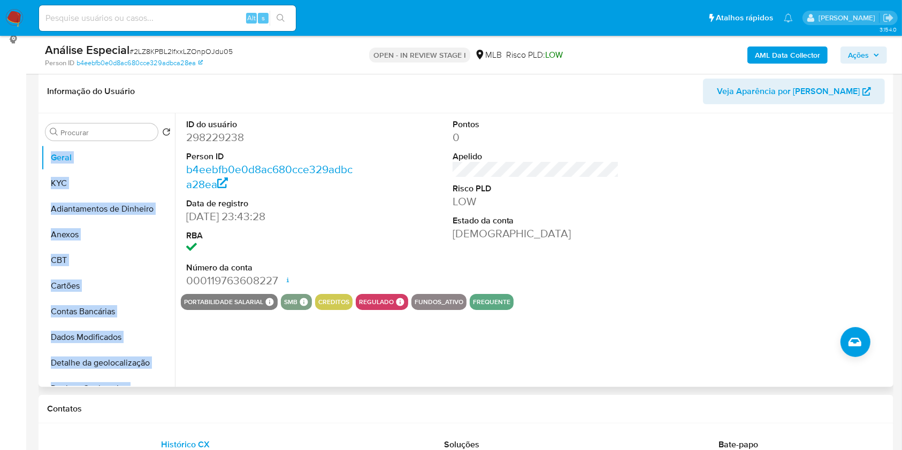
scroll to position [142, 0]
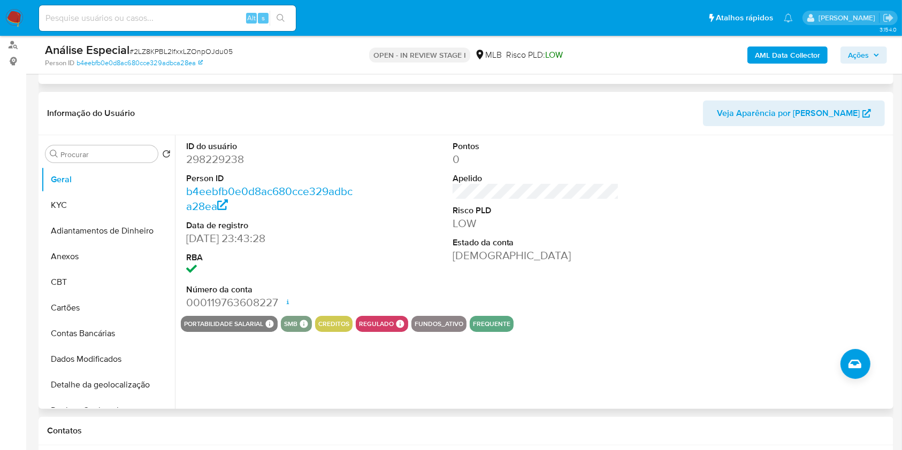
click at [543, 264] on div "Pontos 0 Apelido Risco PLD LOW Estado da conta Ativa" at bounding box center [536, 225] width 178 height 181
click at [96, 210] on button "KYC" at bounding box center [103, 206] width 125 height 26
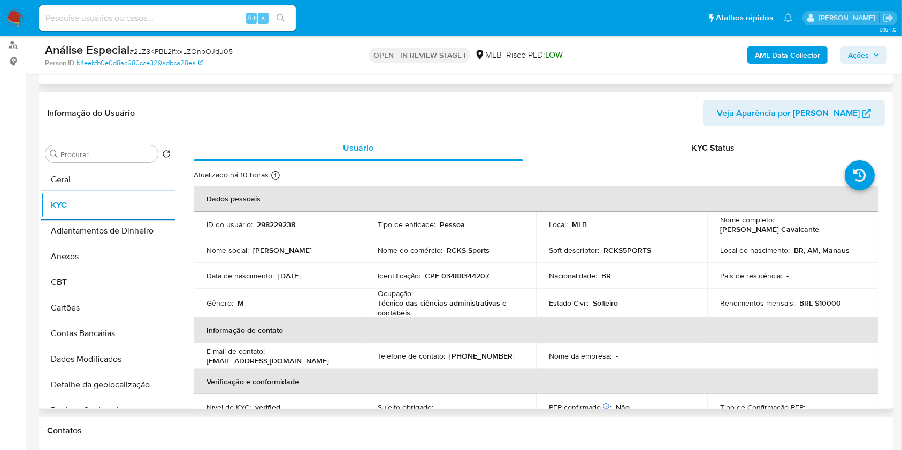
click at [460, 279] on p "CPF 03488344207" at bounding box center [457, 276] width 64 height 10
copy p "03488344207"
click at [130, 151] on input "Procurar" at bounding box center [106, 155] width 93 height 10
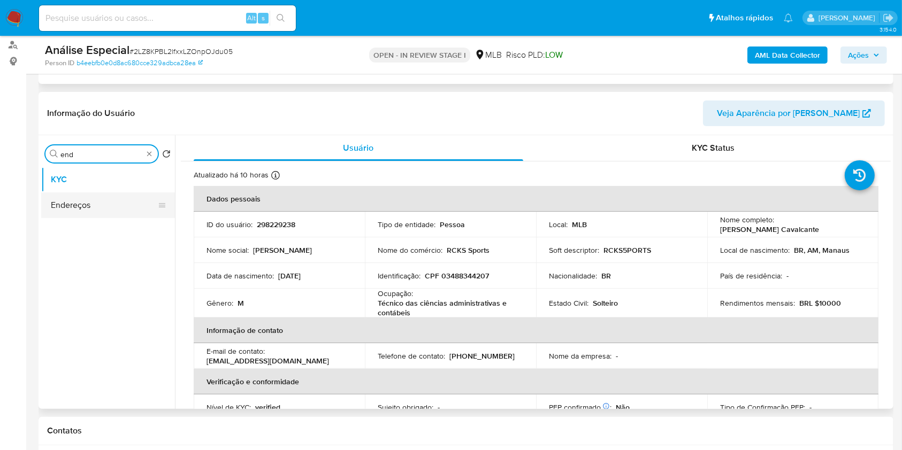
type input "end"
click at [93, 212] on button "Endereços" at bounding box center [108, 206] width 134 height 26
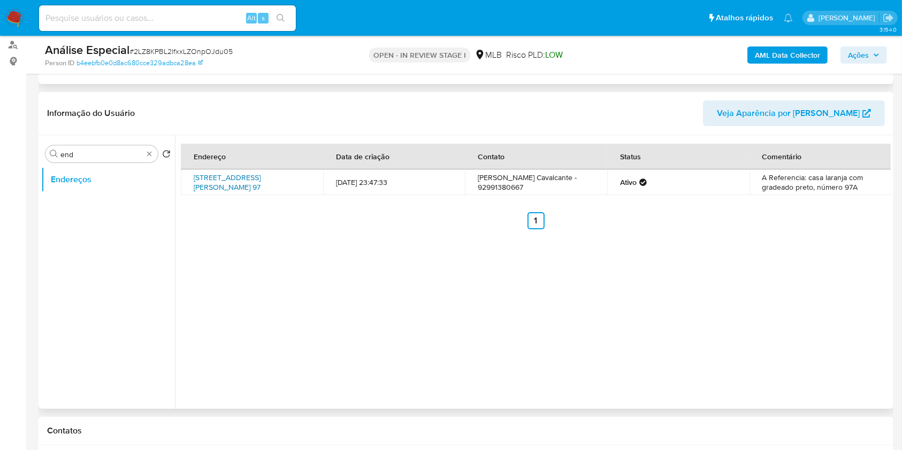
click at [238, 175] on link "Rua Leopoldo Carpinteiro Péres 97, Manaus, Amazonas, 69063510, Brasil 97" at bounding box center [227, 182] width 67 height 20
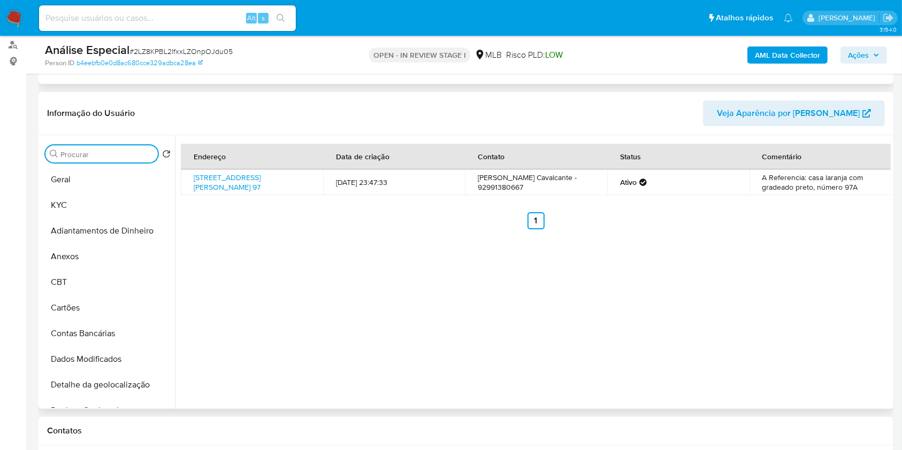
type input "f"
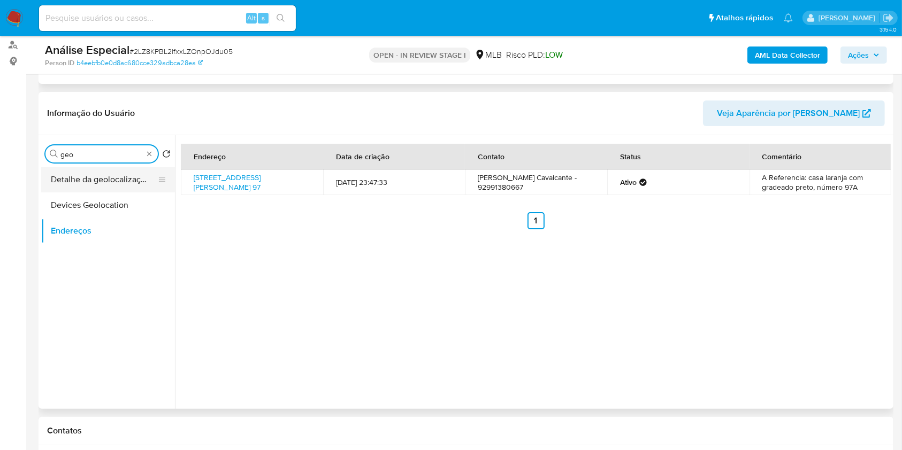
type input "geo"
click at [125, 175] on button "Detalhe da geolocalização" at bounding box center [103, 180] width 125 height 26
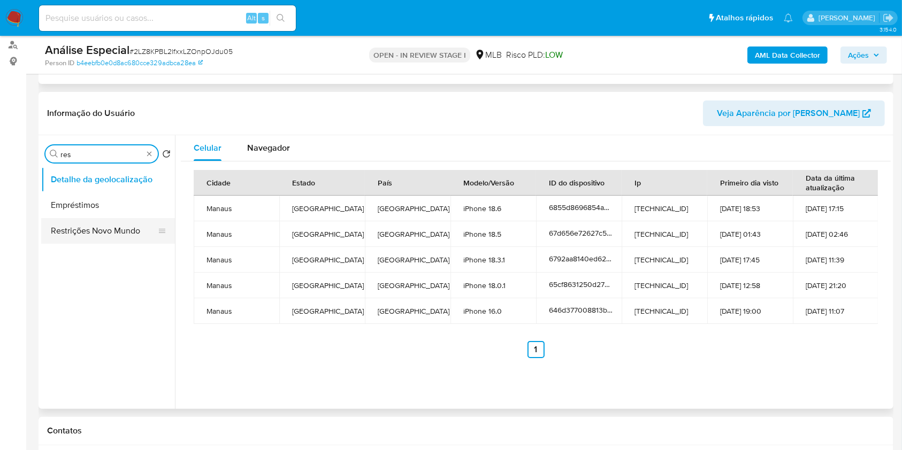
type input "res"
click at [98, 231] on button "Restrições Novo Mundo" at bounding box center [103, 231] width 125 height 26
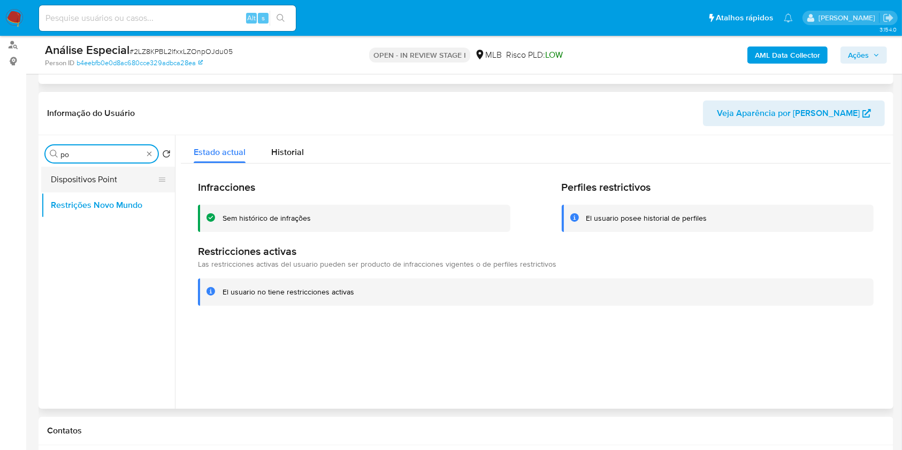
type input "po"
click at [117, 170] on button "Dispositivos Point" at bounding box center [103, 180] width 125 height 26
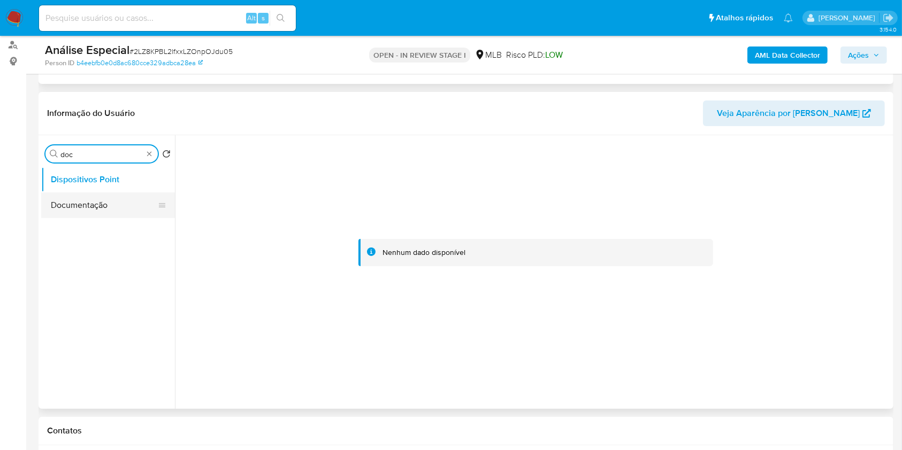
type input "doc"
click at [94, 211] on button "Documentação" at bounding box center [103, 206] width 125 height 26
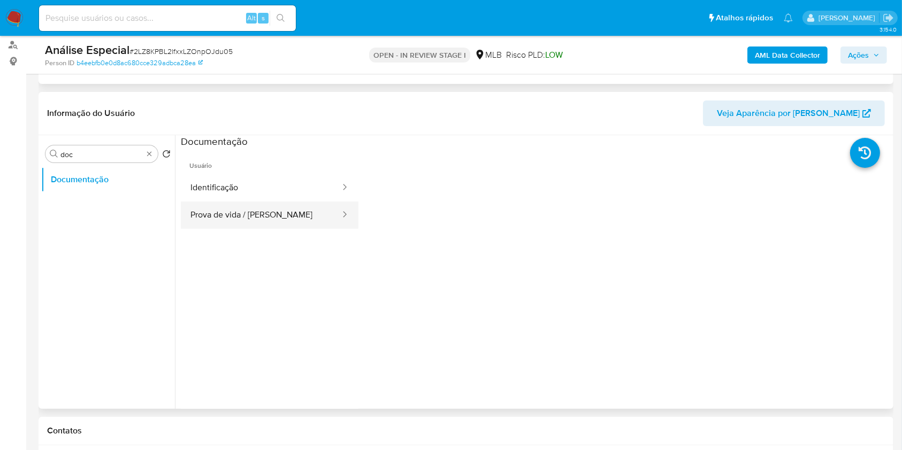
click at [296, 225] on button "Prova de vida / Selfie" at bounding box center [261, 215] width 160 height 27
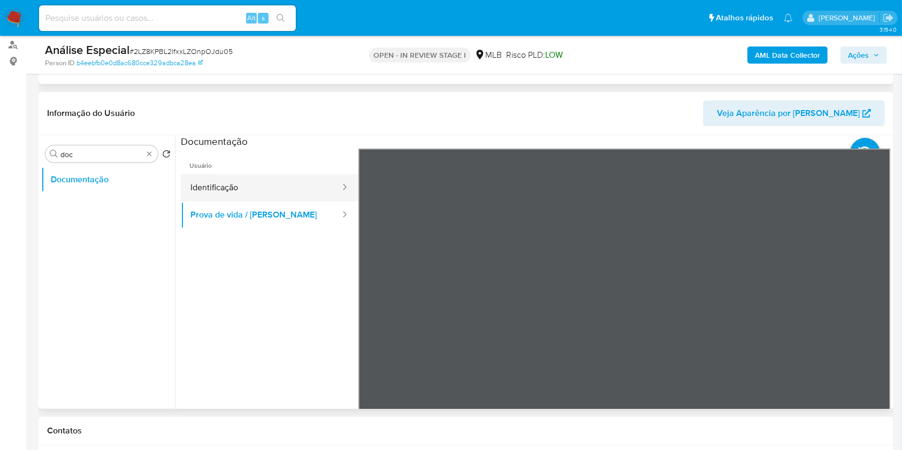
click at [231, 182] on button "Identificação" at bounding box center [261, 187] width 160 height 27
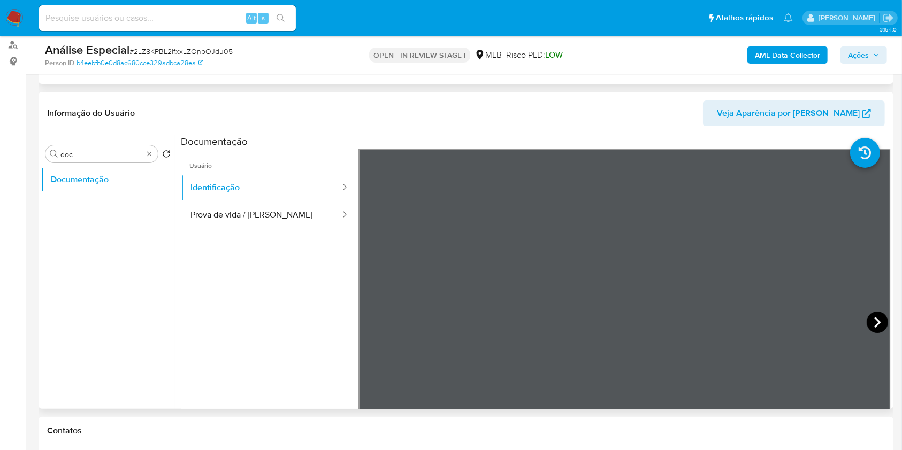
click at [875, 317] on icon at bounding box center [876, 322] width 21 height 21
click at [286, 202] on button "Prova de vida / Selfie" at bounding box center [261, 215] width 160 height 27
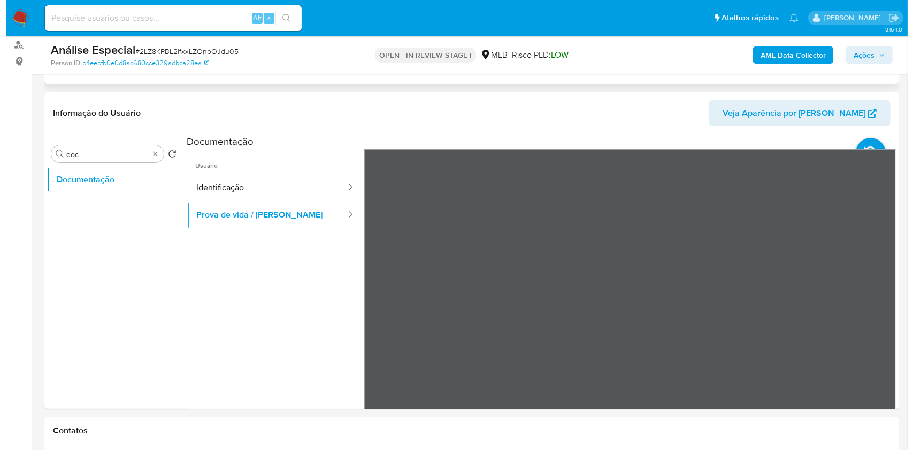
scroll to position [34, 0]
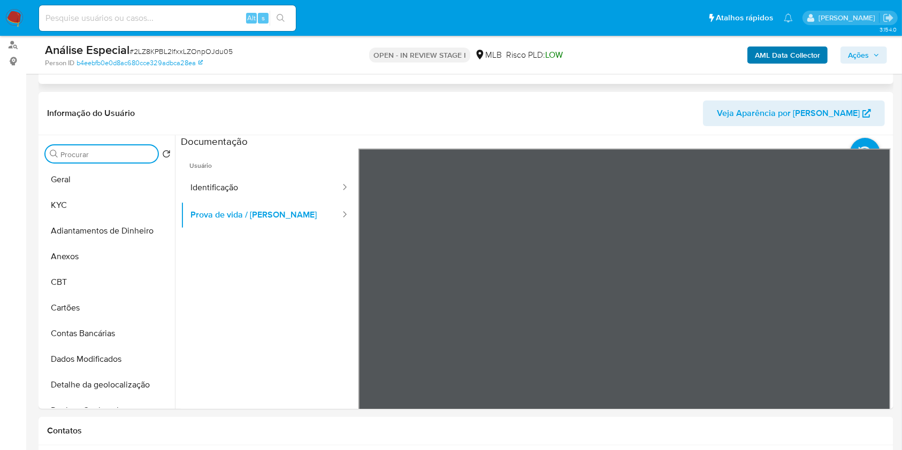
drag, startPoint x: 756, startPoint y: 45, endPoint x: 760, endPoint y: 49, distance: 6.1
click at [757, 45] on div "AML Data Collector Ações" at bounding box center [748, 54] width 278 height 25
click at [762, 50] on b "AML Data Collector" at bounding box center [787, 55] width 65 height 17
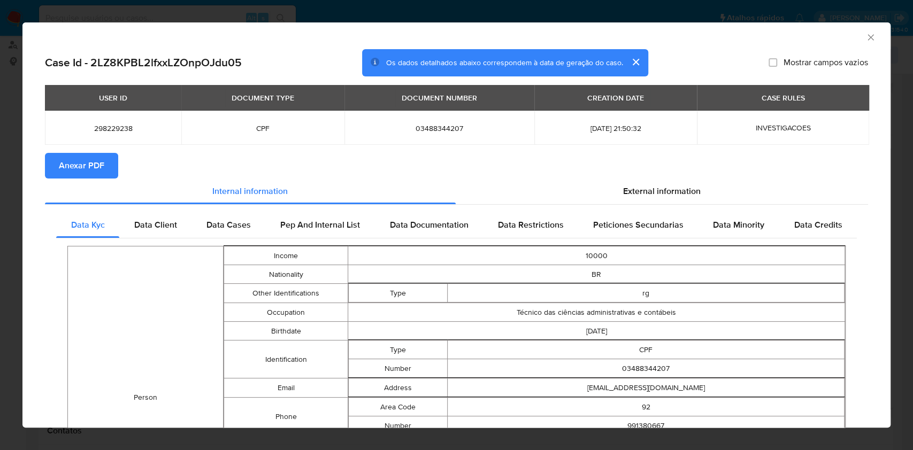
click at [639, 173] on section "Anexar PDF" at bounding box center [456, 166] width 823 height 26
click at [631, 194] on span "External information" at bounding box center [662, 191] width 78 height 12
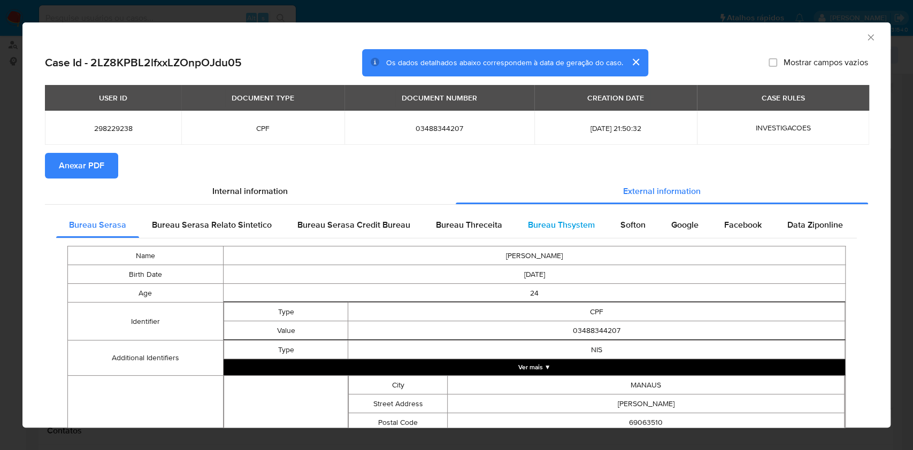
click at [533, 225] on span "Bureau Thsystem" at bounding box center [561, 225] width 67 height 12
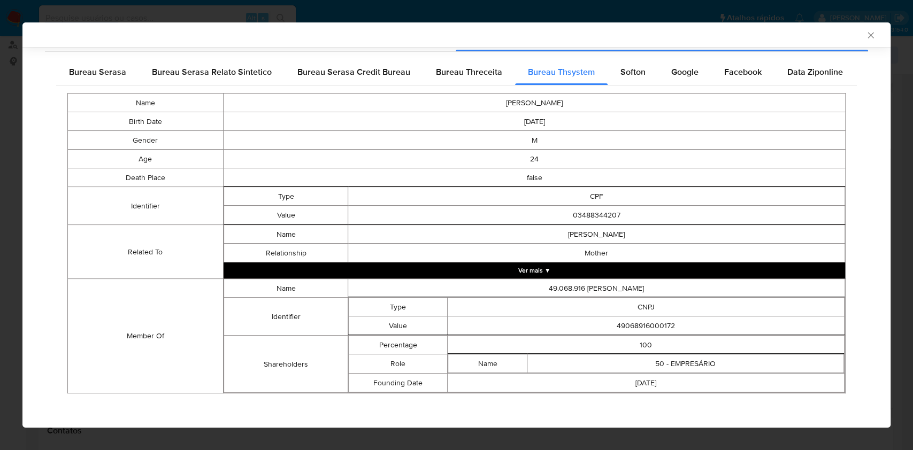
scroll to position [153, 0]
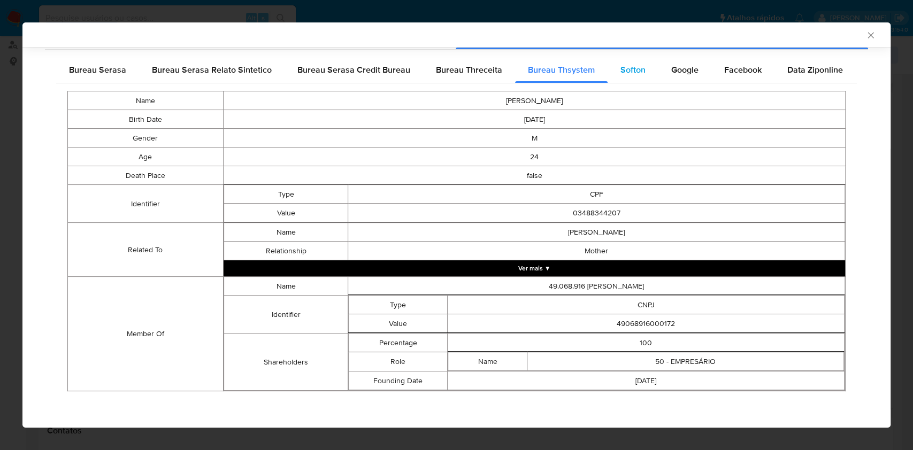
click at [631, 80] on div "Softon" at bounding box center [633, 70] width 51 height 26
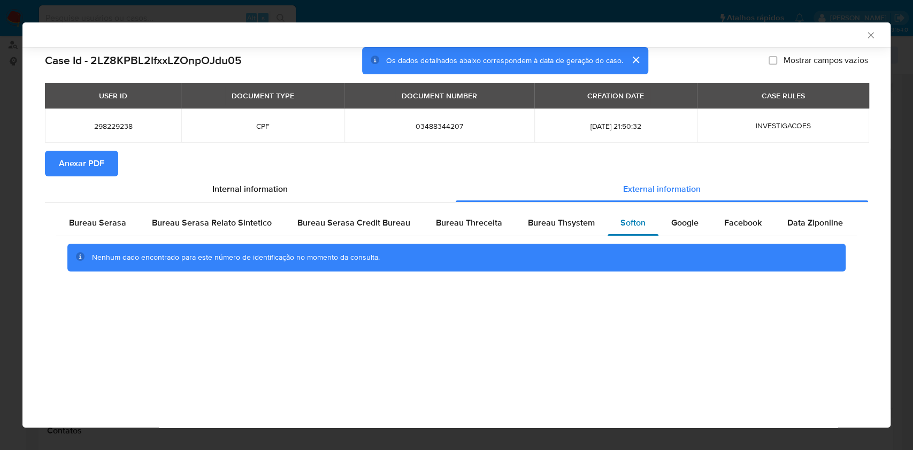
scroll to position [0, 0]
click at [680, 222] on span "Google" at bounding box center [684, 223] width 27 height 12
click at [726, 227] on span "Facebook" at bounding box center [742, 223] width 37 height 12
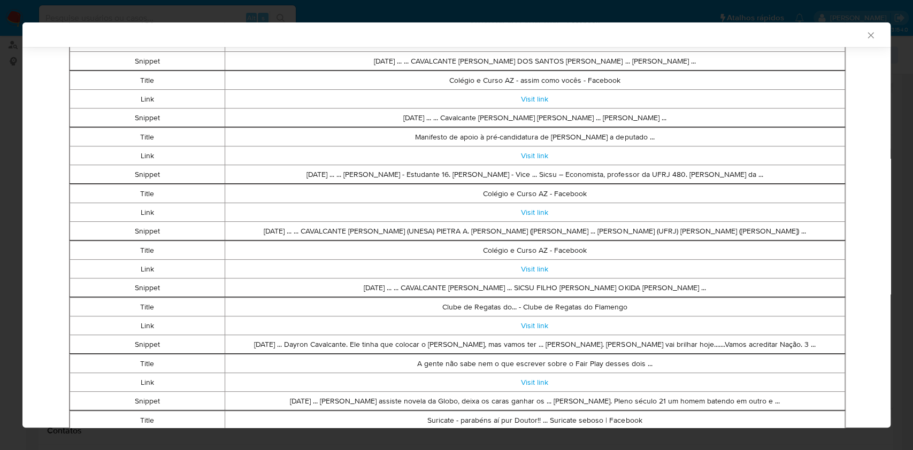
scroll to position [137, 0]
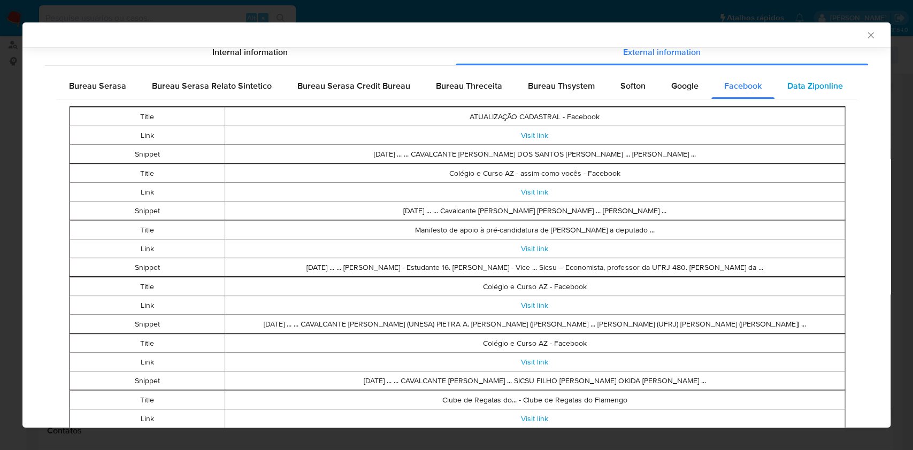
click at [788, 79] on div "Data Ziponline" at bounding box center [814, 86] width 81 height 26
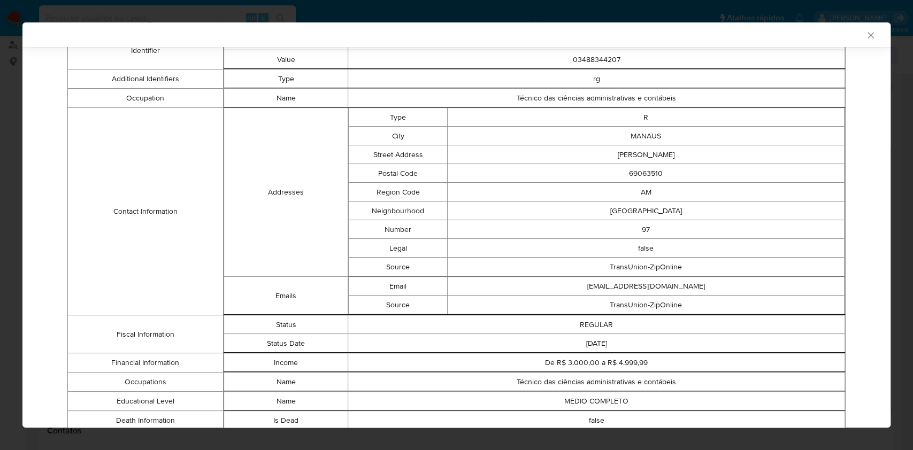
scroll to position [401, 0]
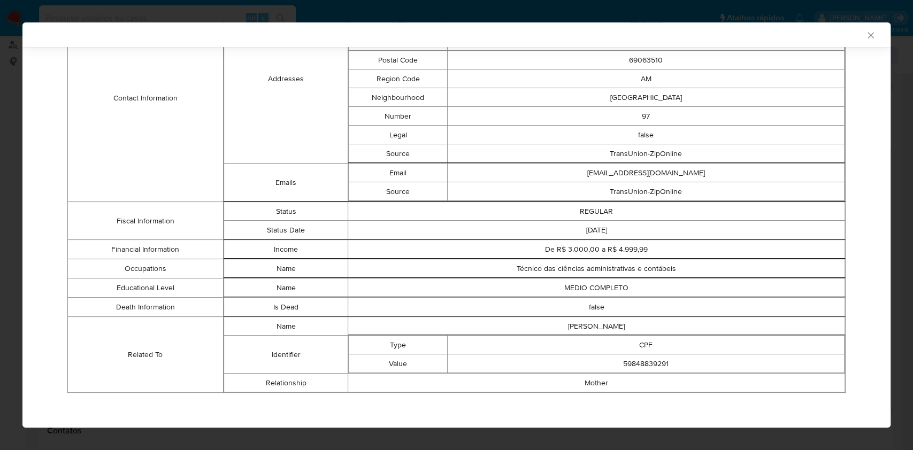
click at [865, 33] on icon "Fechar a janela" at bounding box center [870, 35] width 11 height 11
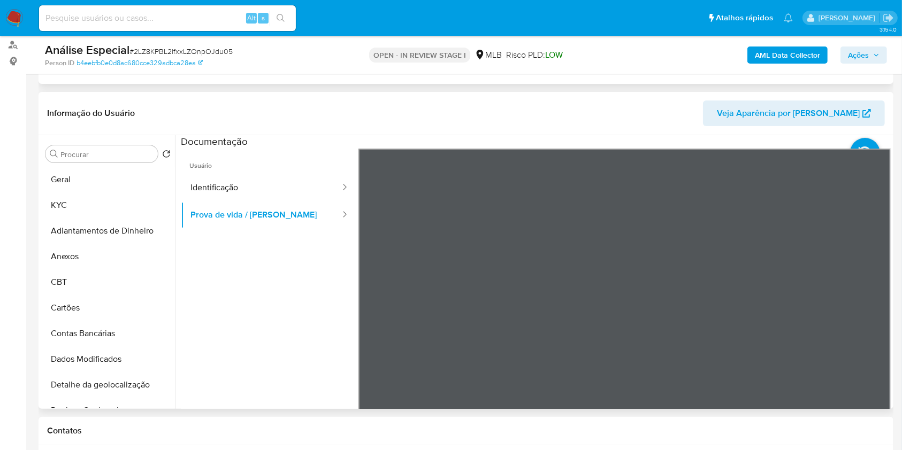
drag, startPoint x: 81, startPoint y: 255, endPoint x: 339, endPoint y: 263, distance: 257.4
click at [82, 255] on button "Anexos" at bounding box center [108, 257] width 134 height 26
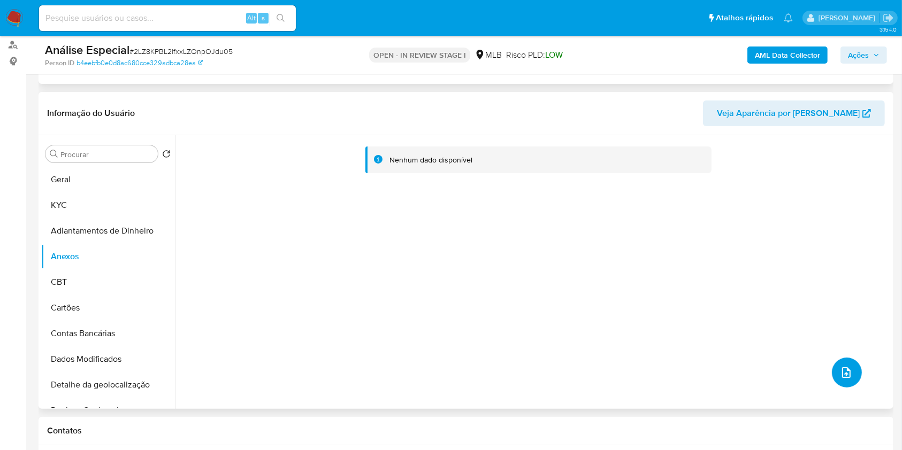
click at [840, 370] on icon "upload-file" at bounding box center [846, 372] width 13 height 13
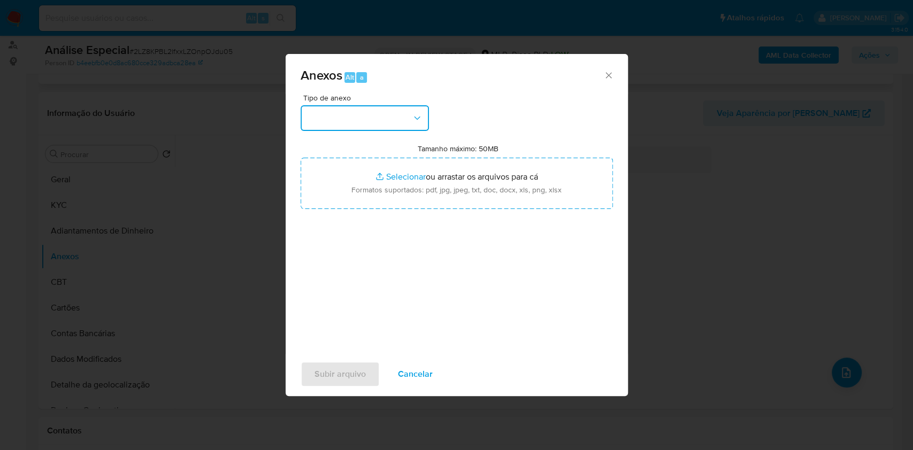
click at [366, 126] on button "button" at bounding box center [365, 118] width 128 height 26
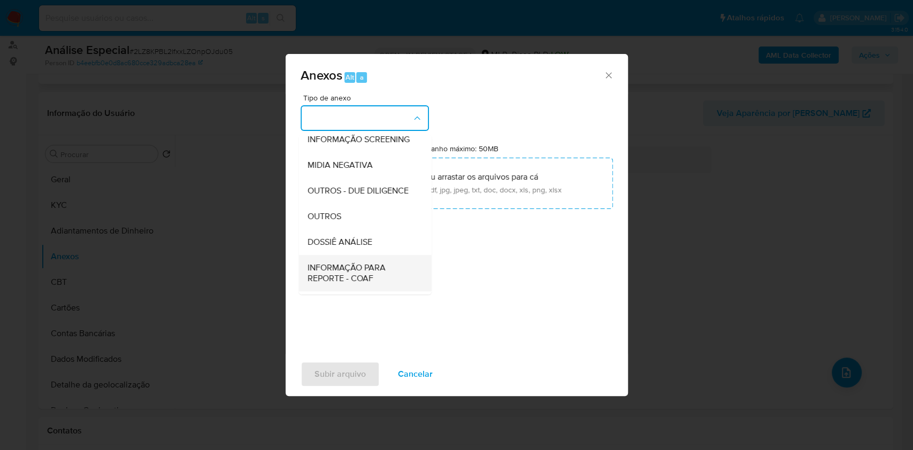
scroll to position [164, 0]
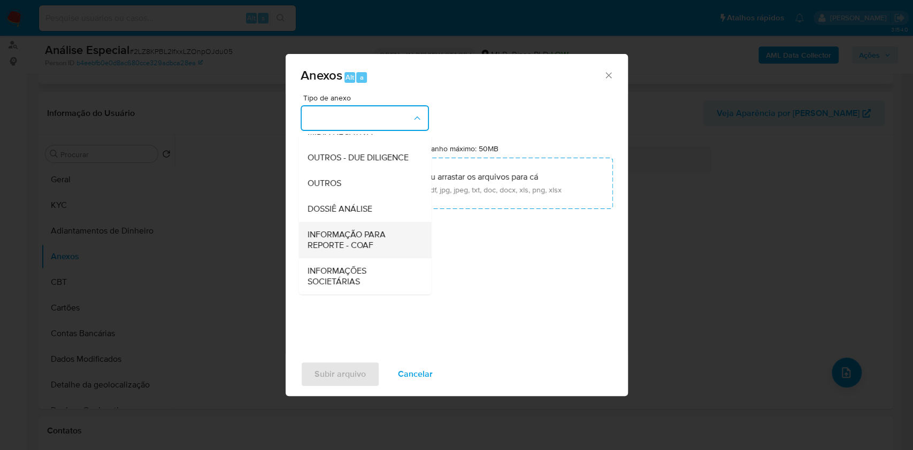
click at [370, 235] on span "INFORMAÇÃO PARA REPORTE - COAF" at bounding box center [361, 239] width 109 height 21
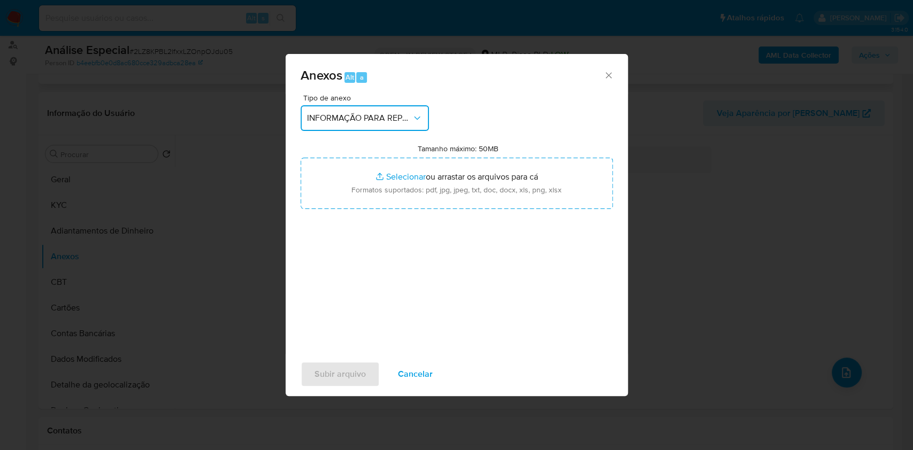
click at [390, 117] on span "INFORMAÇÃO PARA REPORTE - COAF" at bounding box center [359, 118] width 105 height 11
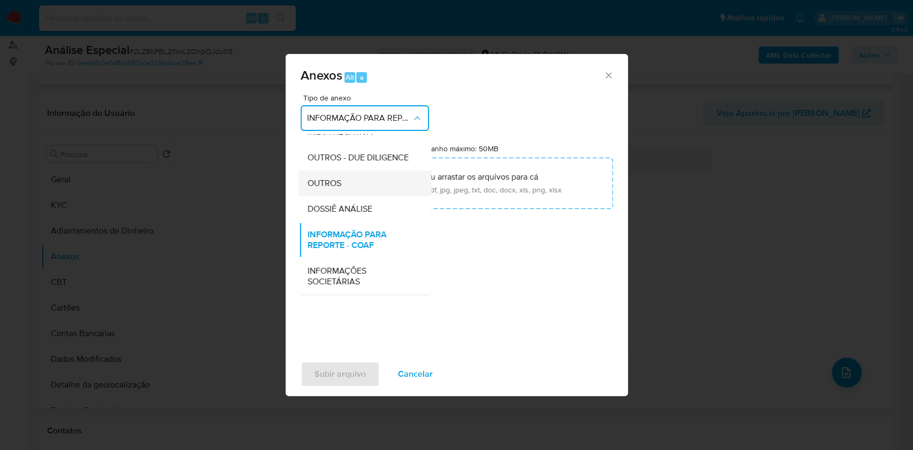
click at [352, 187] on div "OUTROS" at bounding box center [361, 184] width 109 height 26
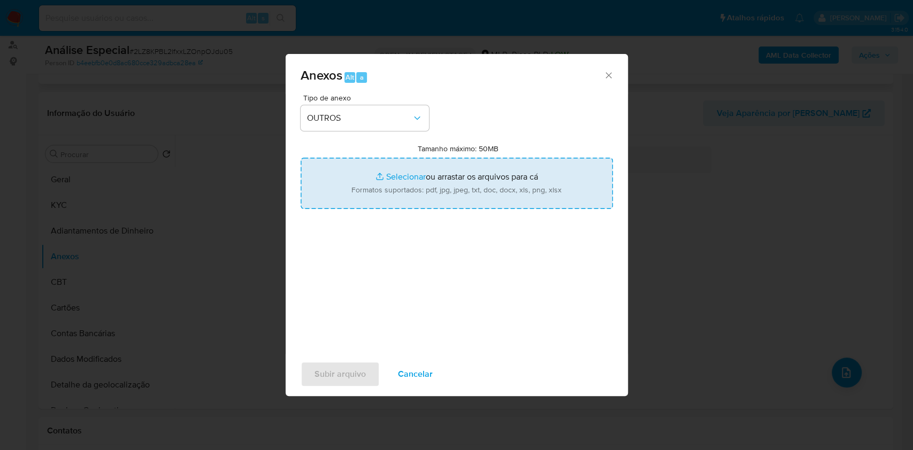
type input "C:\fakepath\Mulan 298229238_Renato Sicsu Cavalcante 2025_08_19_11_13_06.pdf"
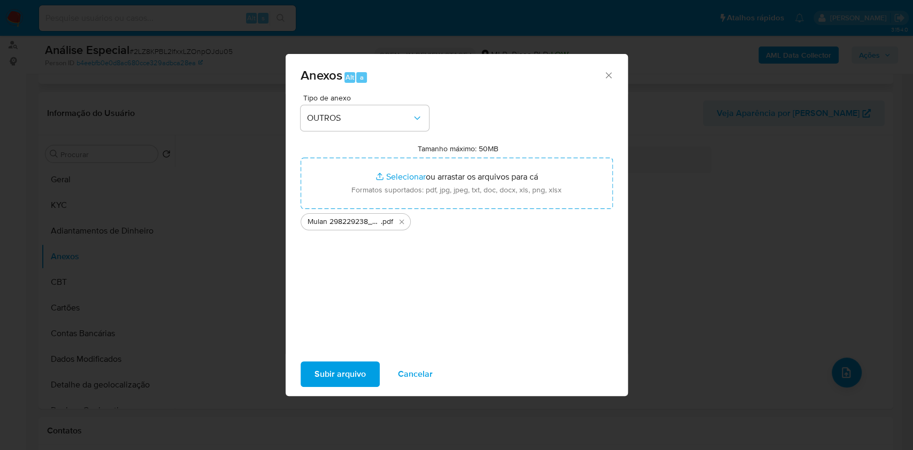
click at [344, 380] on span "Subir arquivo" at bounding box center [339, 375] width 51 height 24
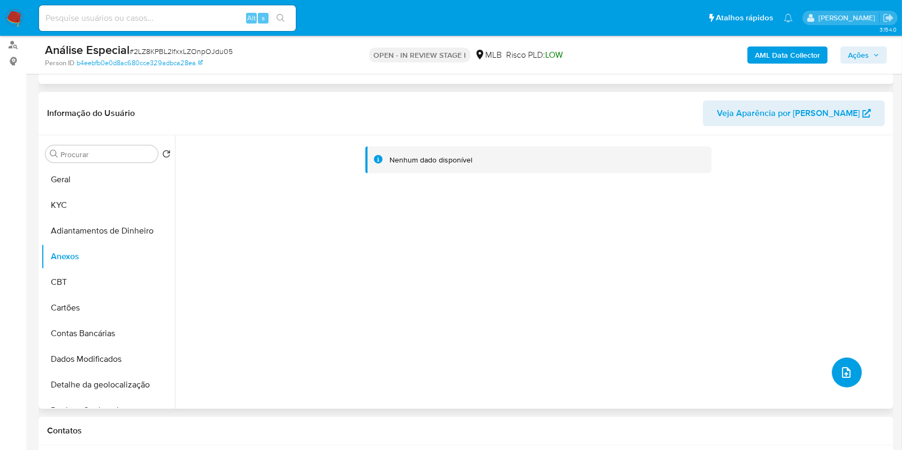
click at [844, 362] on button "upload-file" at bounding box center [847, 373] width 30 height 30
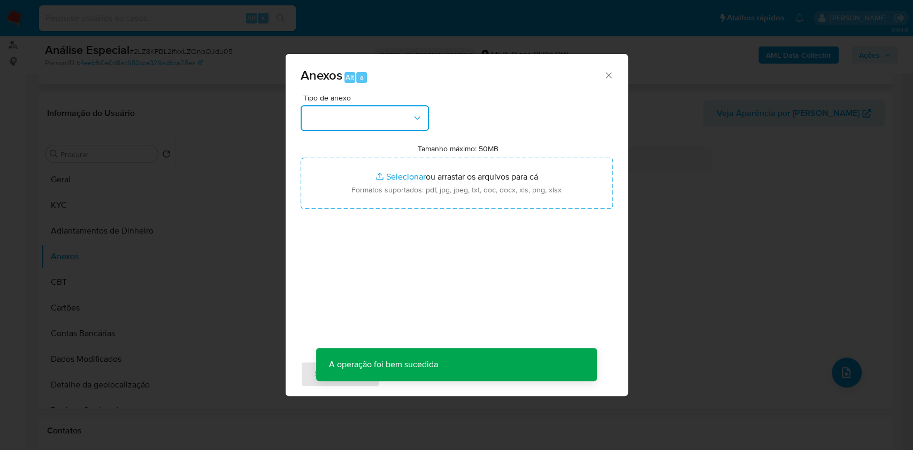
click at [370, 118] on button "button" at bounding box center [365, 118] width 128 height 26
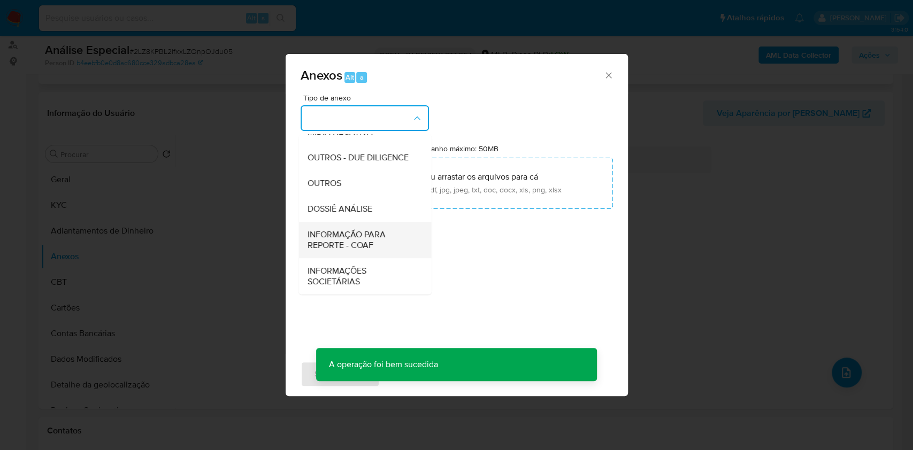
click at [372, 241] on span "INFORMAÇÃO PARA REPORTE - COAF" at bounding box center [361, 239] width 109 height 21
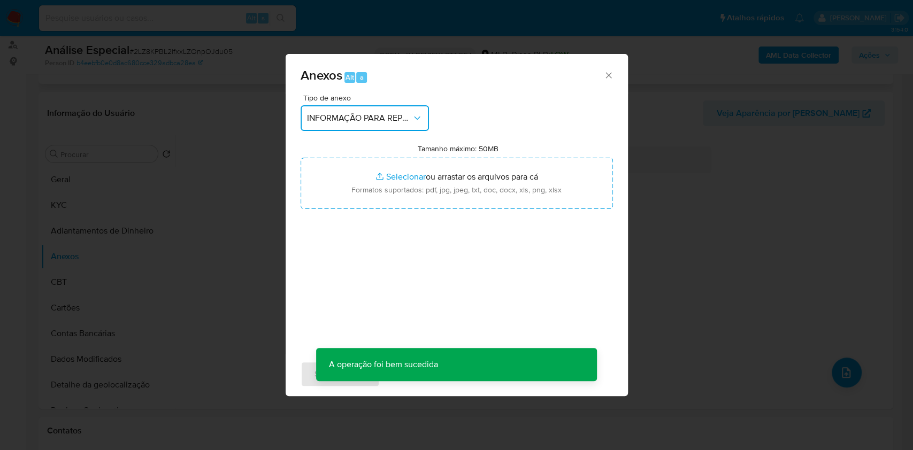
click at [370, 116] on span "INFORMAÇÃO PARA REPORTE - COAF" at bounding box center [359, 118] width 105 height 11
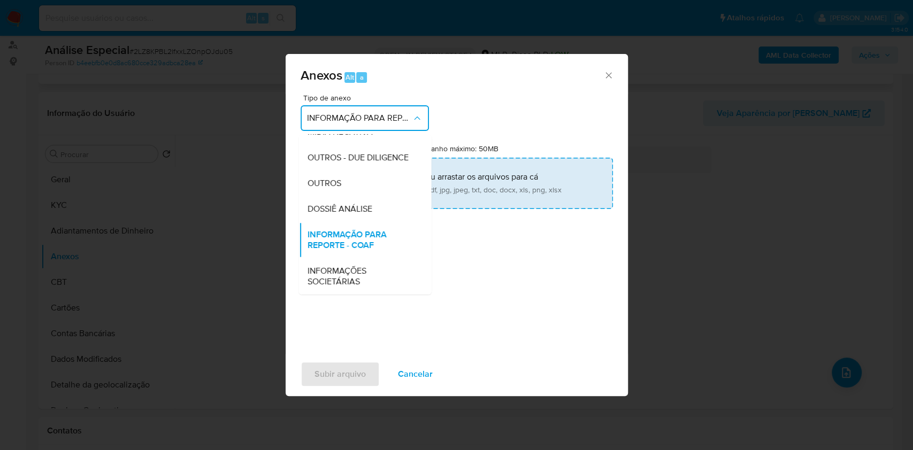
drag, startPoint x: 363, startPoint y: 183, endPoint x: 386, endPoint y: 173, distance: 24.9
click at [364, 181] on div "OUTROS" at bounding box center [361, 184] width 109 height 26
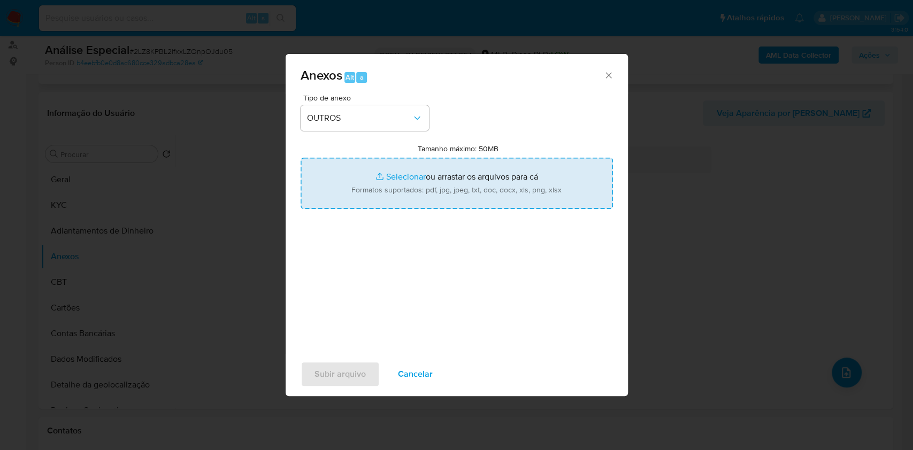
type input "C:\fakepath\SAR - XXXX- CPF 03488344207 - RENATO SICSU CAVALCANTE .pdf"
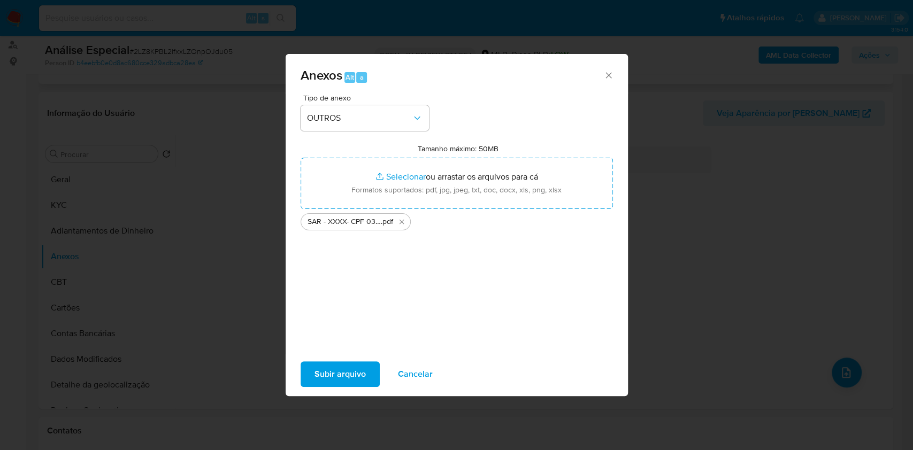
click at [352, 376] on span "Subir arquivo" at bounding box center [339, 375] width 51 height 24
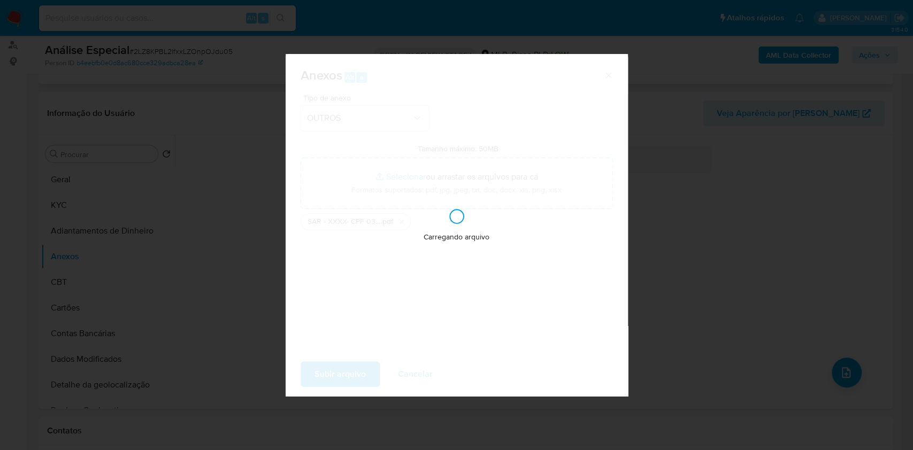
click at [706, 206] on div "Anexos Alt a Tipo de anexo OUTROS Tamanho máximo: 50MB Selecionar arquivos Sele…" at bounding box center [456, 225] width 913 height 450
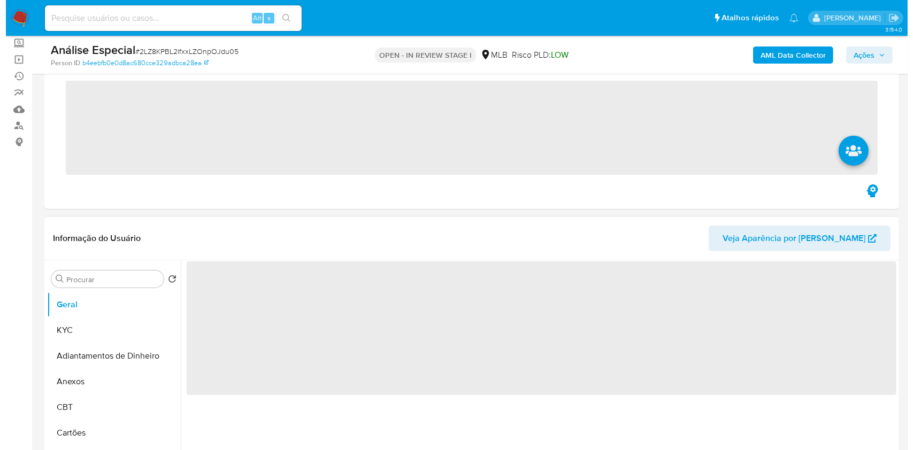
scroll to position [142, 0]
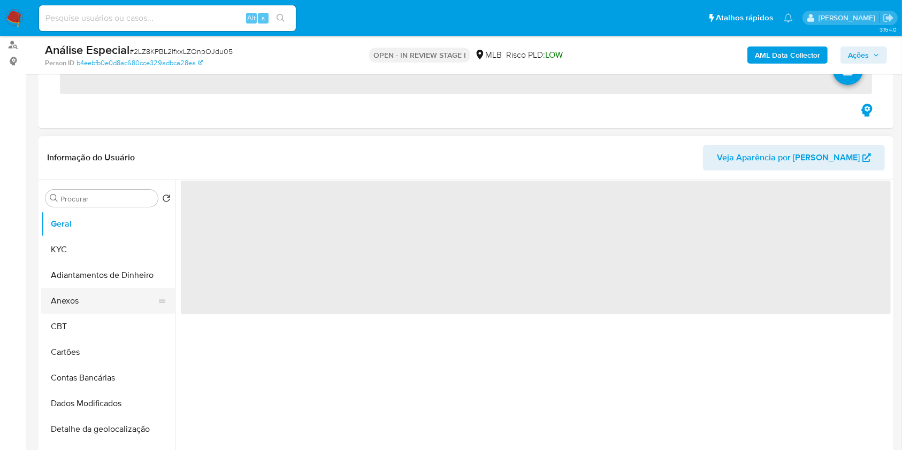
click at [89, 306] on button "Anexos" at bounding box center [103, 301] width 125 height 26
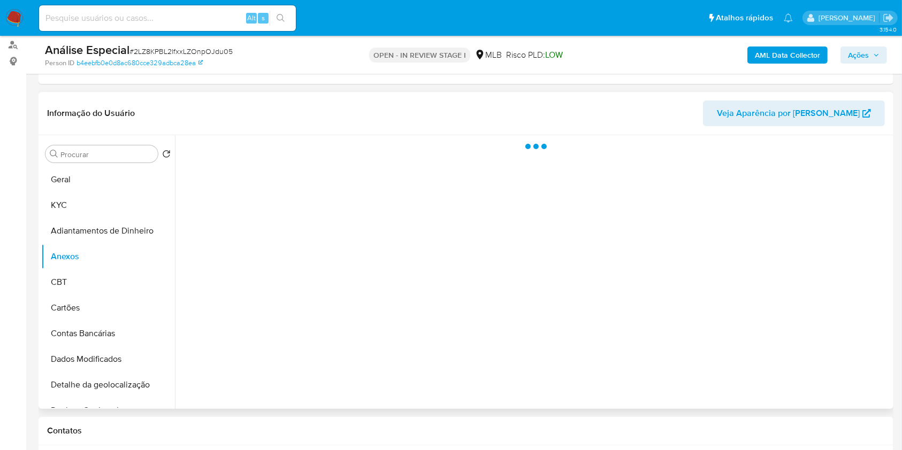
select select "10"
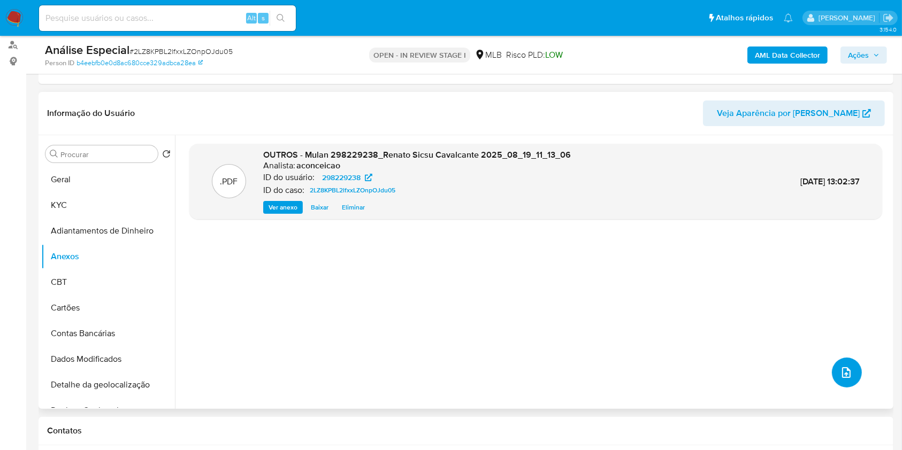
click at [850, 383] on button "upload-file" at bounding box center [847, 373] width 30 height 30
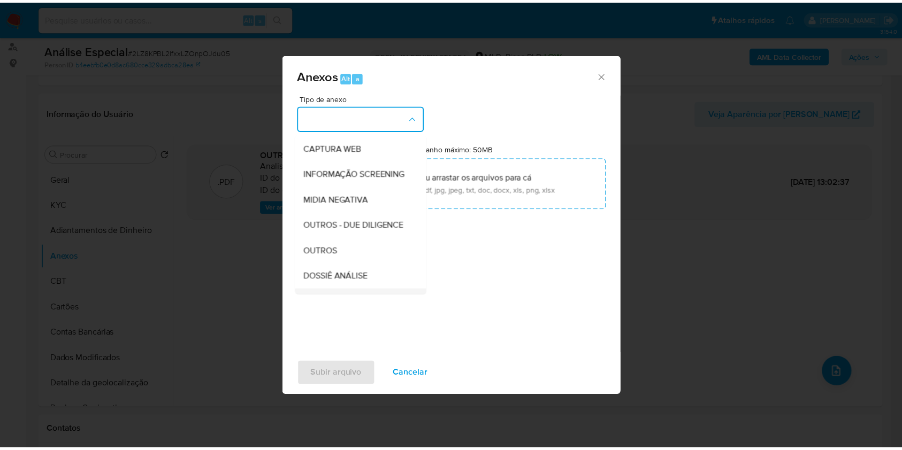
scroll to position [164, 0]
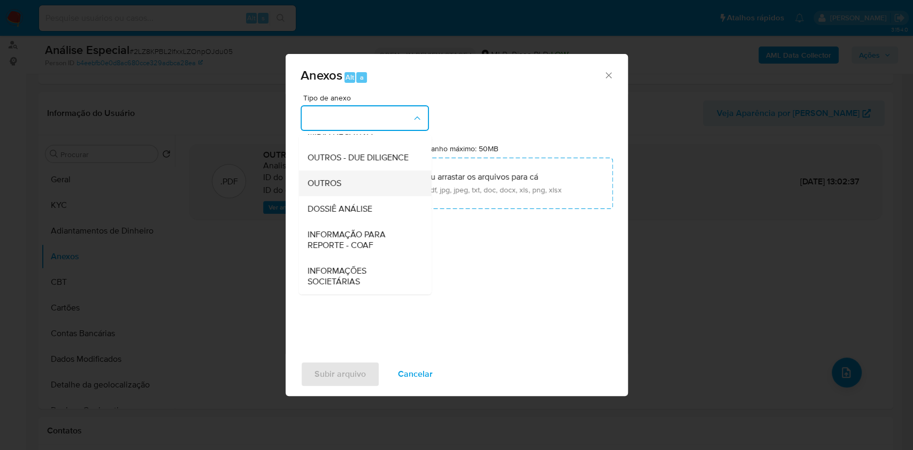
click at [344, 183] on div "OUTROS" at bounding box center [361, 184] width 109 height 26
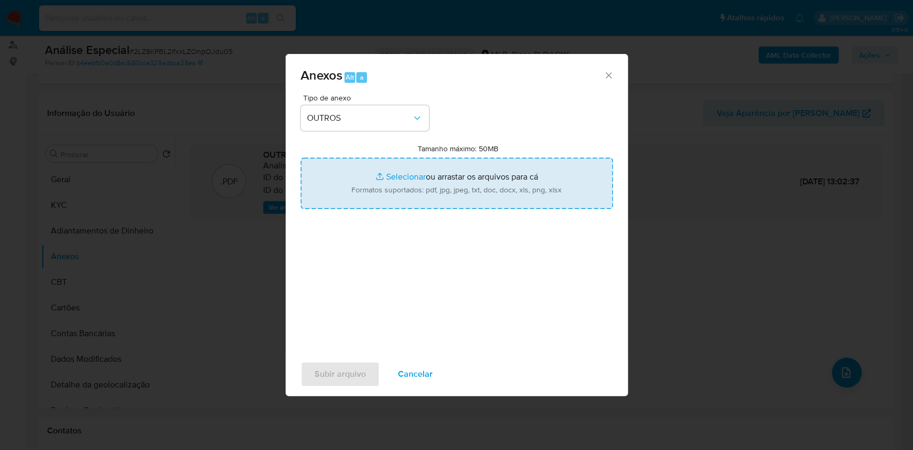
type input "C:\fakepath\SAR - XXXX- CPF 03488344207 - RENATO SICSU CAVALCANTE .pdf"
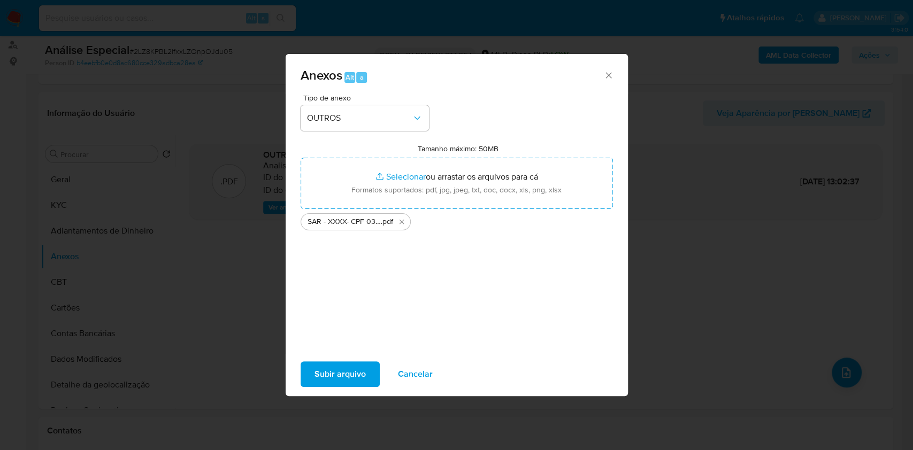
click at [336, 376] on span "Subir arquivo" at bounding box center [339, 375] width 51 height 24
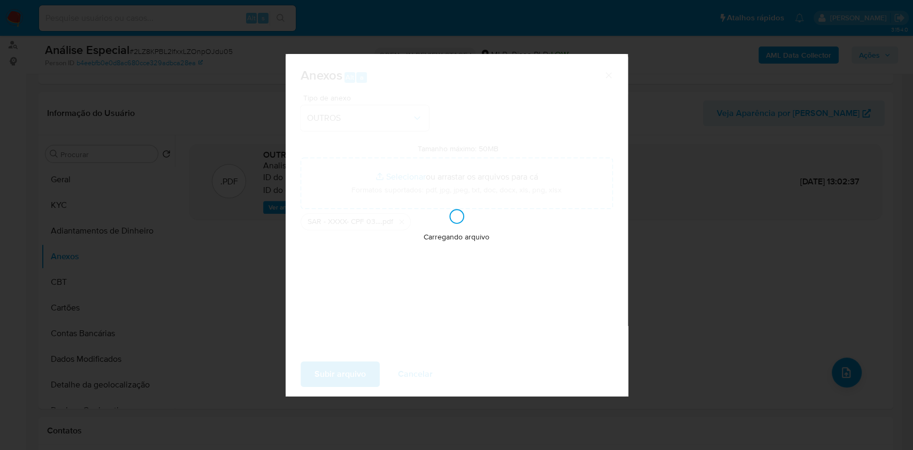
click at [764, 186] on div "Anexos Alt a Tipo de anexo OUTROS Tamanho máximo: 50MB Selecionar arquivos Sele…" at bounding box center [456, 225] width 913 height 450
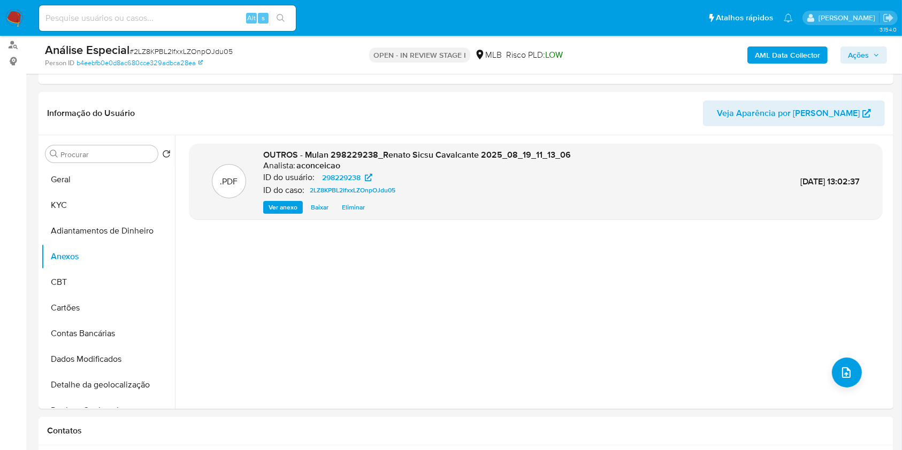
click at [853, 52] on span "Ações" at bounding box center [858, 55] width 21 height 17
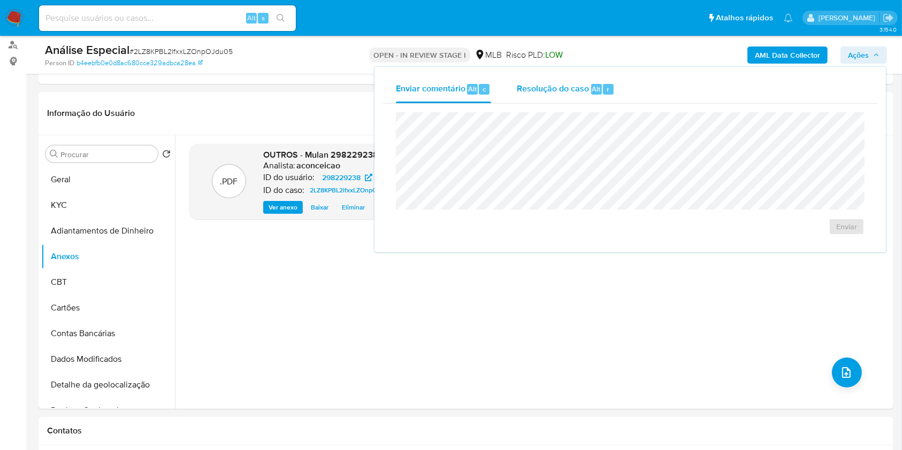
click at [553, 87] on span "Resolução do caso" at bounding box center [553, 88] width 72 height 12
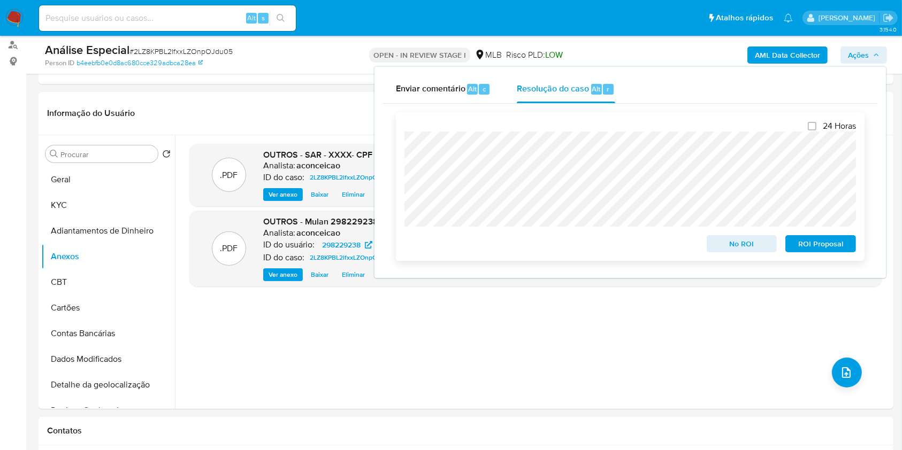
click at [821, 245] on span "ROI Proposal" at bounding box center [821, 243] width 56 height 15
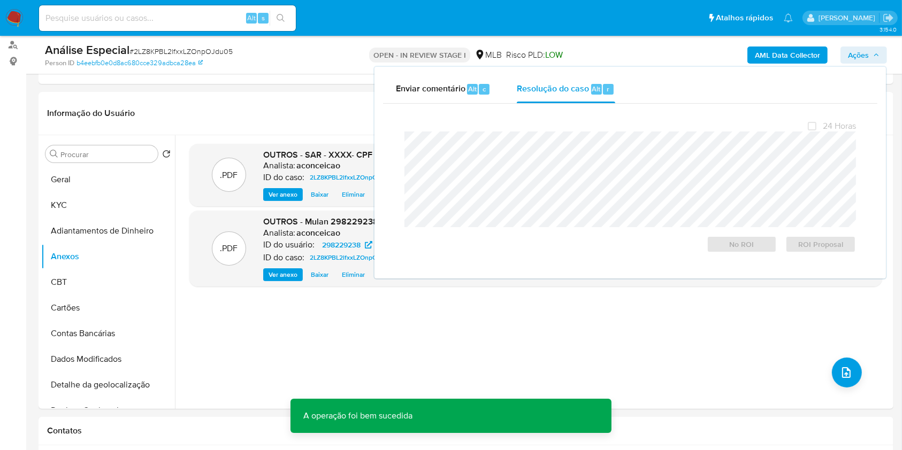
click at [162, 50] on span "# 2LZ8KPBL2lfxxLZOnpOJdu05" at bounding box center [180, 51] width 103 height 11
click at [163, 49] on span "# 2LZ8KPBL2lfxxLZOnpOJdu05" at bounding box center [180, 51] width 103 height 11
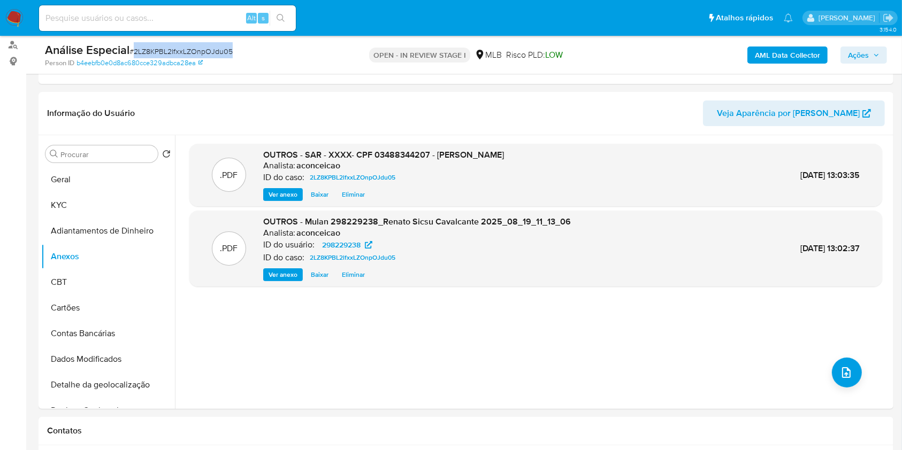
copy span "2LZ8KPBL2lfxxLZOnpOJdu05"
click at [865, 49] on span "Ações" at bounding box center [858, 55] width 21 height 17
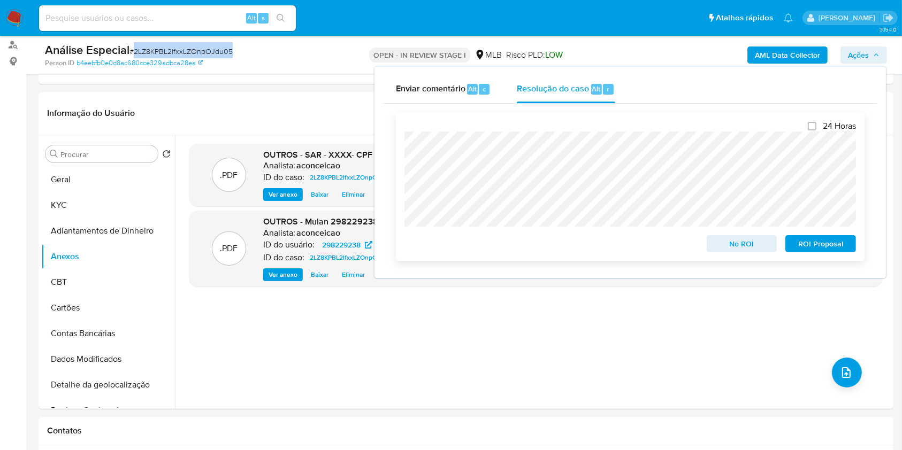
click at [815, 251] on span "ROI Proposal" at bounding box center [821, 243] width 56 height 15
click at [822, 248] on span "ROI Proposal" at bounding box center [821, 243] width 56 height 15
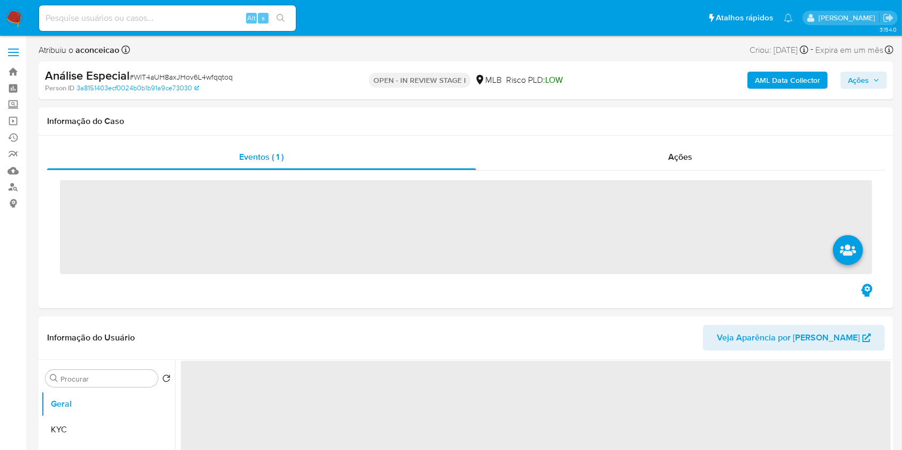
click at [167, 75] on span "# WlT4aUH8axJHov6L4wfqqtoq" at bounding box center [180, 77] width 103 height 11
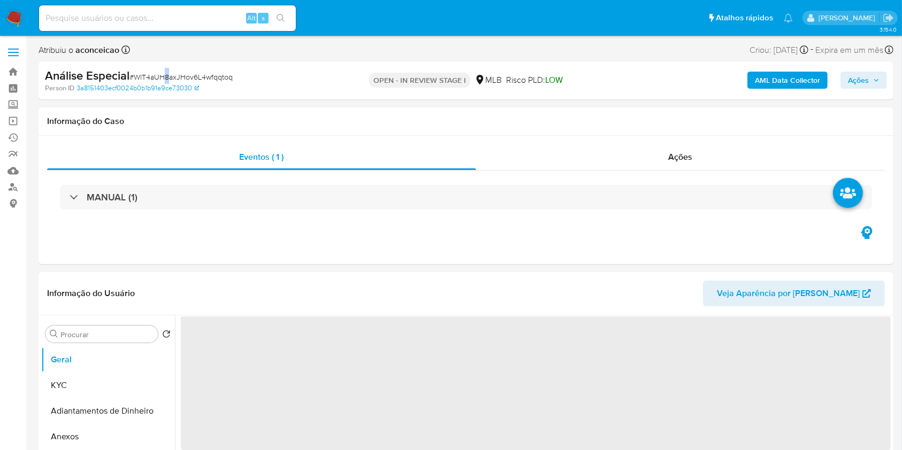
click at [169, 76] on span "# WlT4aUH8axJHov6L4wfqqtoq" at bounding box center [180, 77] width 103 height 11
copy span "8"
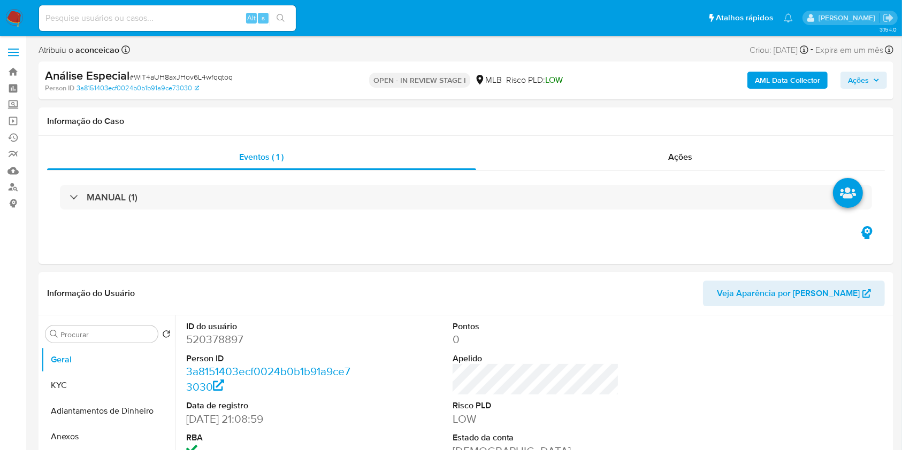
click at [221, 75] on span "# WlT4aUH8axJHov6L4wfqqtoq" at bounding box center [180, 77] width 103 height 11
copy span "WlT4aUH8axJHov6L4wfqqtoq"
select select "10"
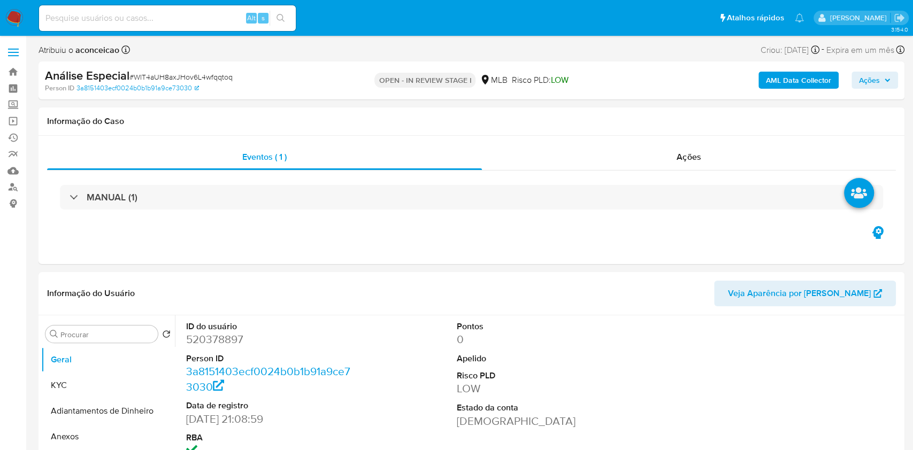
select select "10"
